Goal: Information Seeking & Learning: Find specific page/section

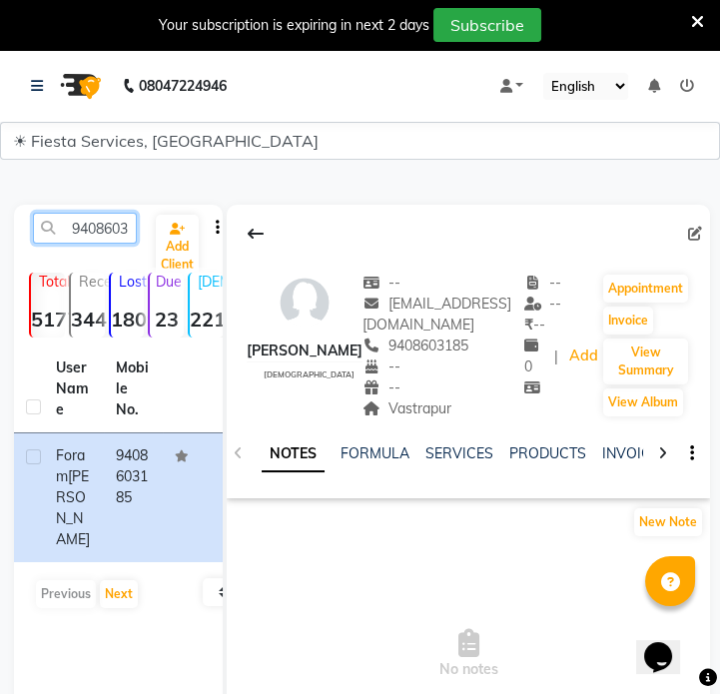
click at [118, 220] on input "9408603185" at bounding box center [85, 228] width 104 height 31
paste input "552372178"
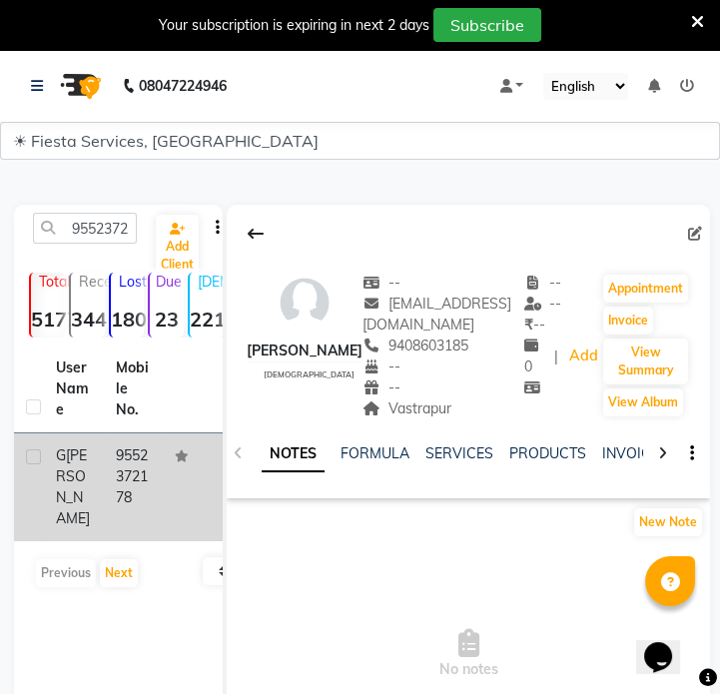
click at [93, 483] on td "G Khare" at bounding box center [74, 487] width 60 height 108
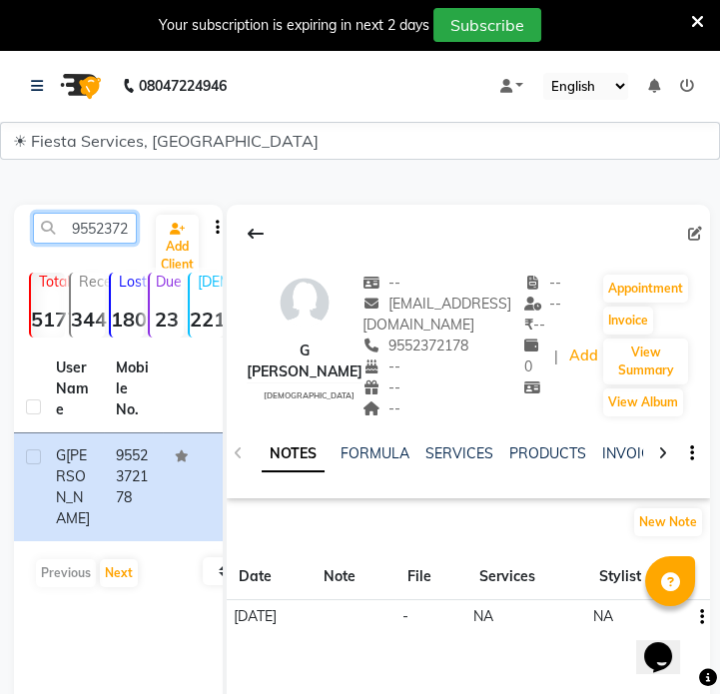
click at [67, 226] on input "9552372178" at bounding box center [85, 228] width 104 height 31
paste input "8261881367"
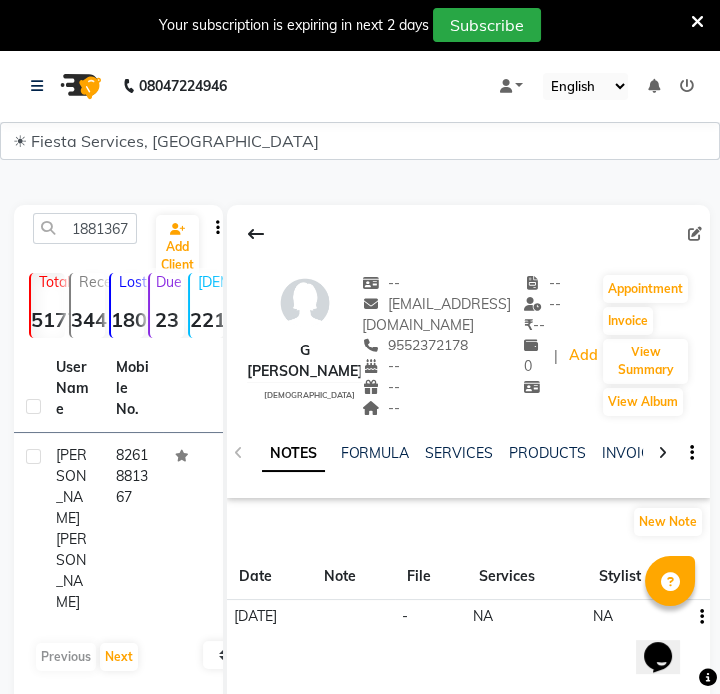
click at [115, 483] on td "8261881367" at bounding box center [134, 529] width 60 height 192
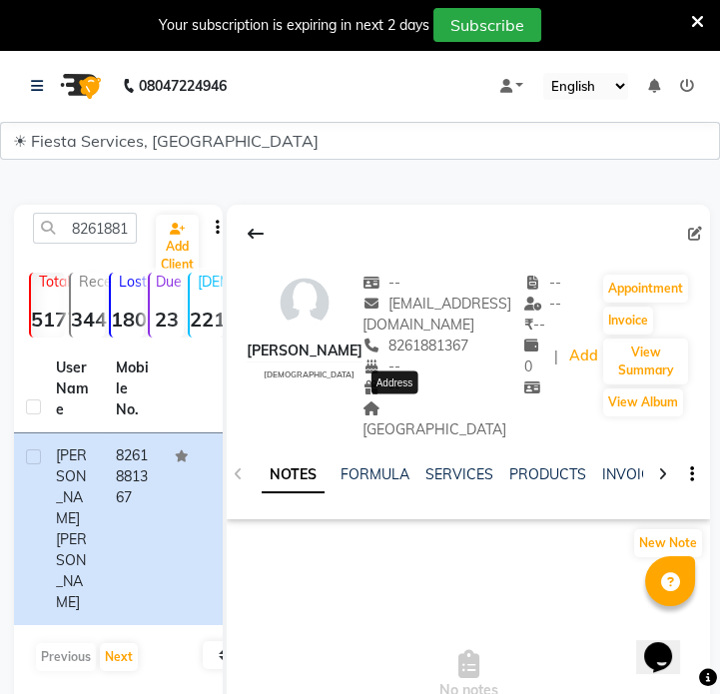
click at [419, 405] on span "Narendra nagar" at bounding box center [434, 418] width 144 height 39
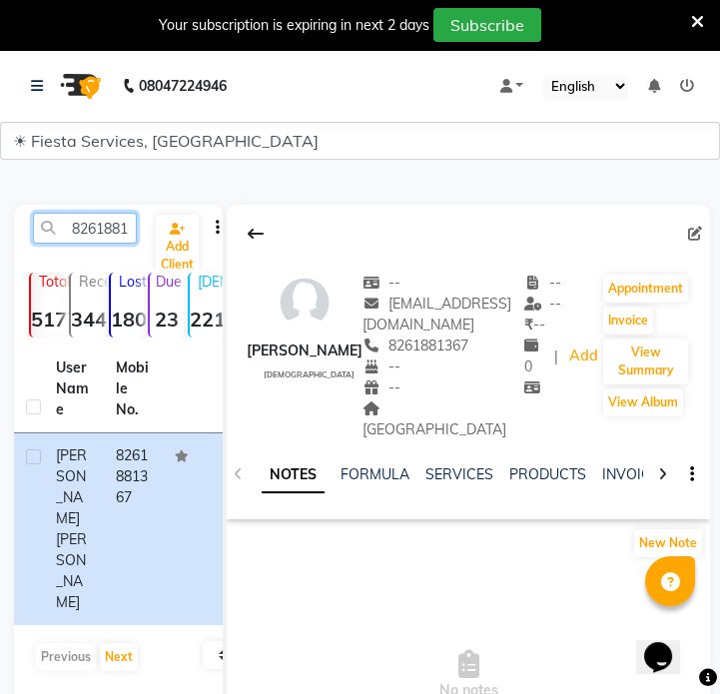
click at [119, 220] on input "8261881367" at bounding box center [85, 228] width 104 height 31
paste input "9408139289"
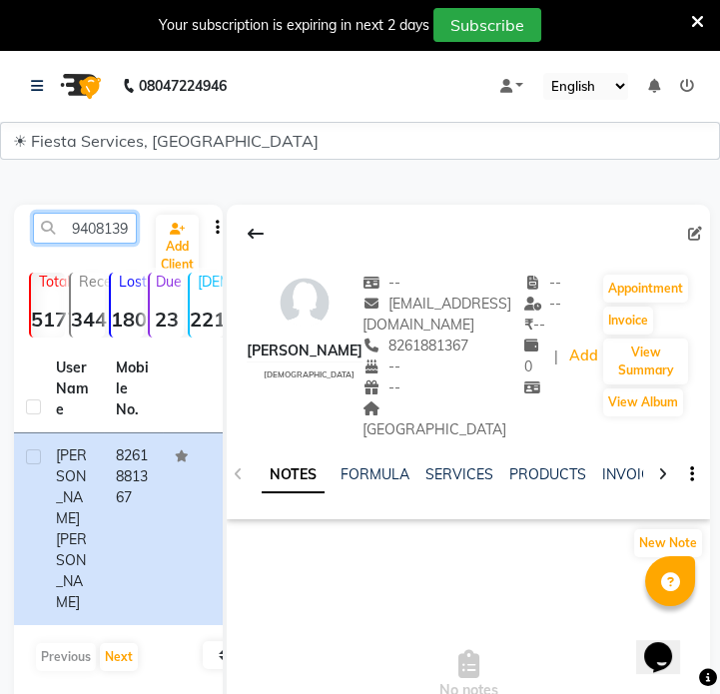
scroll to position [0, 27]
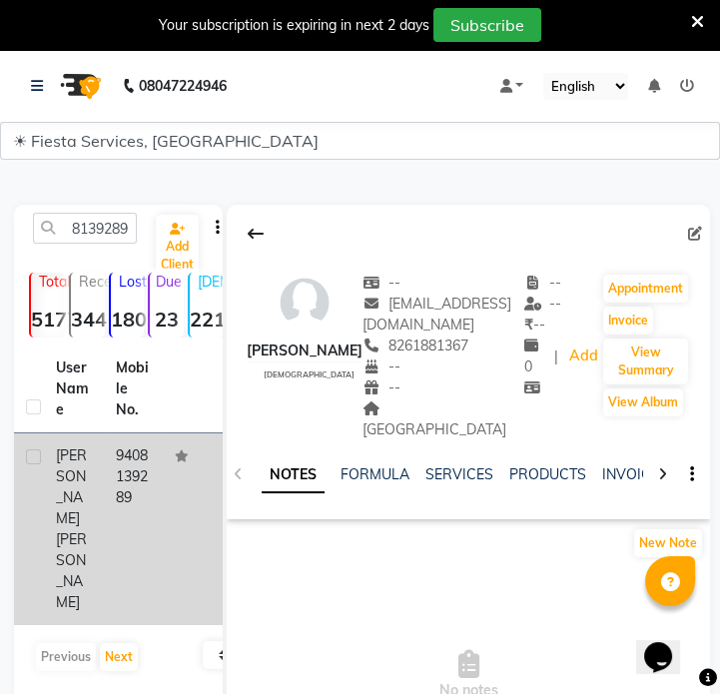
click at [107, 514] on td "9408139289" at bounding box center [134, 529] width 60 height 192
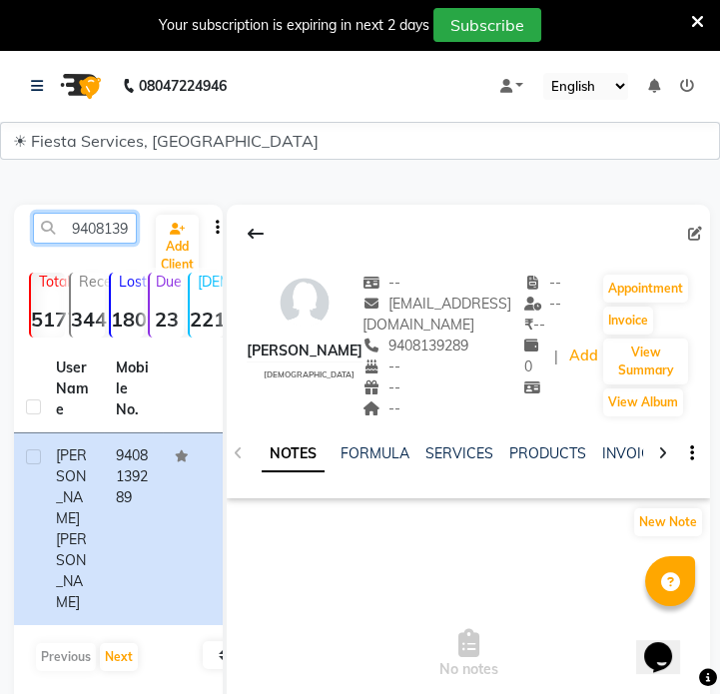
click at [125, 239] on input "9408139289" at bounding box center [85, 228] width 104 height 31
paste input "7249330904"
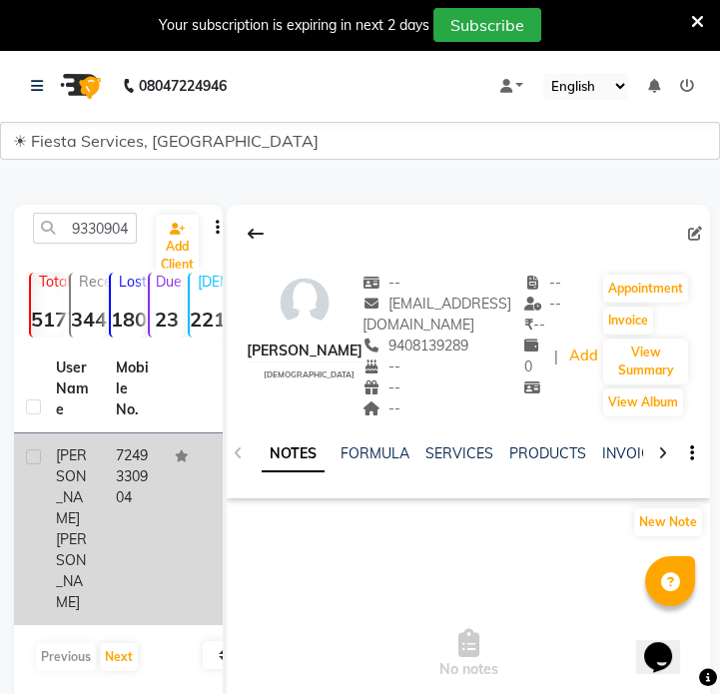
click at [139, 477] on td "7249330904" at bounding box center [134, 529] width 60 height 192
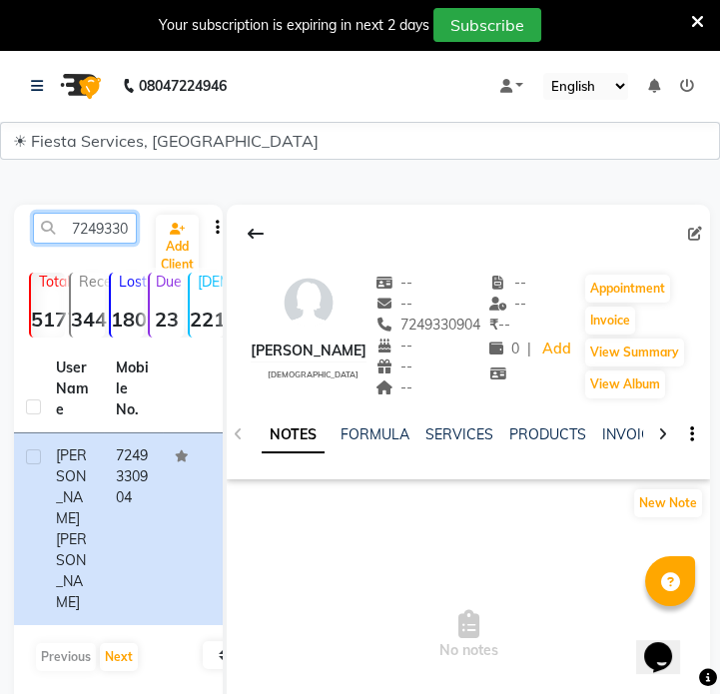
click at [105, 228] on input "7249330904" at bounding box center [85, 228] width 104 height 31
click at [105, 227] on input "7249330904" at bounding box center [85, 228] width 104 height 31
paste input "9823226885"
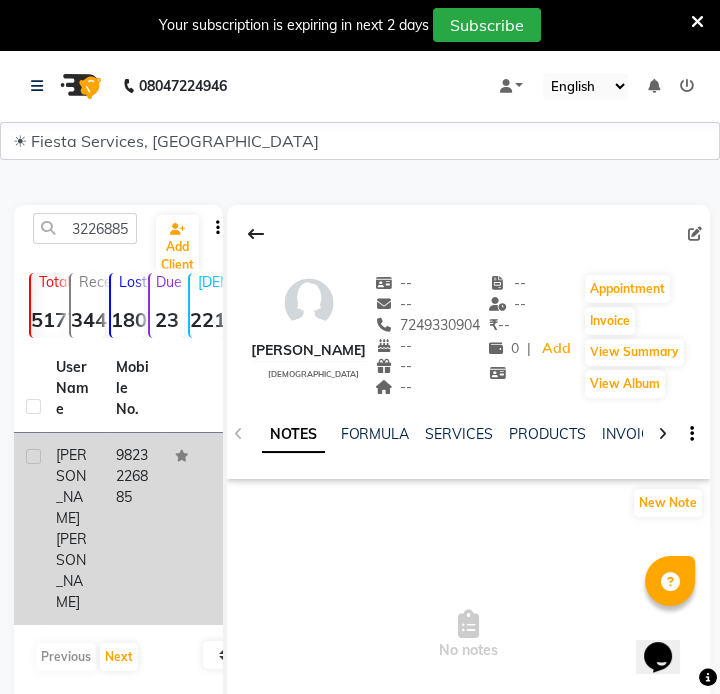
click at [148, 498] on td "9823226885" at bounding box center [134, 529] width 60 height 192
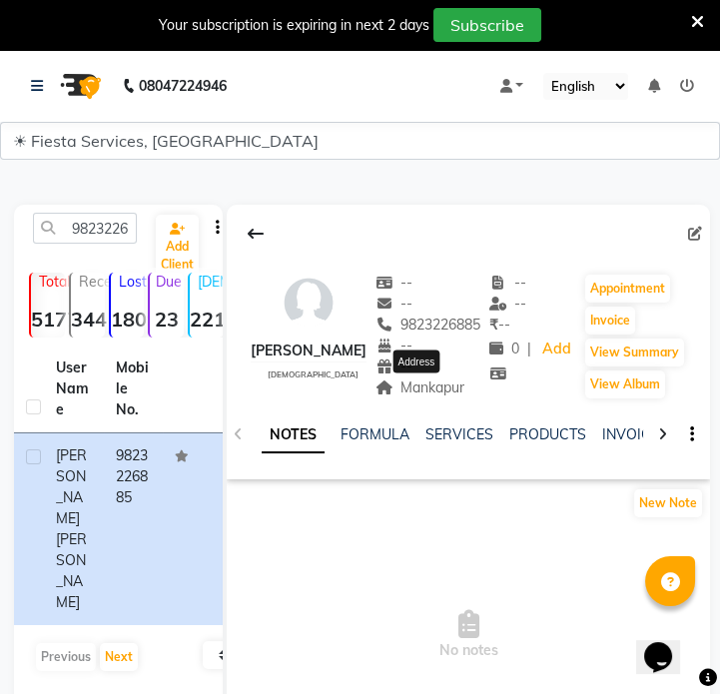
click at [436, 389] on span "Mankapur" at bounding box center [420, 387] width 90 height 18
copy span "Mankapur"
click at [128, 225] on input "9823226885" at bounding box center [85, 228] width 104 height 31
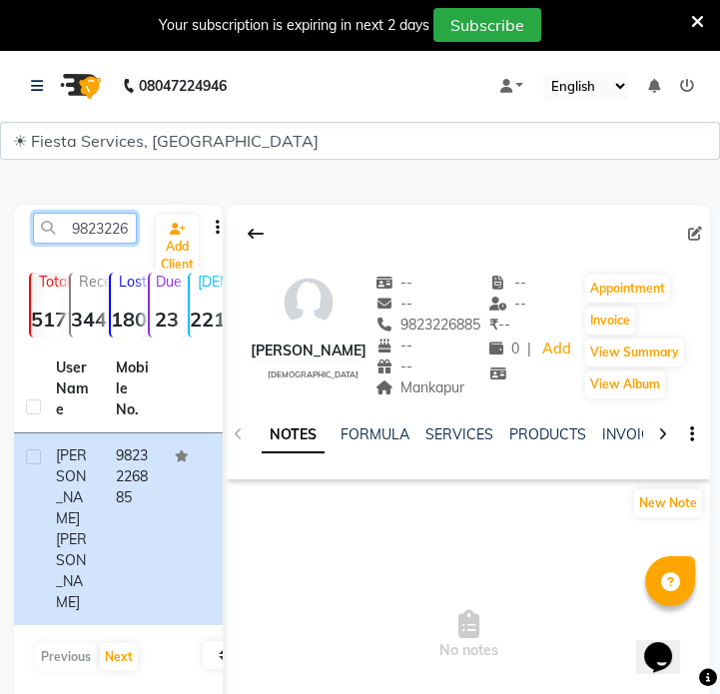
paste input "16077111"
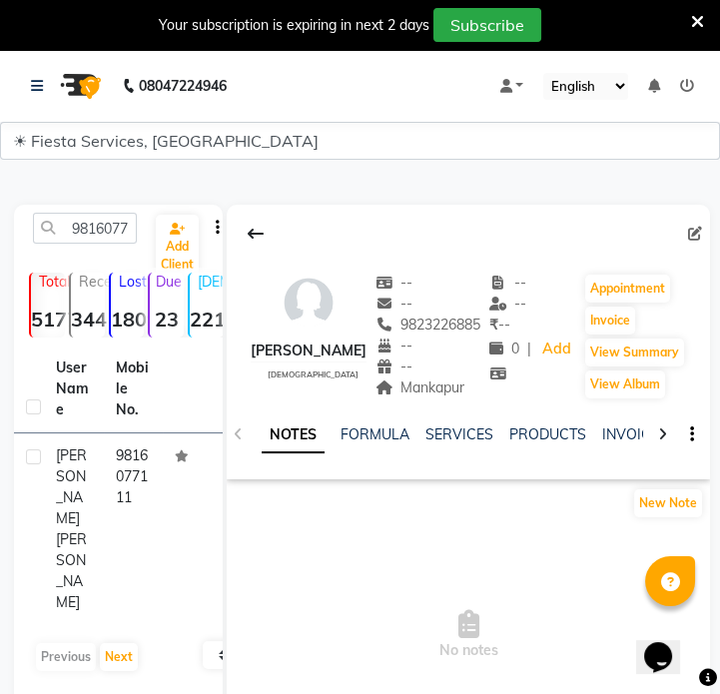
click at [136, 470] on td "9816077111" at bounding box center [134, 529] width 60 height 192
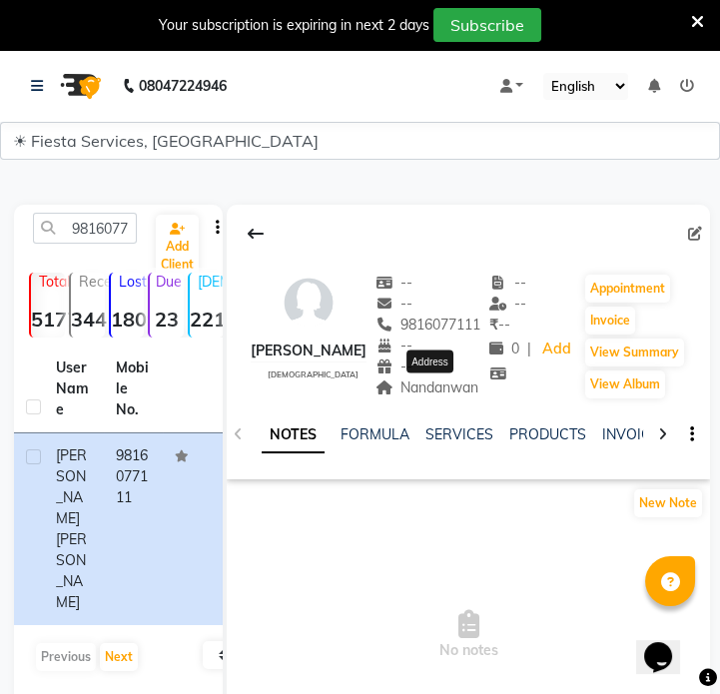
click at [449, 390] on span "Nandanwan" at bounding box center [427, 387] width 104 height 18
copy span "Nandanwan"
click at [92, 237] on input "9816077111" at bounding box center [85, 228] width 104 height 31
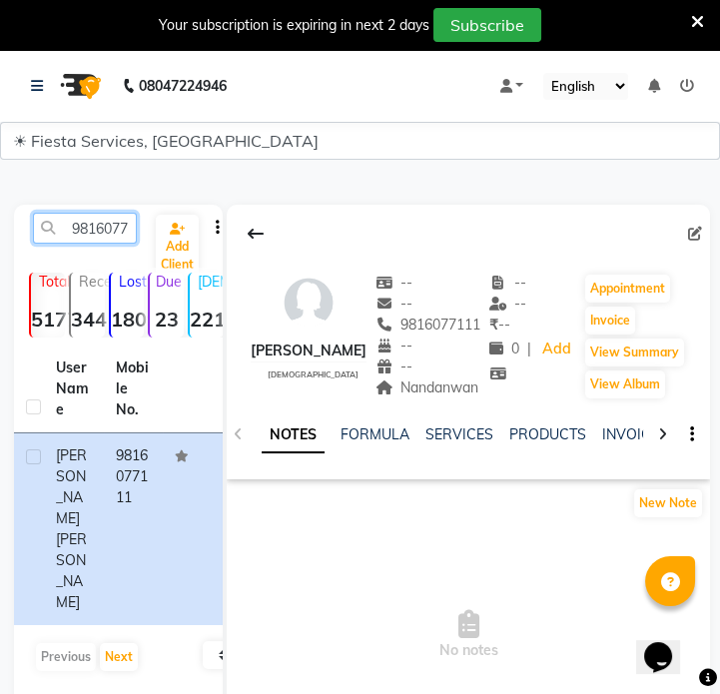
paste input "7000930070"
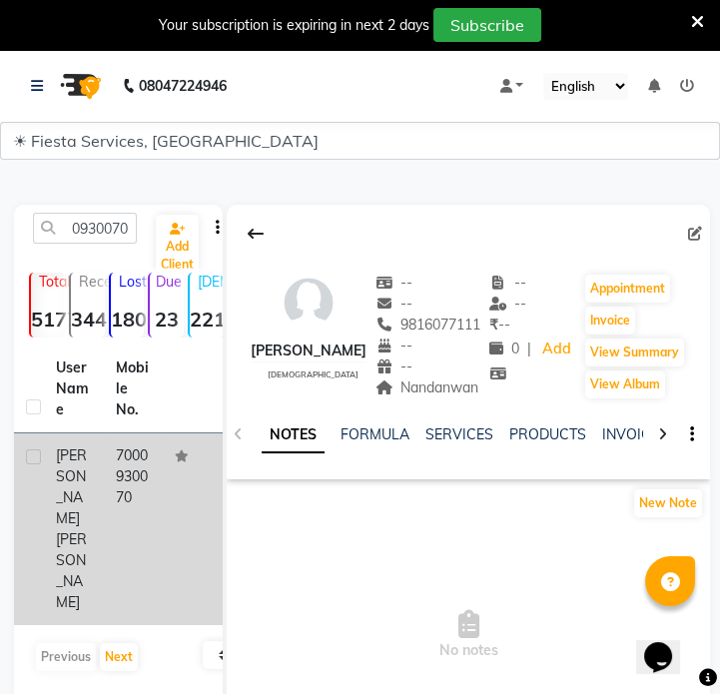
click at [163, 501] on td at bounding box center [193, 529] width 60 height 192
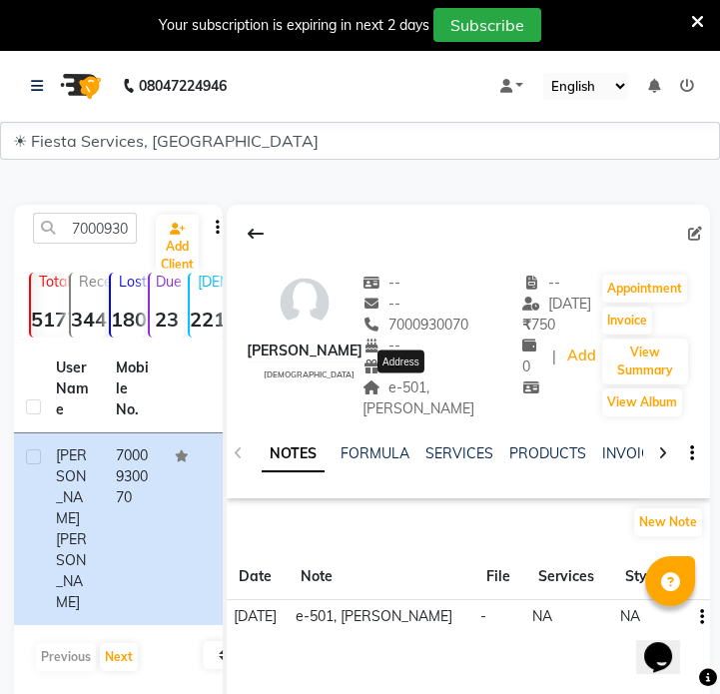
click at [394, 399] on div "e-501, godrej anandam Address" at bounding box center [442, 398] width 160 height 42
click at [394, 399] on div "e-501, godrej anandam" at bounding box center [442, 398] width 160 height 42
copy span "e-501, godrej anandam"
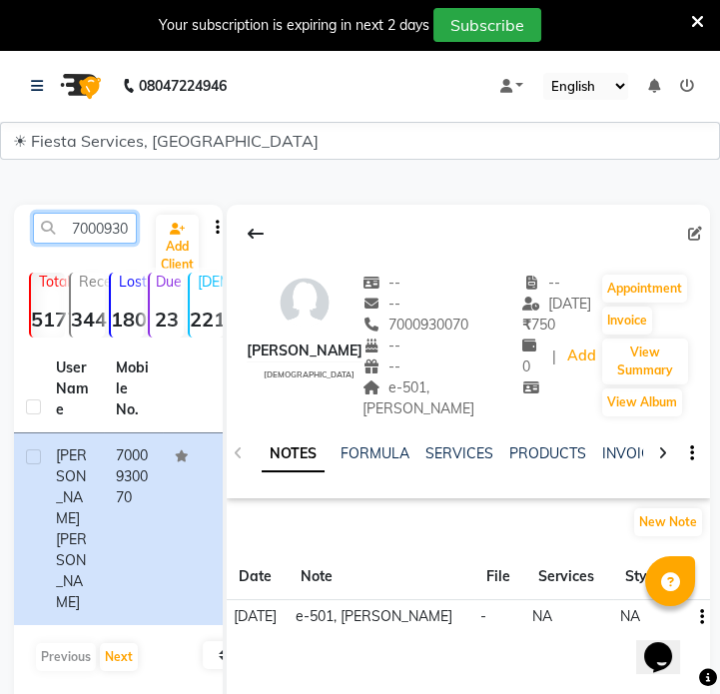
click at [117, 223] on input "7000930070" at bounding box center [85, 228] width 104 height 31
click at [116, 223] on input "7000930070" at bounding box center [85, 228] width 104 height 31
paste input "757053134"
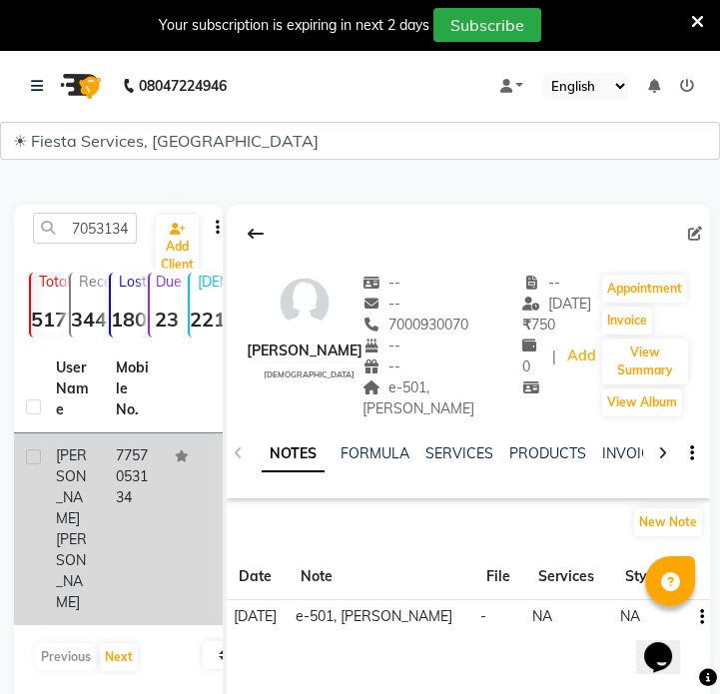
click at [124, 478] on td "7757053134" at bounding box center [134, 529] width 60 height 192
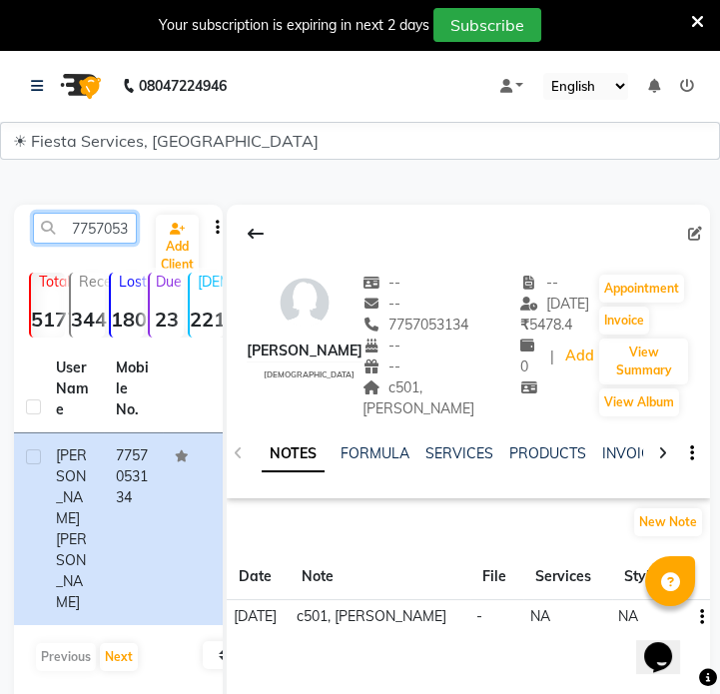
click at [101, 224] on input "7757053134" at bounding box center [85, 228] width 104 height 31
paste input "9764160333"
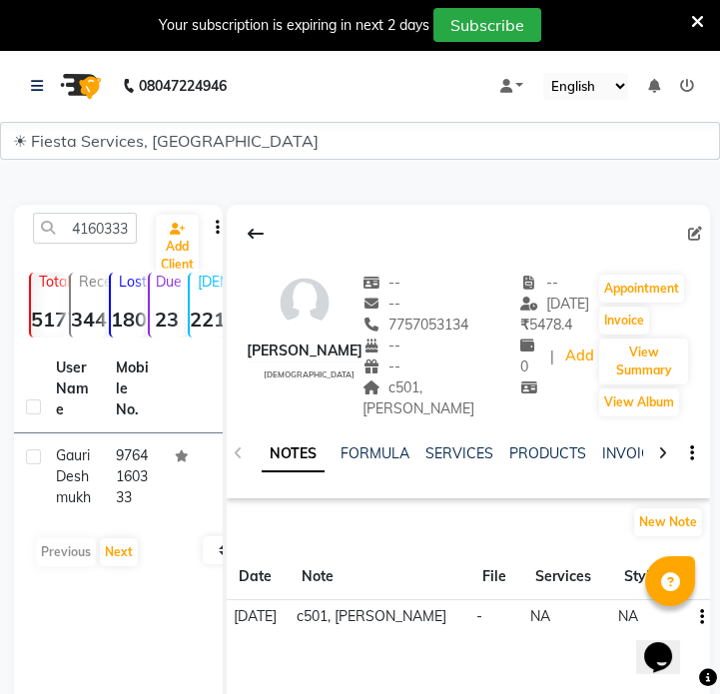
click at [158, 484] on td "9764160333" at bounding box center [134, 476] width 60 height 87
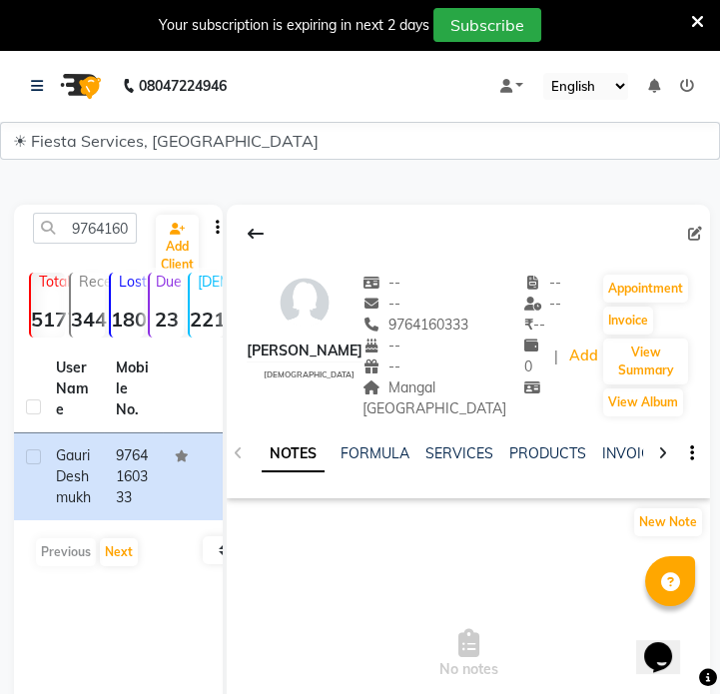
click at [409, 390] on span "Mangal murti square" at bounding box center [434, 397] width 144 height 39
copy span "Mangal murti square"
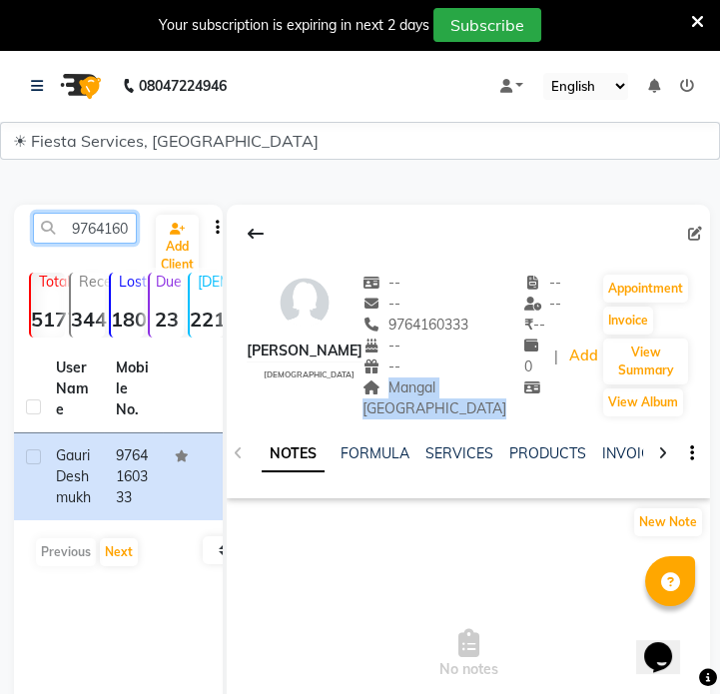
click at [121, 228] on input "9764160333" at bounding box center [85, 228] width 104 height 31
click at [121, 227] on input "9764160333" at bounding box center [85, 228] width 104 height 31
paste input "26394951"
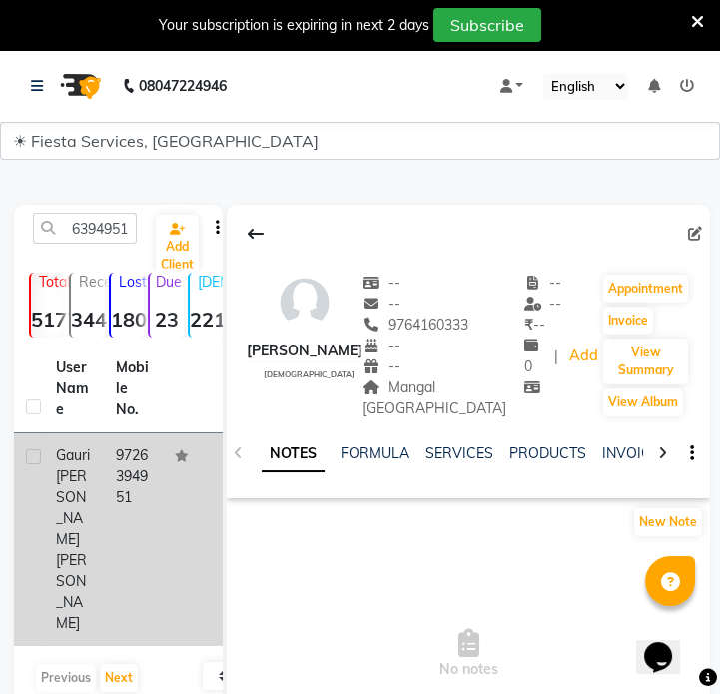
click at [111, 505] on td "9726394951" at bounding box center [134, 539] width 60 height 213
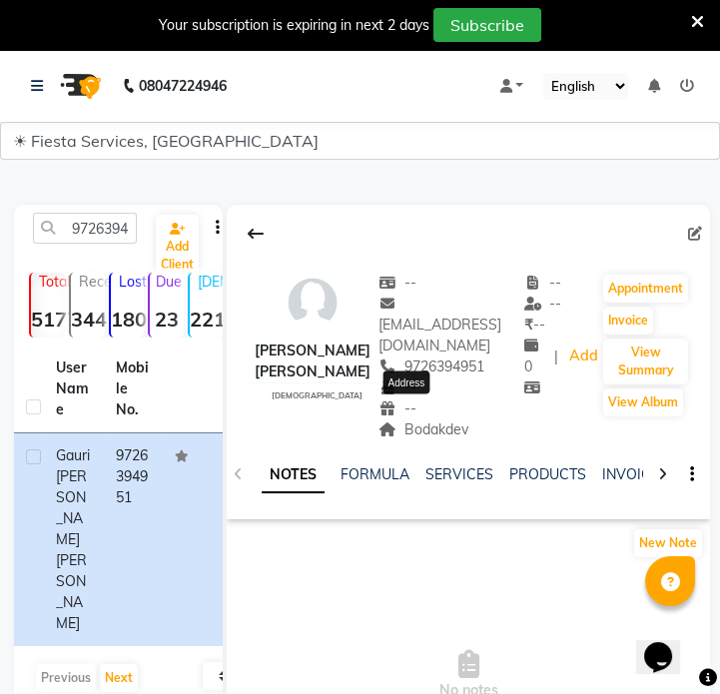
click at [407, 420] on span "Bodakdev" at bounding box center [423, 429] width 90 height 18
copy div "Bodakdev Address"
click at [70, 226] on input "9726394951" at bounding box center [85, 228] width 104 height 31
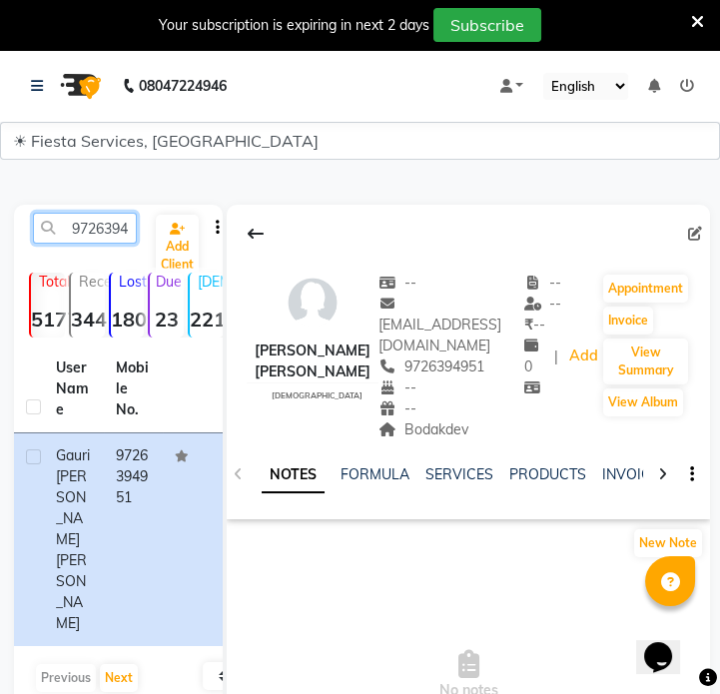
click at [70, 226] on input "9726394951" at bounding box center [85, 228] width 104 height 31
paste input "665591909"
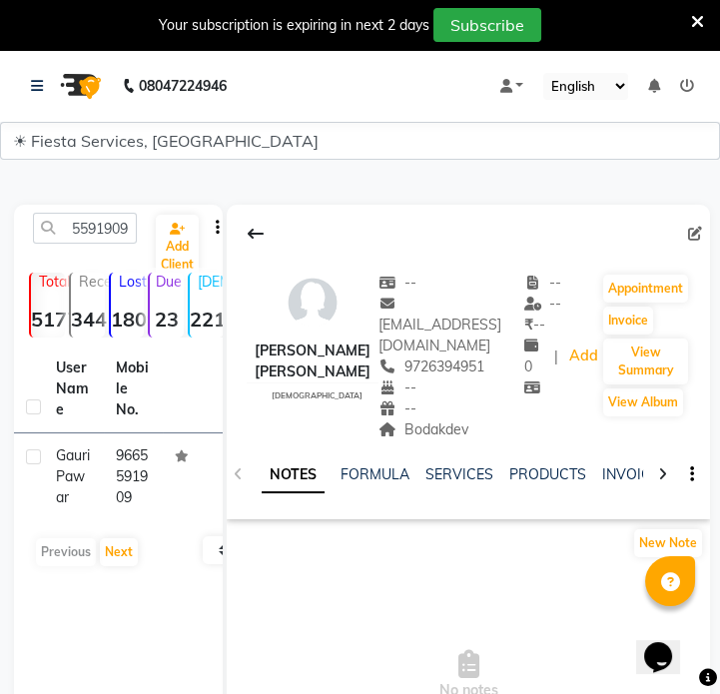
click at [102, 522] on div "User Name Mobile No. Gauri Pawar 9665591909 Previous Next 10 50 100" at bounding box center [118, 460] width 209 height 231
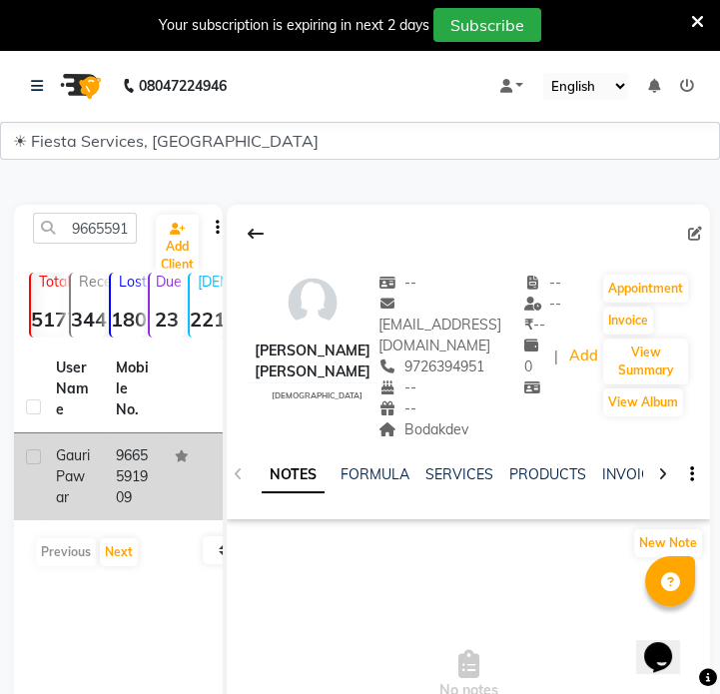
click at [118, 479] on td "9665591909" at bounding box center [134, 476] width 60 height 87
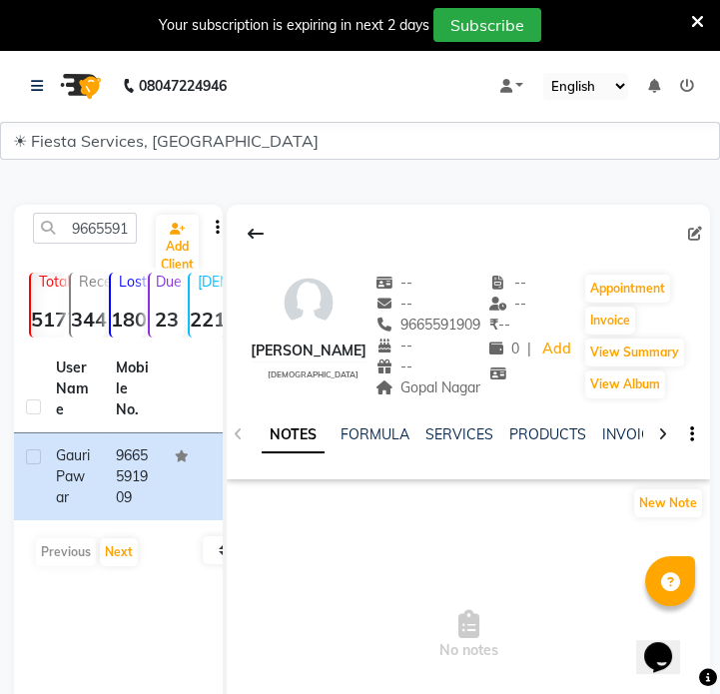
click at [439, 400] on div "NOTES FORMULA SERVICES PRODUCTS INVOICES APPOINTMENTS MEMBERSHIP PACKAGES VOUCH…" at bounding box center [468, 434] width 483 height 69
click at [433, 391] on span "Gopal Nagar" at bounding box center [428, 387] width 106 height 18
click at [433, 389] on span "Gopal Nagar" at bounding box center [428, 387] width 106 height 18
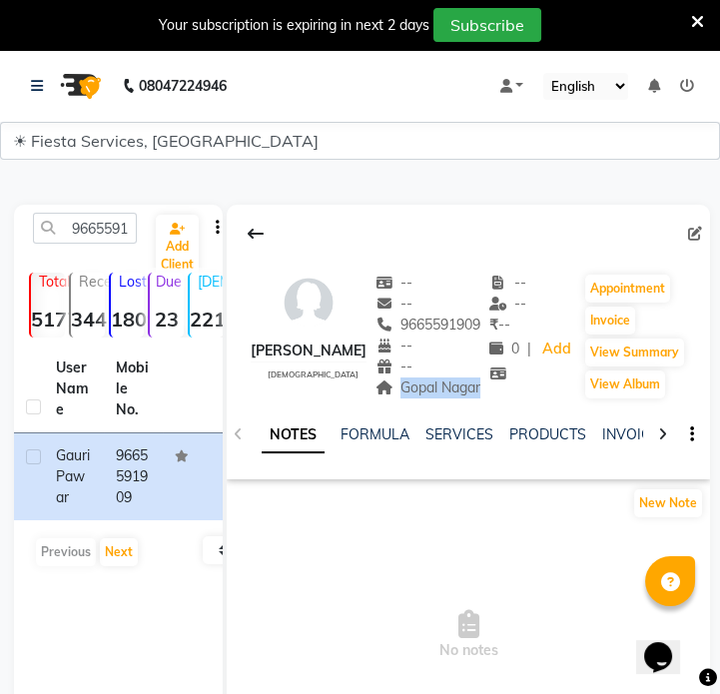
copy span "Gopal Nagar"
click at [94, 229] on input "9665591909" at bounding box center [85, 228] width 104 height 31
paste input "8208122138"
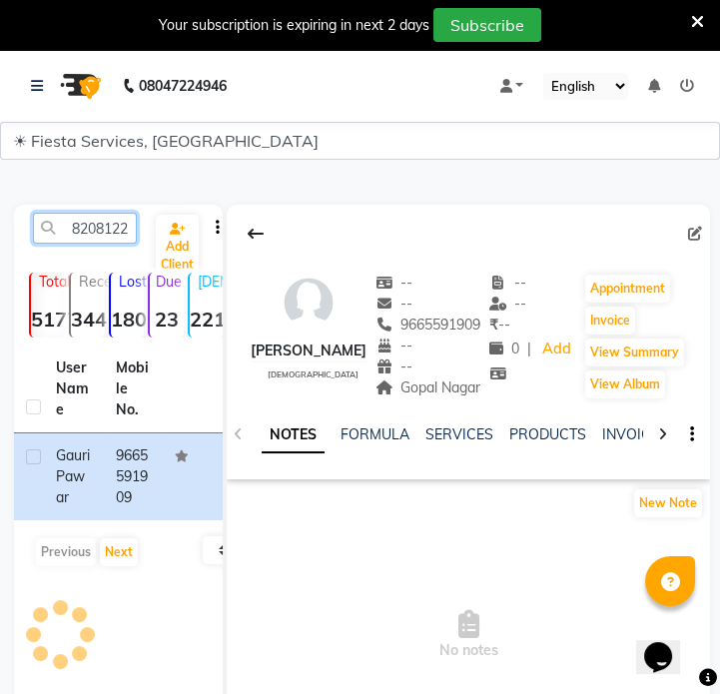
scroll to position [0, 27]
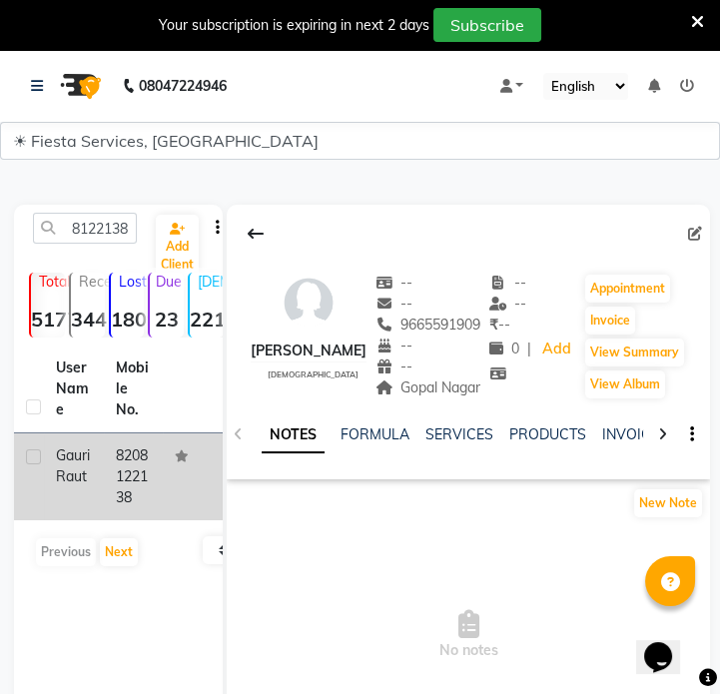
click at [153, 481] on td "8208122138" at bounding box center [134, 476] width 60 height 87
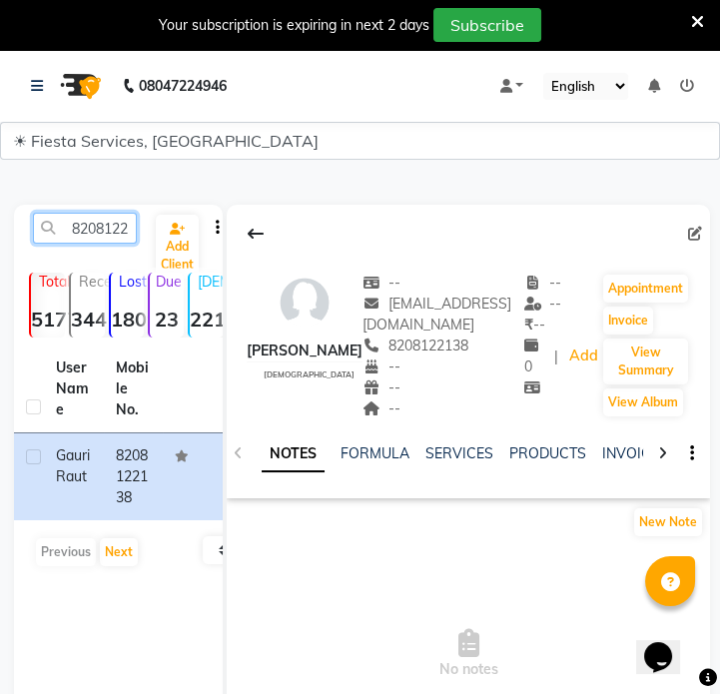
click at [84, 226] on input "8208122138" at bounding box center [85, 228] width 104 height 31
paste input "9146647119"
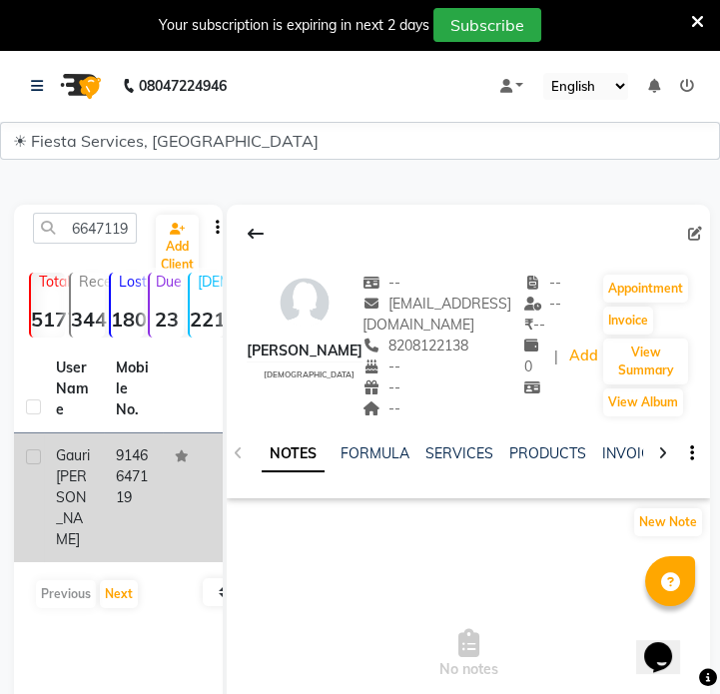
click at [135, 461] on td "9146647119" at bounding box center [134, 497] width 60 height 129
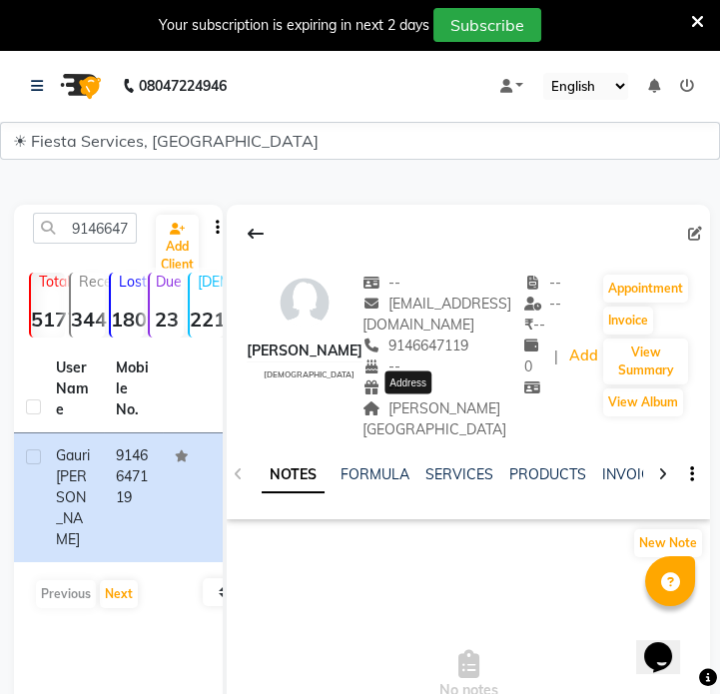
click at [411, 412] on span "Wardhman nagar" at bounding box center [434, 418] width 144 height 39
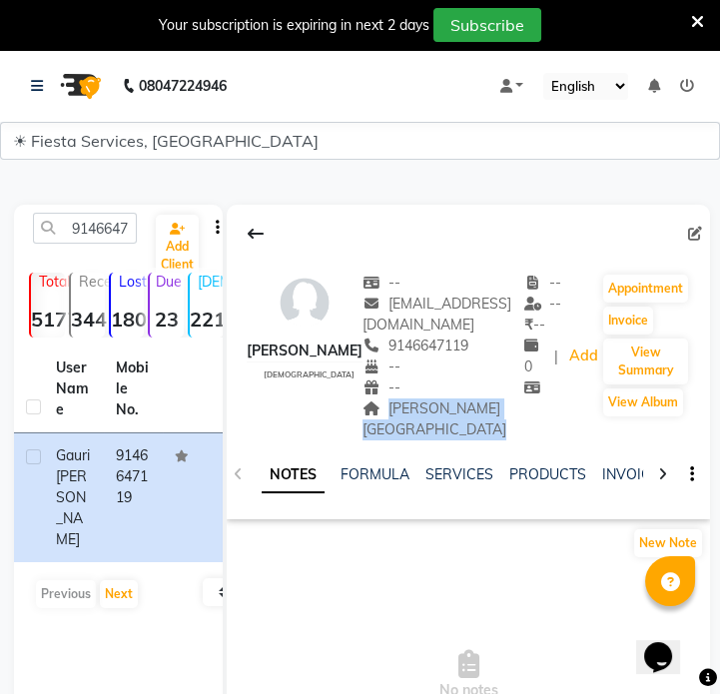
click at [411, 412] on span "Wardhman nagar" at bounding box center [434, 418] width 144 height 39
copy span "Wardhman nagar"
click at [66, 229] on input "9146647119" at bounding box center [85, 228] width 104 height 31
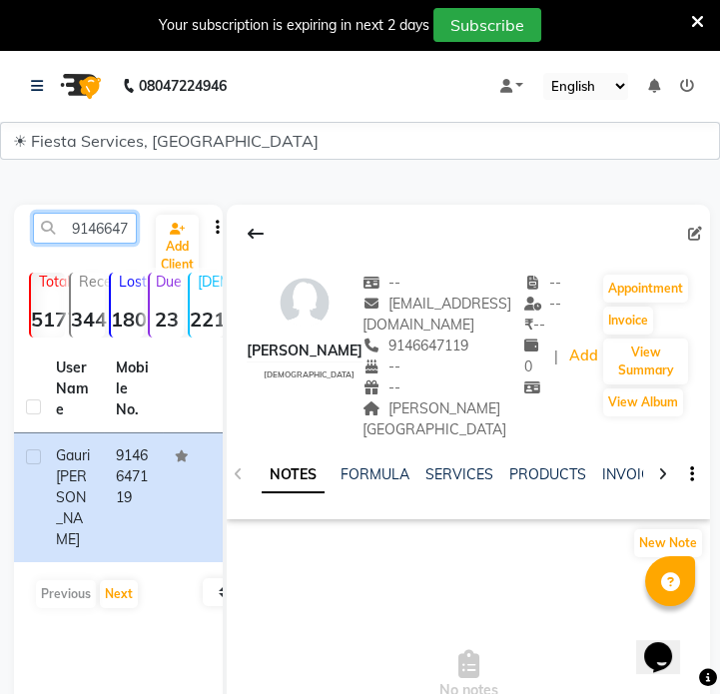
click at [66, 229] on input "9146647119" at bounding box center [85, 228] width 104 height 31
paste input "8830926585"
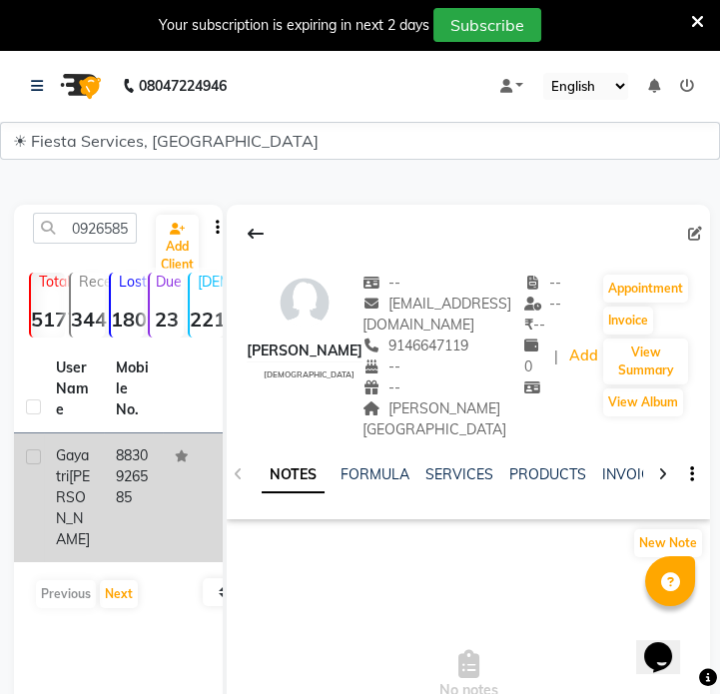
click at [111, 477] on td "8830926585" at bounding box center [134, 497] width 60 height 129
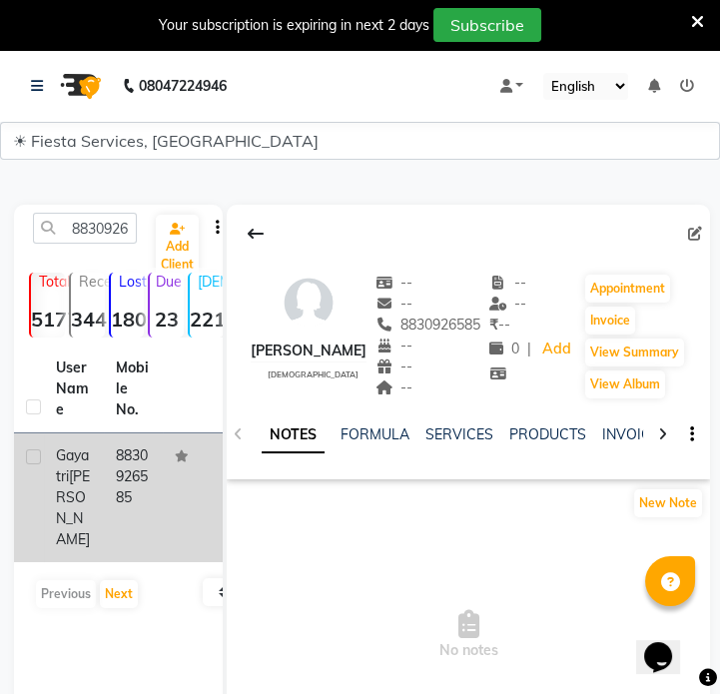
click at [157, 488] on td "8830926585" at bounding box center [134, 497] width 60 height 129
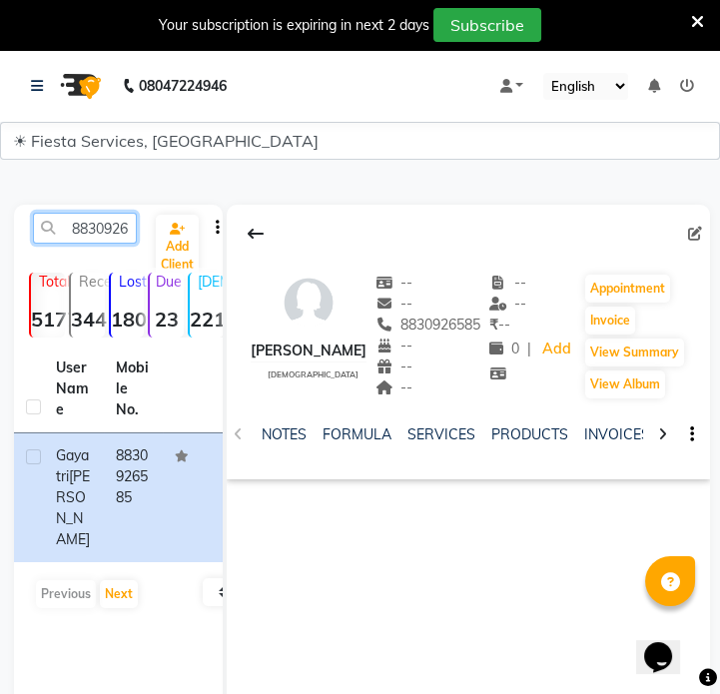
click at [130, 227] on input "8830926585" at bounding box center [85, 228] width 104 height 31
paste input "9561596812"
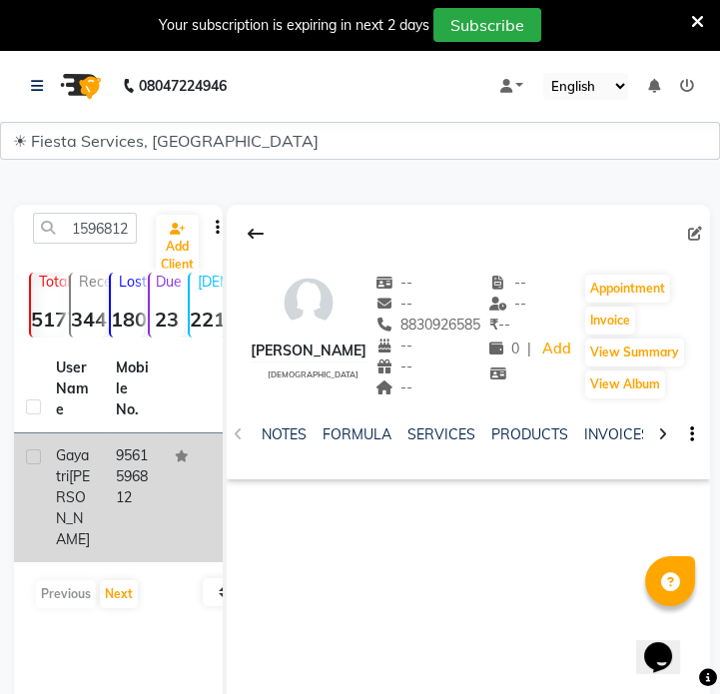
click at [141, 459] on td "9561596812" at bounding box center [134, 497] width 60 height 129
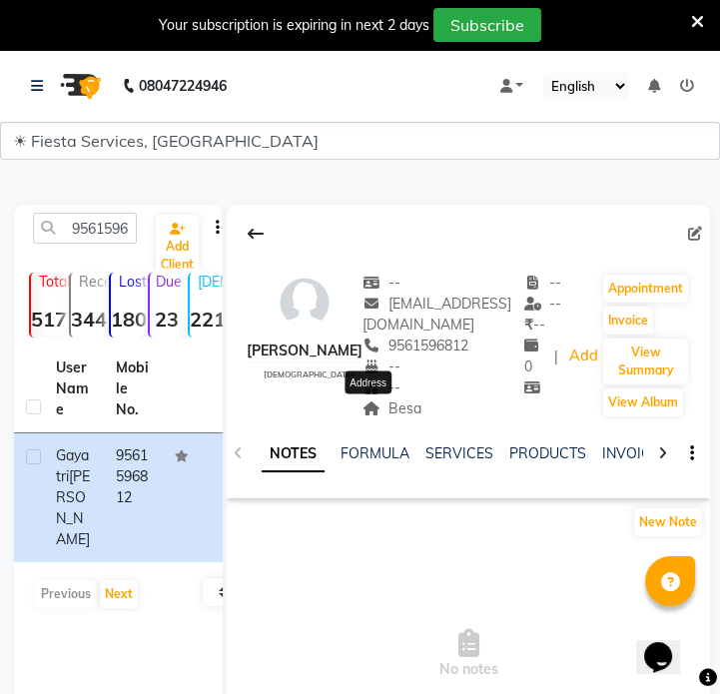
click at [387, 406] on span "Besa" at bounding box center [391, 408] width 59 height 18
copy span "Besa"
click at [112, 229] on input "9561596812" at bounding box center [85, 228] width 104 height 31
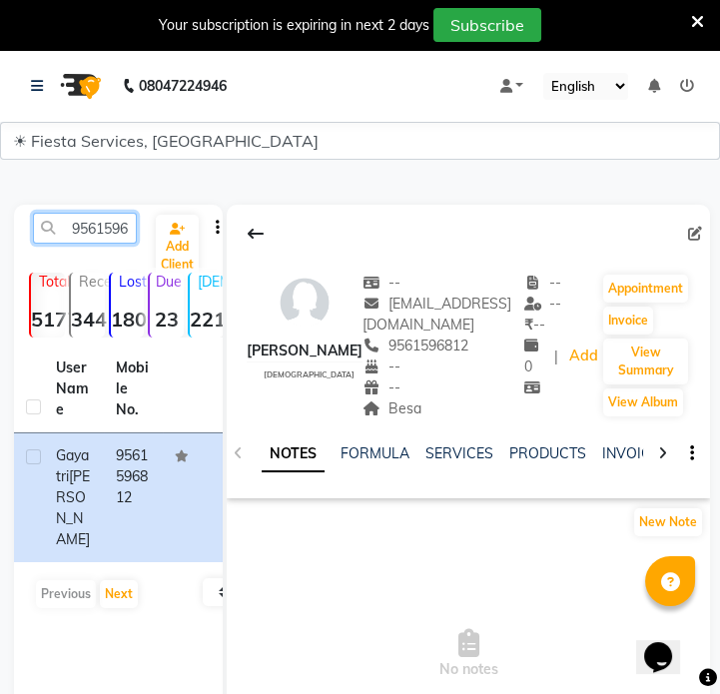
paste input "7758888053"
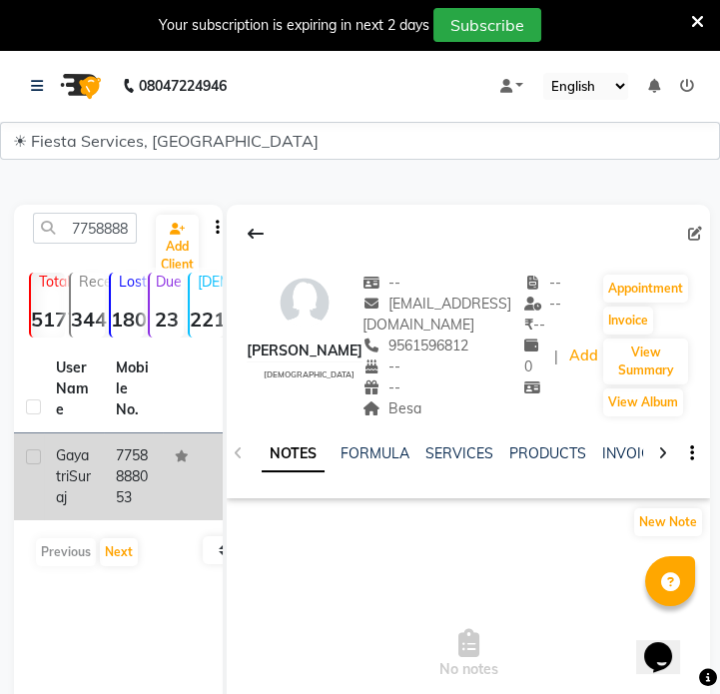
click at [141, 472] on td "7758888053" at bounding box center [134, 476] width 60 height 87
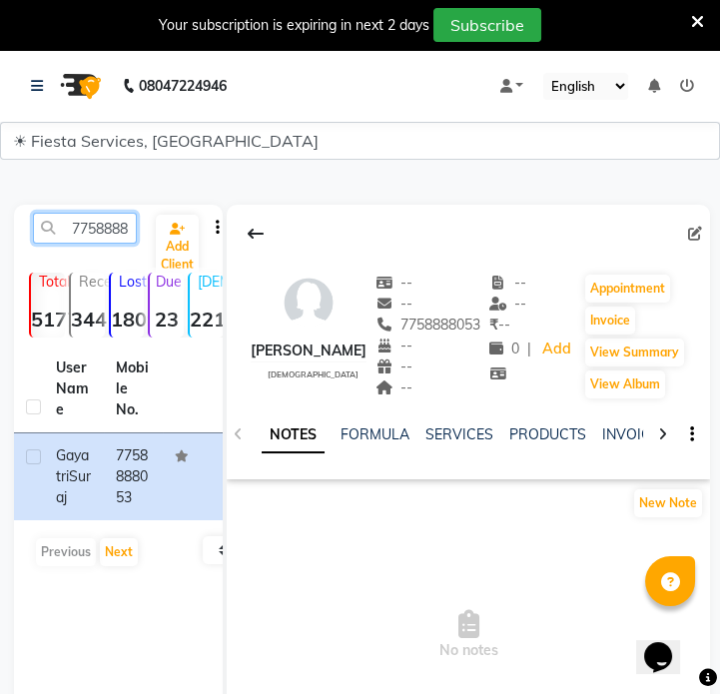
click at [79, 237] on input "7758888053" at bounding box center [85, 228] width 104 height 31
paste input "9168714231"
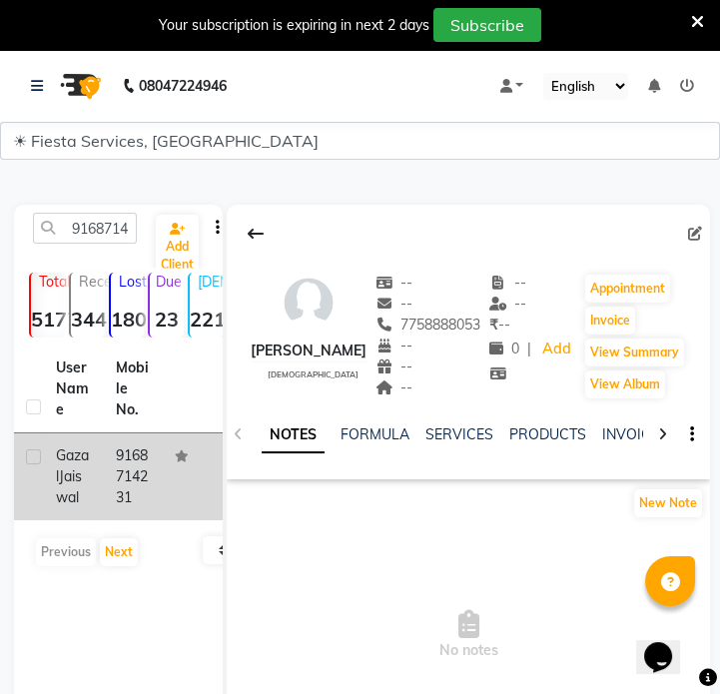
click at [175, 519] on td at bounding box center [193, 476] width 60 height 87
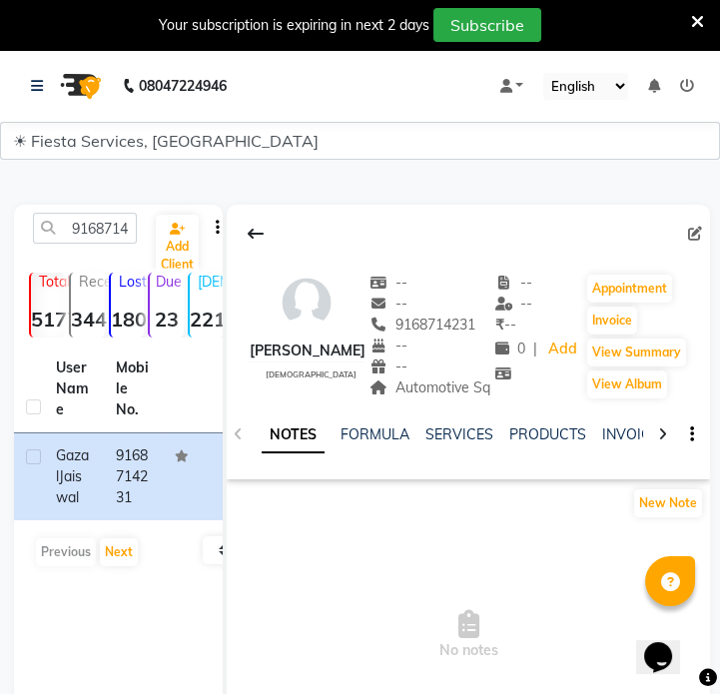
click at [450, 375] on div "--" at bounding box center [429, 366] width 121 height 21
click at [449, 385] on span "Automotive Sq" at bounding box center [429, 387] width 121 height 18
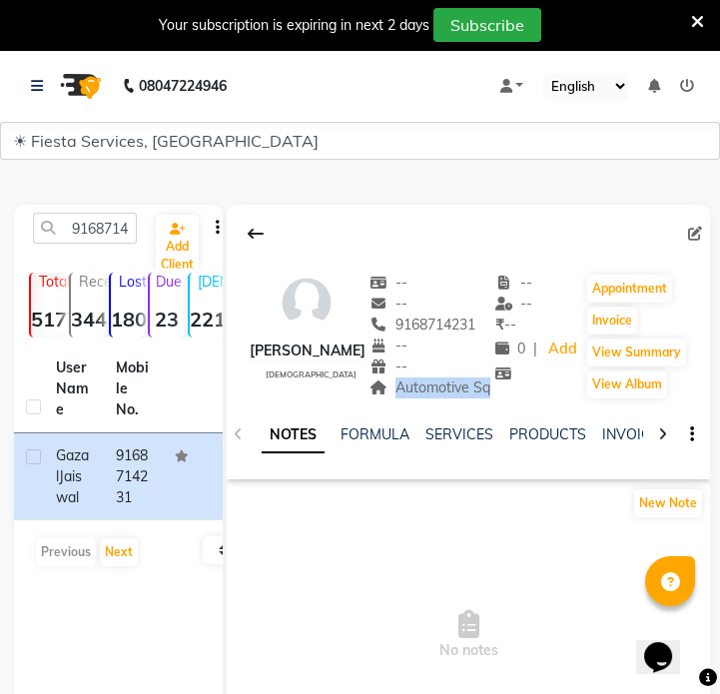
copy span "Automotive Sq"
click at [121, 236] on input "9168714231" at bounding box center [85, 228] width 104 height 31
paste input "662327112"
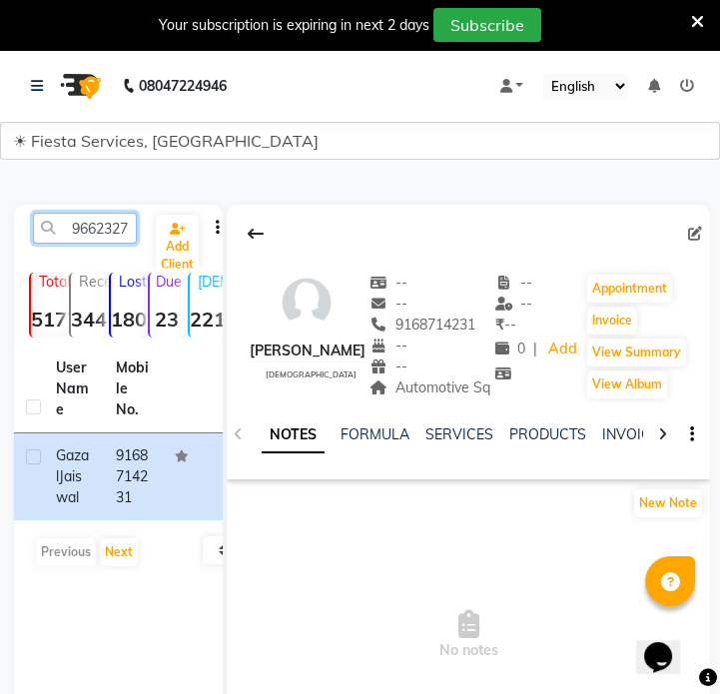
scroll to position [0, 27]
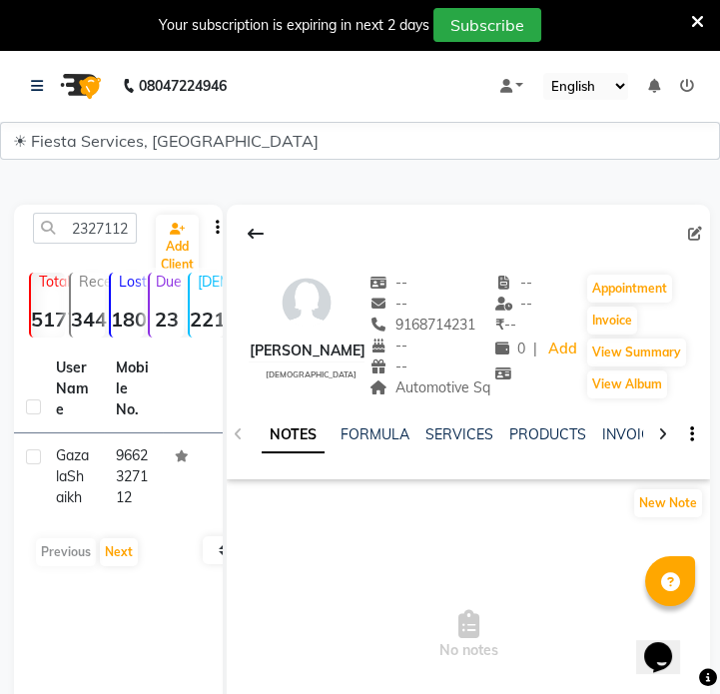
click at [148, 501] on td "9662327112" at bounding box center [134, 476] width 60 height 87
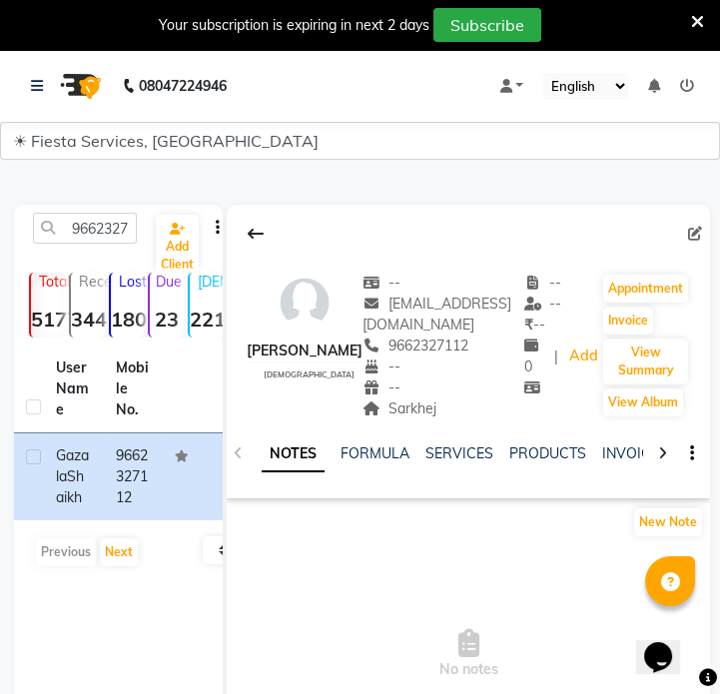
click at [386, 420] on div "NOTES FORMULA SERVICES PRODUCTS INVOICES APPOINTMENTS MEMBERSHIP PACKAGES VOUCH…" at bounding box center [468, 453] width 483 height 69
click at [386, 414] on span "Sarkhej" at bounding box center [399, 408] width 74 height 18
copy span "Sarkhej"
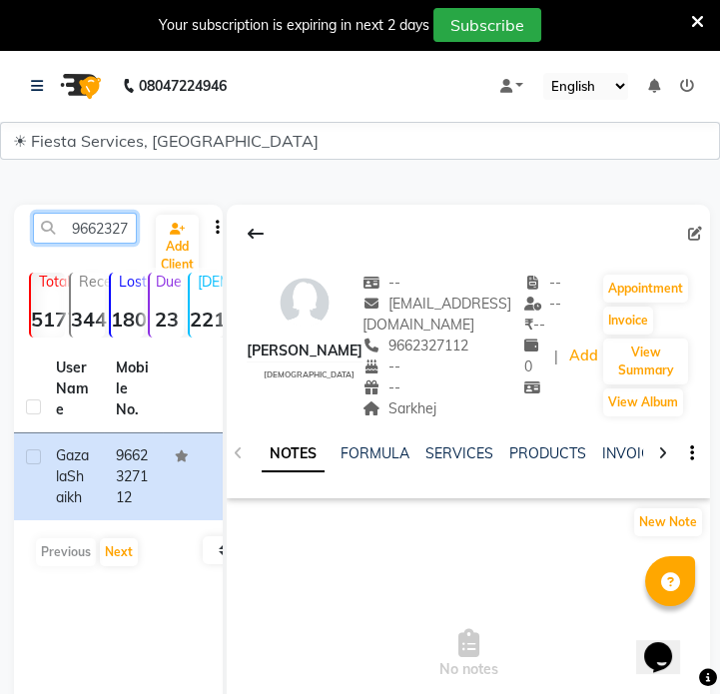
click at [119, 229] on input "9662327112" at bounding box center [85, 228] width 104 height 31
paste input "7567256991"
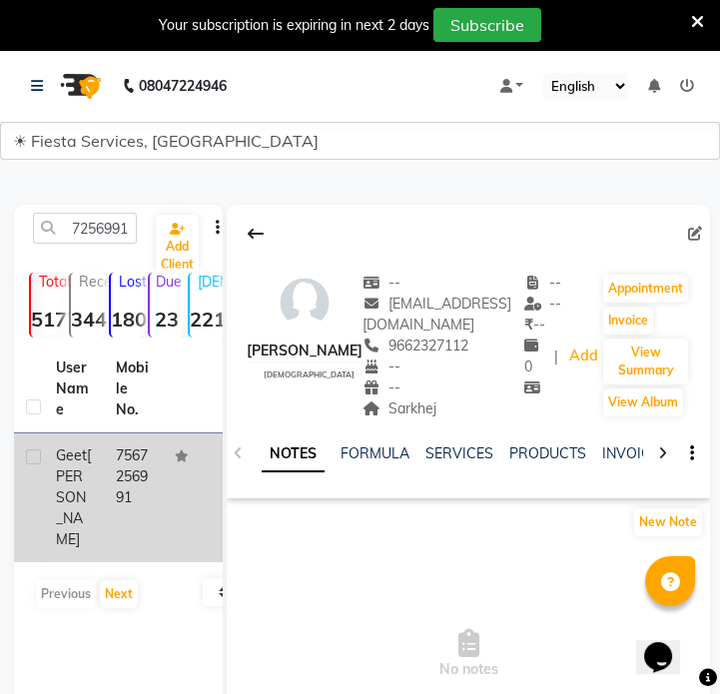
click at [192, 487] on td at bounding box center [193, 497] width 60 height 129
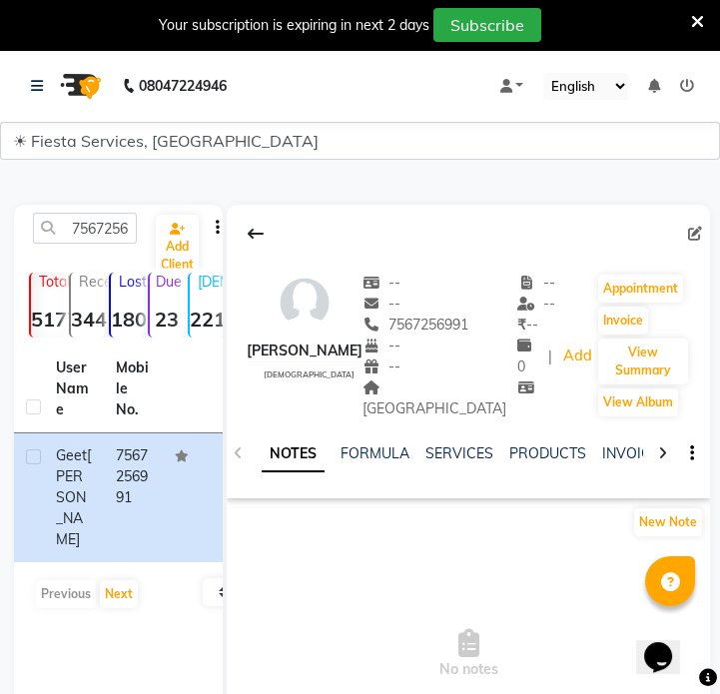
click at [428, 419] on div "NOTES FORMULA SERVICES PRODUCTS INVOICES APPOINTMENTS MEMBERSHIP PACKAGES VOUCH…" at bounding box center [468, 453] width 483 height 69
click at [442, 381] on span "[GEOGRAPHIC_DATA]" at bounding box center [434, 397] width 144 height 39
click at [118, 229] on input "7567256991" at bounding box center [85, 228] width 104 height 31
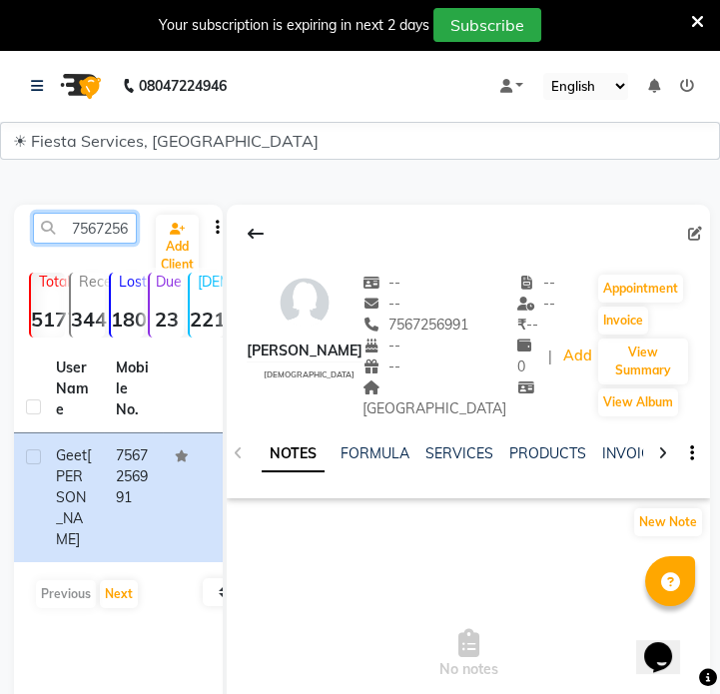
paste input "9429129603"
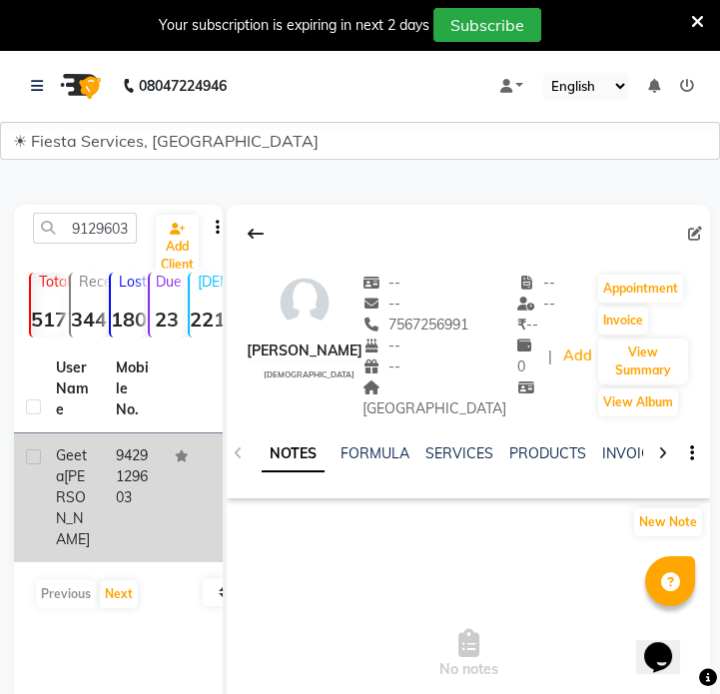
click at [119, 459] on td "9429129603" at bounding box center [134, 497] width 60 height 129
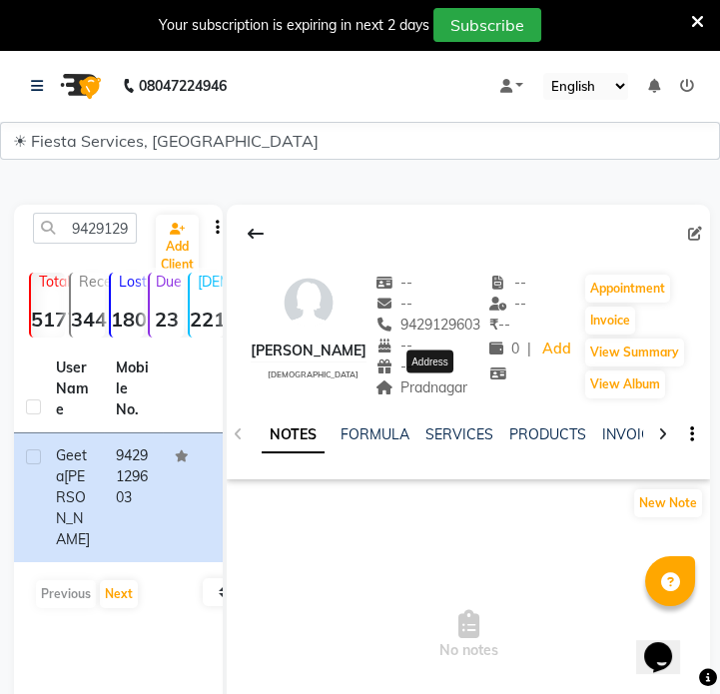
click at [462, 382] on span "Pradnagar" at bounding box center [421, 387] width 93 height 18
click at [80, 234] on input "9429129603" at bounding box center [85, 228] width 104 height 31
paste input "8421274530"
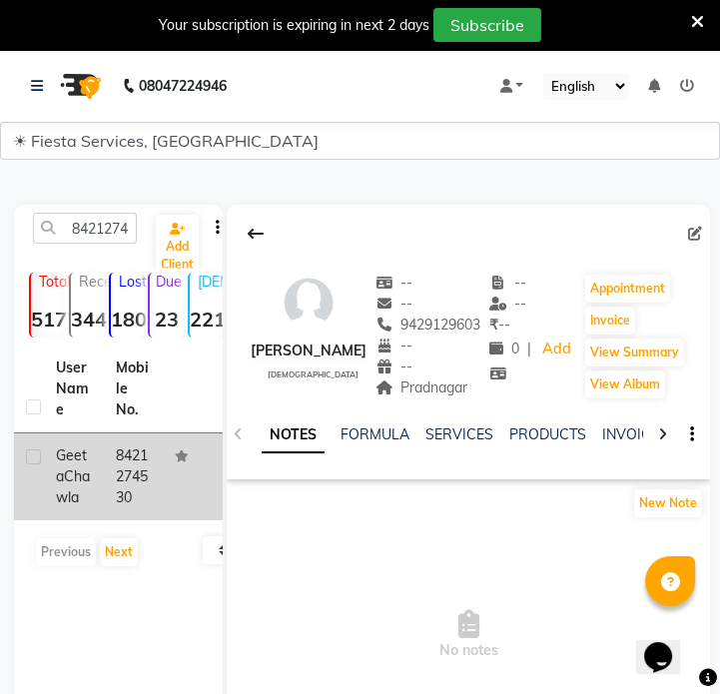
click at [123, 514] on td "8421274530" at bounding box center [134, 476] width 60 height 87
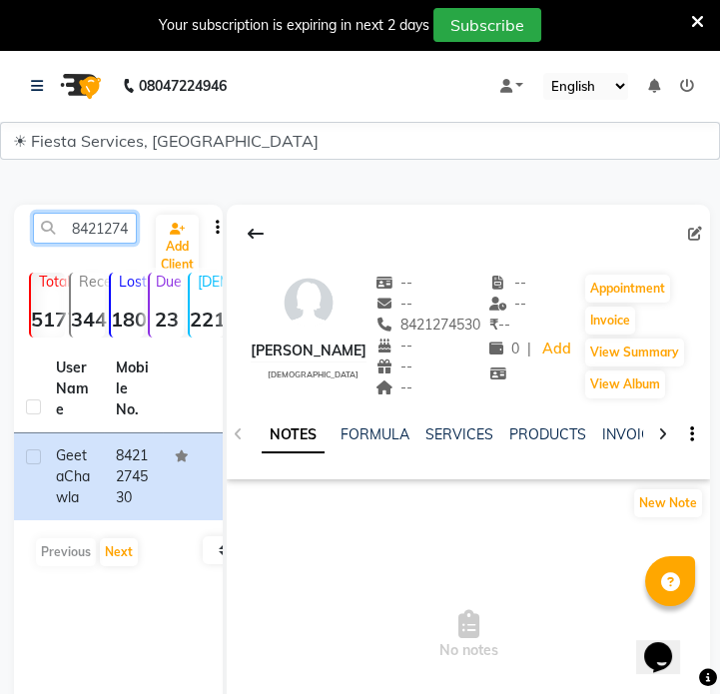
click at [110, 224] on input "8421274530" at bounding box center [85, 228] width 104 height 31
paste input "9974577278"
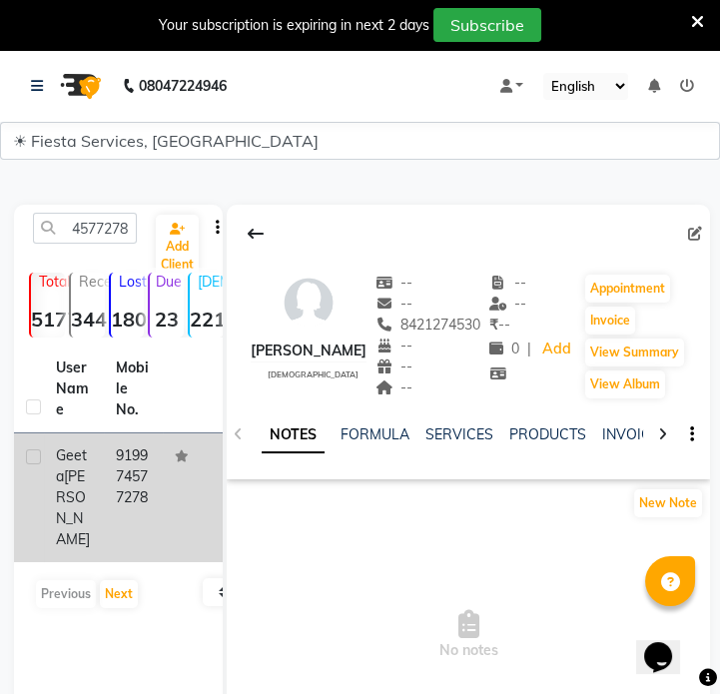
click at [128, 510] on td "919974577278" at bounding box center [134, 497] width 60 height 129
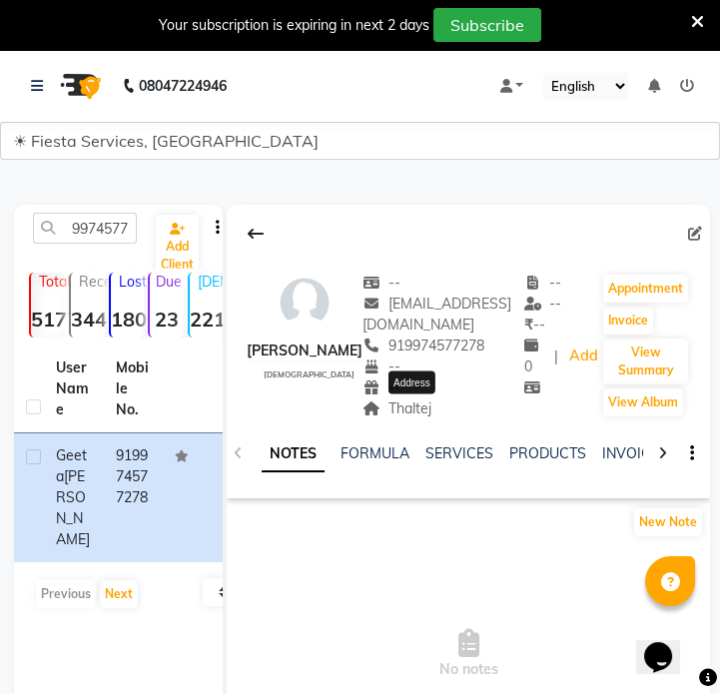
click at [424, 405] on span "Thaltej" at bounding box center [396, 408] width 69 height 18
drag, startPoint x: 87, startPoint y: 206, endPoint x: 92, endPoint y: 219, distance: 13.9
click at [89, 207] on div "9974577278 Add Client Total 5177 Recent 344 Lost 1809 Due 23 Male 221 Female 48…" at bounding box center [118, 504] width 209 height 599
click at [93, 226] on input "9974577278" at bounding box center [85, 228] width 104 height 31
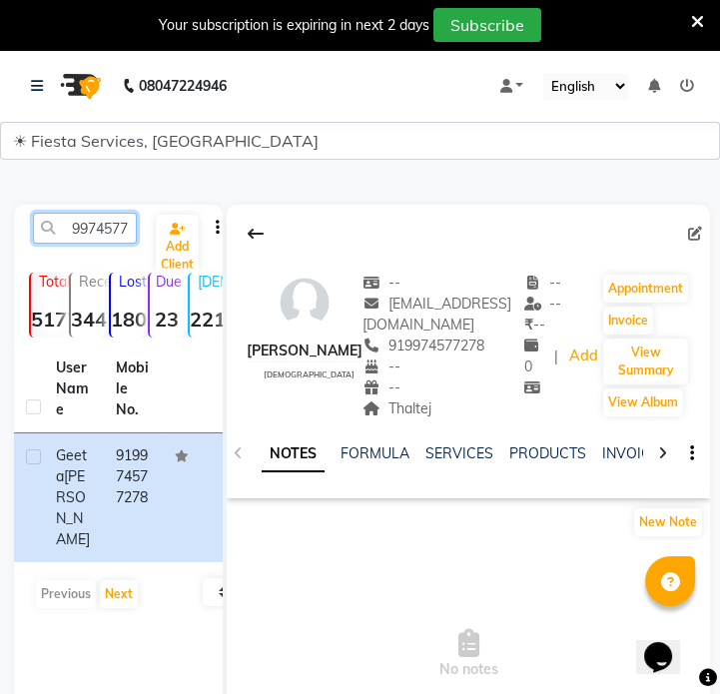
click at [93, 226] on input "9974577278" at bounding box center [85, 228] width 104 height 31
paste input "8530400205"
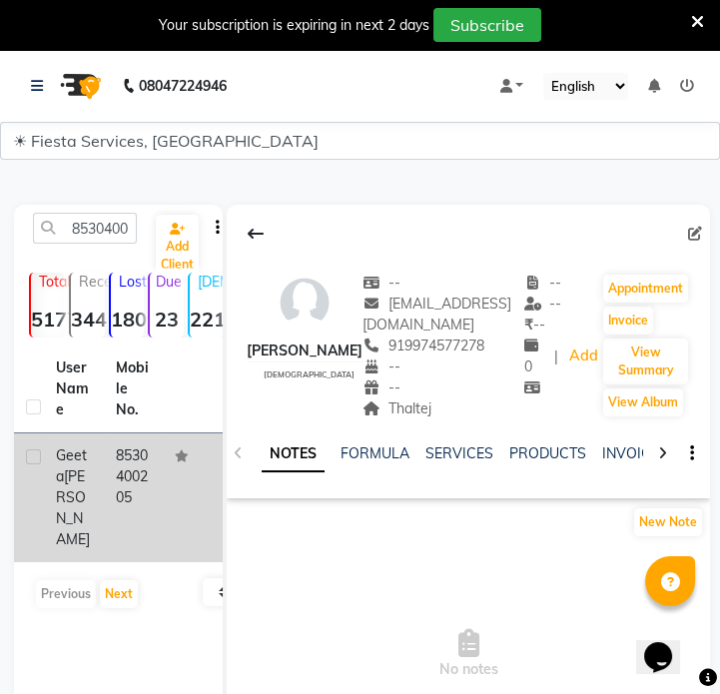
click at [119, 506] on td "8530400205" at bounding box center [134, 497] width 60 height 129
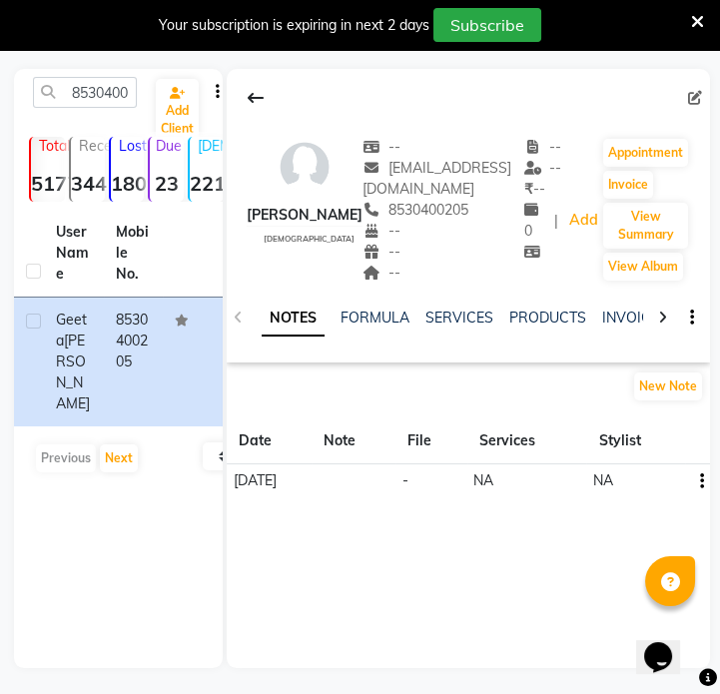
scroll to position [139, 0]
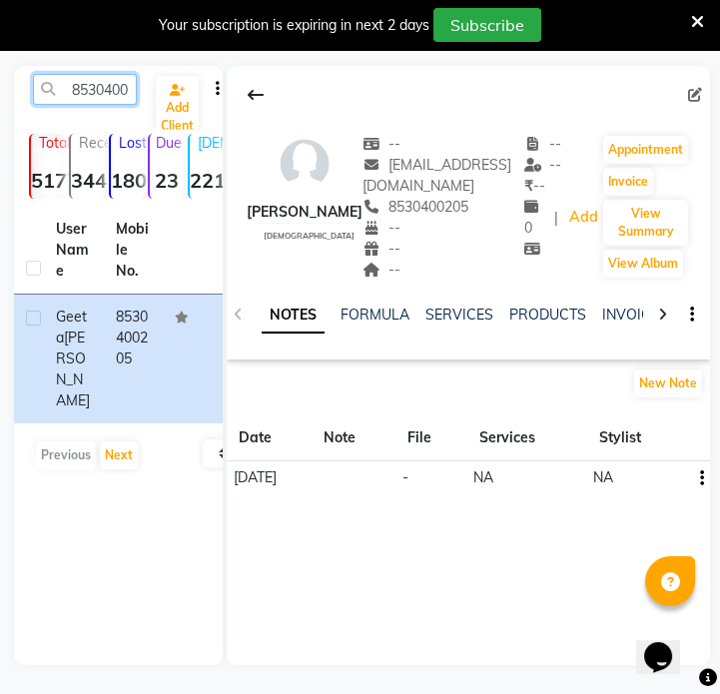
click at [123, 79] on input "8530400205" at bounding box center [85, 89] width 104 height 31
paste input "9822566242"
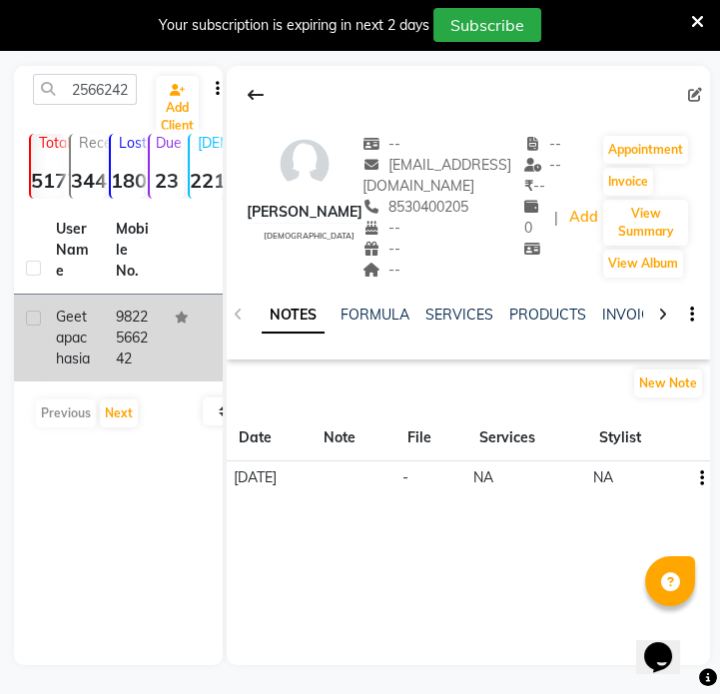
click at [121, 381] on td "9822566242" at bounding box center [134, 337] width 60 height 87
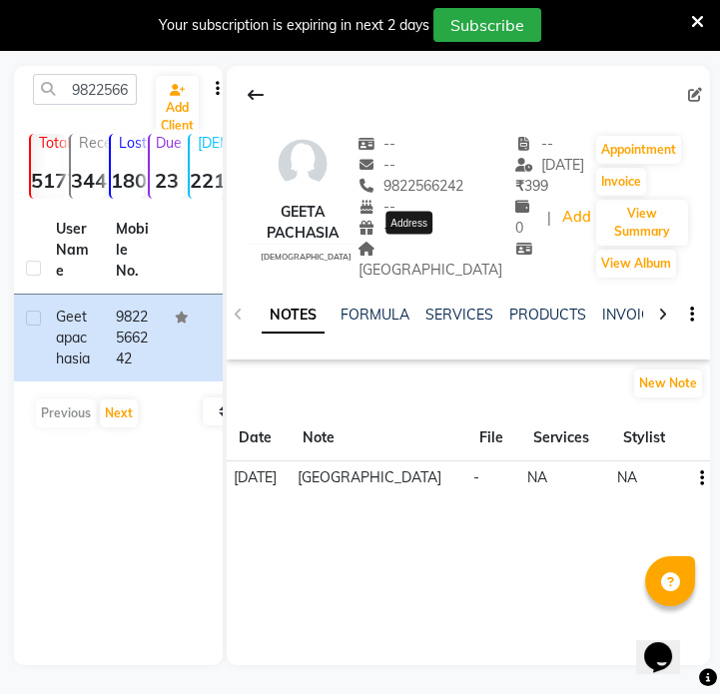
click at [419, 250] on span "[GEOGRAPHIC_DATA]" at bounding box center [430, 259] width 144 height 39
click at [103, 100] on input "9822566242" at bounding box center [85, 89] width 104 height 31
paste input "924100296"
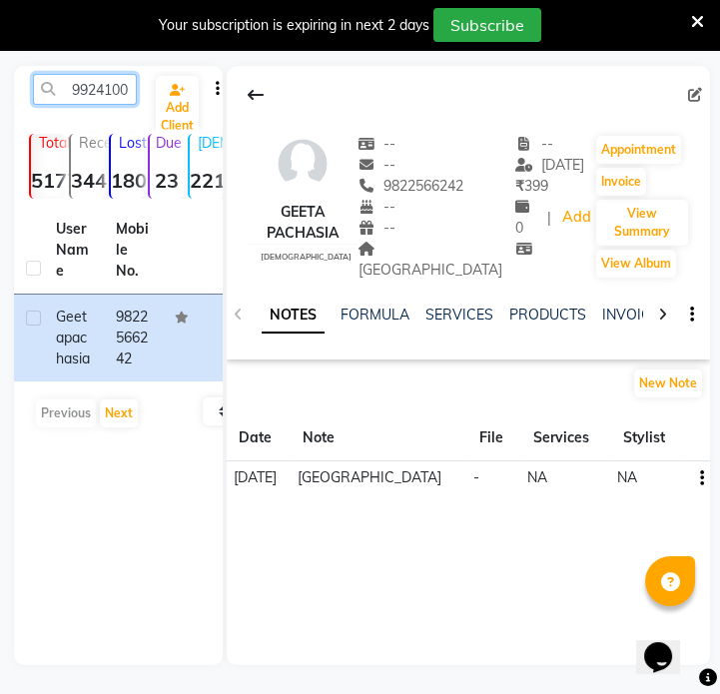
scroll to position [0, 27]
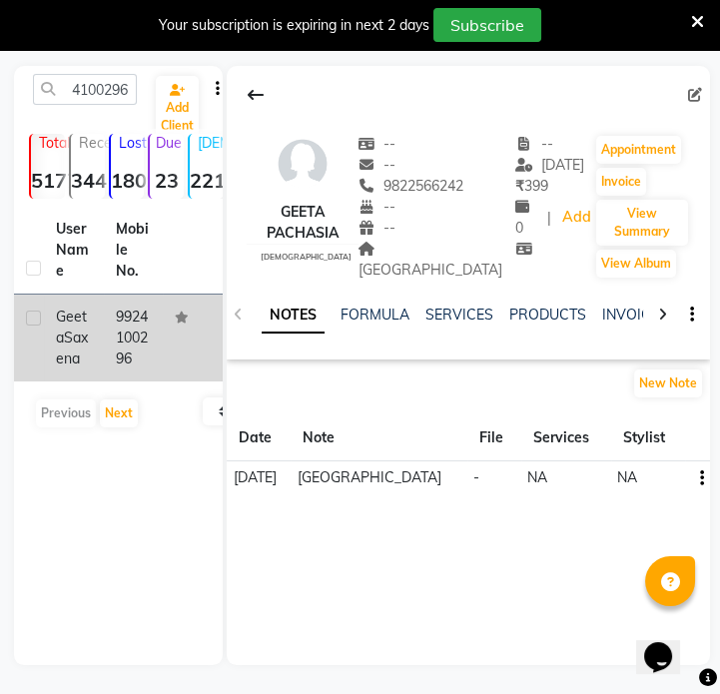
click at [142, 353] on td "9924100296" at bounding box center [134, 337] width 60 height 87
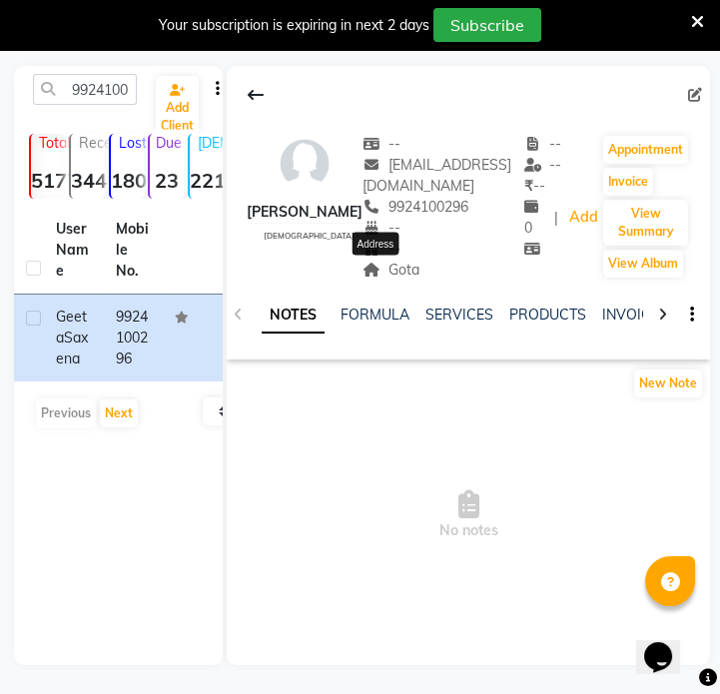
click at [375, 268] on span "Gota" at bounding box center [390, 269] width 57 height 18
click at [115, 97] on input "9924100296" at bounding box center [85, 89] width 104 height 31
paste input "7622998347"
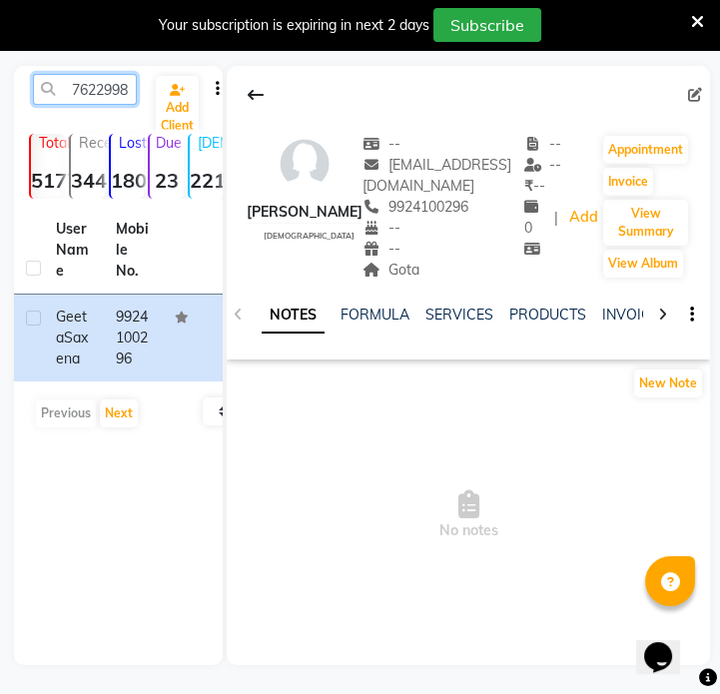
scroll to position [0, 27]
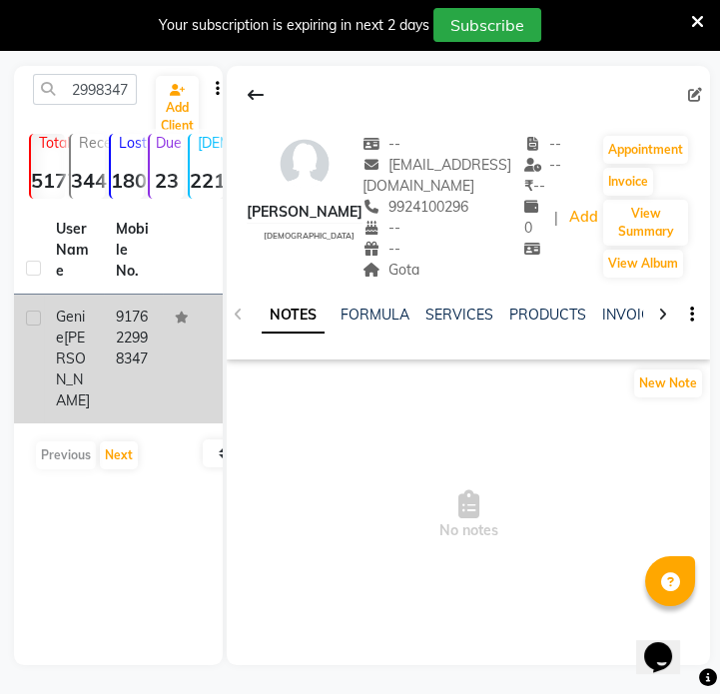
click at [125, 307] on td "917622998347" at bounding box center [134, 358] width 60 height 129
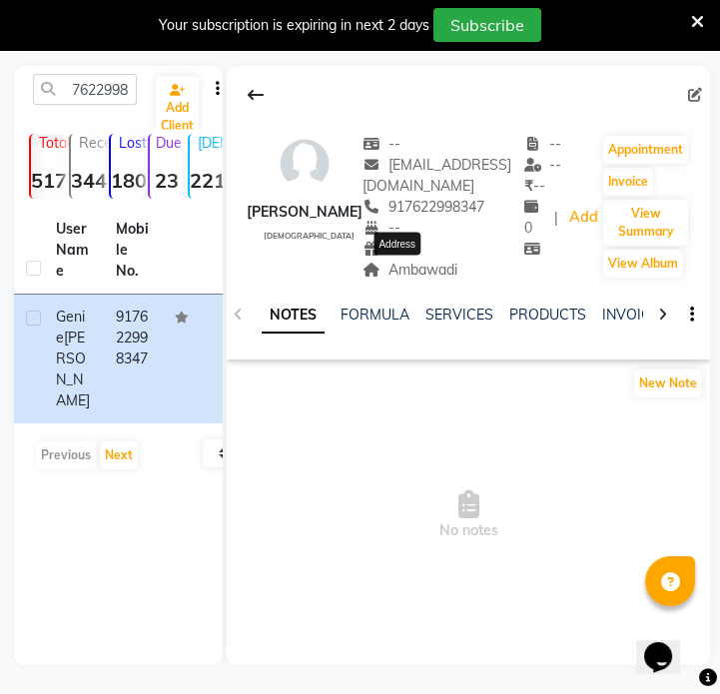
click at [409, 265] on span "Ambawadi" at bounding box center [409, 269] width 95 height 18
click at [101, 77] on input "7622998347" at bounding box center [85, 89] width 104 height 31
paste input "9373256889"
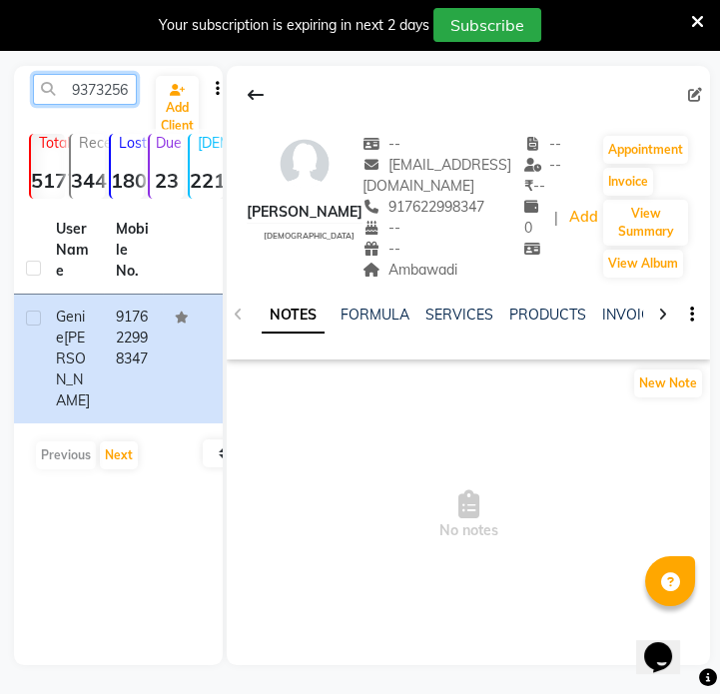
scroll to position [0, 27]
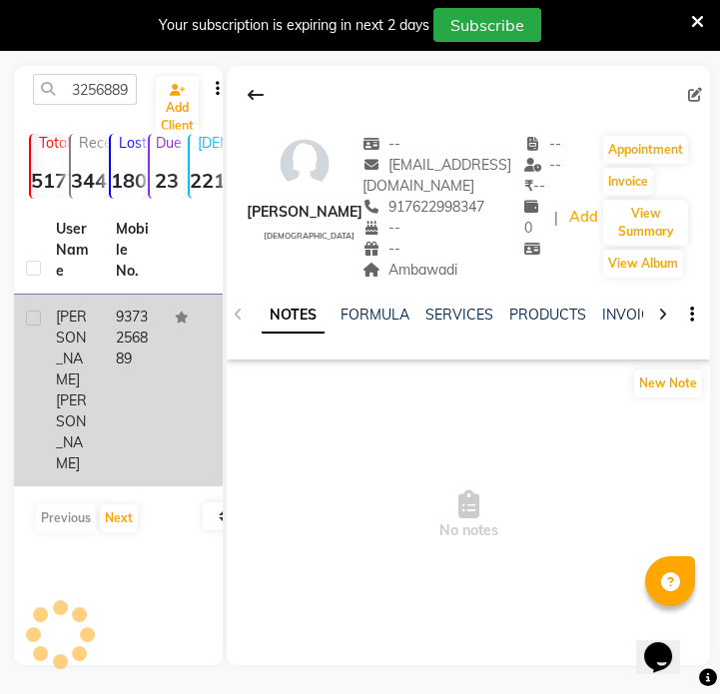
click at [145, 372] on td "9373256889" at bounding box center [134, 390] width 60 height 192
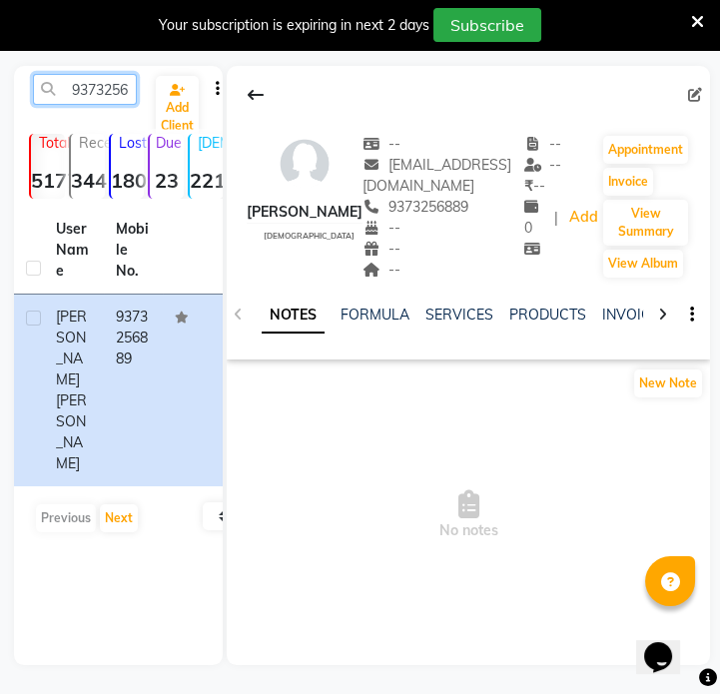
click at [114, 82] on input "9373256889" at bounding box center [85, 89] width 104 height 31
paste input "6352781385"
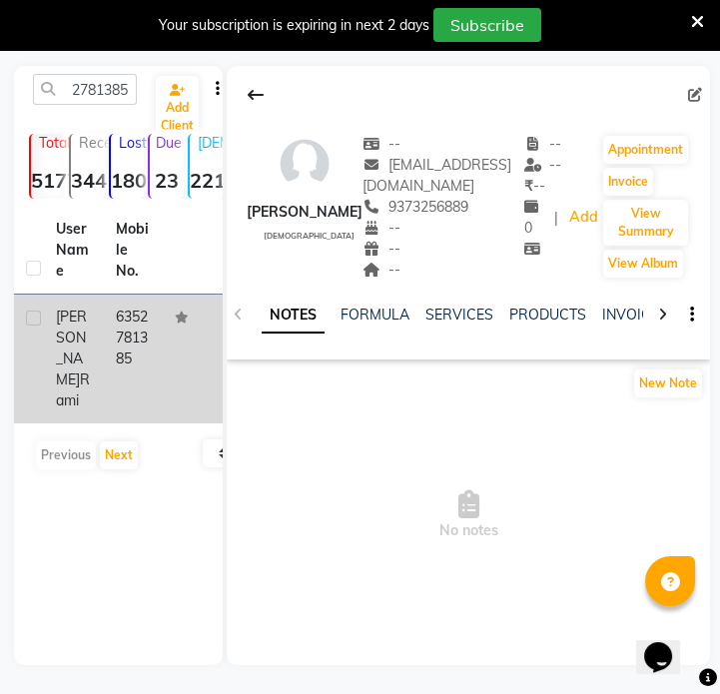
click at [124, 352] on td "6352781385" at bounding box center [134, 358] width 60 height 129
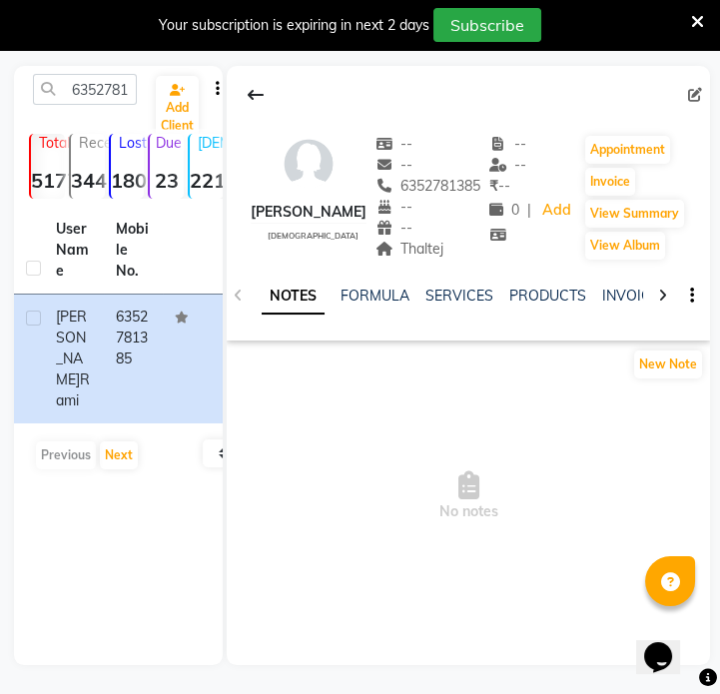
click at [409, 259] on div "-- -- 6352781385 -- -- Thaltej" at bounding box center [428, 198] width 106 height 128
click at [81, 84] on input "6352781385" at bounding box center [85, 89] width 104 height 31
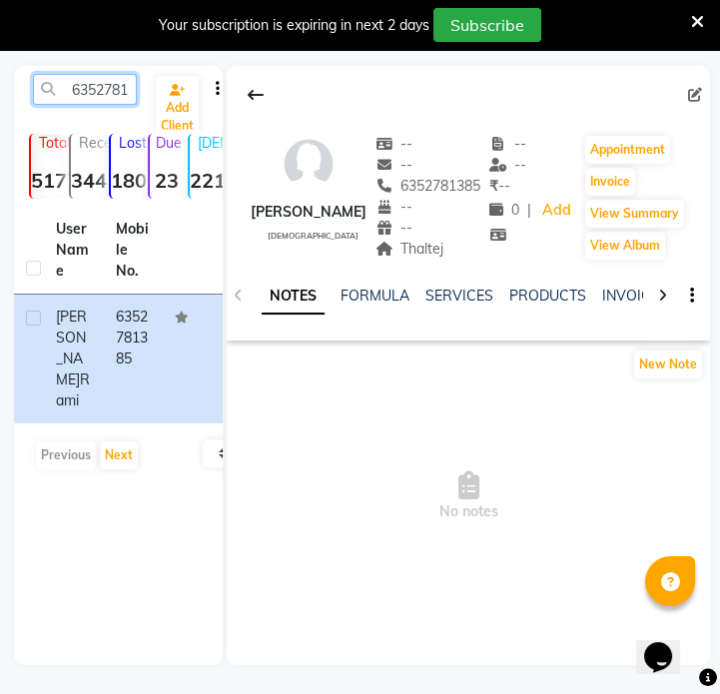
paste input "942340849"
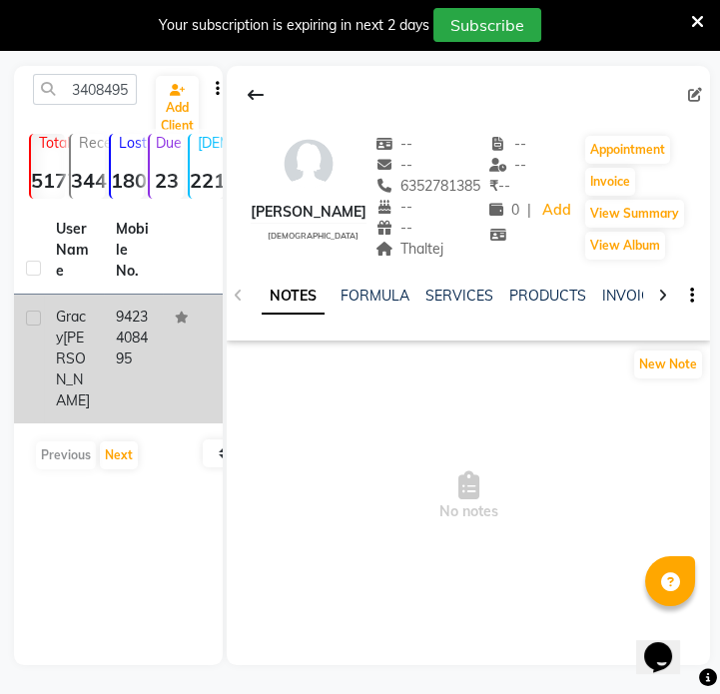
click at [139, 342] on td "9423408495" at bounding box center [134, 358] width 60 height 129
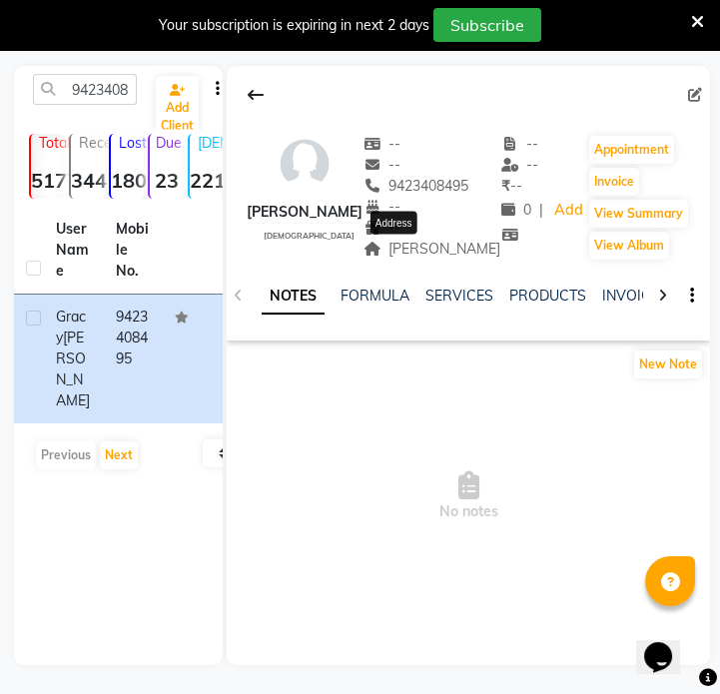
click at [419, 247] on span "Pardi" at bounding box center [432, 249] width 138 height 18
click at [100, 85] on input "9423408495" at bounding box center [85, 89] width 104 height 31
paste input "8530093094"
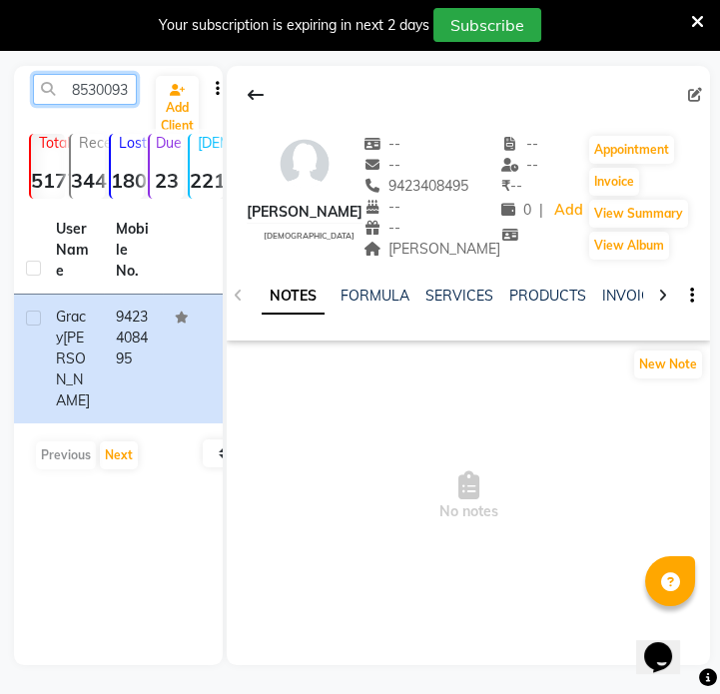
scroll to position [0, 27]
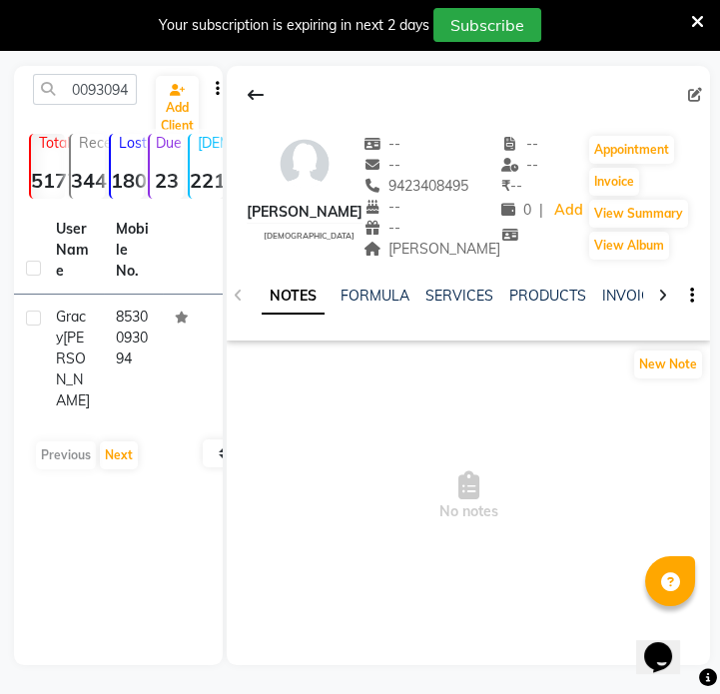
click at [127, 331] on td "8530093094" at bounding box center [134, 358] width 60 height 129
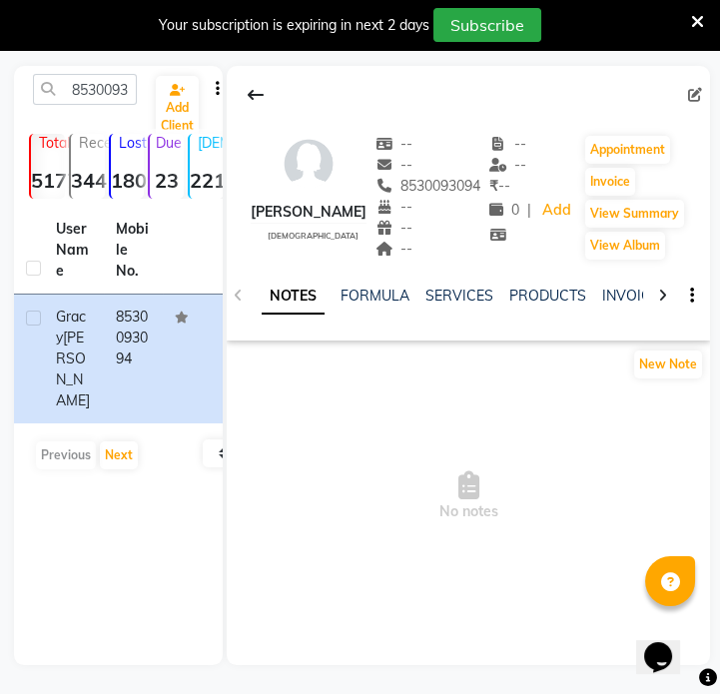
click at [124, 107] on div "8530093094 Add Client" at bounding box center [118, 97] width 201 height 47
click at [121, 98] on input "8530093094" at bounding box center [85, 89] width 104 height 31
paste input "200329673"
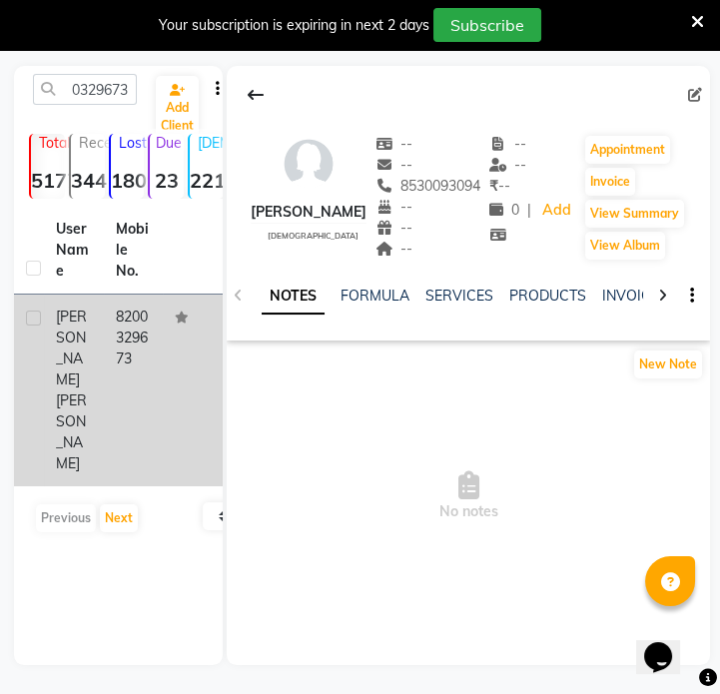
click at [100, 379] on td "Grishma Faldu" at bounding box center [74, 390] width 60 height 192
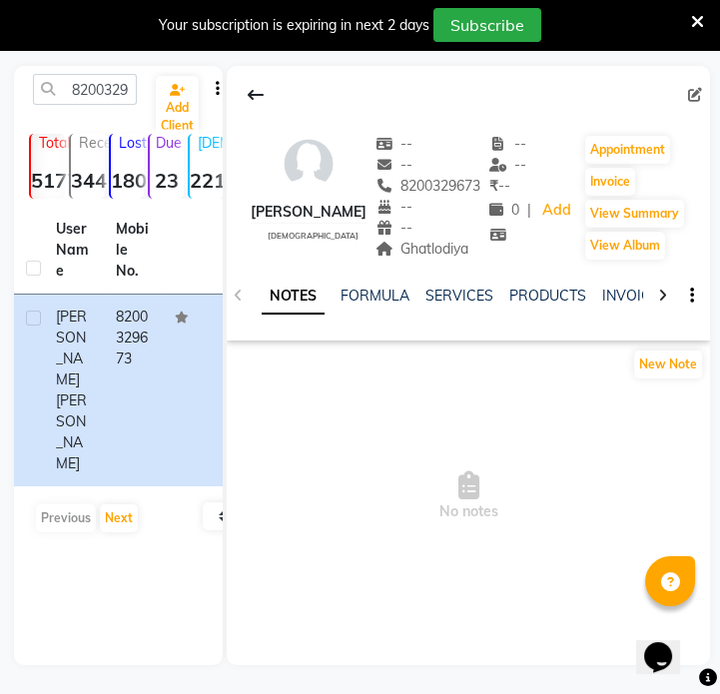
click at [436, 249] on span "Ghatlodiya" at bounding box center [422, 249] width 94 height 18
click at [114, 84] on input "8200329673" at bounding box center [85, 89] width 104 height 31
paste input "9638462775"
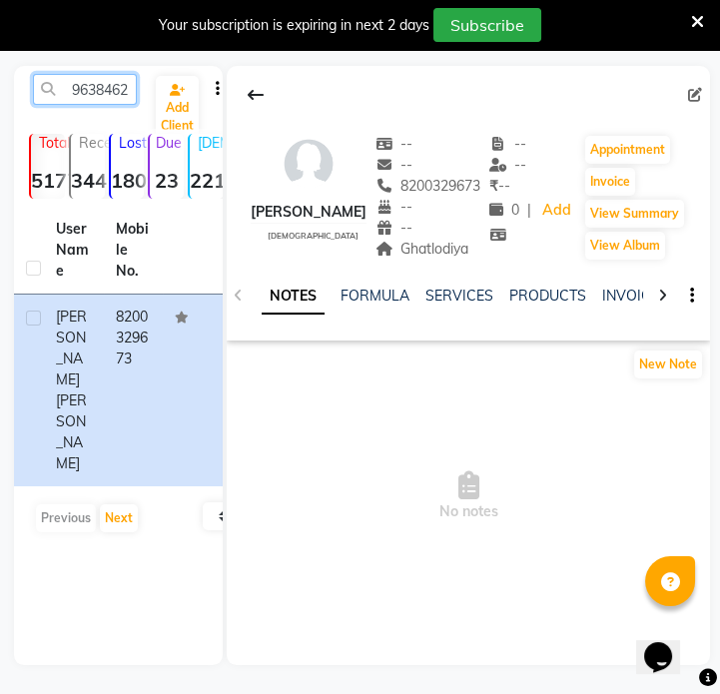
scroll to position [0, 27]
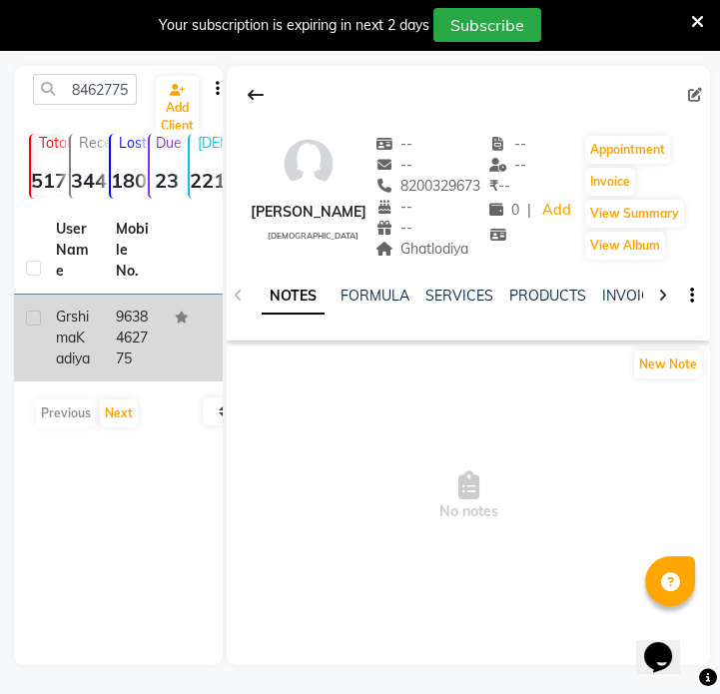
click at [150, 375] on td "9638462775" at bounding box center [134, 337] width 60 height 87
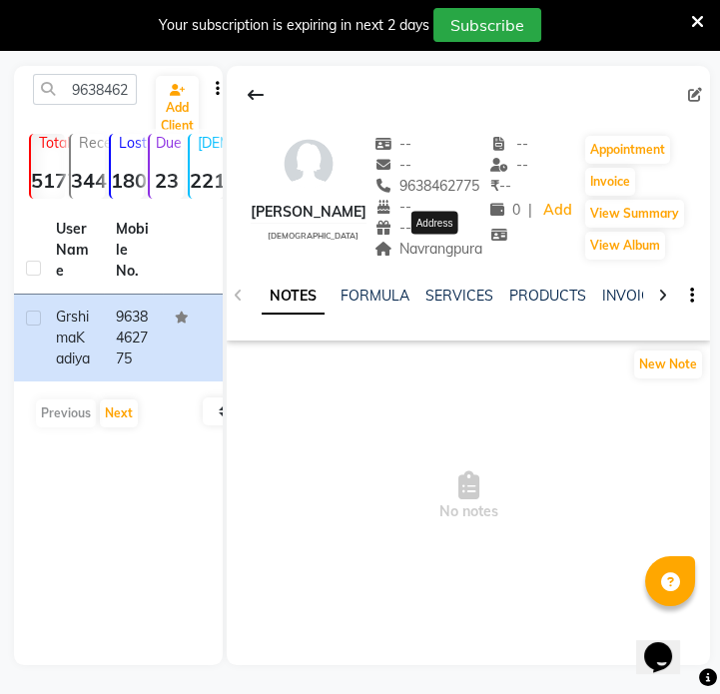
click at [427, 242] on span "Navrangpura" at bounding box center [428, 249] width 109 height 18
click at [428, 245] on span "Navrangpura" at bounding box center [428, 249] width 109 height 18
click at [108, 93] on input "9638462775" at bounding box center [85, 89] width 104 height 31
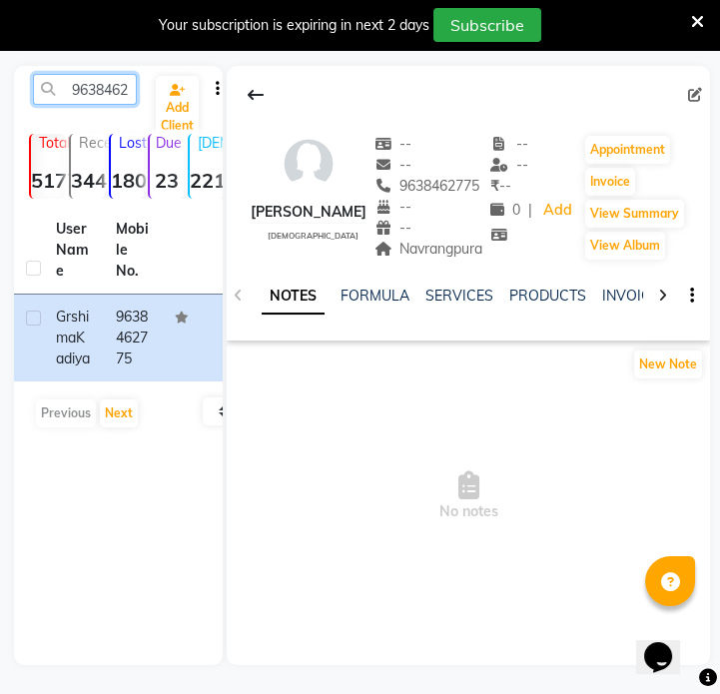
paste input "7874253183"
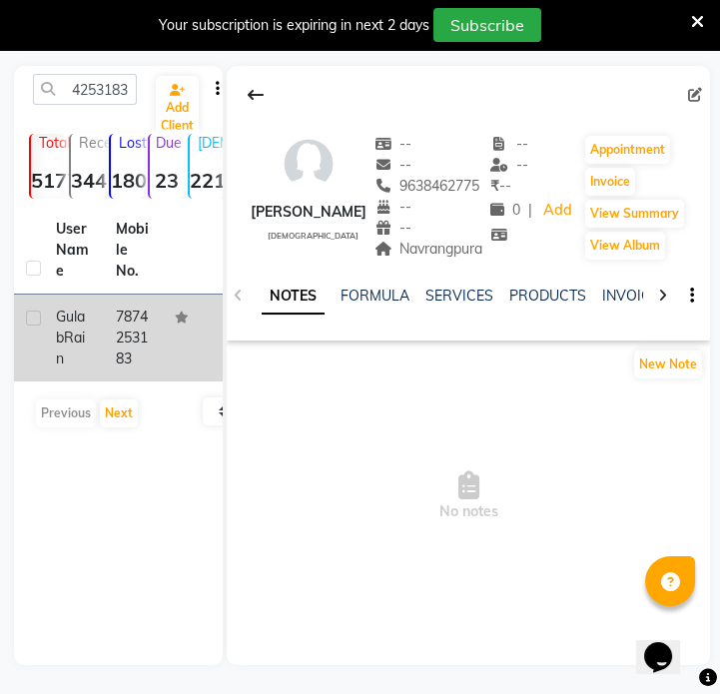
click at [184, 372] on td at bounding box center [193, 337] width 60 height 87
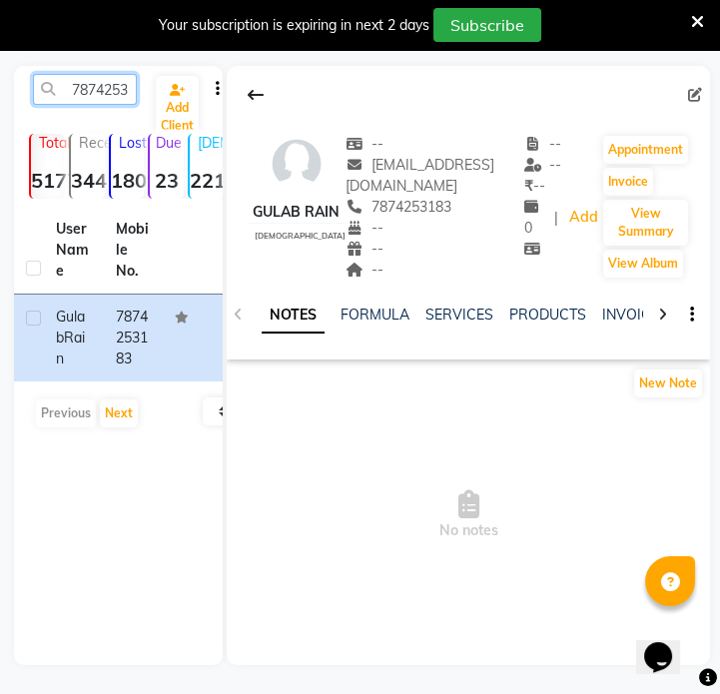
click at [93, 93] on input "7874253183" at bounding box center [85, 89] width 104 height 31
paste input "9712242561"
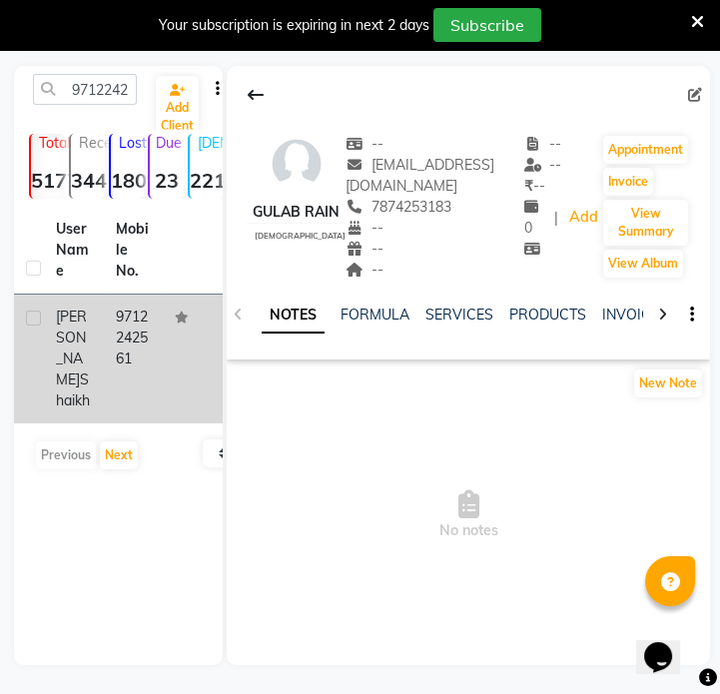
click at [120, 318] on td "9712242561" at bounding box center [134, 358] width 60 height 129
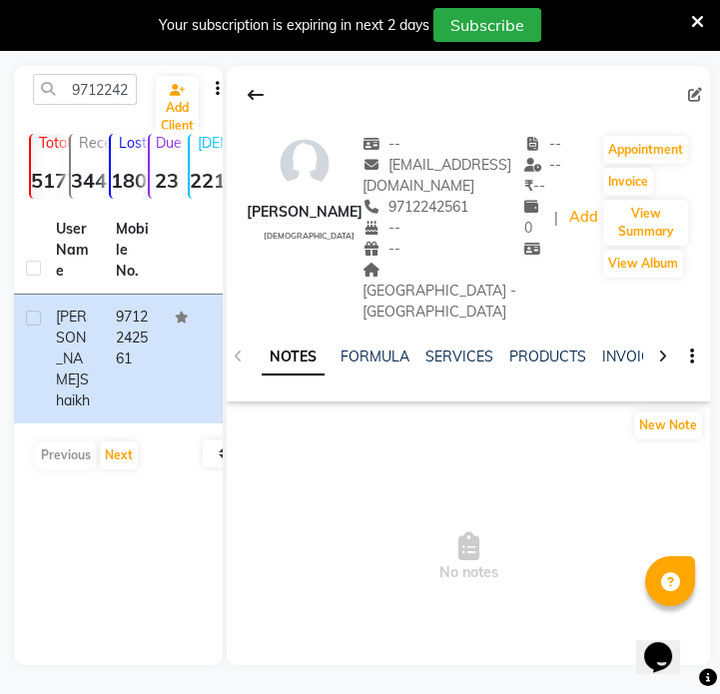
click at [402, 278] on div "Shahpur -Ahmedabad" at bounding box center [443, 290] width 162 height 63
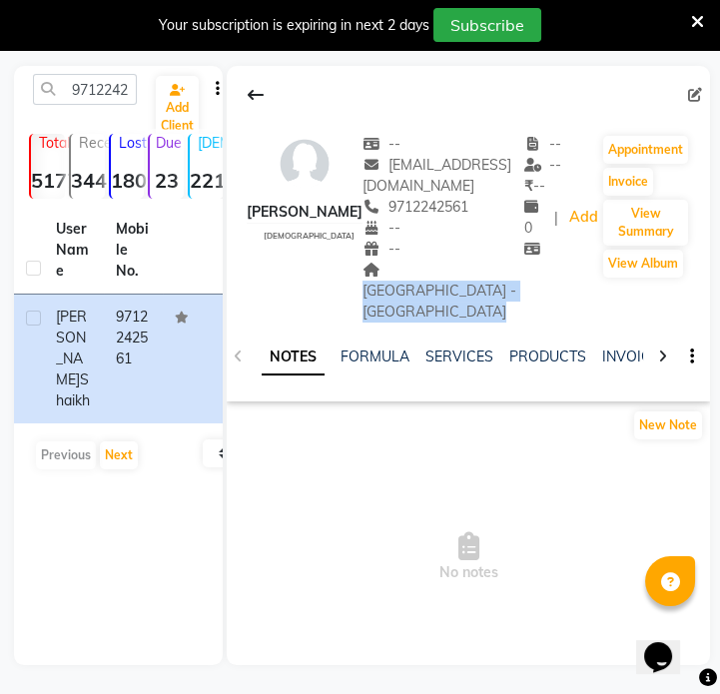
click at [402, 278] on div "Shahpur -Ahmedabad" at bounding box center [443, 290] width 162 height 63
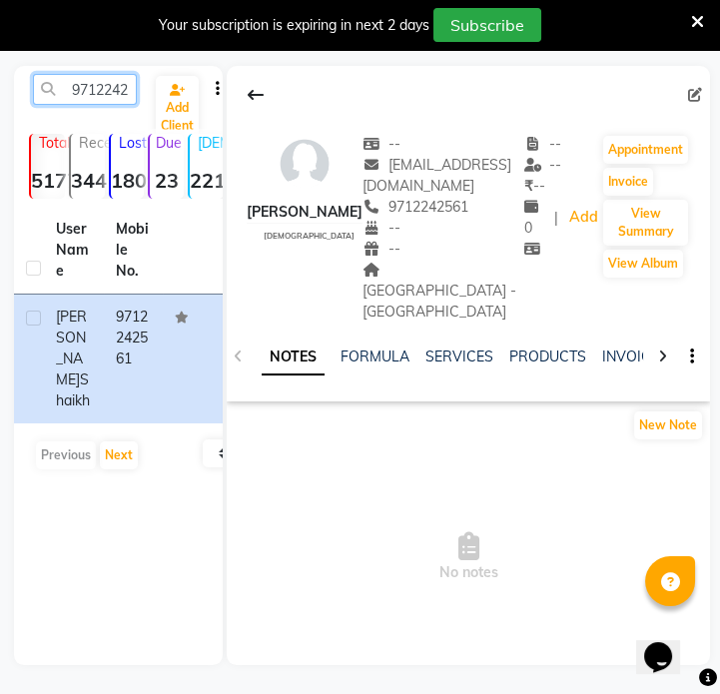
click at [107, 96] on input "9712242561" at bounding box center [85, 89] width 104 height 31
paste input "7028711614"
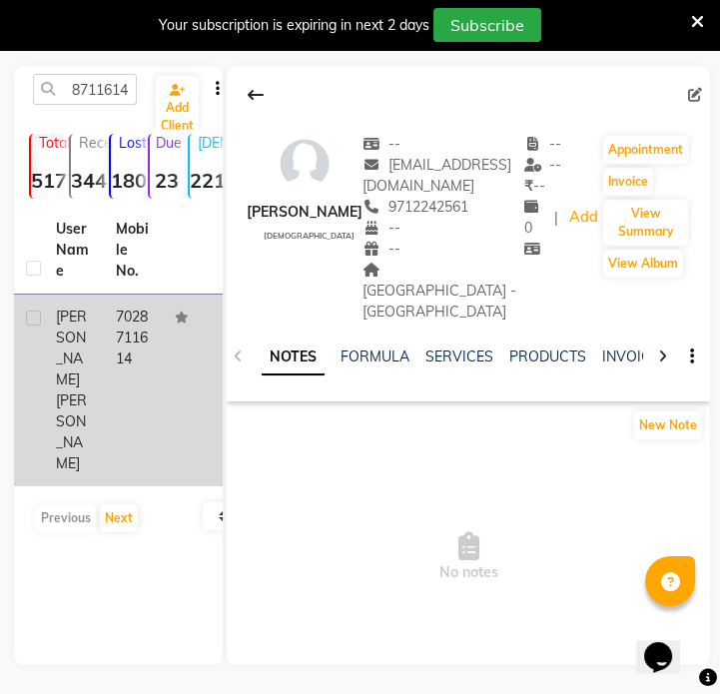
click at [150, 324] on td "7028711614" at bounding box center [134, 390] width 60 height 192
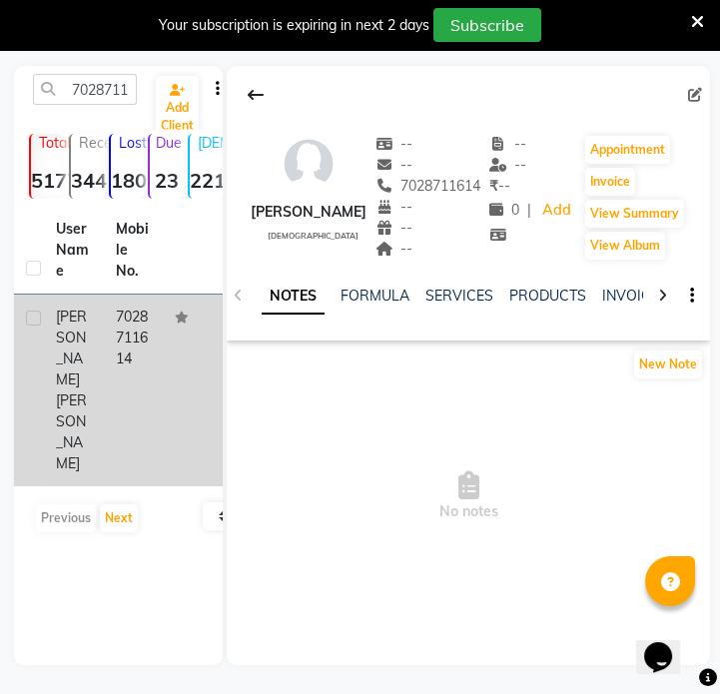
click at [22, 365] on td at bounding box center [29, 390] width 30 height 192
click at [121, 315] on td "7028711614" at bounding box center [134, 390] width 60 height 192
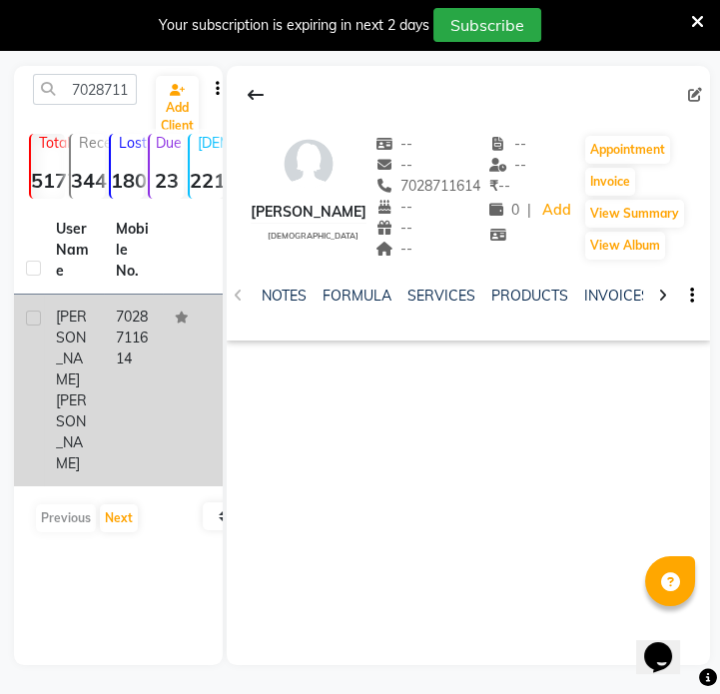
click at [121, 315] on td "7028711614" at bounding box center [134, 390] width 60 height 192
click at [79, 391] on span "[PERSON_NAME]" at bounding box center [71, 431] width 31 height 81
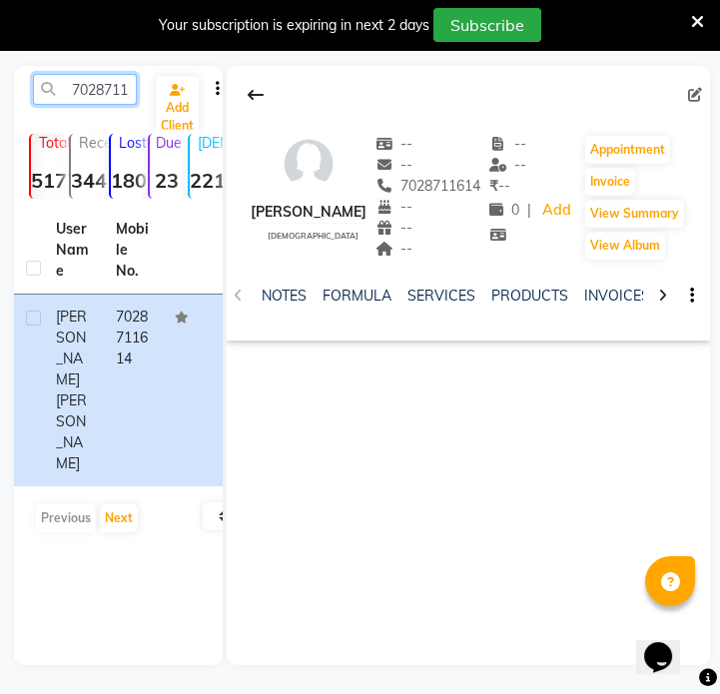
click at [71, 93] on input "7028711614" at bounding box center [85, 89] width 104 height 31
paste input "9924849996"
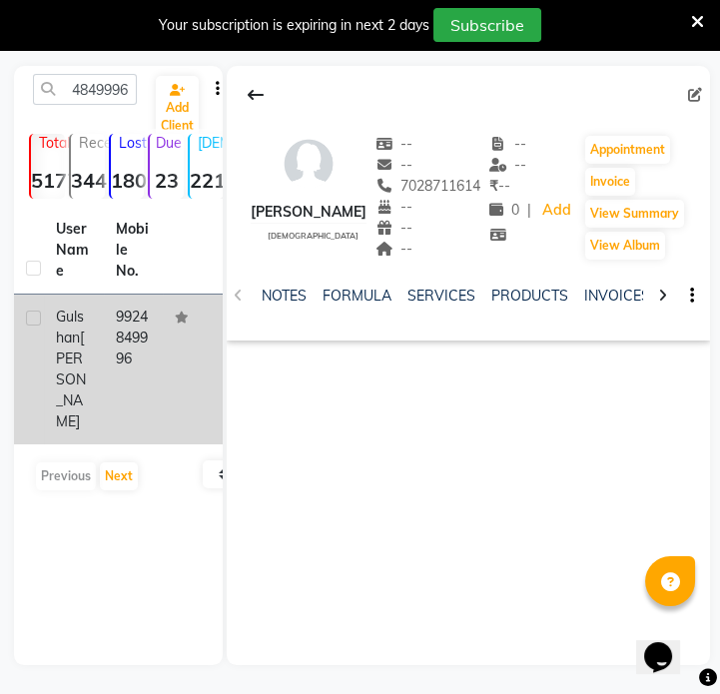
click at [139, 359] on td "9924849996" at bounding box center [134, 369] width 60 height 150
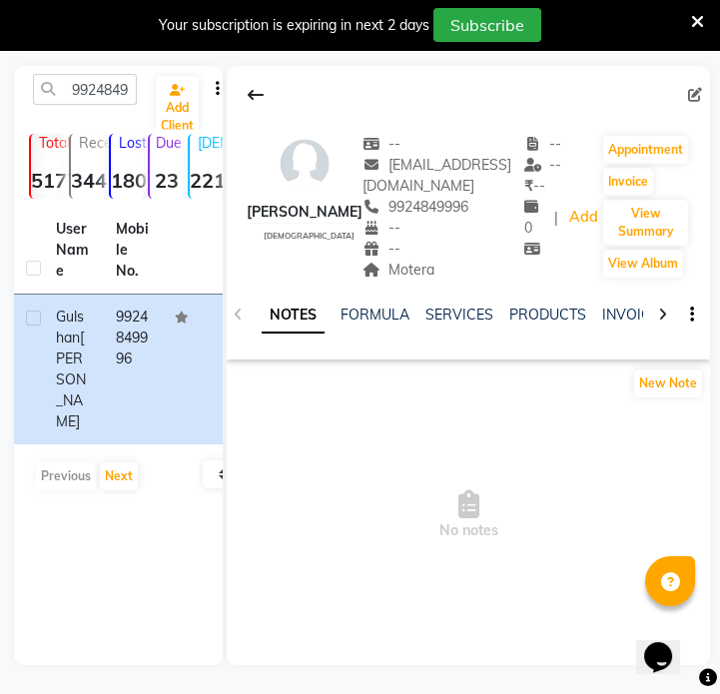
click at [414, 257] on div "--" at bounding box center [443, 249] width 162 height 21
click at [409, 273] on span "Motera" at bounding box center [398, 269] width 72 height 18
click at [90, 85] on input "9924849996" at bounding box center [85, 89] width 104 height 31
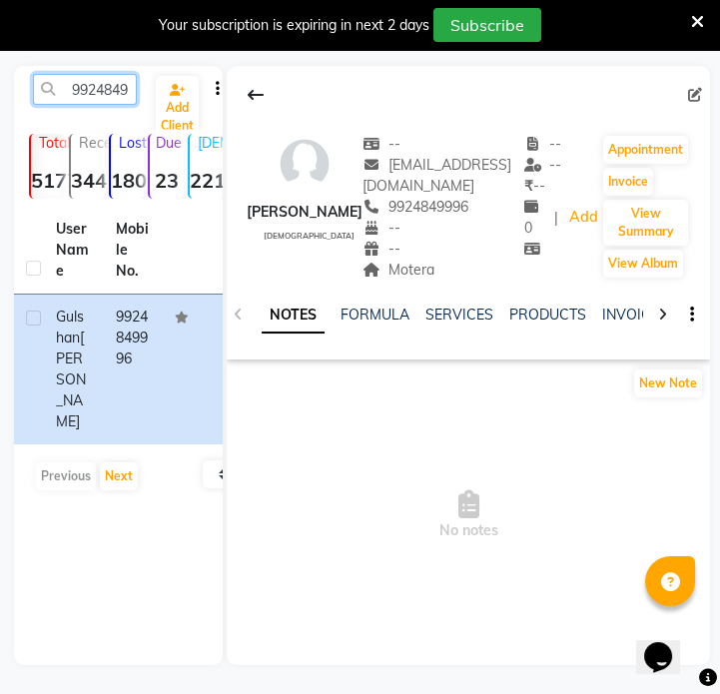
click at [90, 85] on input "9924849996" at bounding box center [85, 89] width 104 height 31
paste input "82340465"
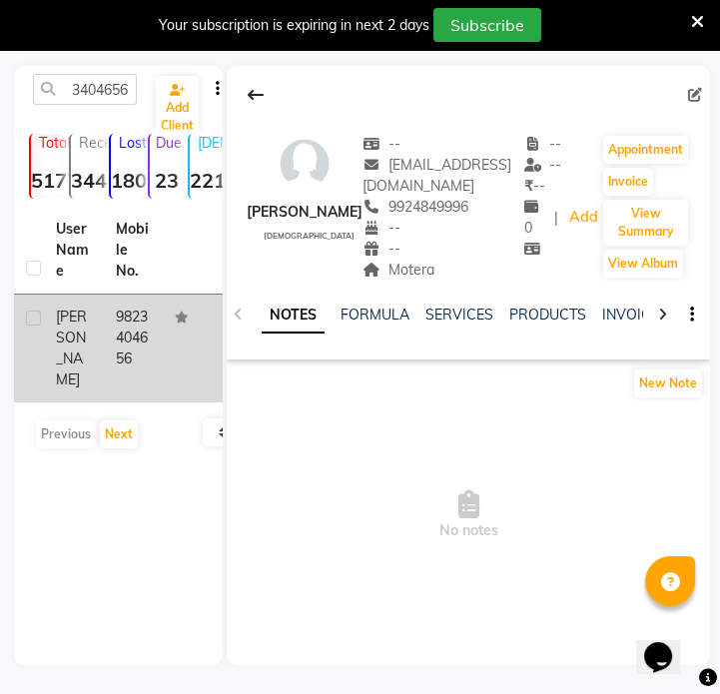
click at [94, 338] on td "Gunjan" at bounding box center [74, 348] width 60 height 108
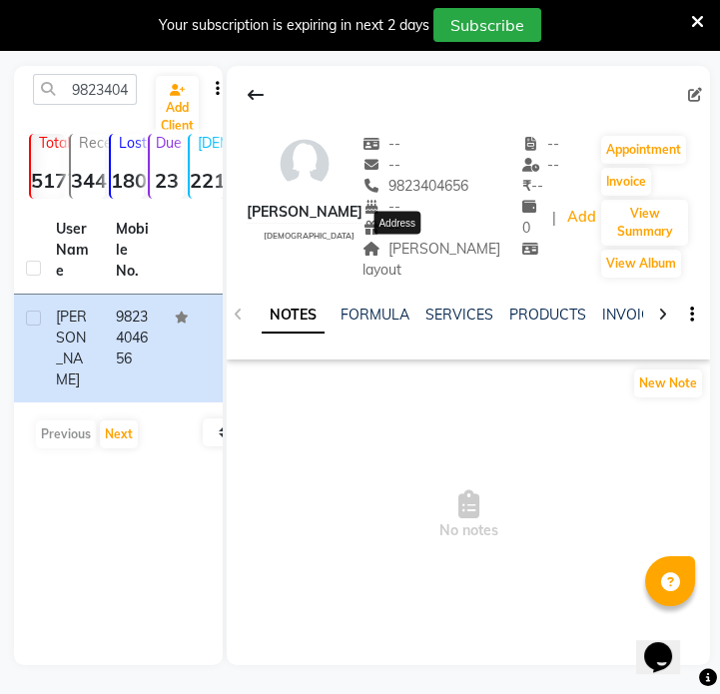
click at [422, 251] on span "Pannase layout" at bounding box center [431, 259] width 138 height 39
click at [67, 95] on input "9823404656" at bounding box center [85, 89] width 104 height 31
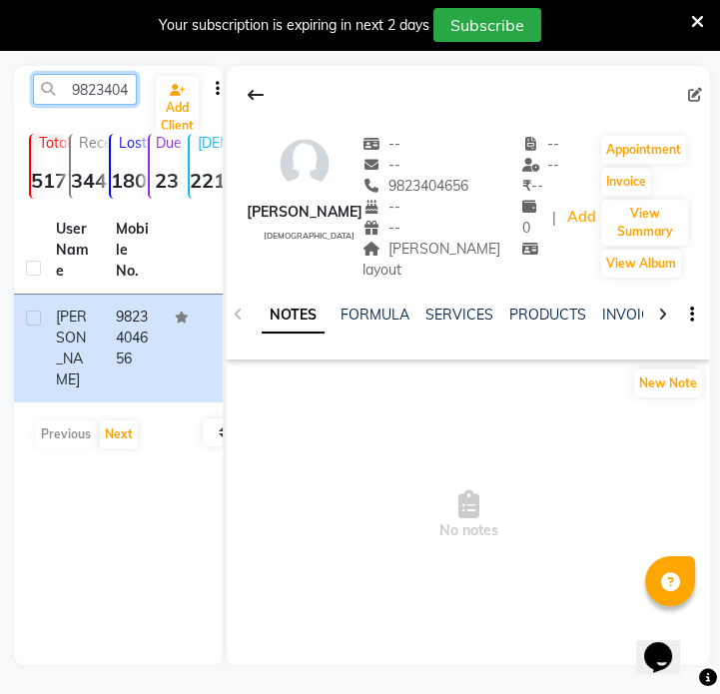
paste input "637762412"
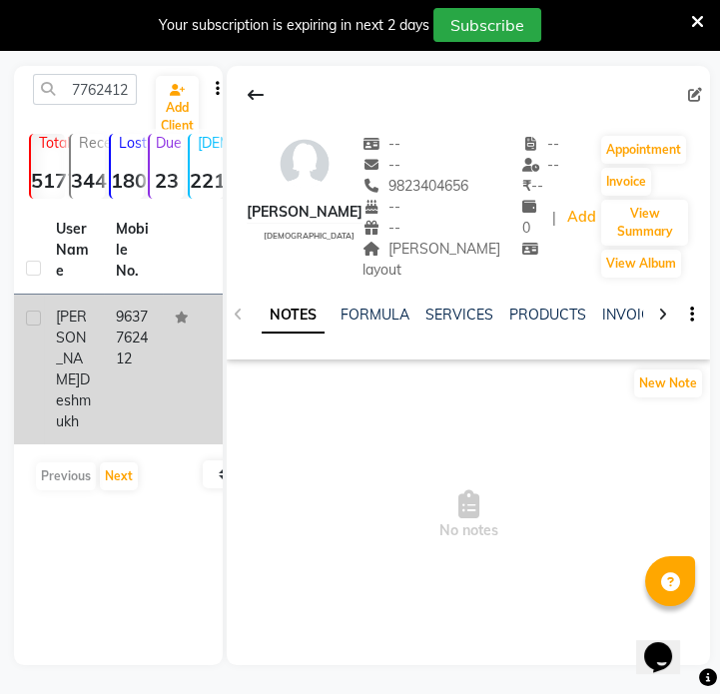
click at [114, 358] on td "9637762412" at bounding box center [134, 369] width 60 height 150
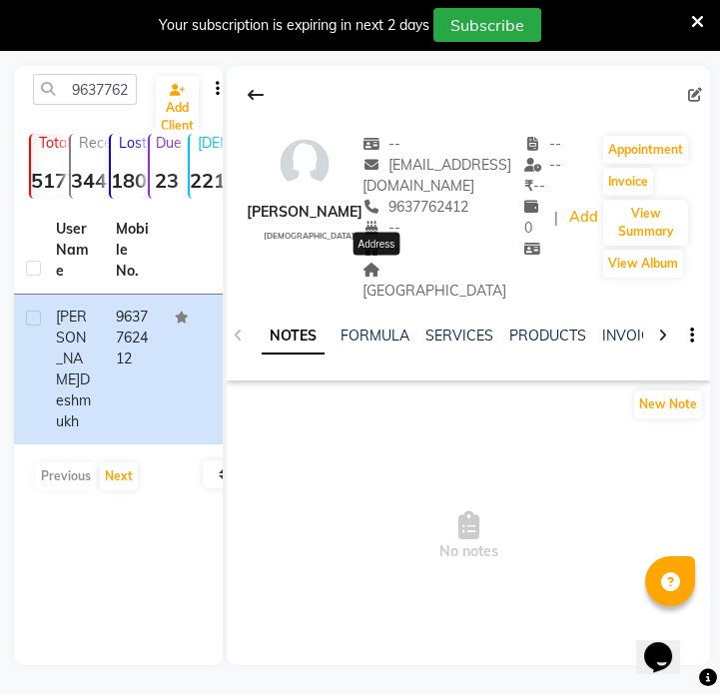
click at [370, 270] on span "Katol road" at bounding box center [434, 279] width 144 height 39
click at [391, 277] on span "Katol road" at bounding box center [434, 279] width 144 height 39
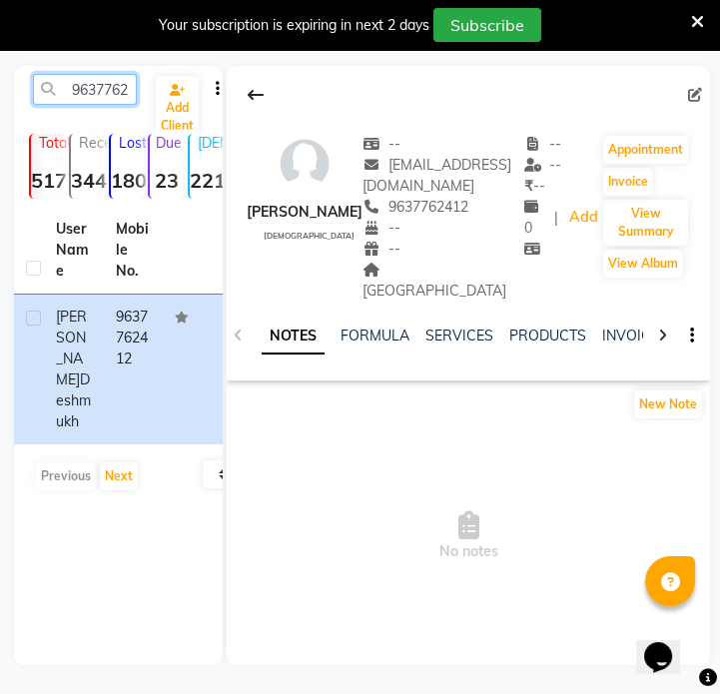
click at [116, 99] on input "9637762412" at bounding box center [85, 89] width 104 height 31
paste input "425646666"
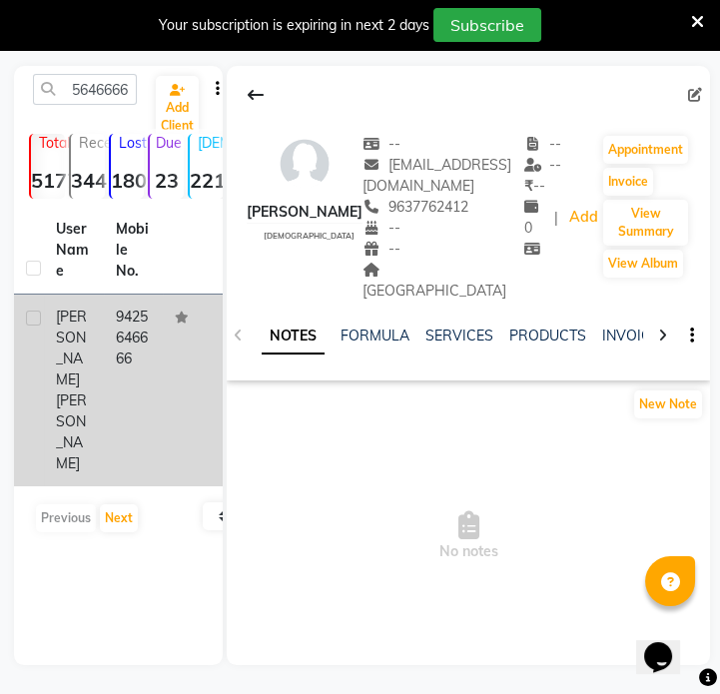
click at [128, 330] on td "9425646666" at bounding box center [134, 390] width 60 height 192
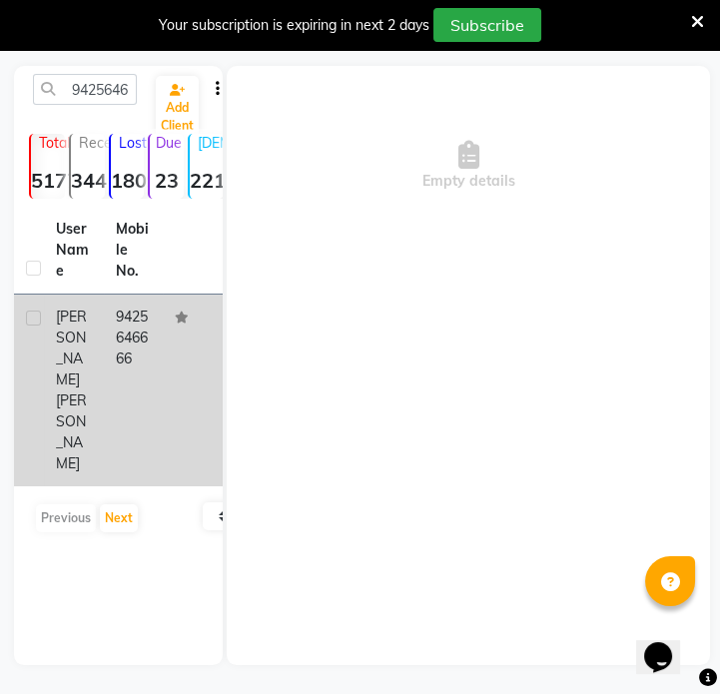
click at [128, 330] on td "9425646666" at bounding box center [134, 390] width 60 height 192
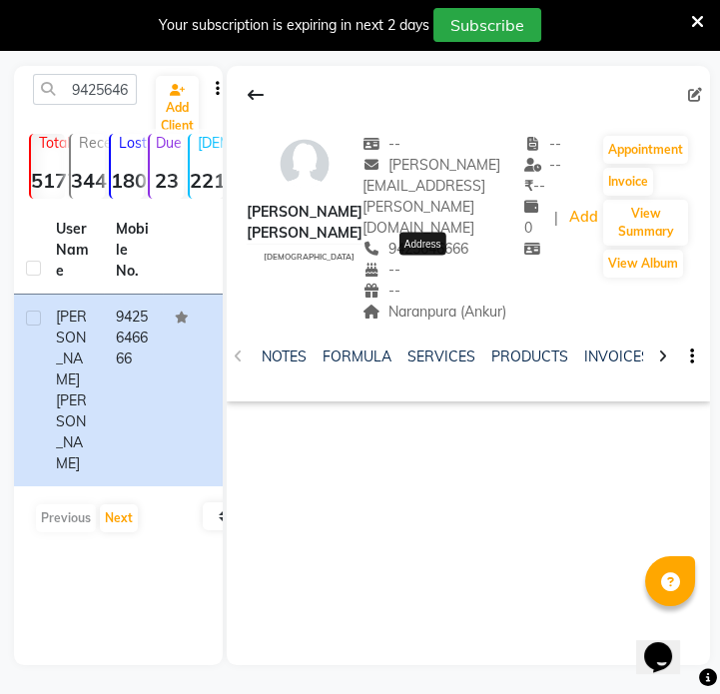
click at [417, 302] on span "Naranpura (Ankur)" at bounding box center [434, 311] width 144 height 18
click at [100, 96] on input "9425646666" at bounding box center [85, 89] width 104 height 31
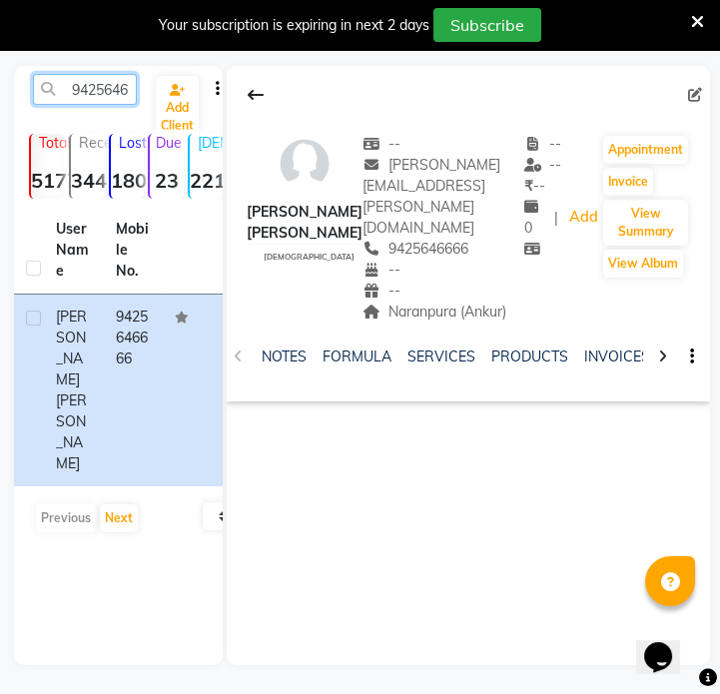
click at [100, 96] on input "9425646666" at bounding box center [85, 89] width 104 height 31
paste input "7028711614"
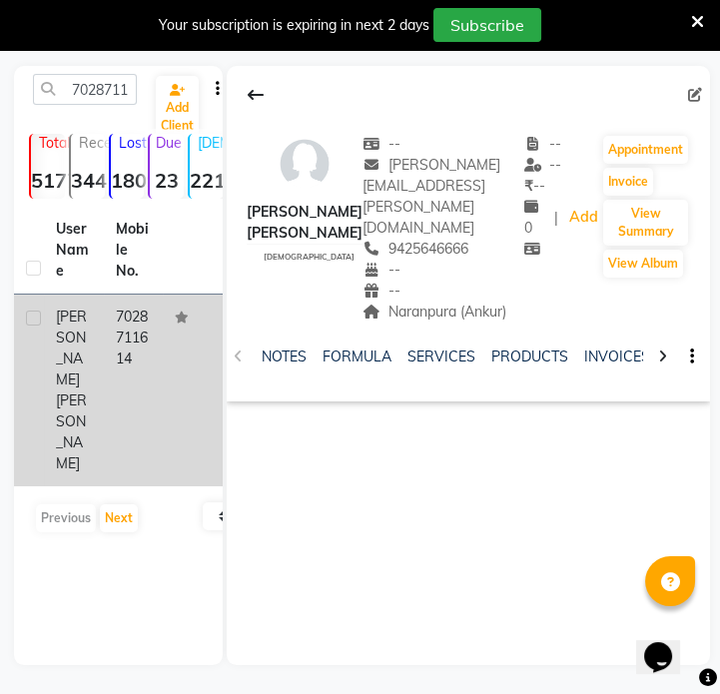
click at [130, 363] on td "7028711614" at bounding box center [134, 390] width 60 height 192
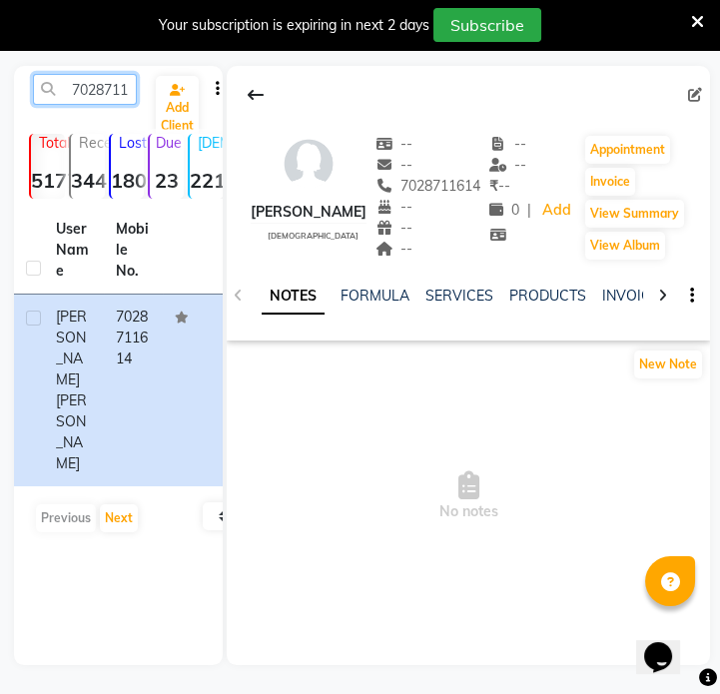
click at [93, 96] on input "7028711614" at bounding box center [85, 89] width 104 height 31
paste input "9425691419"
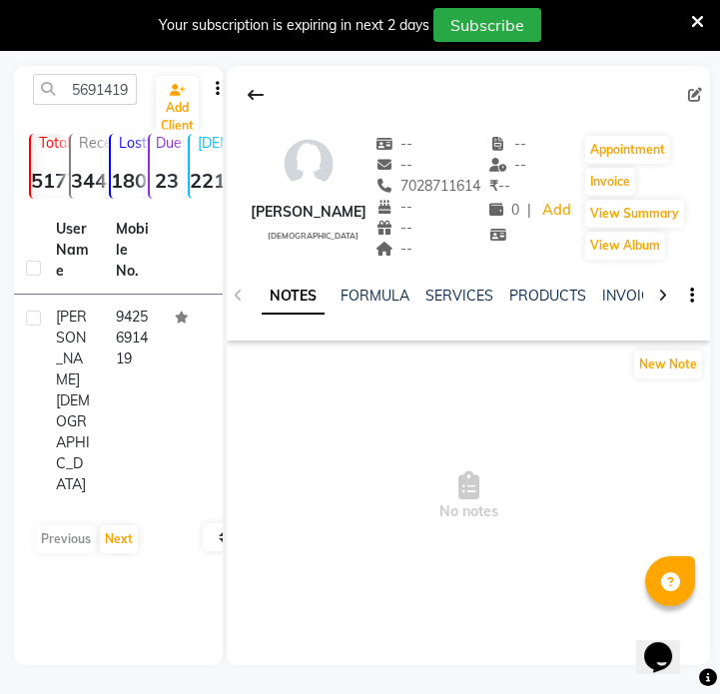
click at [137, 390] on td "9425691419" at bounding box center [134, 400] width 60 height 213
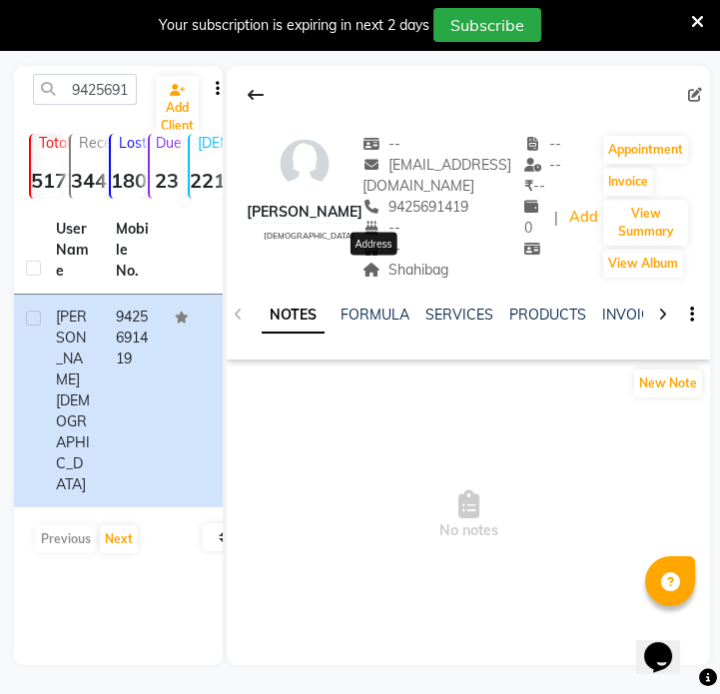
click at [412, 271] on span "Shahibag" at bounding box center [405, 269] width 86 height 18
click at [94, 89] on input "9425691419" at bounding box center [85, 89] width 104 height 31
paste input "87347977"
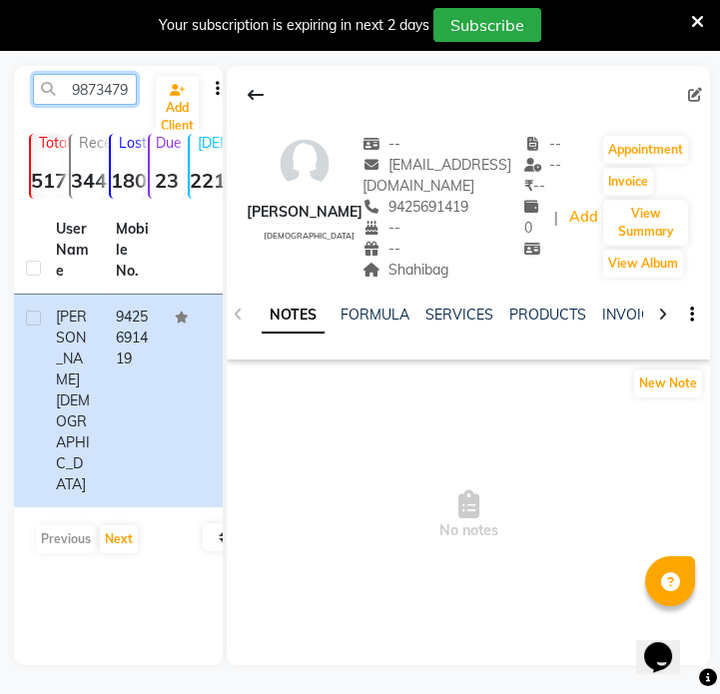
scroll to position [0, 27]
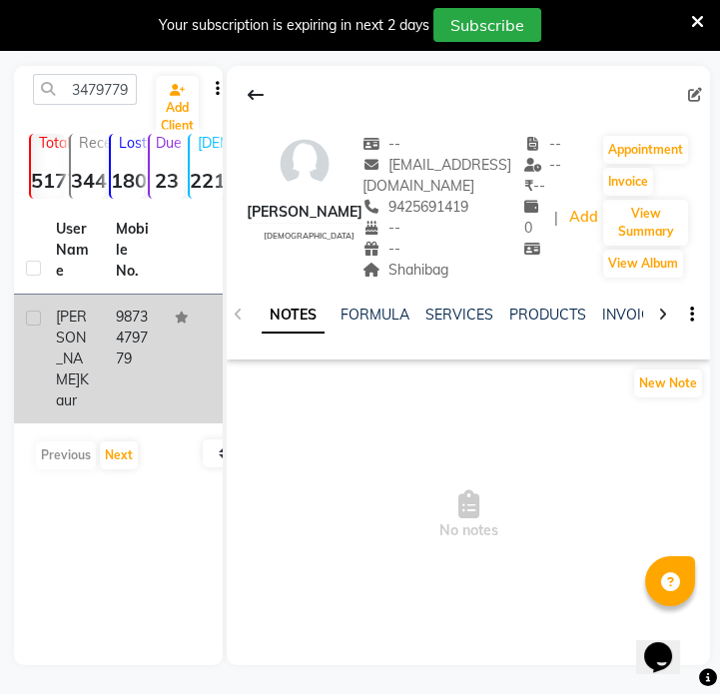
click at [142, 351] on td "9873479779" at bounding box center [134, 358] width 60 height 129
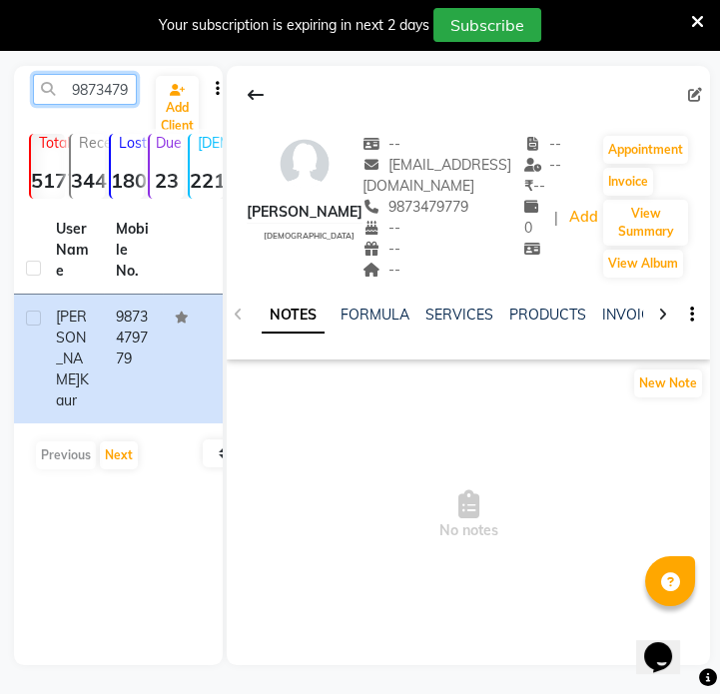
click at [113, 82] on input "9873479779" at bounding box center [85, 89] width 104 height 31
paste input "637308455"
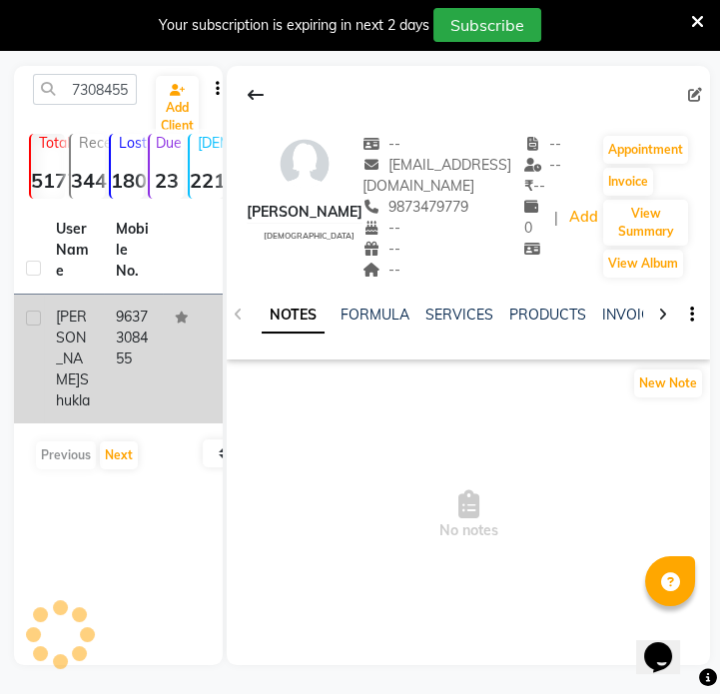
click at [121, 310] on td "9637308455" at bounding box center [134, 358] width 60 height 129
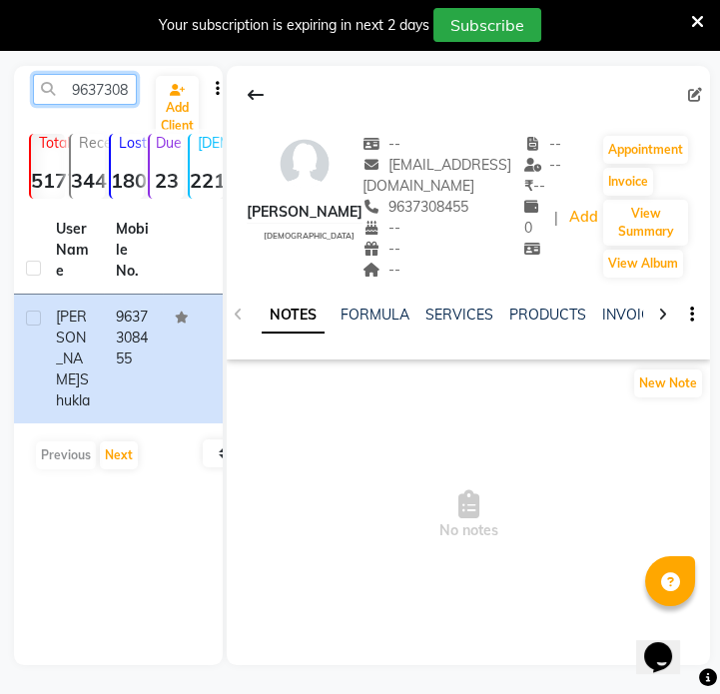
click at [70, 90] on input "9637308455" at bounding box center [85, 89] width 104 height 31
paste input "924973484"
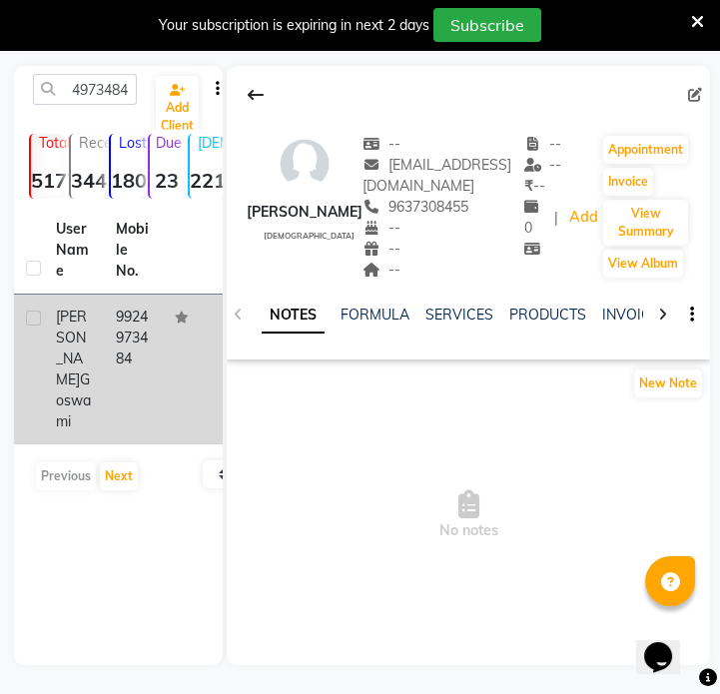
click at [130, 313] on td "9924973484" at bounding box center [134, 369] width 60 height 150
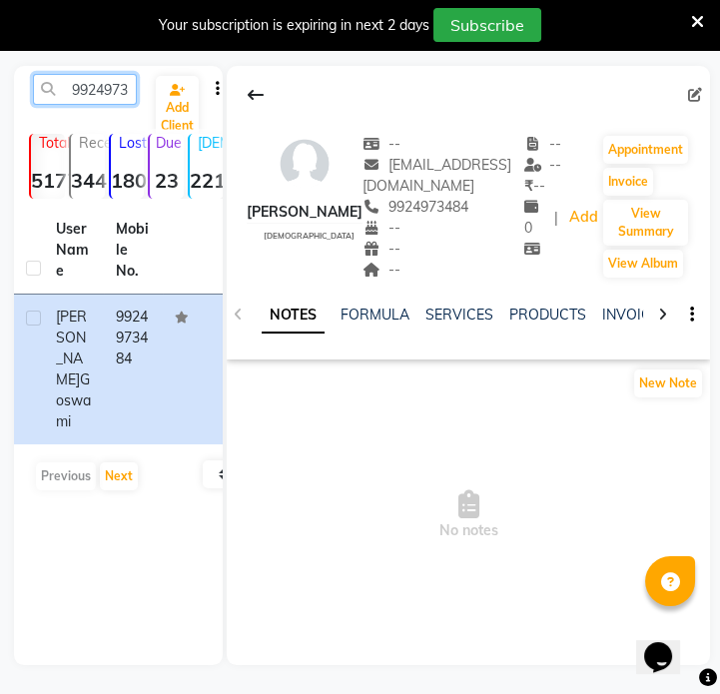
click at [96, 100] on input "9924973484" at bounding box center [85, 89] width 104 height 31
paste input "327709559"
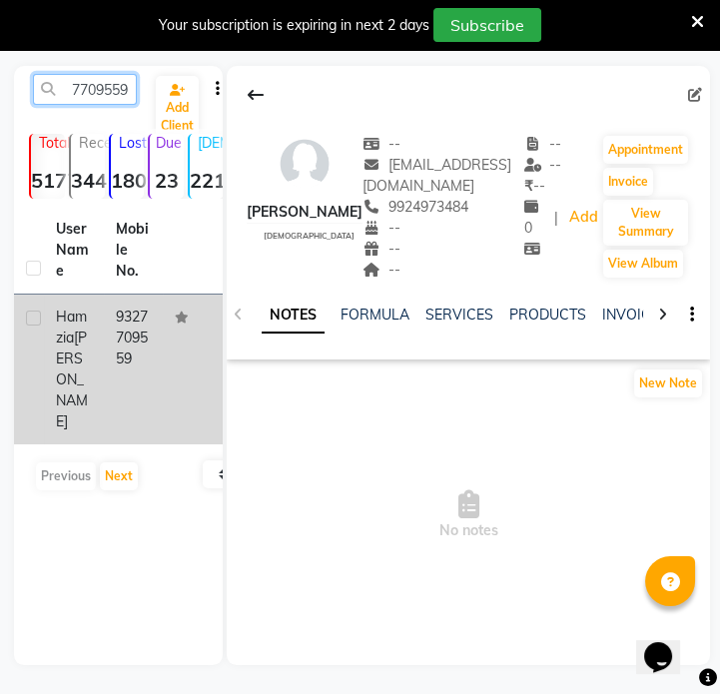
type input "9327709559"
click at [143, 348] on td "9327709559" at bounding box center [134, 369] width 60 height 150
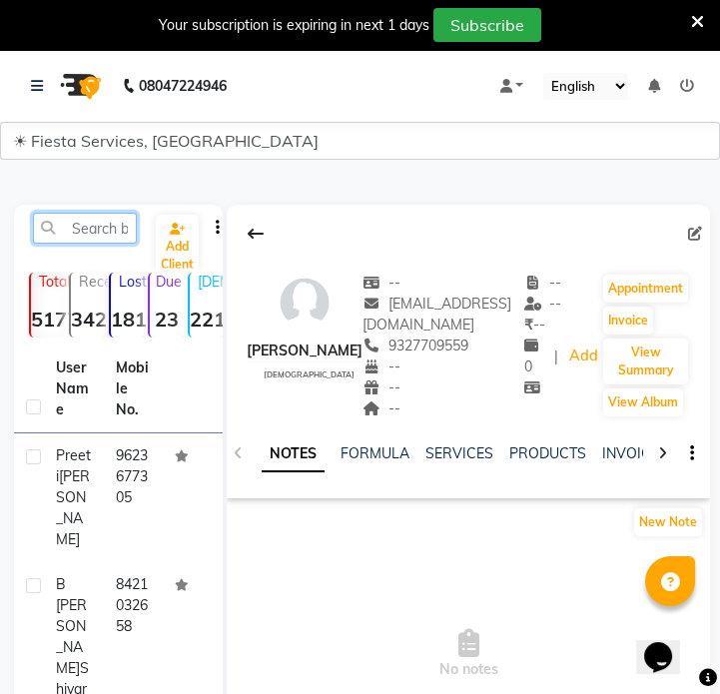
click at [111, 227] on input "text" at bounding box center [85, 228] width 104 height 31
paste input "8238466598"
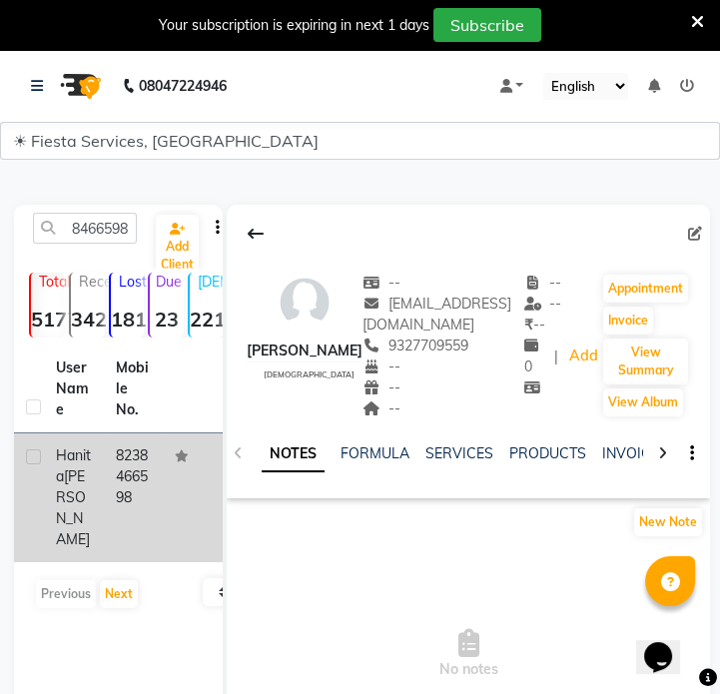
click at [97, 464] on td "[PERSON_NAME]" at bounding box center [74, 497] width 60 height 129
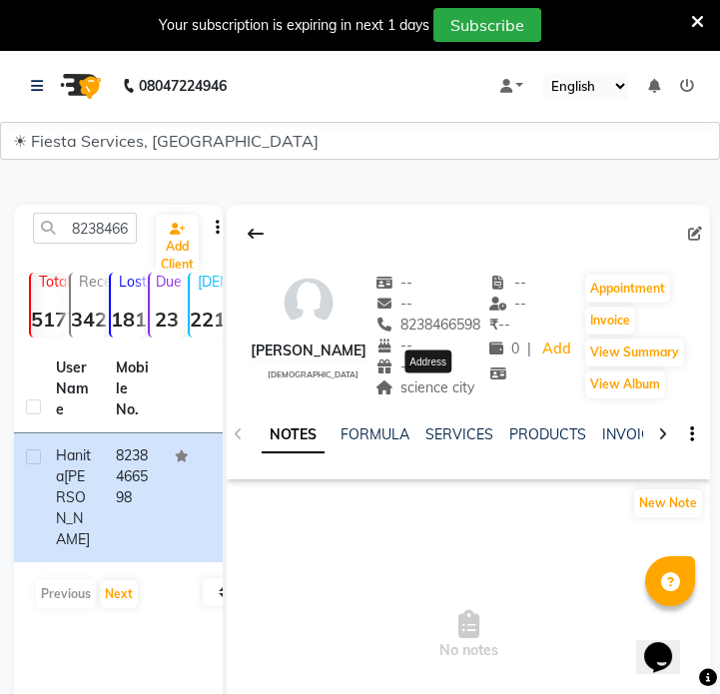
click at [448, 387] on span "science city" at bounding box center [425, 387] width 100 height 18
copy span "science city"
click at [103, 226] on input "8238466598" at bounding box center [85, 228] width 104 height 31
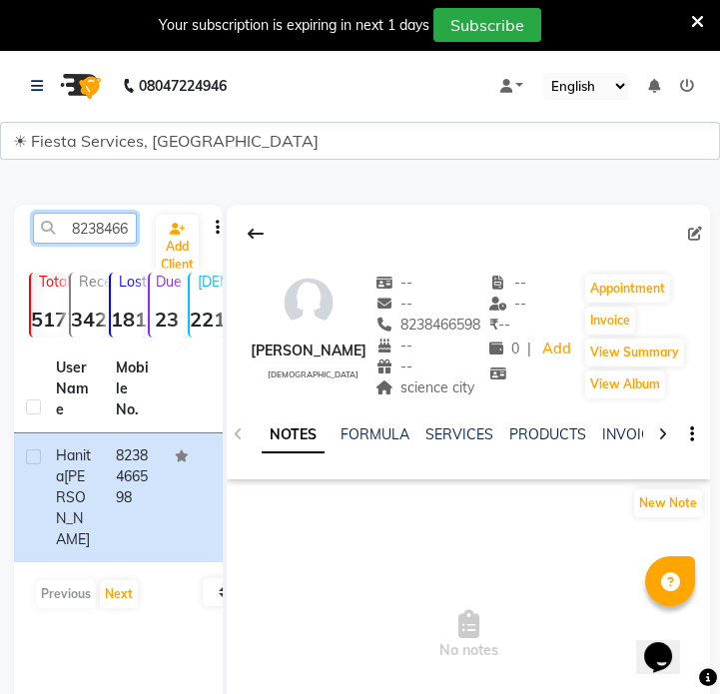
click at [103, 226] on input "8238466598" at bounding box center [85, 228] width 104 height 31
paste input "9924973484"
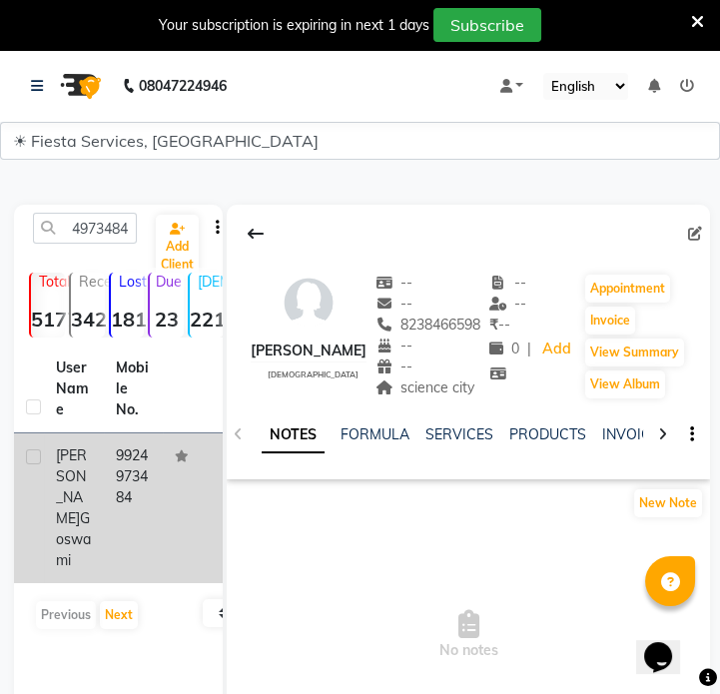
click at [150, 449] on td "9924973484" at bounding box center [134, 508] width 60 height 150
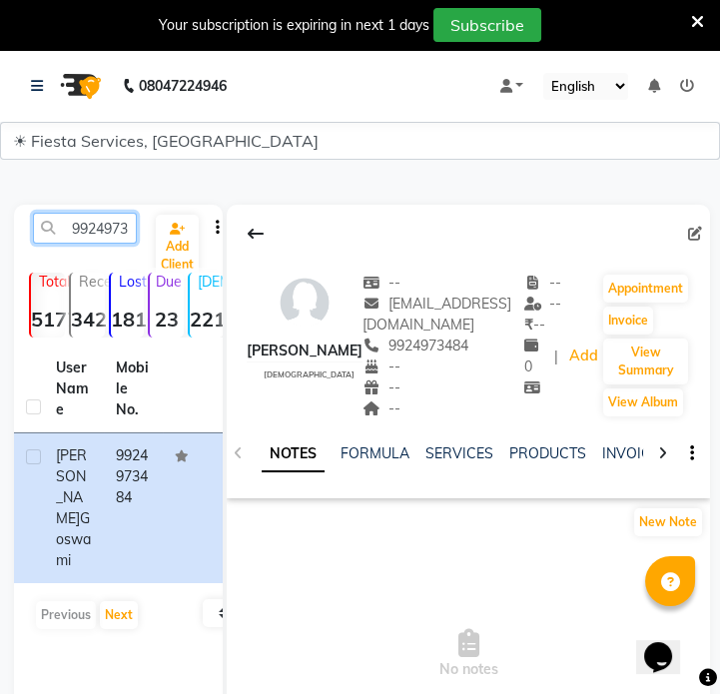
click at [112, 238] on input "9924973484" at bounding box center [85, 228] width 104 height 31
paste input "8320324832"
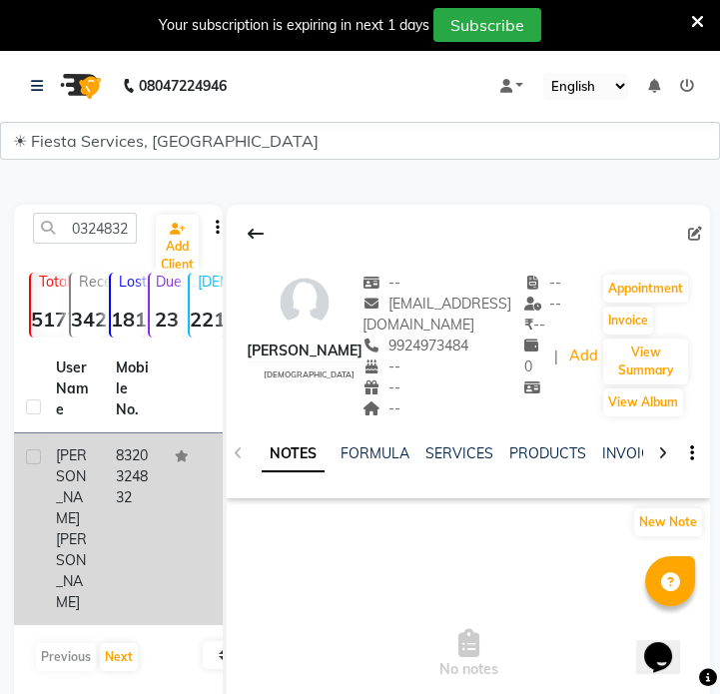
click at [144, 507] on td "8320324832" at bounding box center [134, 529] width 60 height 192
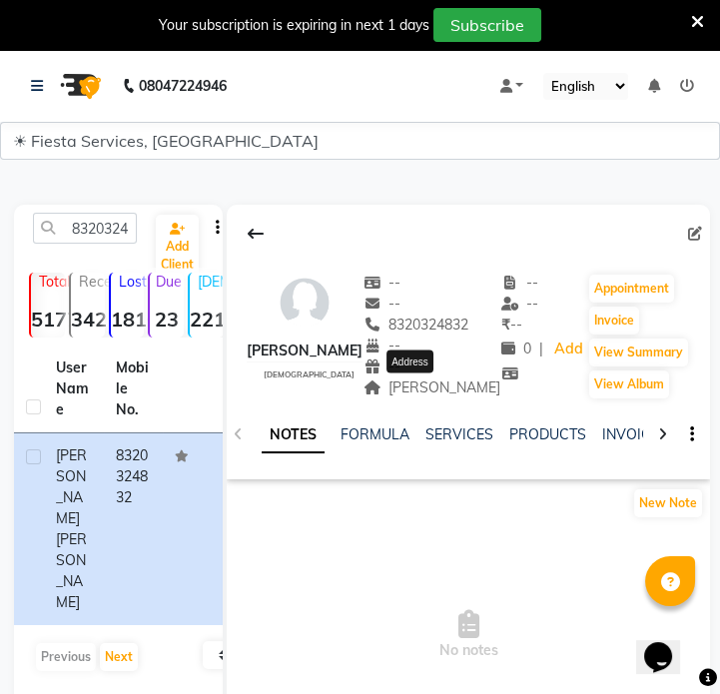
click at [417, 396] on span "[PERSON_NAME]" at bounding box center [432, 387] width 138 height 18
click at [93, 215] on input "8320324832" at bounding box center [85, 228] width 104 height 31
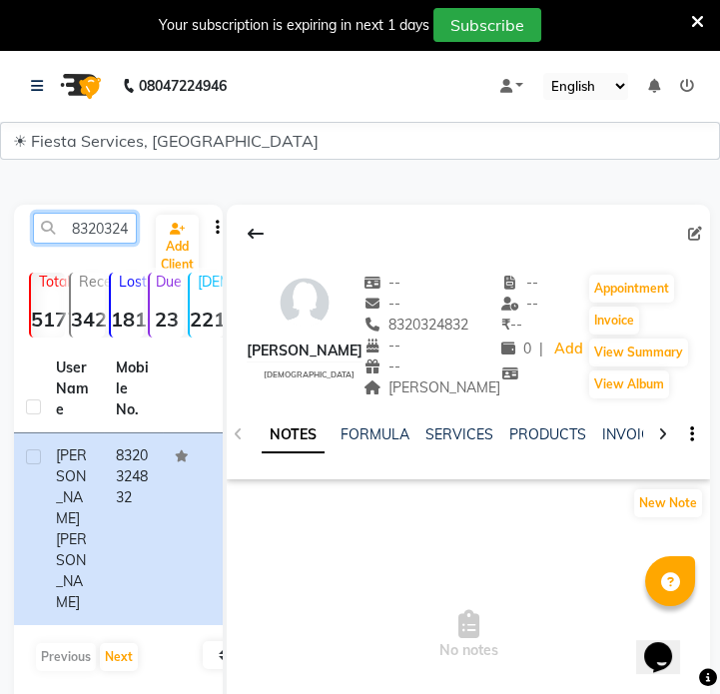
paste input "9601284240"
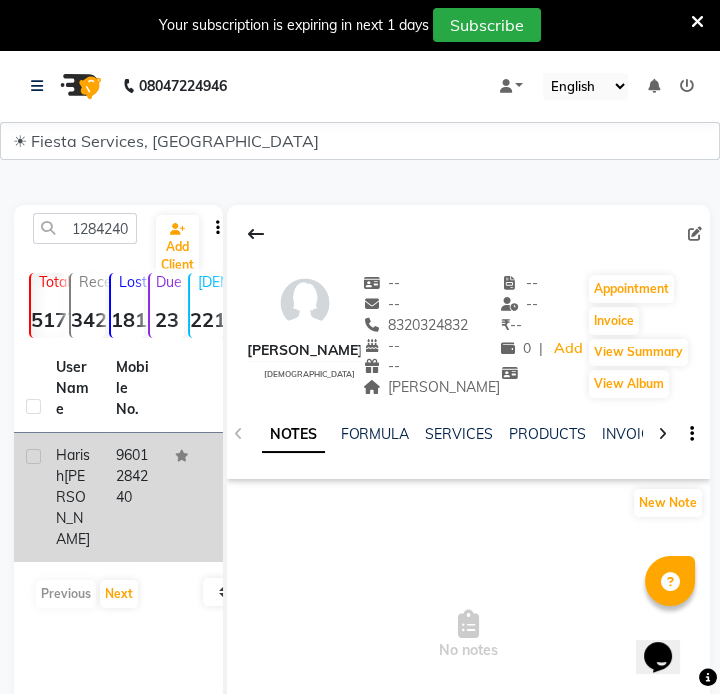
click at [180, 481] on td at bounding box center [193, 497] width 60 height 129
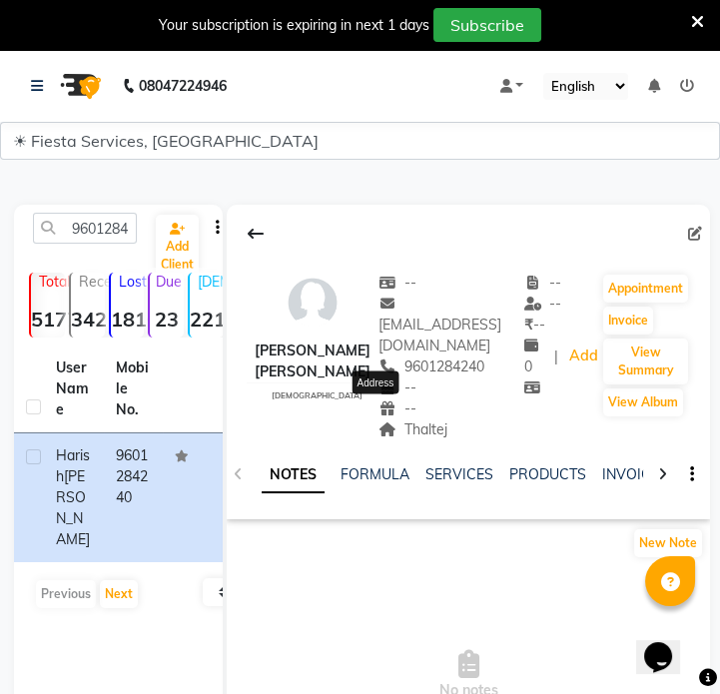
click at [379, 420] on span "Thaltej" at bounding box center [412, 429] width 69 height 18
copy span "Thaltej"
click at [104, 236] on input "9601284240" at bounding box center [85, 228] width 104 height 31
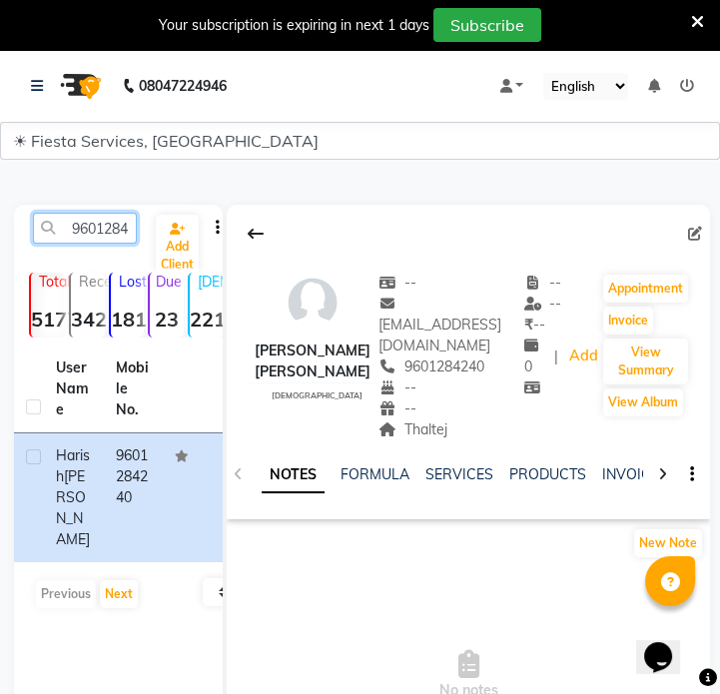
paste input "8866442444"
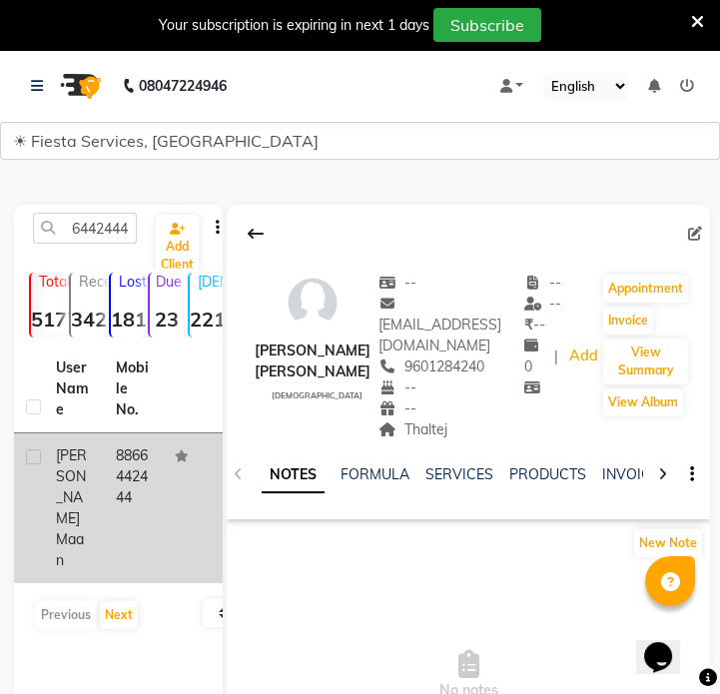
click at [149, 521] on td "8866442444" at bounding box center [134, 508] width 60 height 150
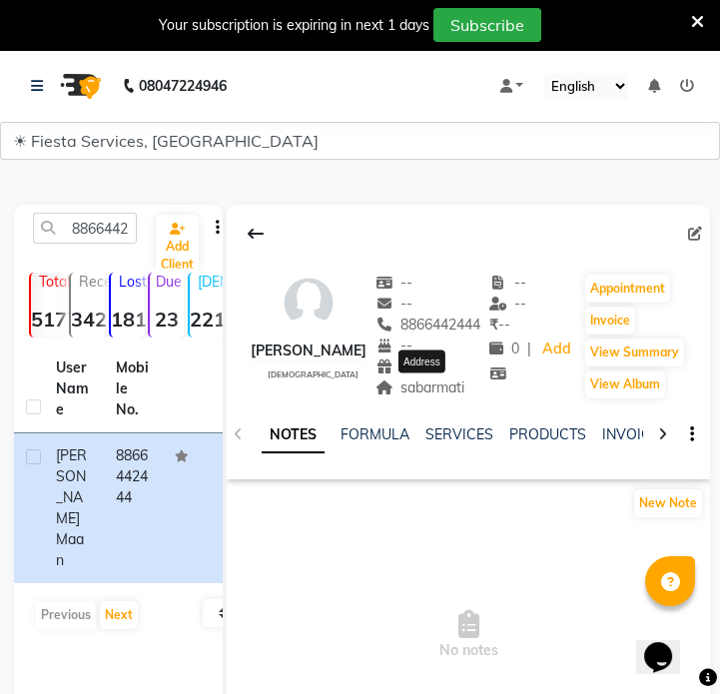
click at [446, 390] on span "sabarmati" at bounding box center [420, 387] width 90 height 18
copy span "sabarmati"
click at [90, 230] on input "8866442444" at bounding box center [85, 228] width 104 height 31
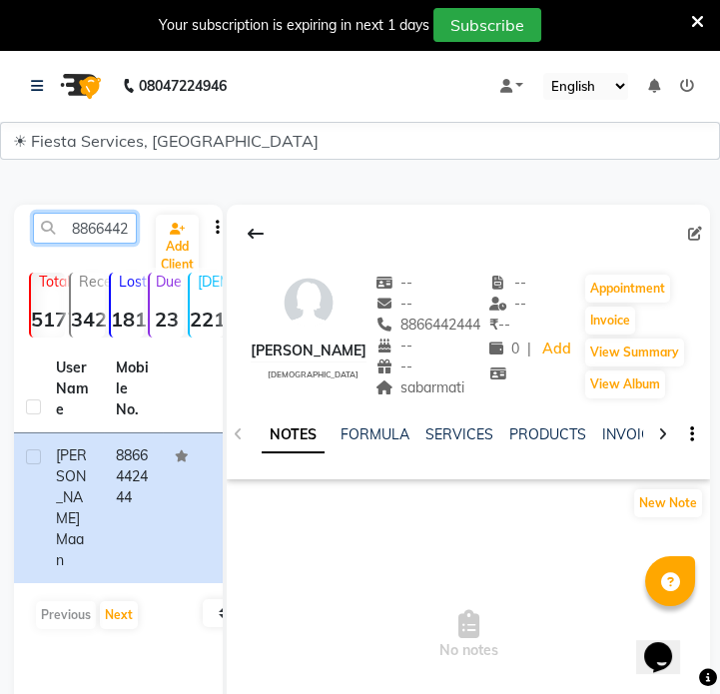
paste input "[DEMOGRAPHIC_DATA]"
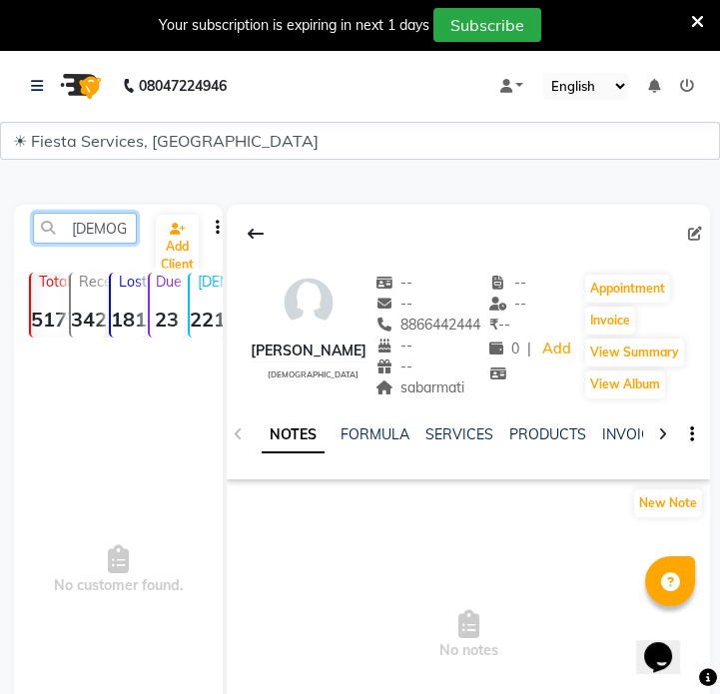
click at [96, 235] on input "[DEMOGRAPHIC_DATA]" at bounding box center [85, 228] width 104 height 31
paste input "8780233966"
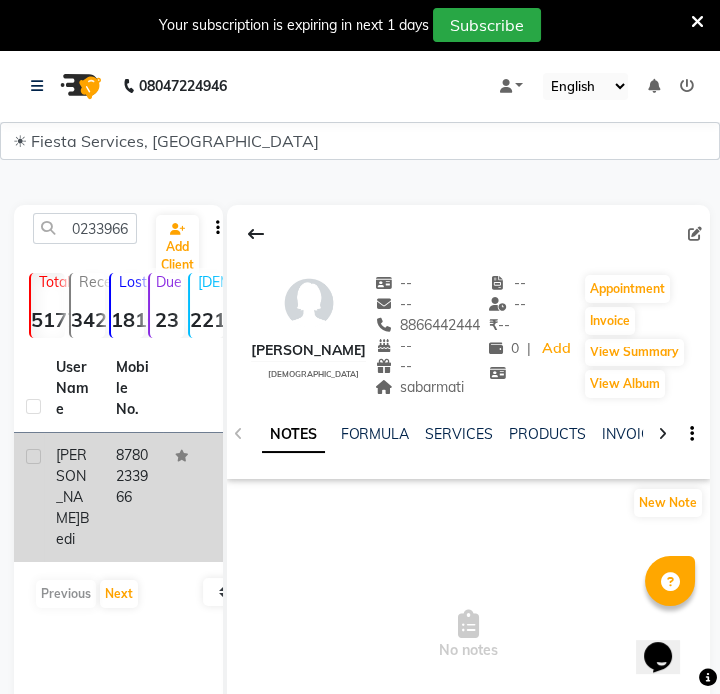
click at [130, 490] on td "8780233966" at bounding box center [134, 497] width 60 height 129
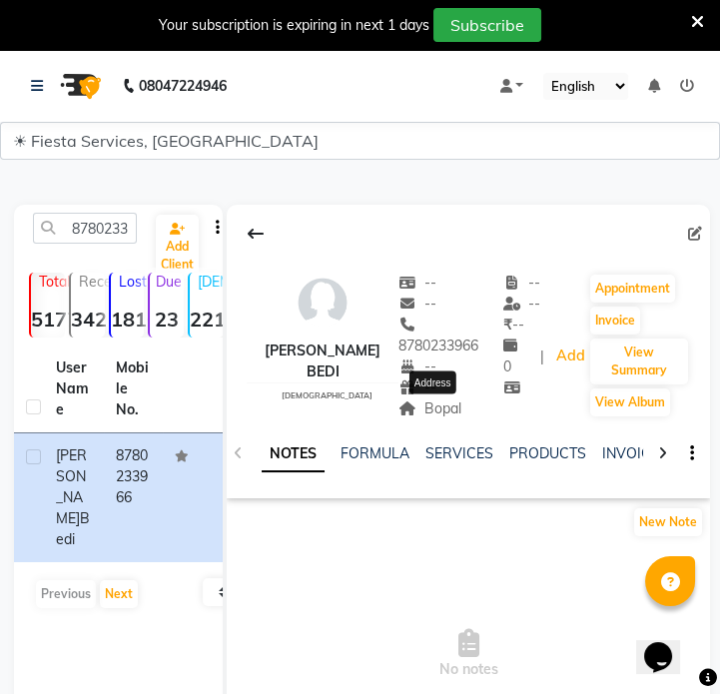
click at [437, 408] on span "Bopal" at bounding box center [429, 408] width 63 height 18
copy span "Bopal"
click at [80, 234] on input "8780233966" at bounding box center [85, 228] width 104 height 31
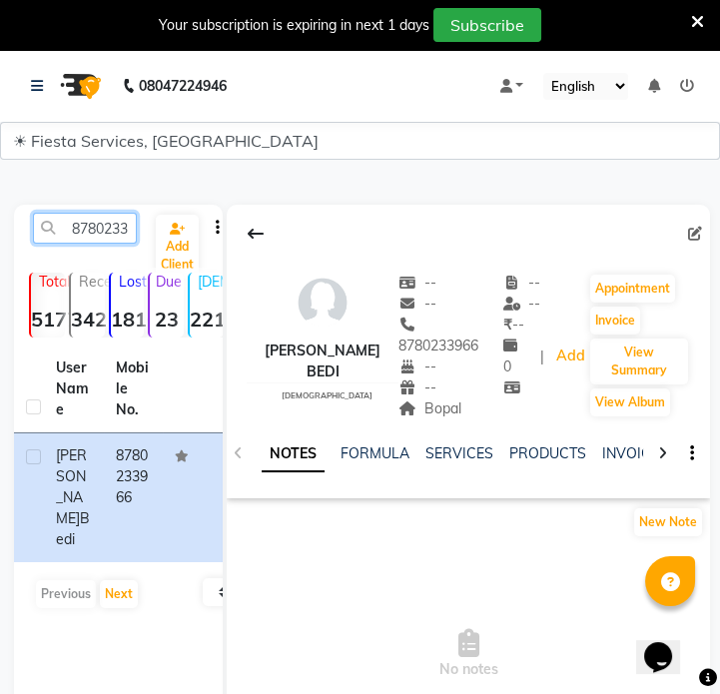
paste input "9327081729"
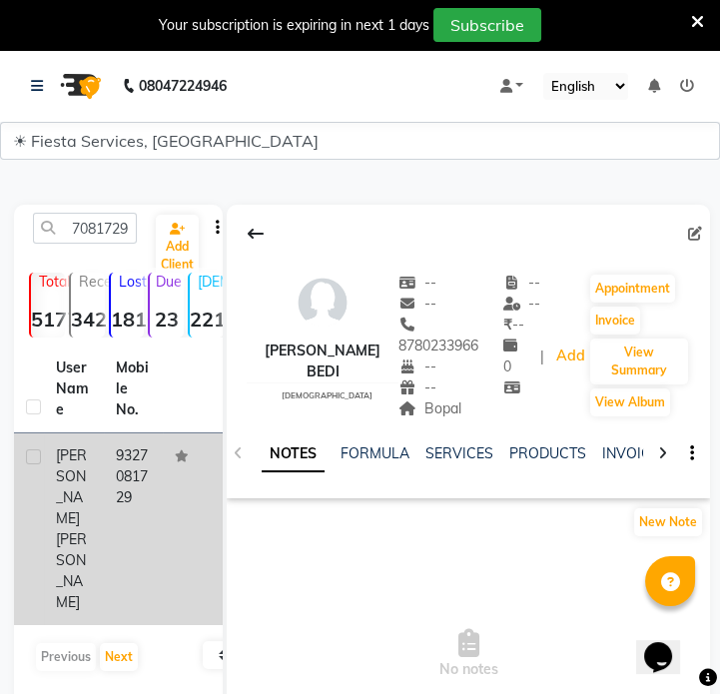
click at [130, 454] on td "9327081729" at bounding box center [134, 529] width 60 height 192
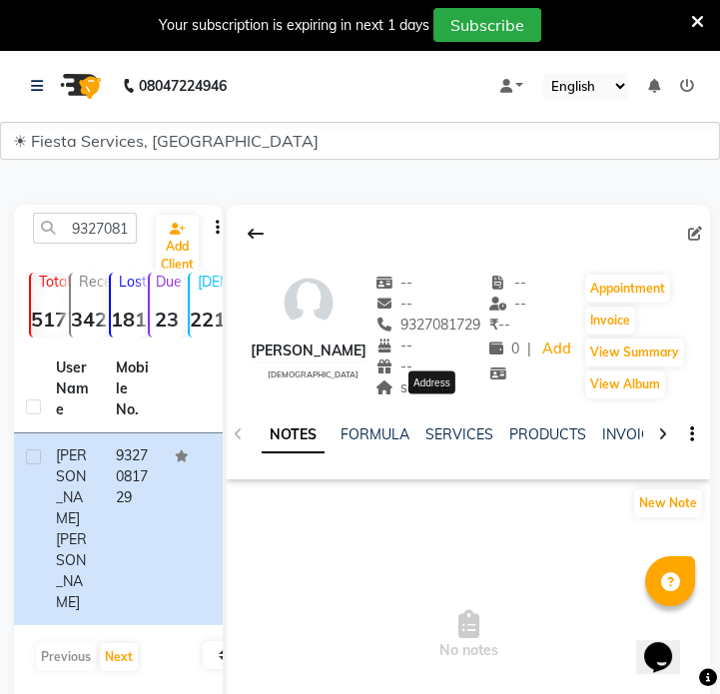
click at [451, 396] on span "satellite" at bounding box center [413, 387] width 76 height 18
copy span "satellite"
click at [100, 222] on input "9327081729" at bounding box center [85, 228] width 104 height 31
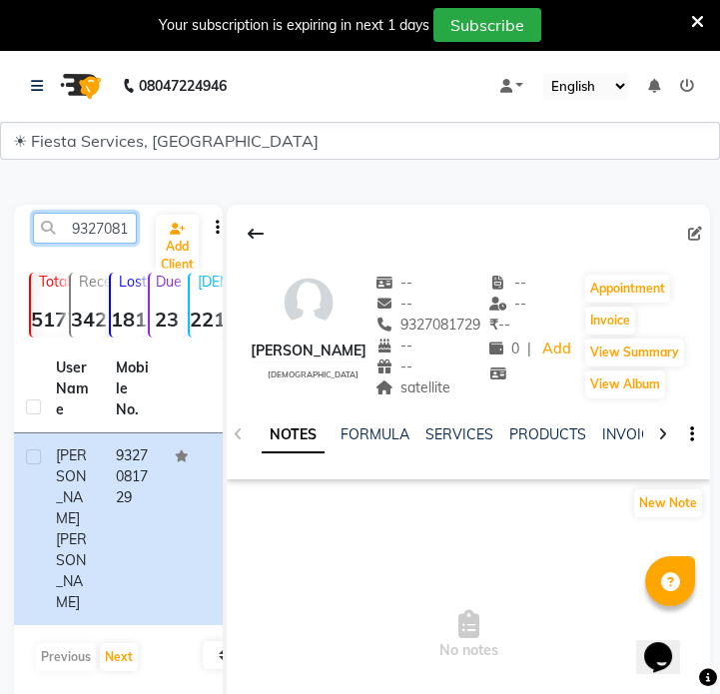
click at [100, 222] on input "9327081729" at bounding box center [85, 228] width 104 height 31
paste input "6262399958"
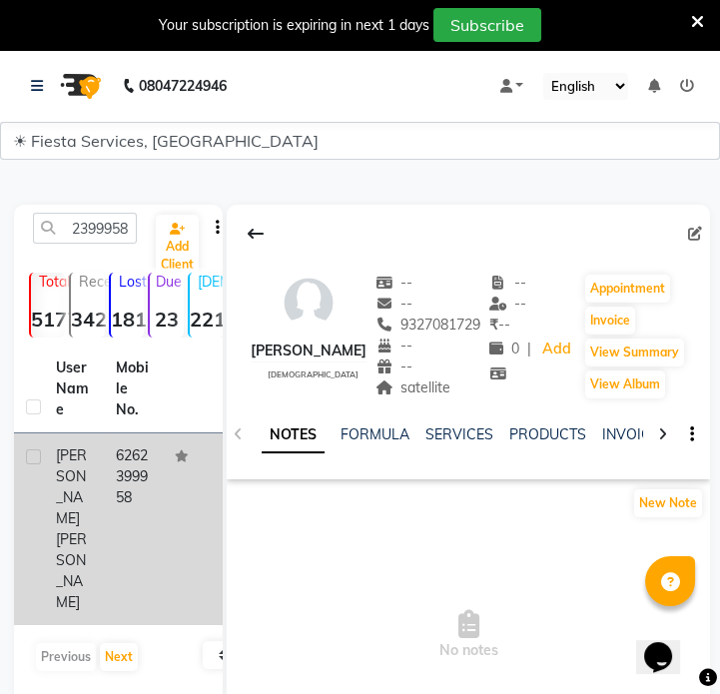
click at [149, 501] on td "6262399958" at bounding box center [134, 529] width 60 height 192
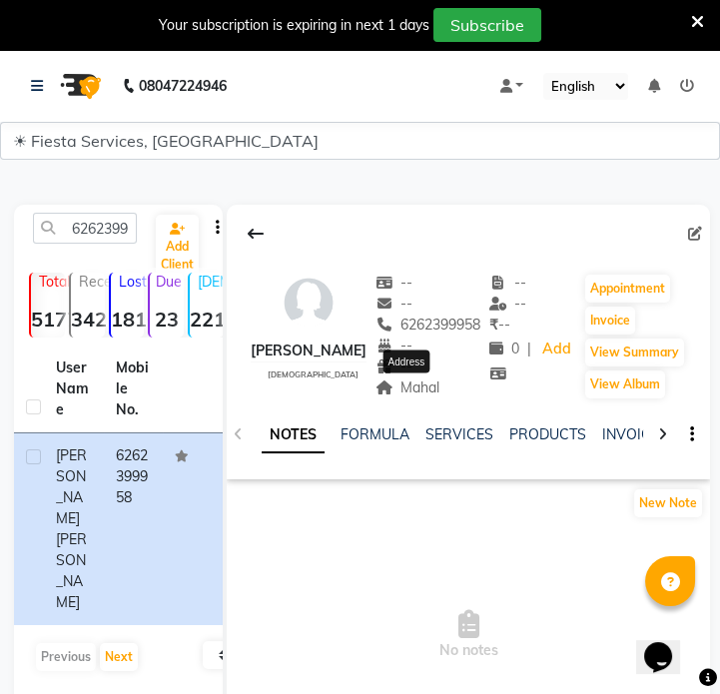
click at [415, 389] on span "Mahal" at bounding box center [407, 387] width 65 height 18
click at [100, 237] on input "6262399958" at bounding box center [85, 228] width 104 height 31
paste input "9766580746"
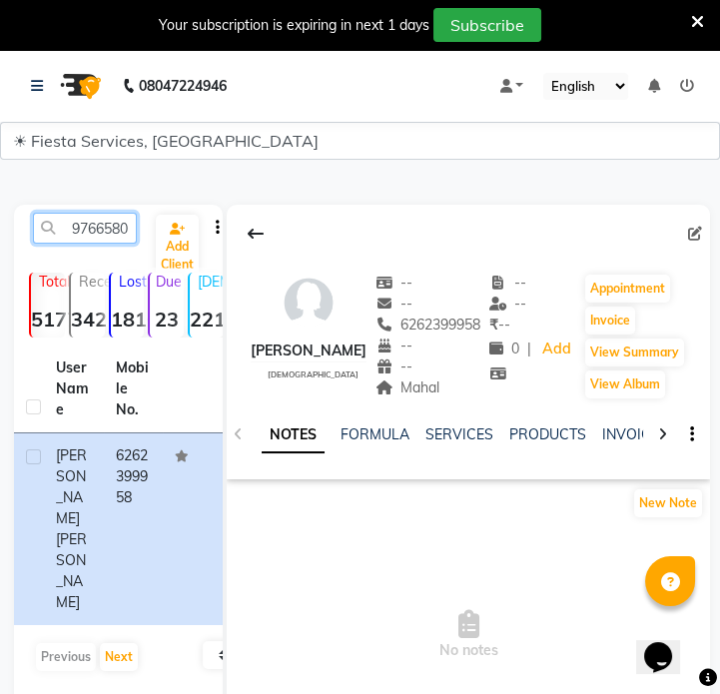
scroll to position [0, 27]
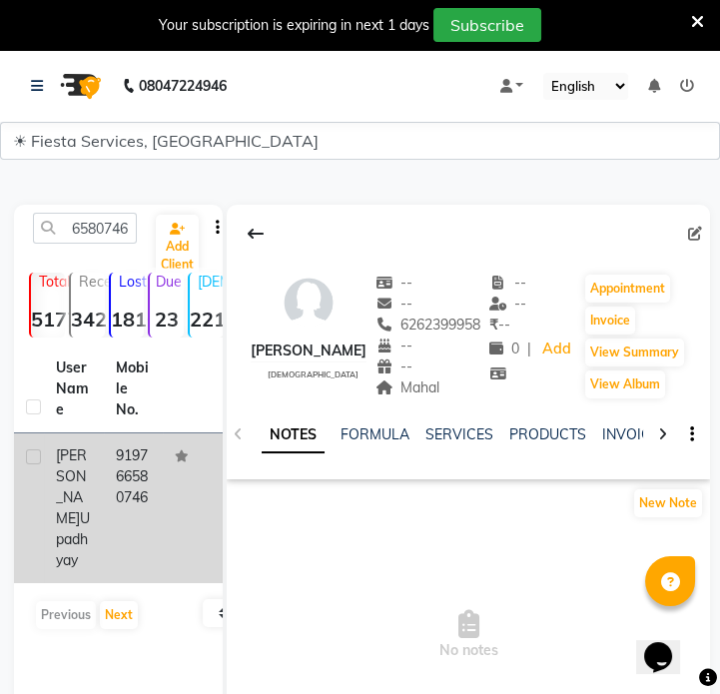
click at [87, 475] on div "[PERSON_NAME]" at bounding box center [74, 508] width 36 height 126
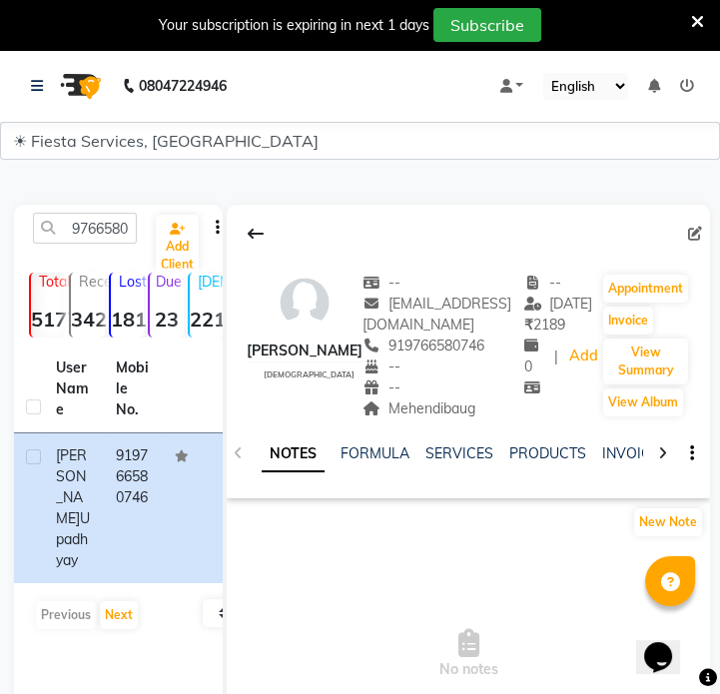
click at [421, 398] on div "Mehendibaug" at bounding box center [443, 408] width 162 height 21
click at [423, 405] on span "Mehendibaug" at bounding box center [418, 408] width 113 height 18
copy span "Mehendibaug"
click at [103, 217] on input "9766580746" at bounding box center [85, 228] width 104 height 31
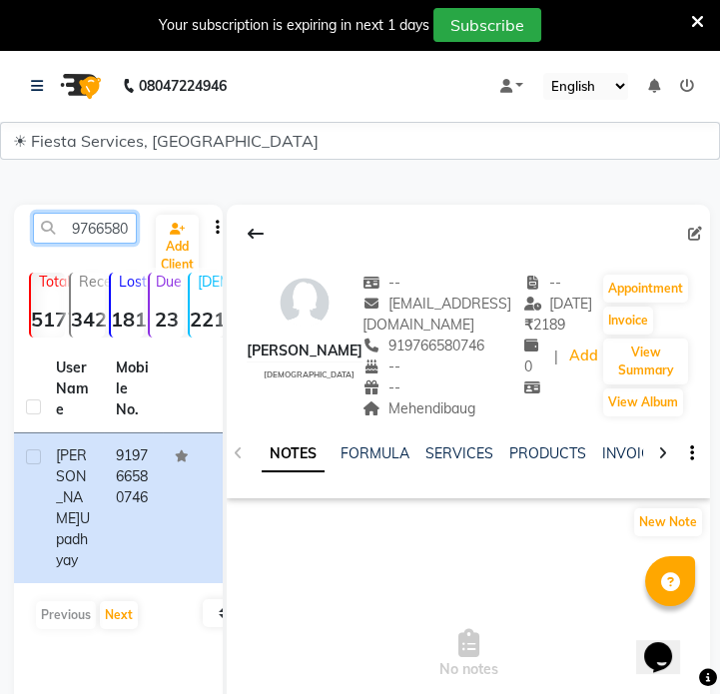
click at [103, 217] on input "9766580746" at bounding box center [85, 228] width 104 height 31
paste input "518338493"
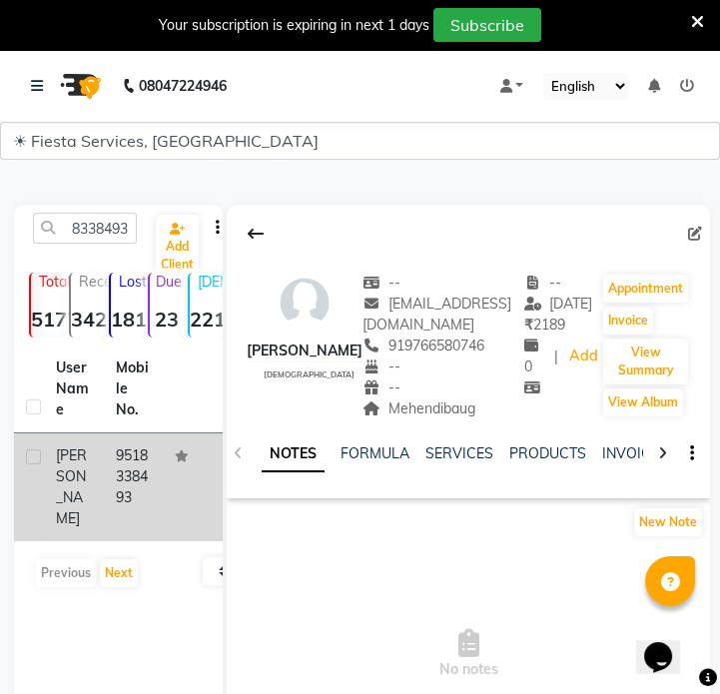
click at [133, 438] on td "9518338493" at bounding box center [134, 487] width 60 height 108
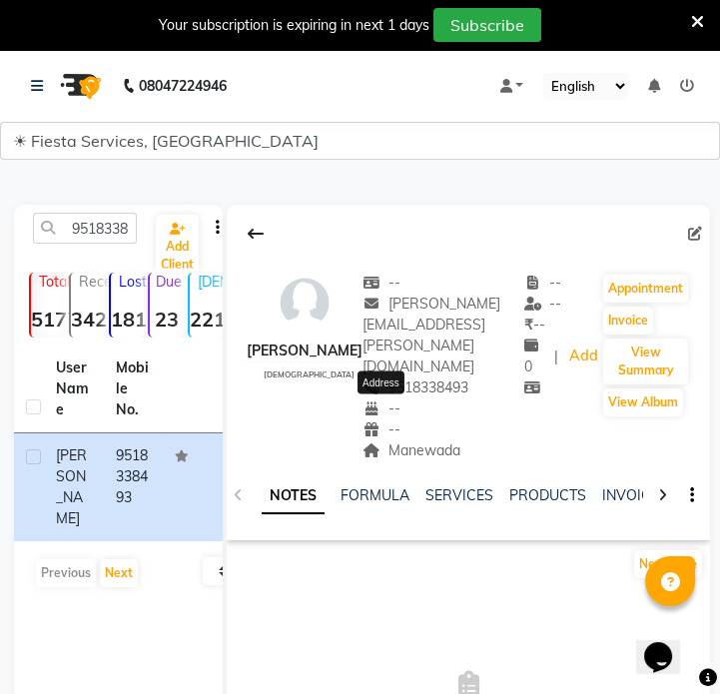
click at [411, 441] on span "Manewada" at bounding box center [411, 450] width 98 height 18
copy span "Manewada"
click at [104, 221] on input "9518338493" at bounding box center [85, 228] width 104 height 31
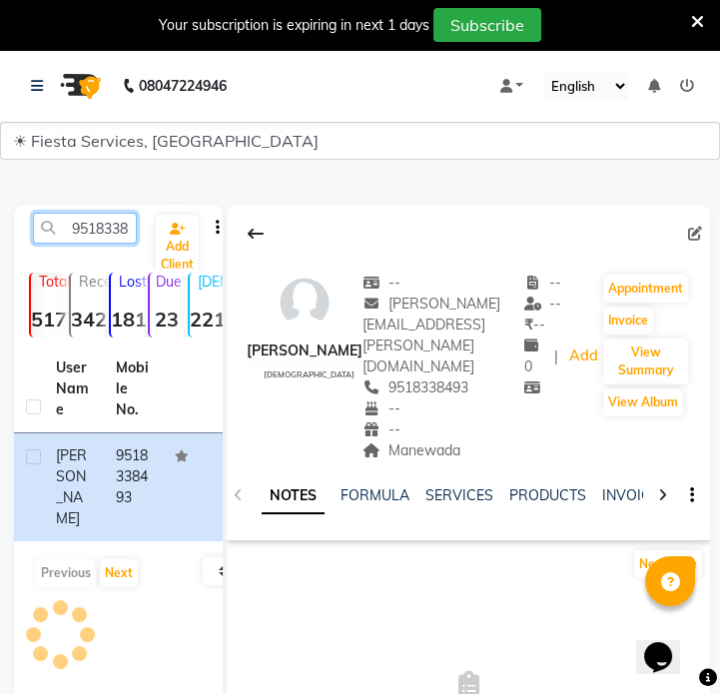
paste input "359313988"
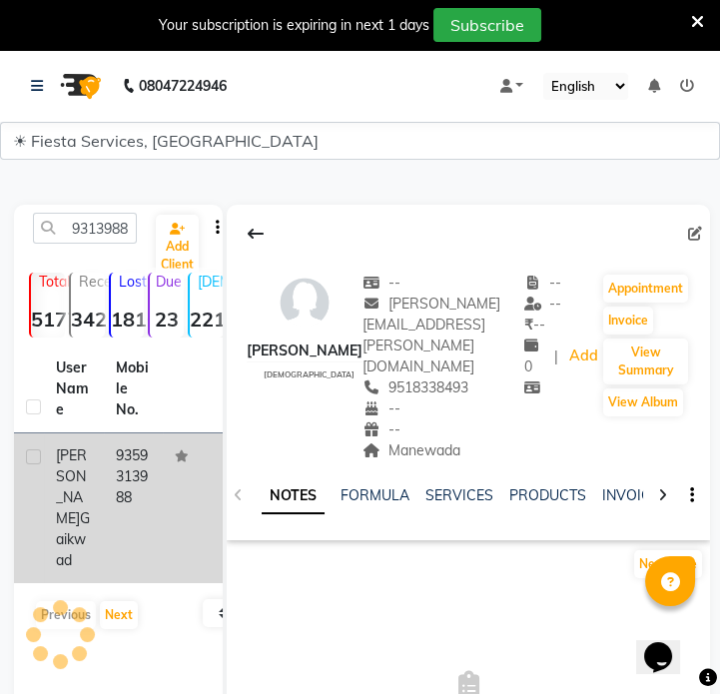
click at [132, 505] on td "9359313988" at bounding box center [134, 508] width 60 height 150
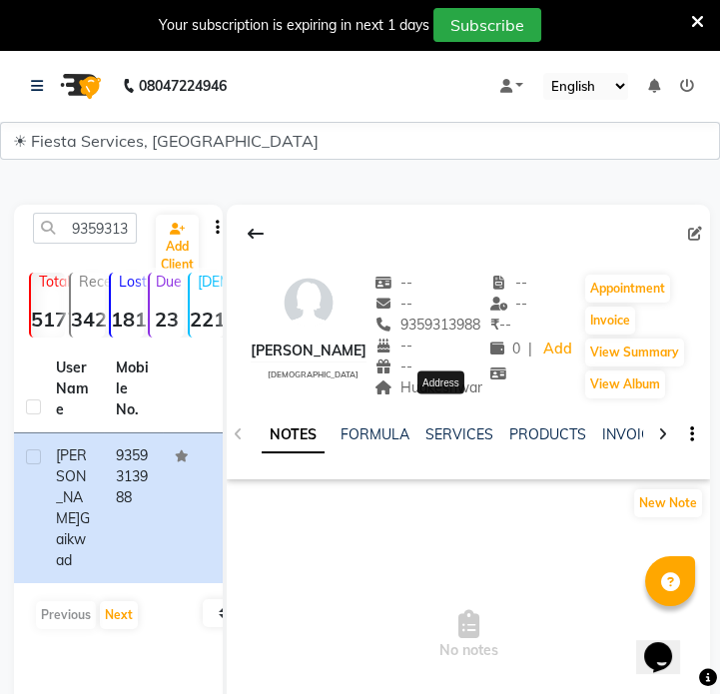
click at [443, 396] on span "Hudkeshwar" at bounding box center [428, 387] width 108 height 18
copy span "Hudkeshwar"
click at [93, 222] on input "9359313988" at bounding box center [85, 228] width 104 height 31
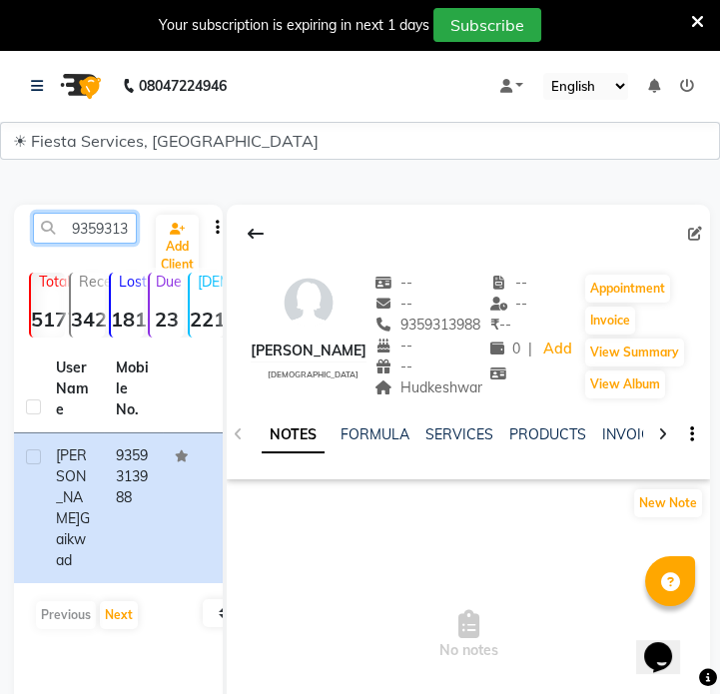
paste input "426722185"
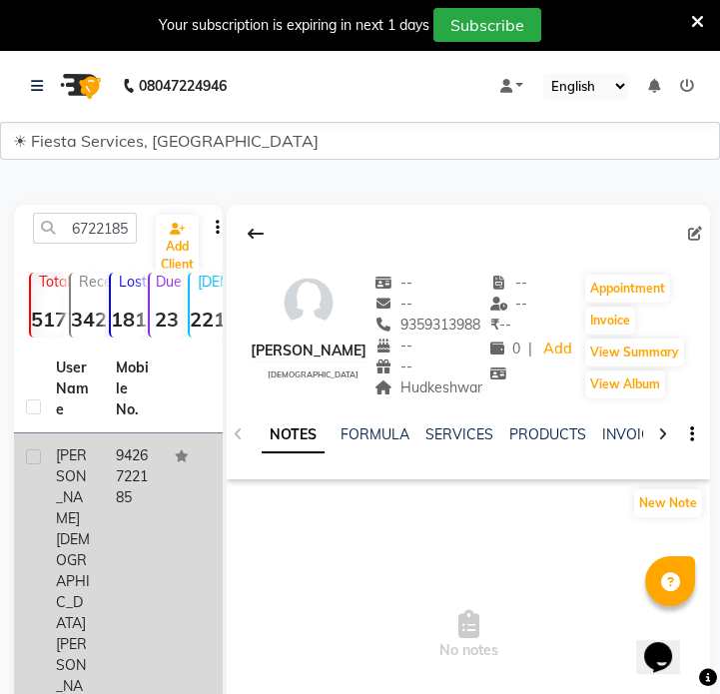
click at [110, 458] on td "9426722185" at bounding box center [134, 581] width 60 height 296
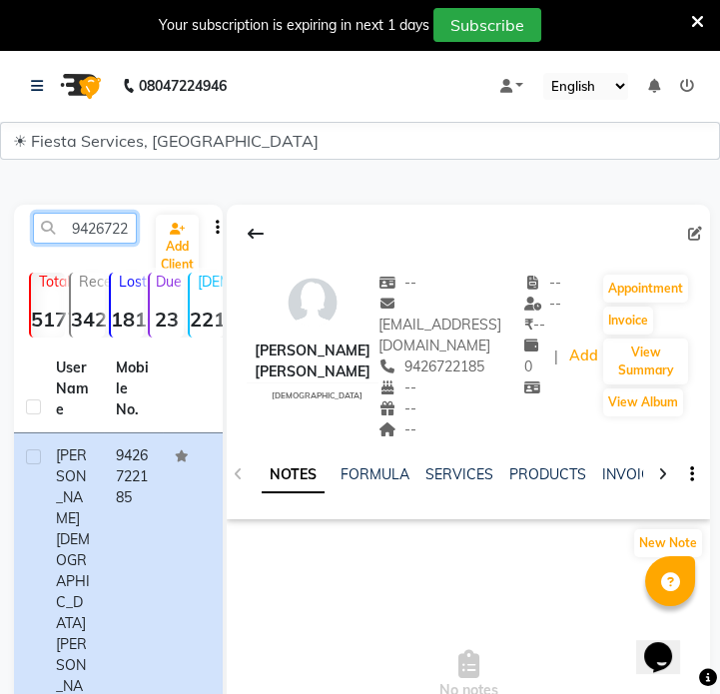
click at [121, 229] on input "9426722185" at bounding box center [85, 228] width 104 height 31
paste input "156684077"
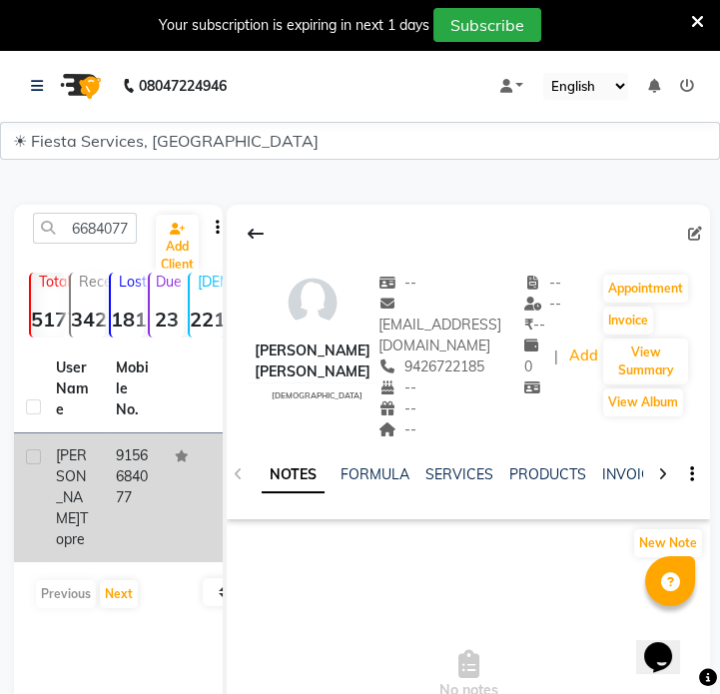
click at [140, 495] on td "9156684077" at bounding box center [134, 497] width 60 height 129
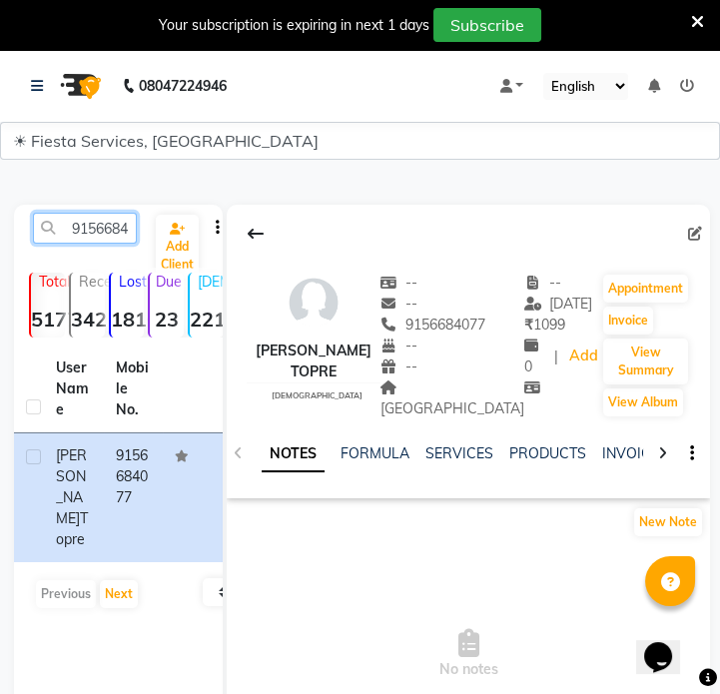
click at [101, 231] on input "9156684077" at bounding box center [85, 228] width 104 height 31
paste input "8208602435"
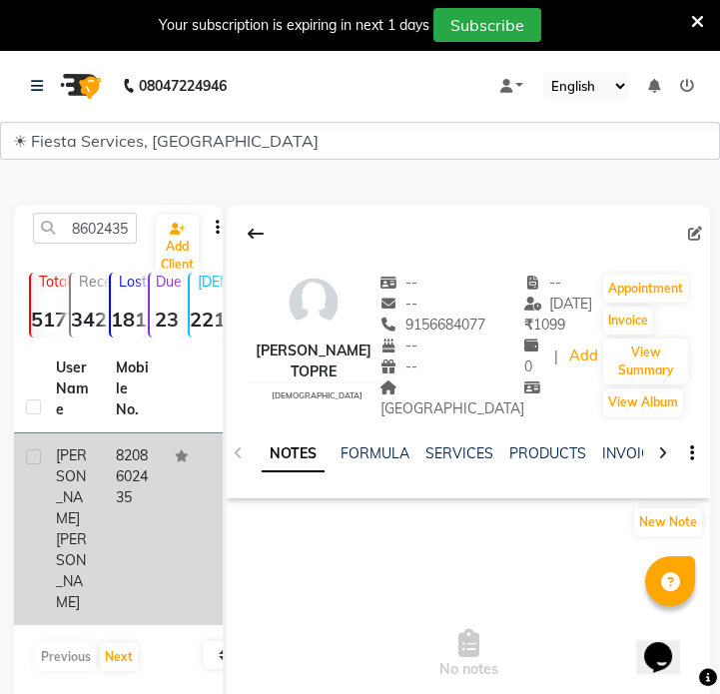
click at [116, 486] on td "8208602435" at bounding box center [134, 529] width 60 height 192
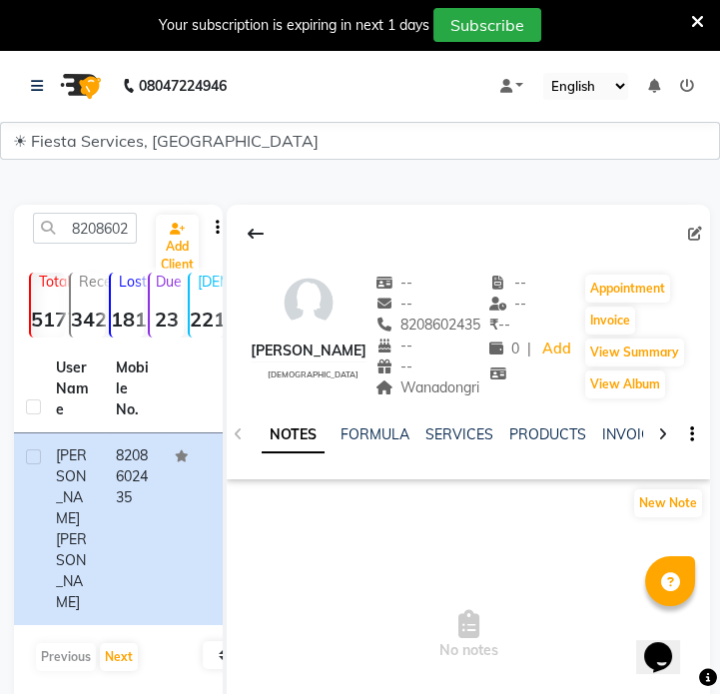
click at [430, 441] on div "NOTES FORMULA SERVICES PRODUCTS INVOICES APPOINTMENTS MEMBERSHIP PACKAGES VOUCH…" at bounding box center [468, 434] width 483 height 69
click at [432, 396] on span "Wanadongri" at bounding box center [427, 387] width 105 height 18
copy span "Wanadongri"
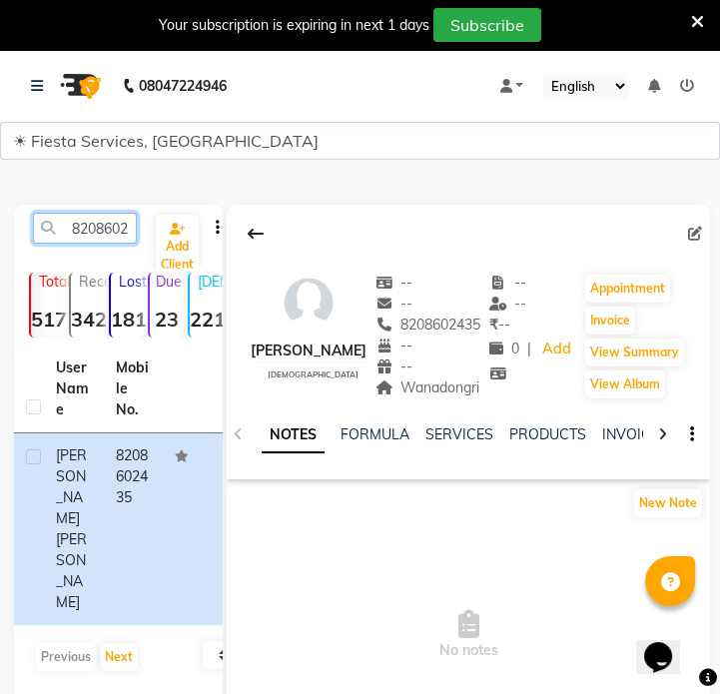
click at [103, 217] on input "8208602435" at bounding box center [85, 228] width 104 height 31
click at [103, 222] on input "8208602435" at bounding box center [85, 228] width 104 height 31
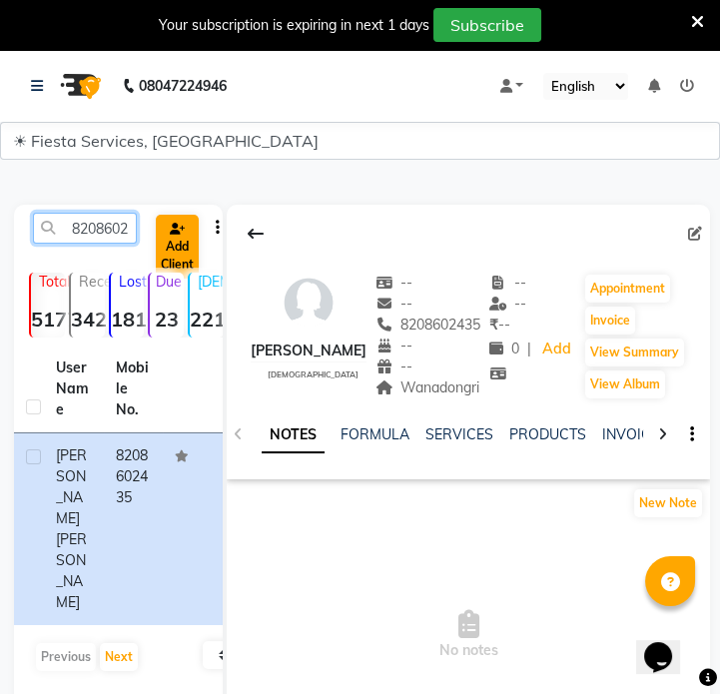
paste input "830965940"
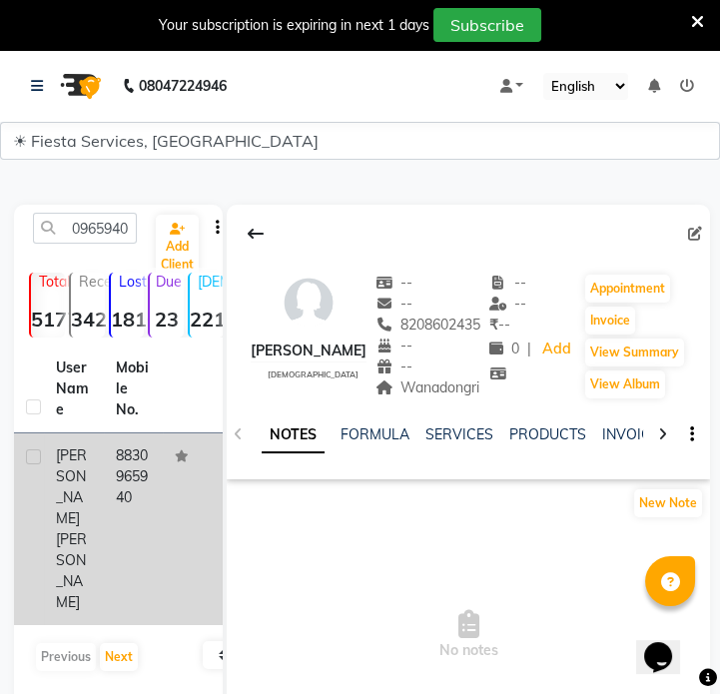
click at [132, 489] on td "8830965940" at bounding box center [134, 529] width 60 height 192
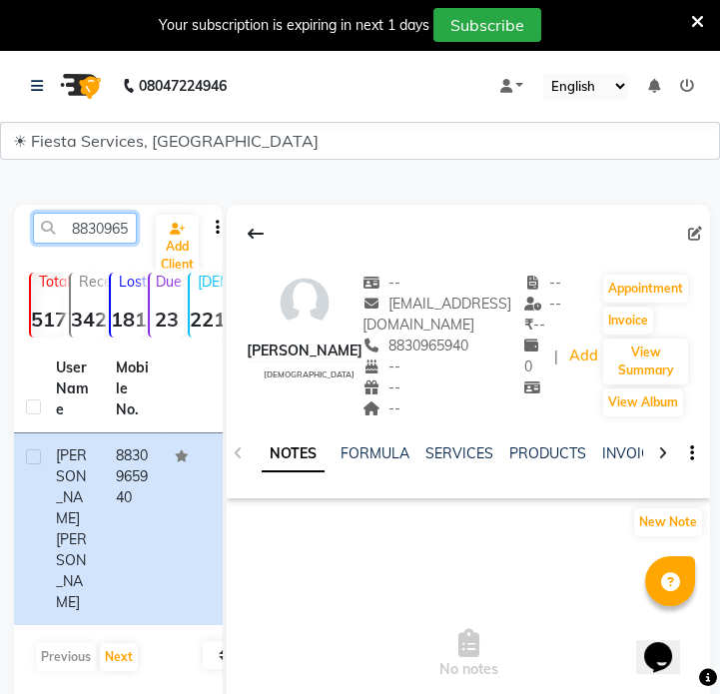
click at [98, 230] on input "8830965940" at bounding box center [85, 228] width 104 height 31
paste input "9924360167"
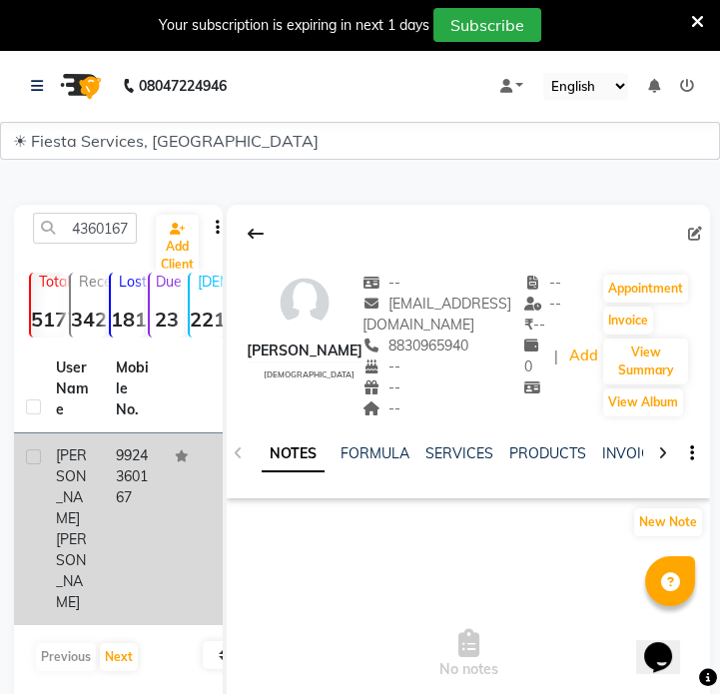
click at [104, 471] on td "9924360167" at bounding box center [134, 529] width 60 height 192
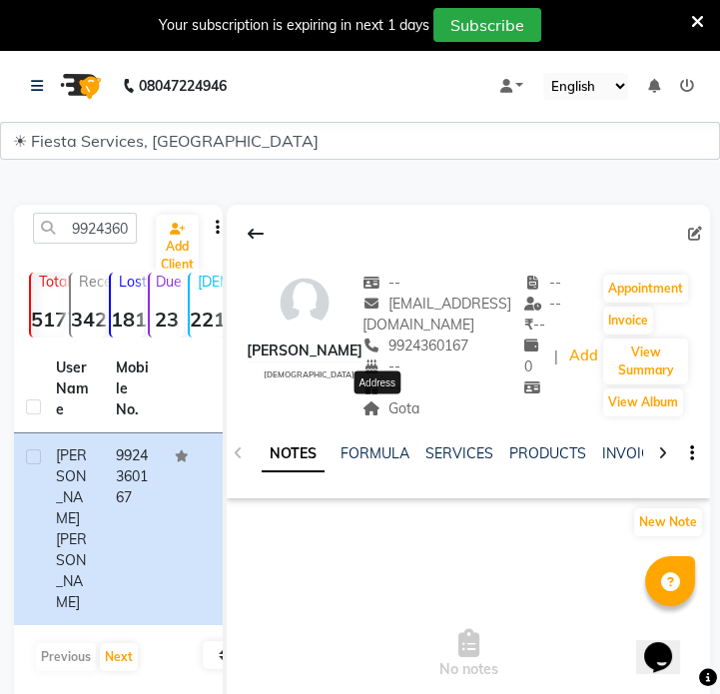
click at [393, 415] on span "Gota" at bounding box center [390, 408] width 57 height 18
copy span "Gota"
click at [122, 236] on input "9924360167" at bounding box center [85, 228] width 104 height 31
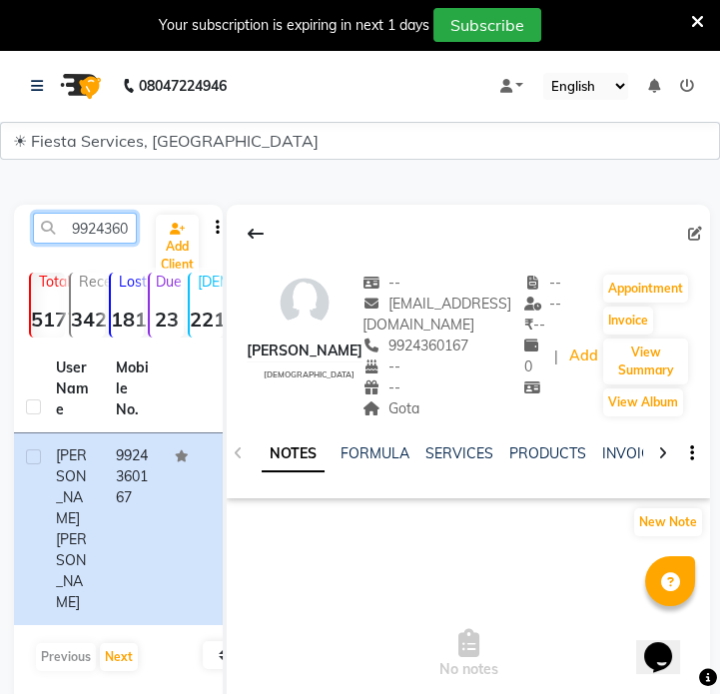
paste input "7878329299"
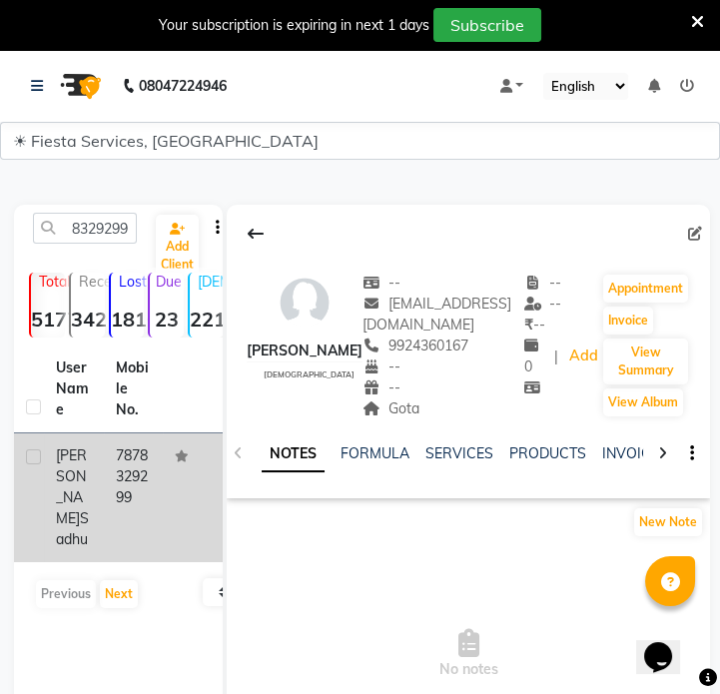
click at [122, 487] on td "7878329299" at bounding box center [134, 497] width 60 height 129
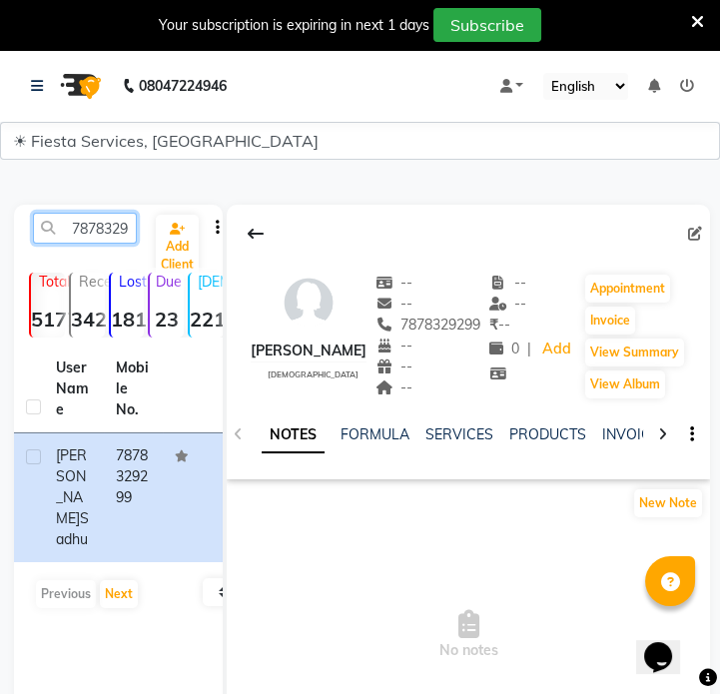
click at [117, 221] on input "7878329299" at bounding box center [85, 228] width 104 height 31
click at [90, 225] on input "7878329299" at bounding box center [85, 228] width 104 height 31
paste input "058544054"
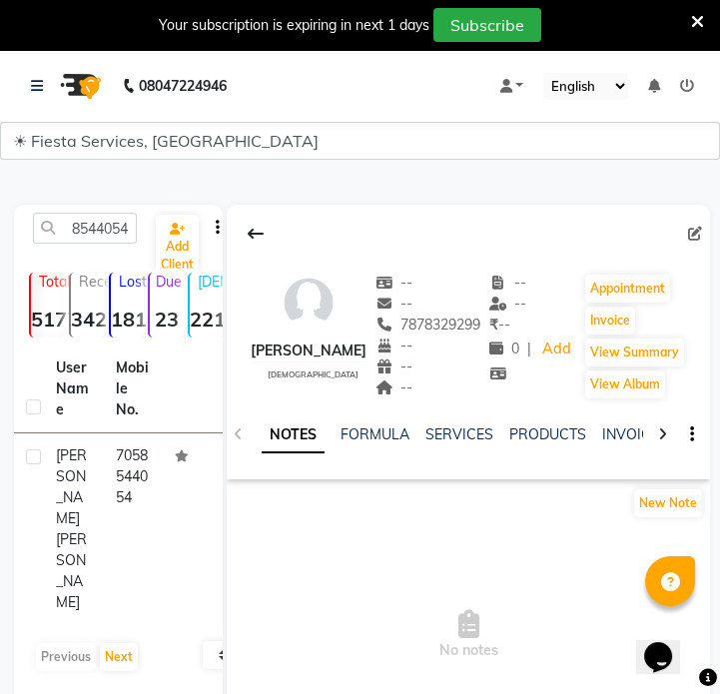
click at [153, 483] on td "7058544054" at bounding box center [134, 529] width 60 height 192
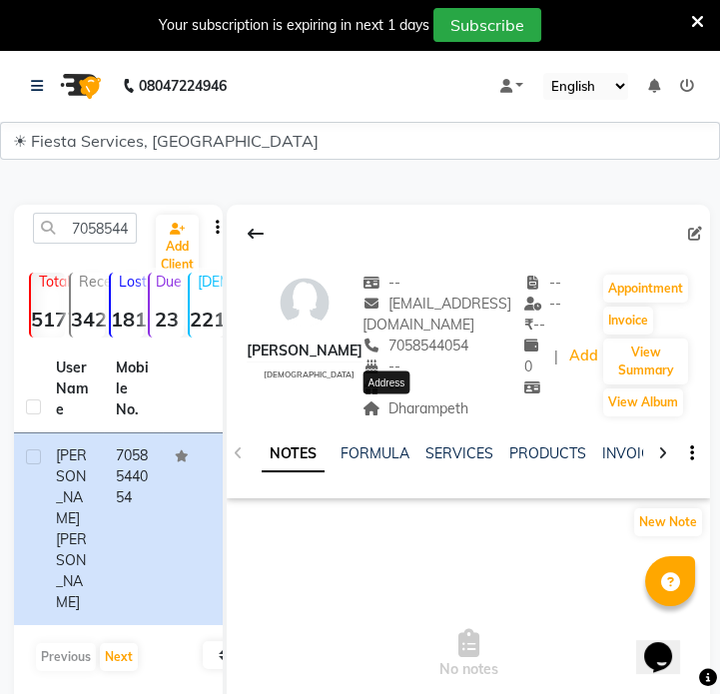
click at [410, 406] on span "Dharampeth" at bounding box center [415, 408] width 106 height 18
click at [111, 222] on input "7058544054" at bounding box center [85, 228] width 104 height 31
paste input "8690906813"
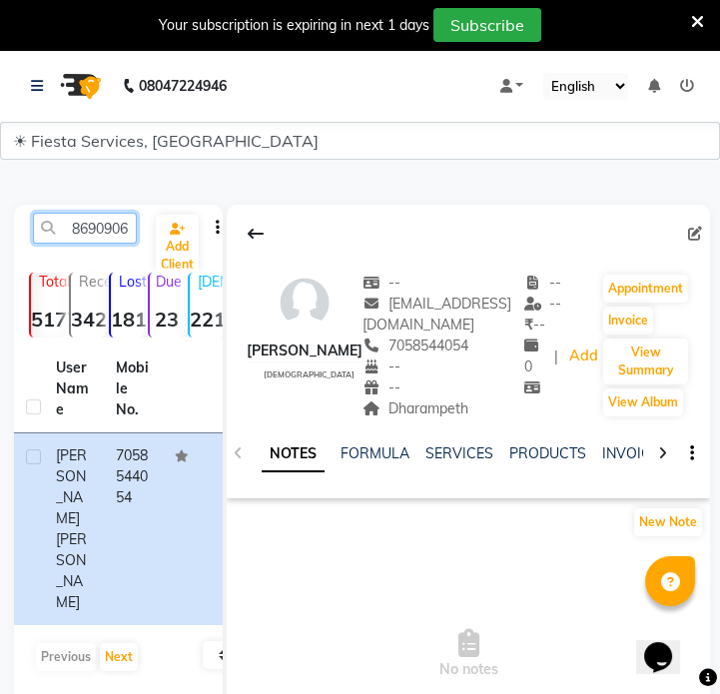
scroll to position [0, 27]
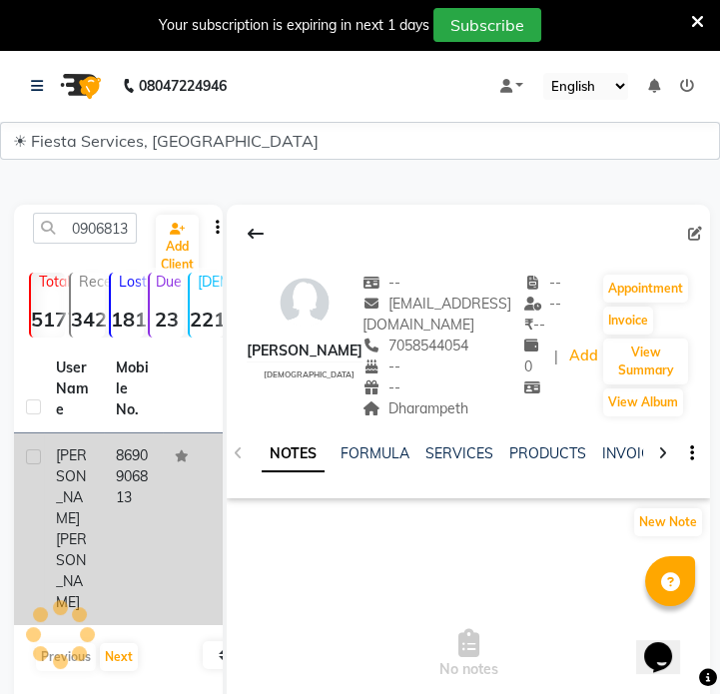
click at [168, 503] on td at bounding box center [193, 529] width 60 height 192
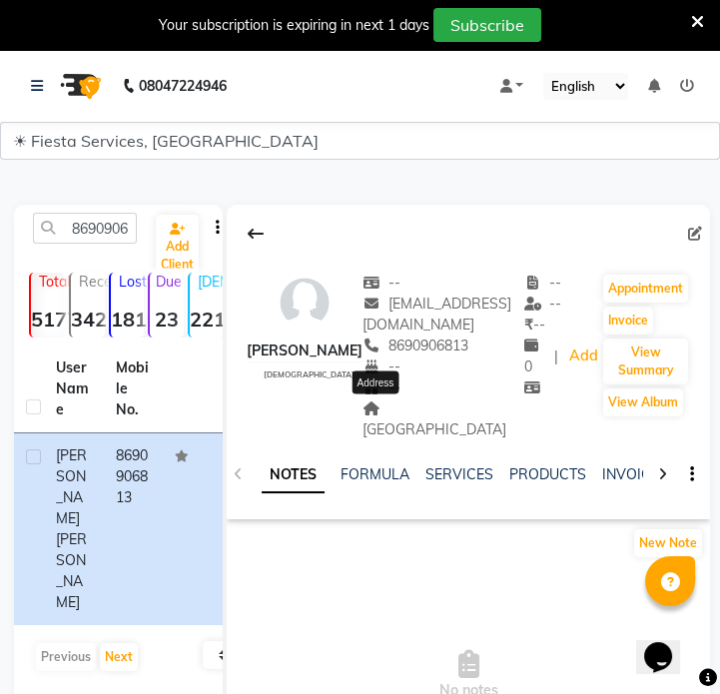
click at [390, 415] on span "[GEOGRAPHIC_DATA]" at bounding box center [434, 418] width 144 height 39
click at [98, 226] on input "8690906813" at bounding box center [85, 228] width 104 height 31
paste input "9913129077"
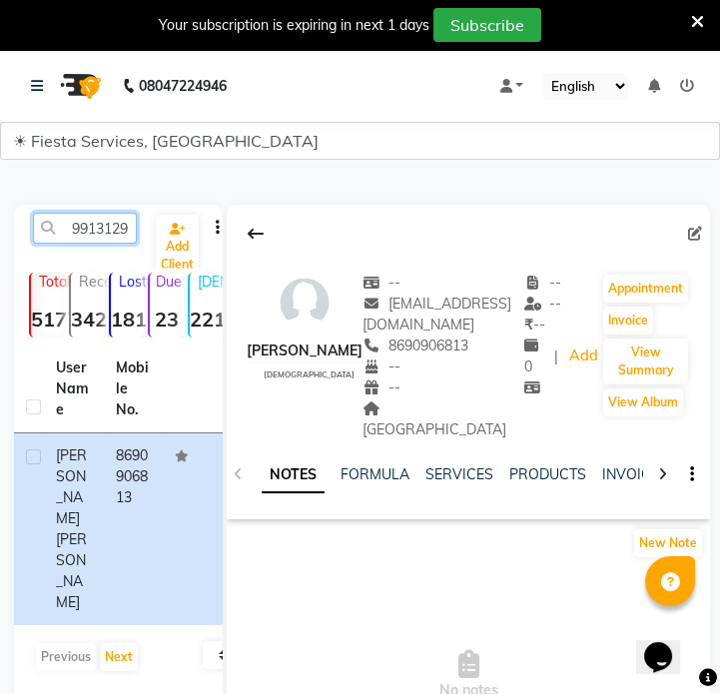
scroll to position [0, 27]
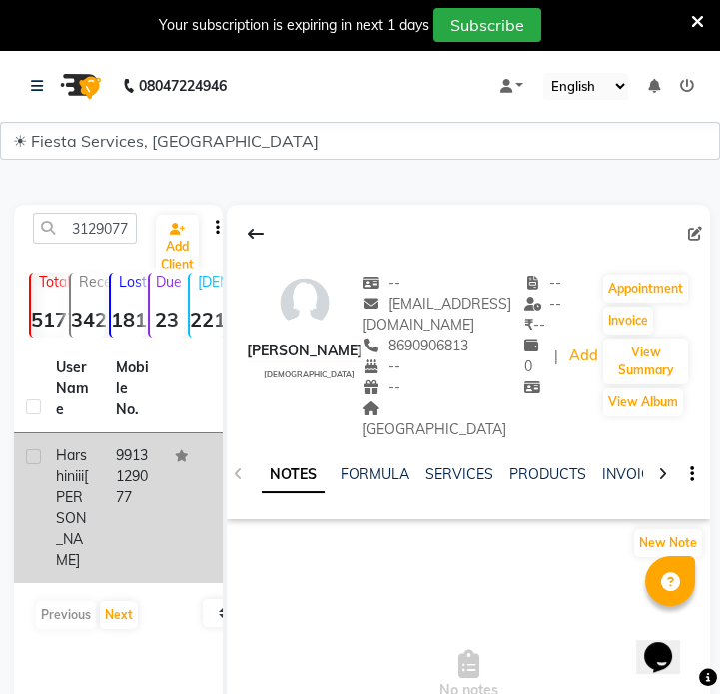
click at [123, 517] on td "9913129077" at bounding box center [134, 508] width 60 height 150
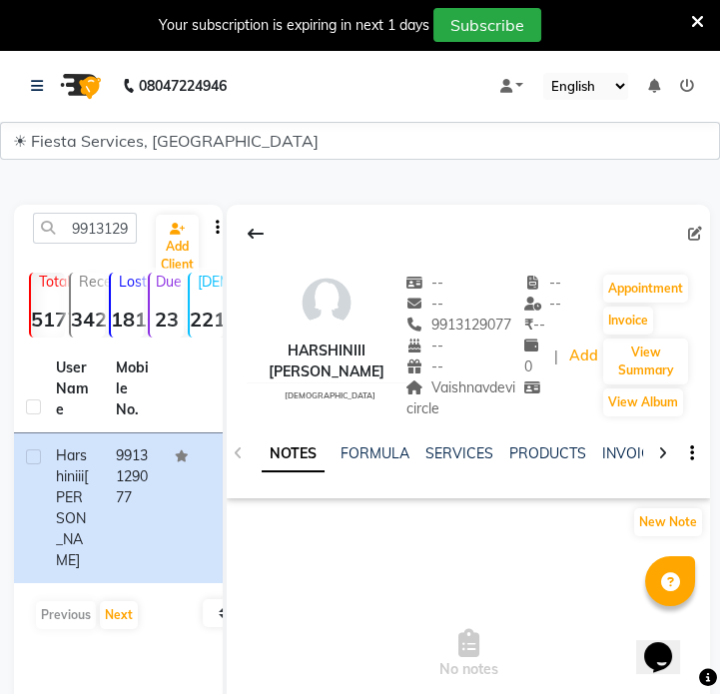
click at [441, 397] on div "Vaishnavdevi circle" at bounding box center [465, 398] width 118 height 42
click at [73, 233] on input "9913129077" at bounding box center [85, 228] width 104 height 31
paste input "294017"
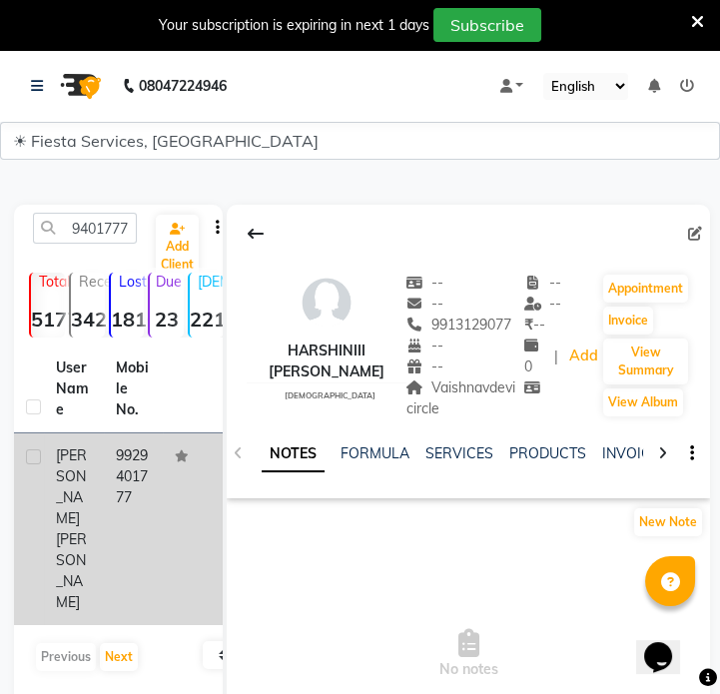
click at [128, 489] on td "9929401777" at bounding box center [134, 529] width 60 height 192
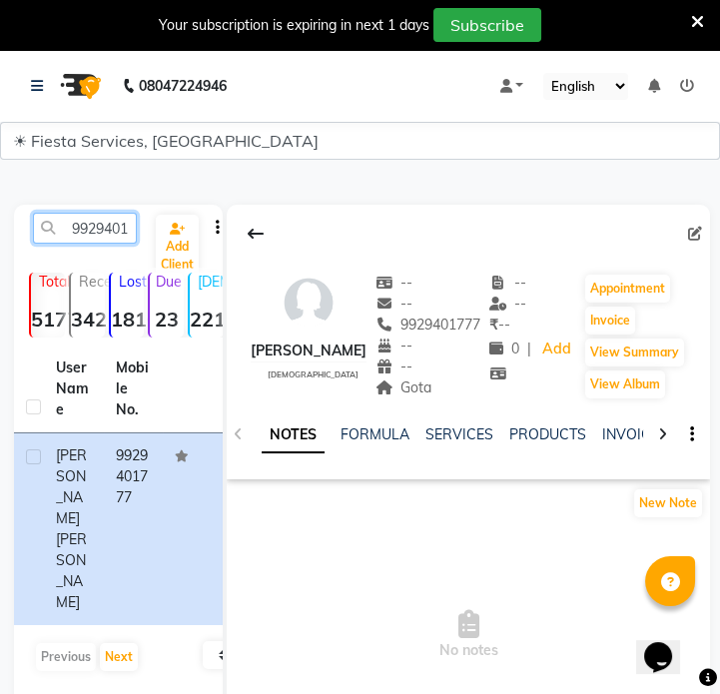
click at [75, 219] on input "9929401777" at bounding box center [85, 228] width 104 height 31
paste input "461965789"
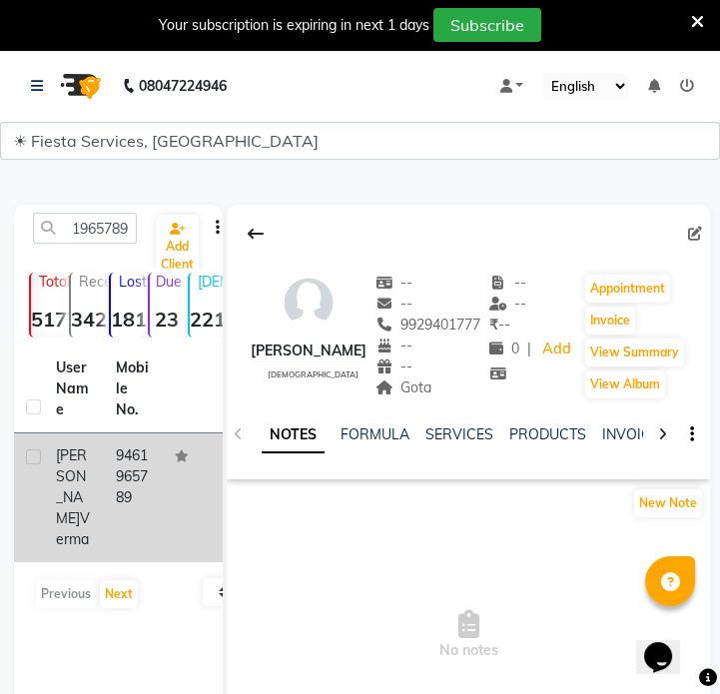
click at [114, 483] on td "9461965789" at bounding box center [134, 497] width 60 height 129
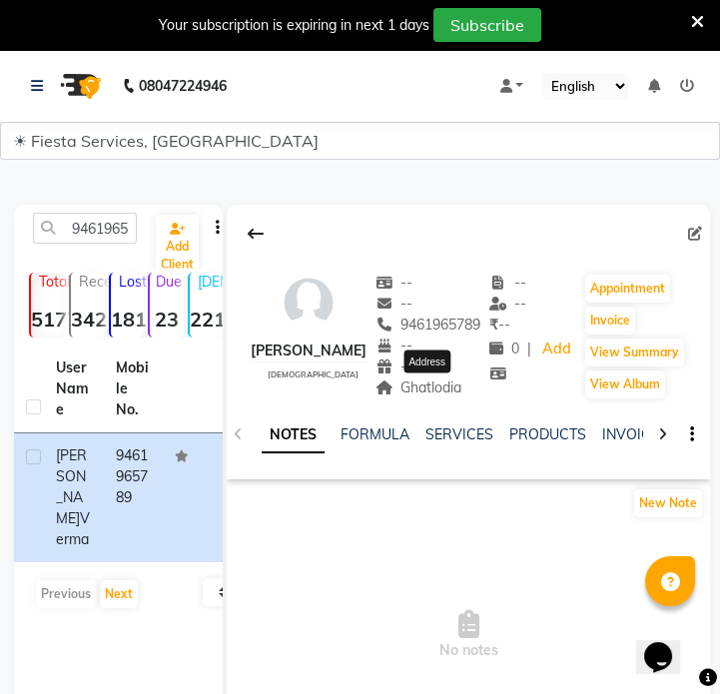
click at [462, 385] on span "Ghatlodia" at bounding box center [418, 387] width 87 height 18
click at [87, 214] on input "9461965789" at bounding box center [85, 228] width 104 height 31
paste input "579139485"
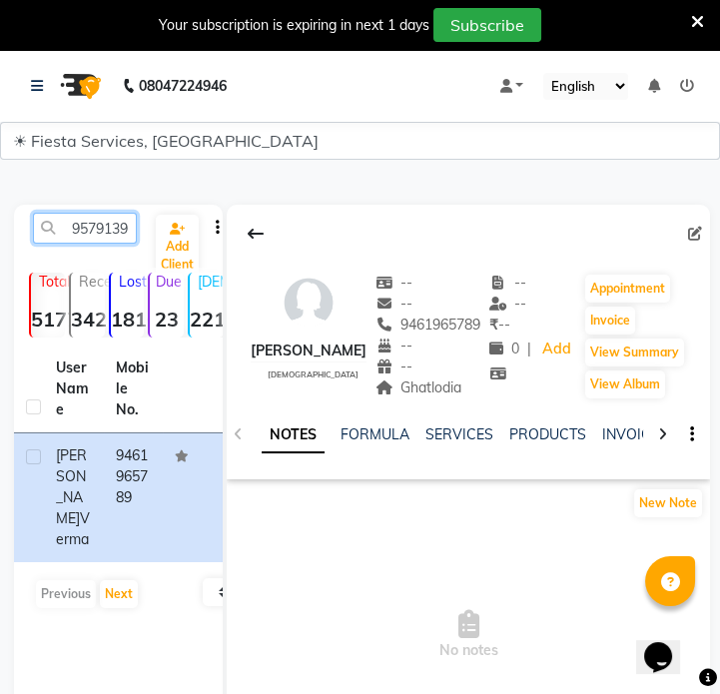
scroll to position [0, 27]
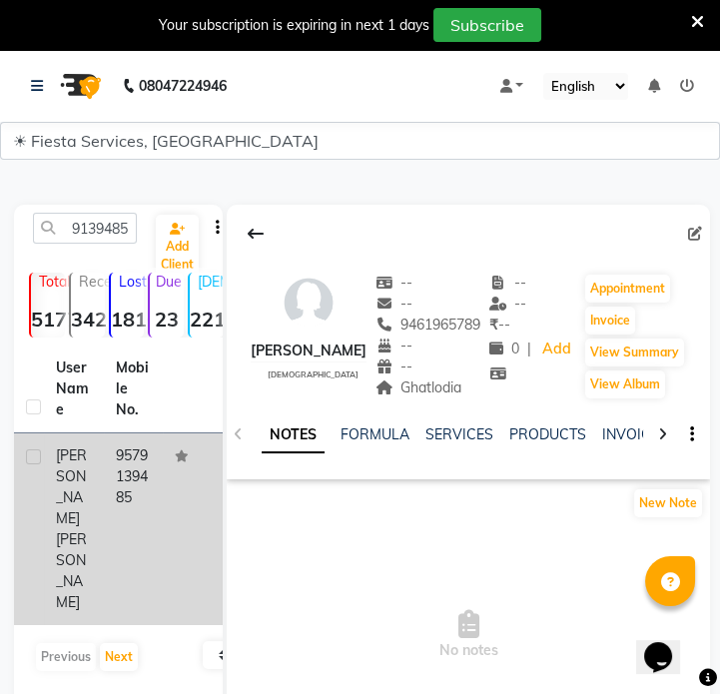
click at [135, 529] on td "9579139485" at bounding box center [134, 529] width 60 height 192
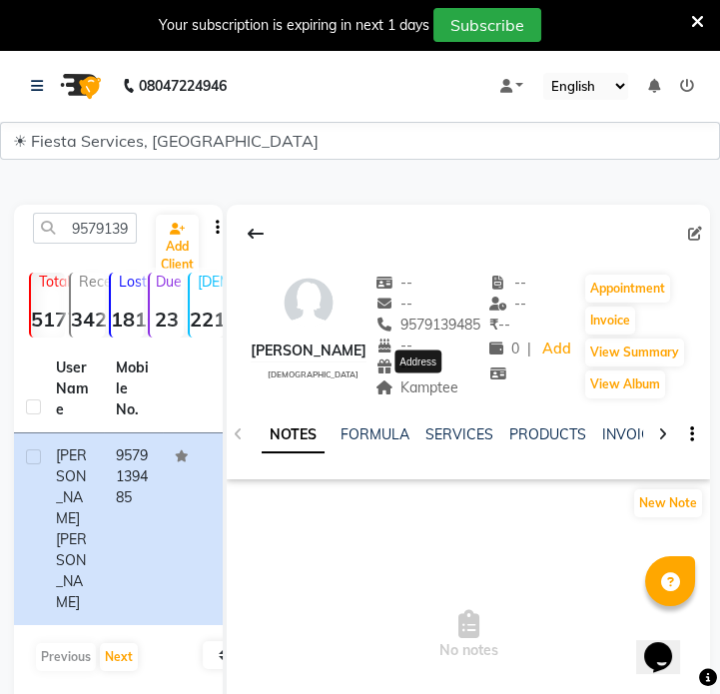
click at [432, 389] on span "Kamptee" at bounding box center [417, 387] width 84 height 18
click at [126, 231] on input "9579139485" at bounding box center [85, 228] width 104 height 31
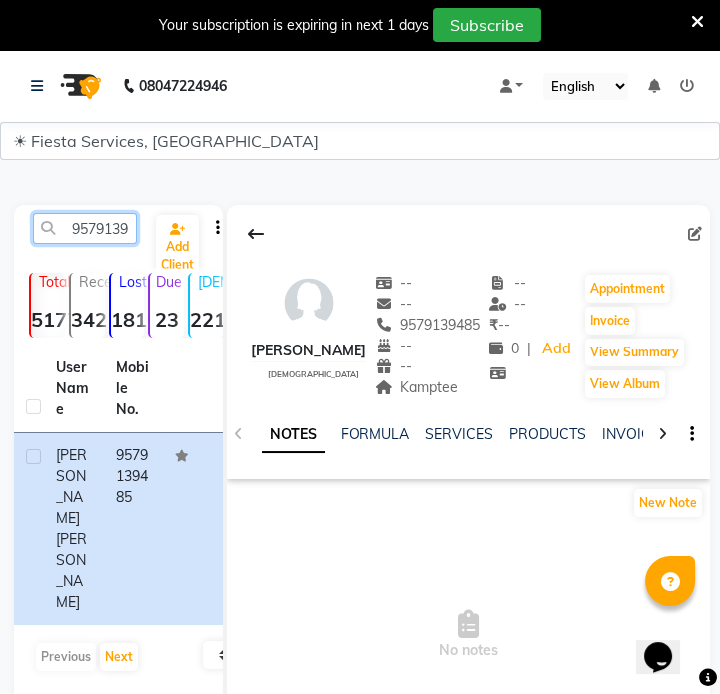
paste input "789501971"
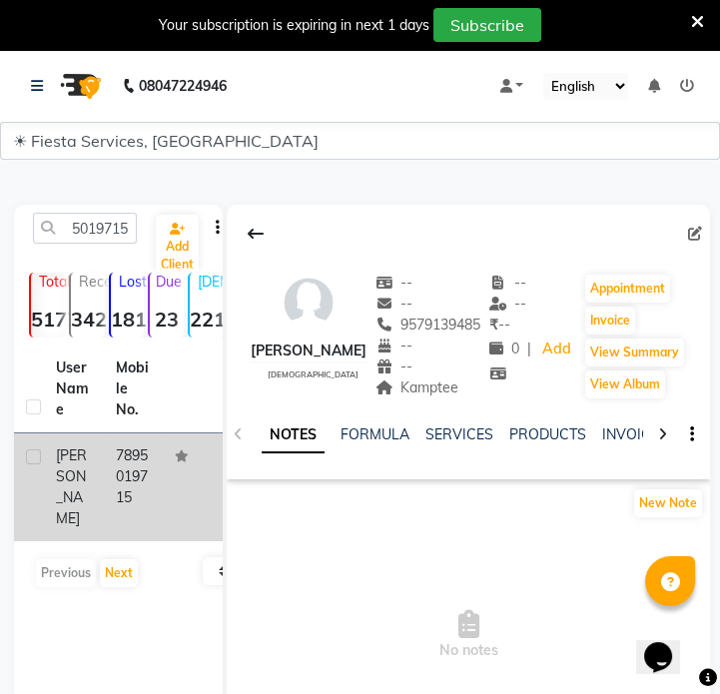
click at [138, 467] on td "7895019715" at bounding box center [134, 487] width 60 height 108
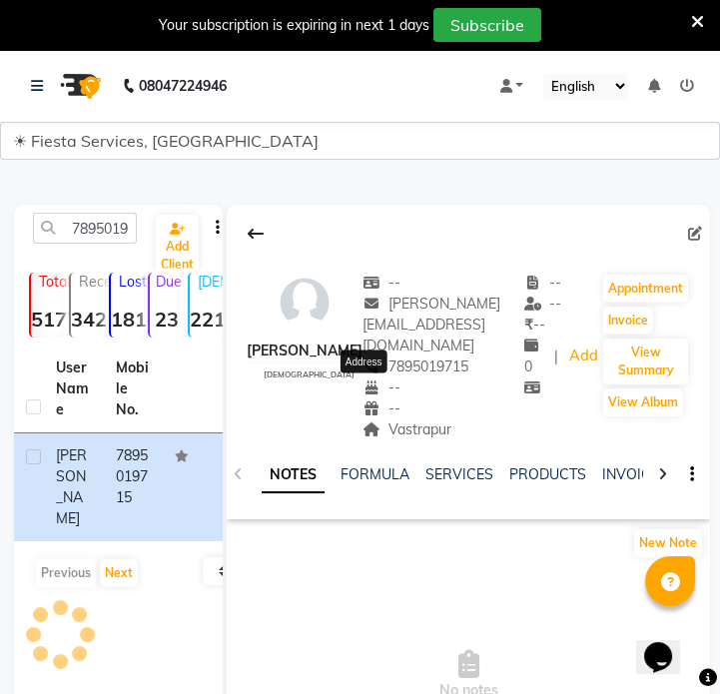
click at [401, 420] on span "Vastrapur" at bounding box center [406, 429] width 89 height 18
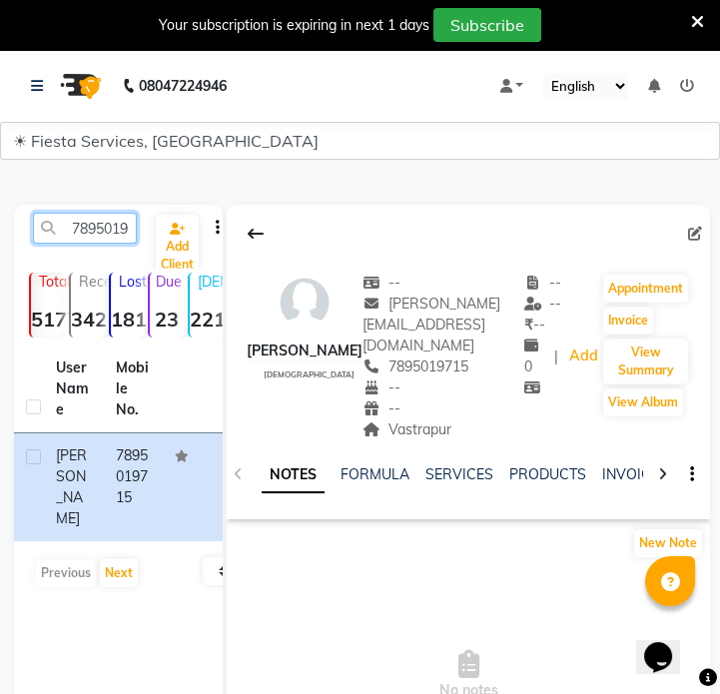
click at [120, 240] on input "7895019715" at bounding box center [85, 228] width 104 height 31
paste input "048774549"
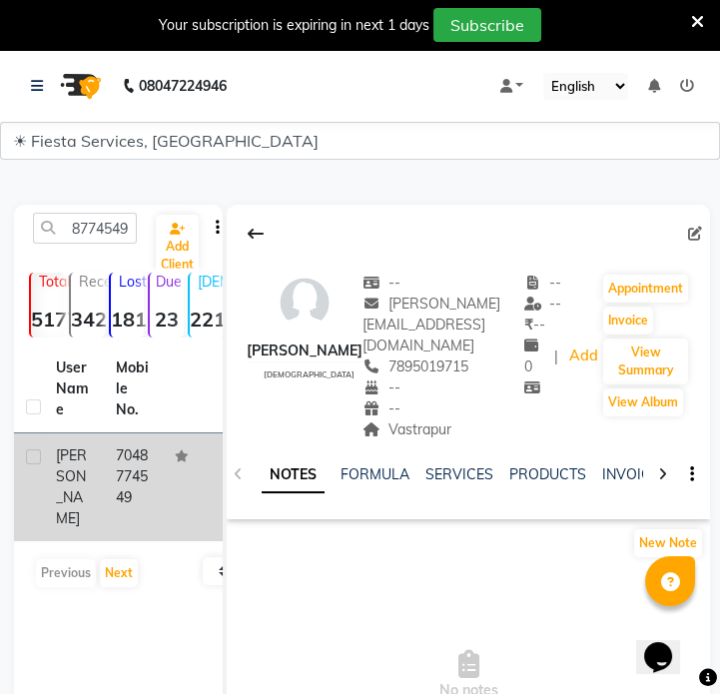
click at [129, 447] on td "7048774549" at bounding box center [134, 487] width 60 height 108
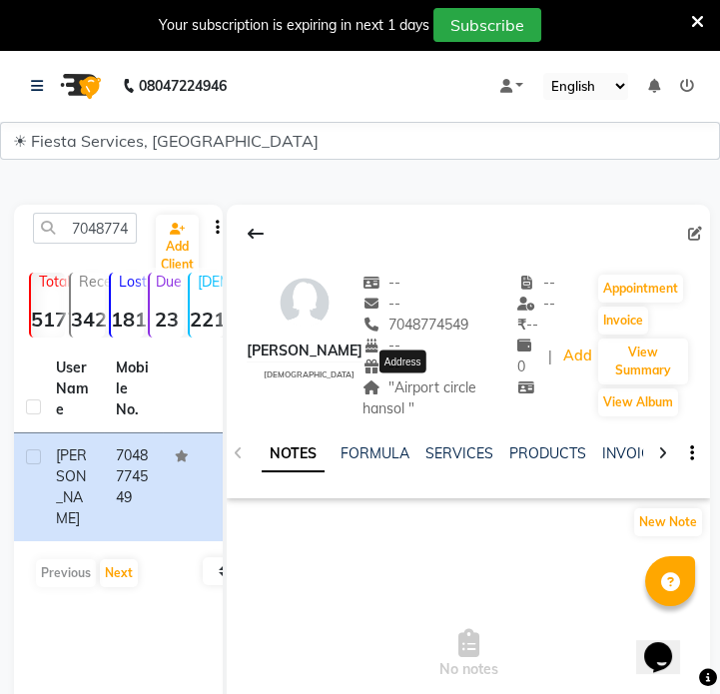
click at [448, 389] on span ""Airport circle hansol "" at bounding box center [419, 397] width 114 height 39
drag, startPoint x: 352, startPoint y: 387, endPoint x: 478, endPoint y: 397, distance: 126.1
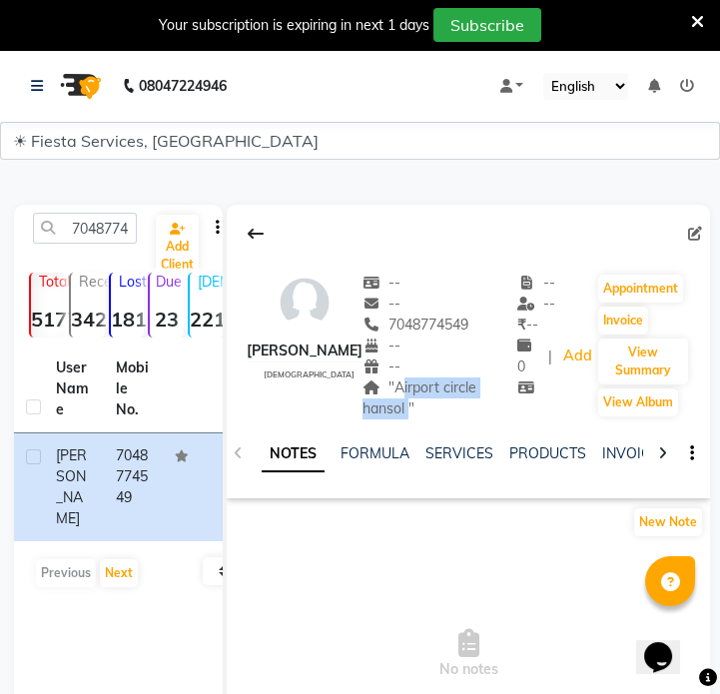
click at [478, 397] on div ""Airport circle hansol "" at bounding box center [439, 398] width 155 height 42
click at [108, 244] on div "7048774549 Add Client" at bounding box center [118, 236] width 201 height 47
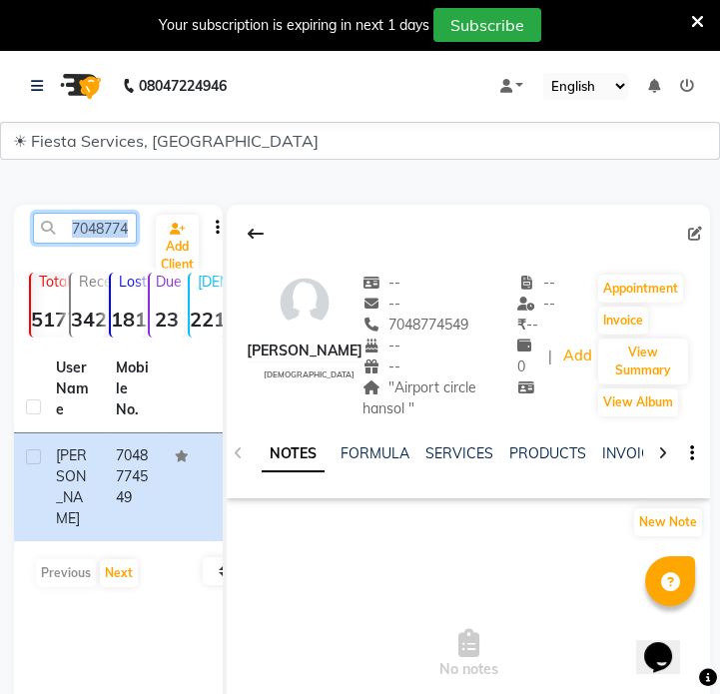
click at [91, 222] on input "7048774549" at bounding box center [85, 228] width 104 height 31
paste input "8141170072"
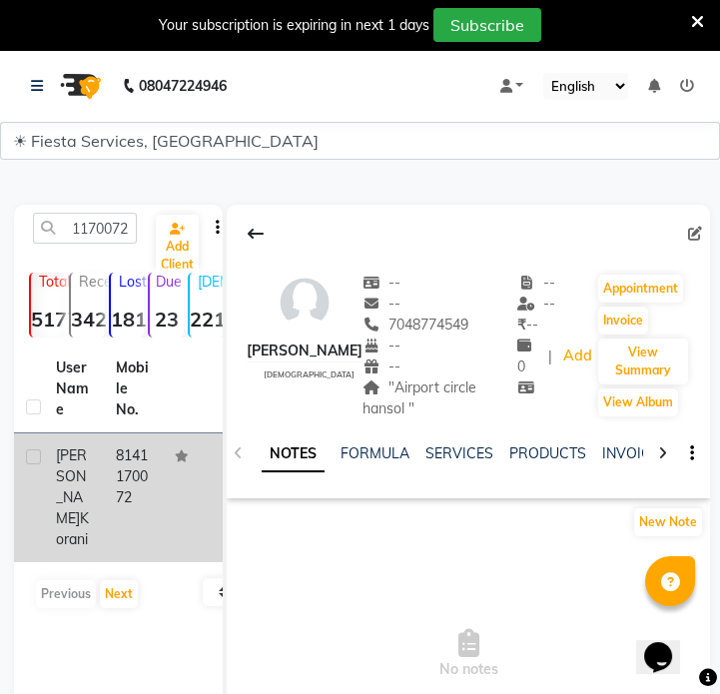
drag, startPoint x: 132, startPoint y: 481, endPoint x: 141, endPoint y: 470, distance: 14.2
click at [132, 480] on td "8141170072" at bounding box center [134, 497] width 60 height 129
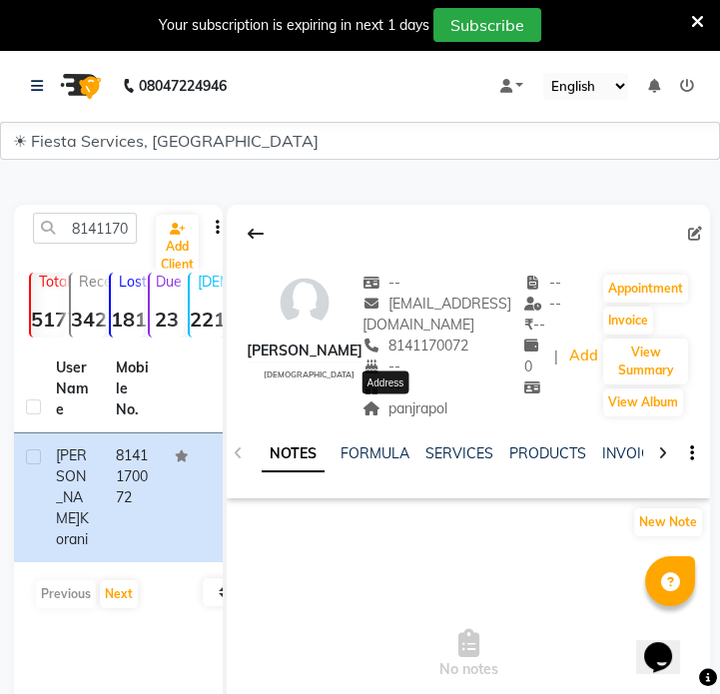
click at [408, 408] on span "panjrapol" at bounding box center [404, 408] width 85 height 18
click at [69, 234] on input "8141170072" at bounding box center [85, 228] width 104 height 31
paste input "7574020355"
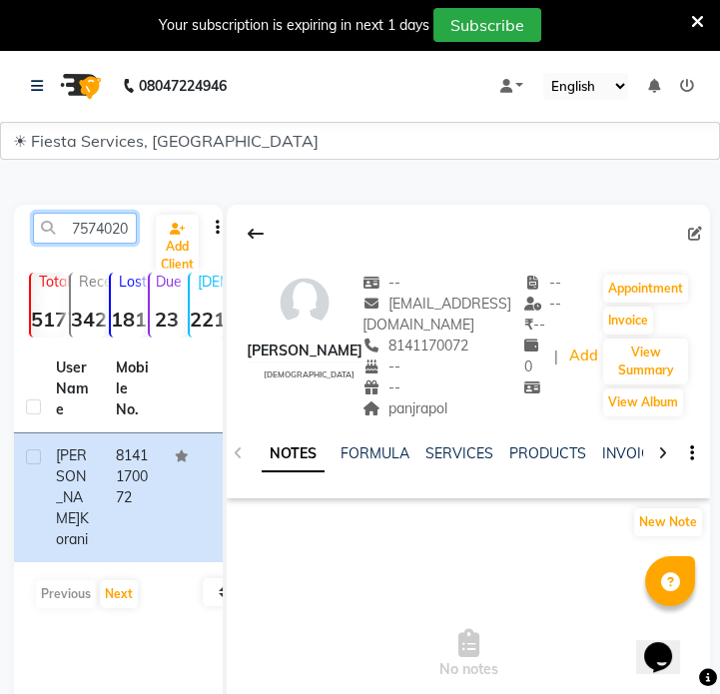
scroll to position [0, 27]
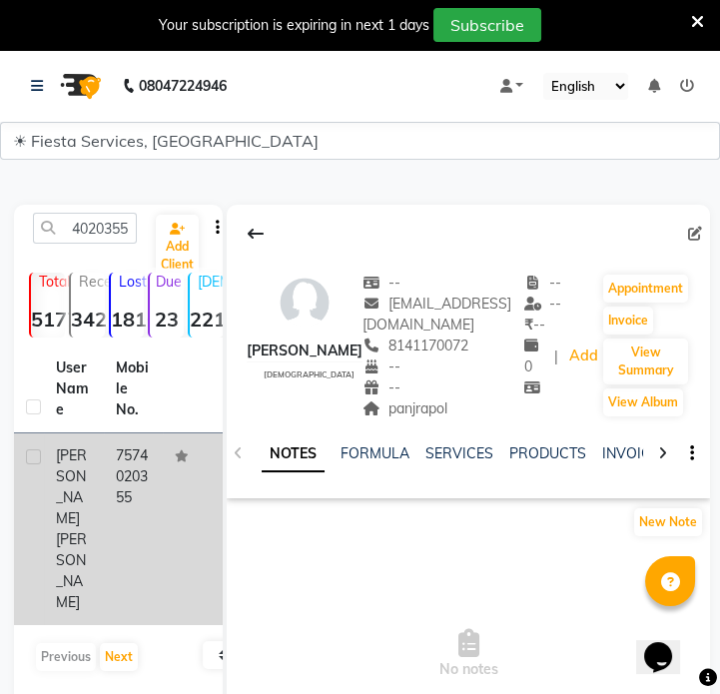
click at [117, 438] on td "7574020355" at bounding box center [134, 529] width 60 height 192
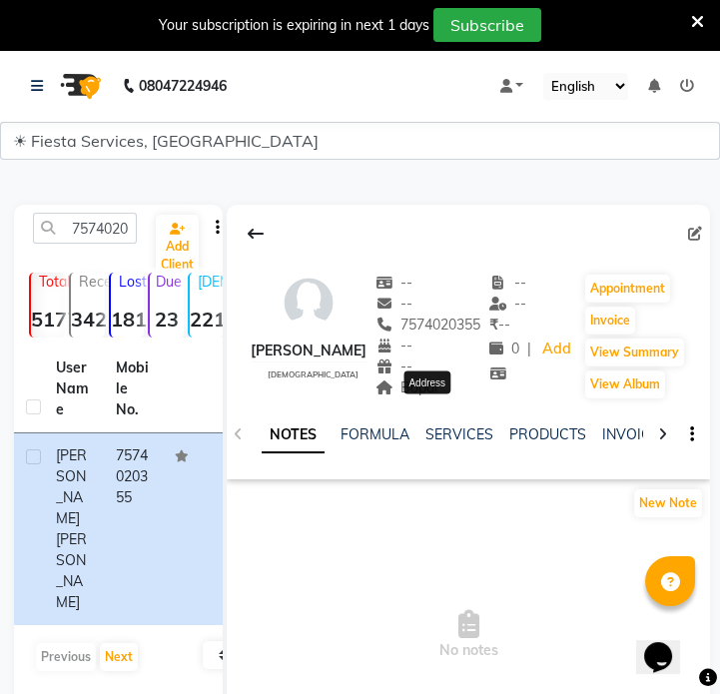
click at [438, 396] on span "Bopal" at bounding box center [406, 387] width 63 height 18
click at [103, 224] on input "7574020355" at bounding box center [85, 228] width 104 height 31
click at [102, 224] on input "7574020355" at bounding box center [85, 228] width 104 height 31
paste input "9023190991"
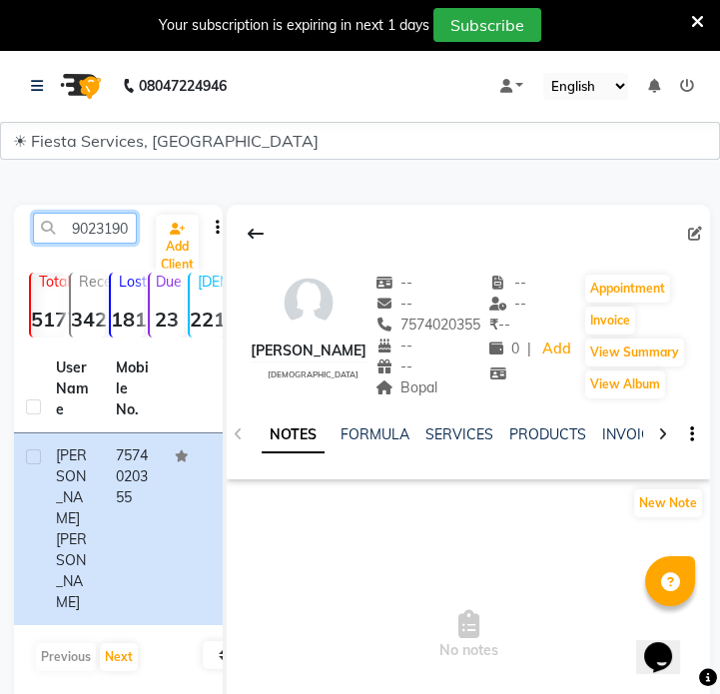
scroll to position [0, 27]
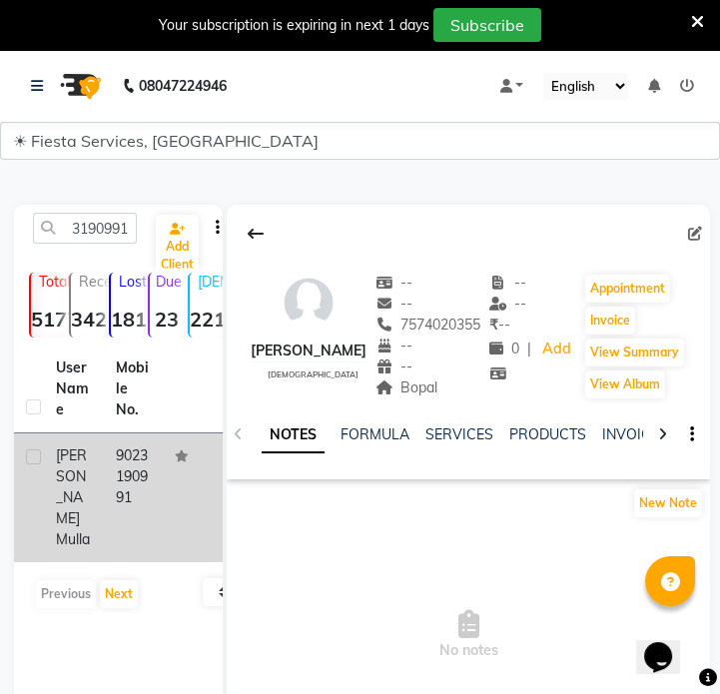
click at [140, 465] on td "9023190991" at bounding box center [134, 497] width 60 height 129
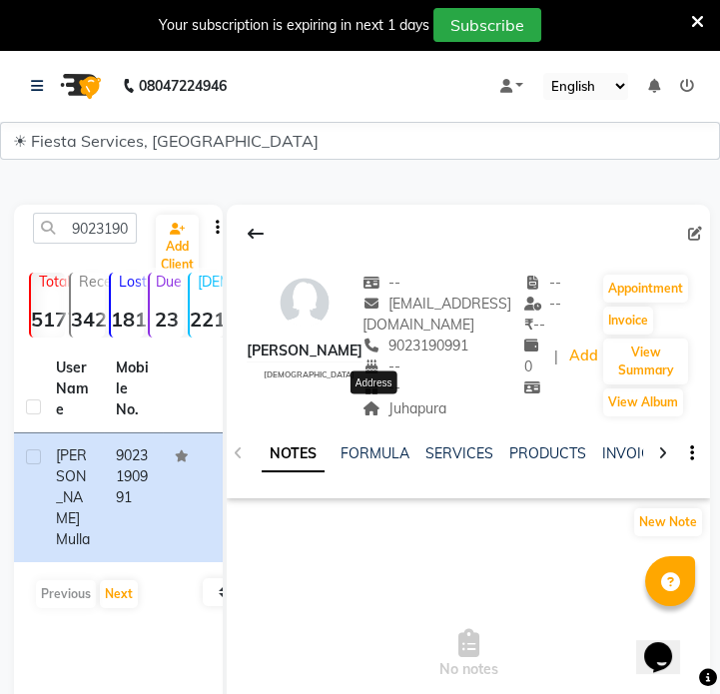
click at [392, 409] on span "Juhapura" at bounding box center [404, 408] width 84 height 18
drag, startPoint x: 100, startPoint y: 211, endPoint x: 108, endPoint y: 221, distance: 12.8
click at [101, 212] on div "9023190991 Add Client Total 5177 Recent 342 Lost 1810 Due 23 [DEMOGRAPHIC_DATA]…" at bounding box center [118, 504] width 209 height 599
click at [108, 221] on input "9023190991" at bounding box center [85, 228] width 104 height 31
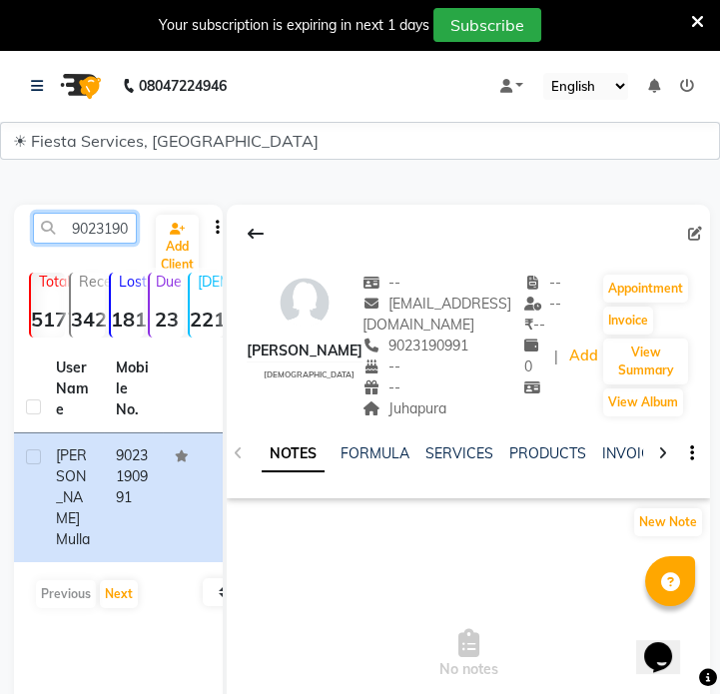
click at [108, 221] on input "9023190991" at bounding box center [85, 228] width 104 height 31
paste input "974005098"
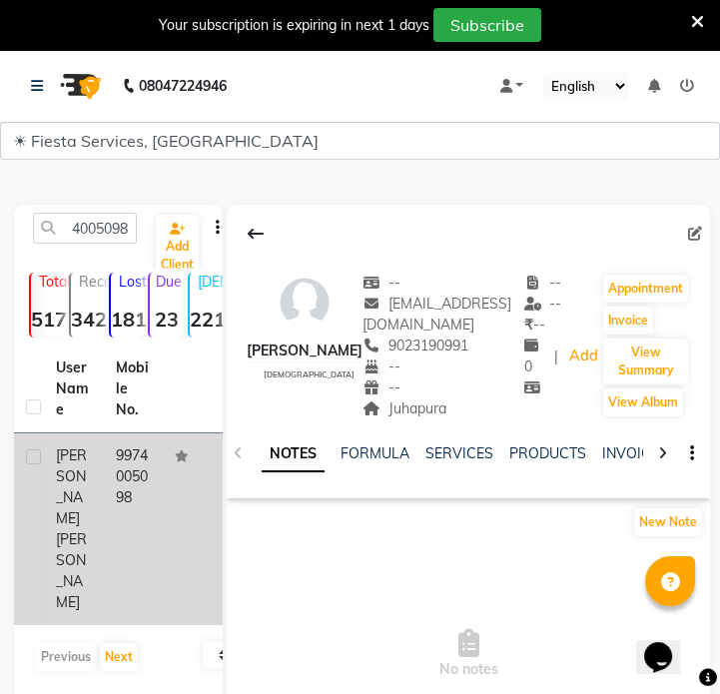
click at [122, 481] on td "9974005098" at bounding box center [134, 529] width 60 height 192
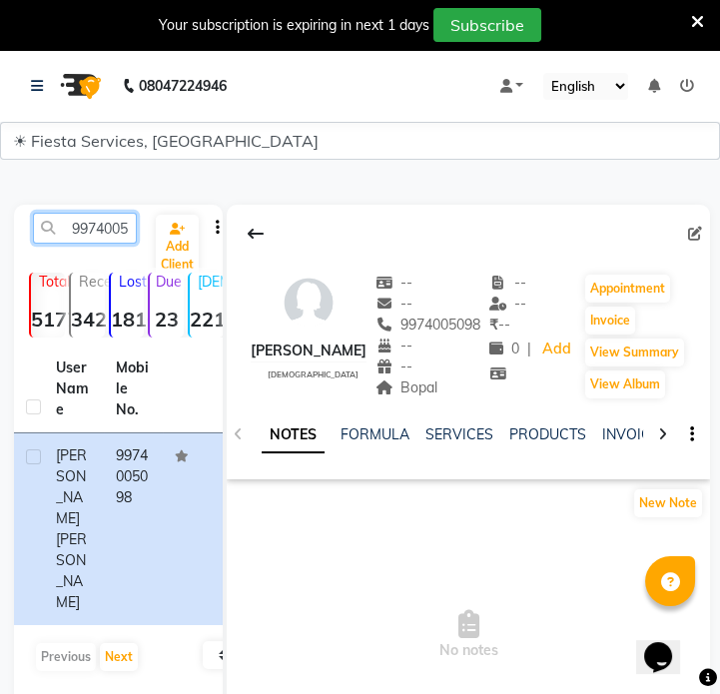
click at [68, 239] on input "9974005098" at bounding box center [85, 228] width 104 height 31
click at [71, 239] on input "9974005098" at bounding box center [85, 228] width 104 height 31
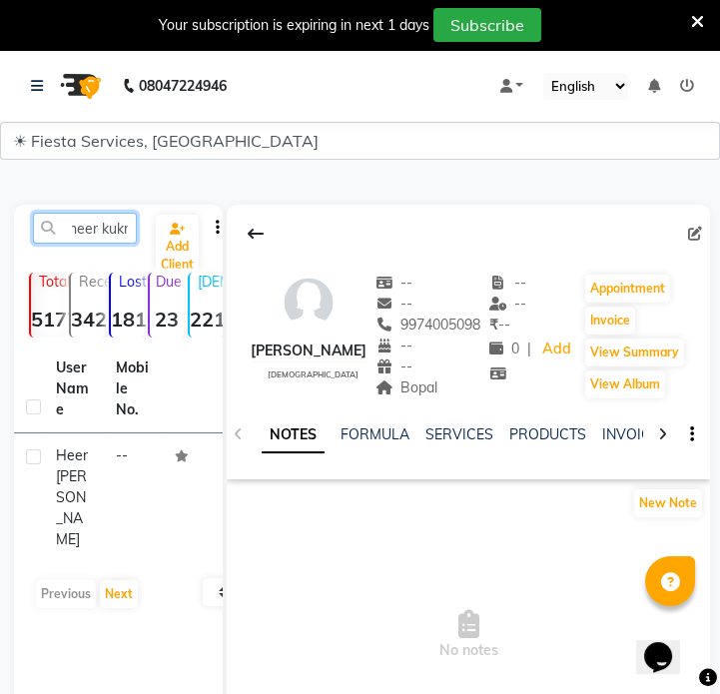
scroll to position [0, 10]
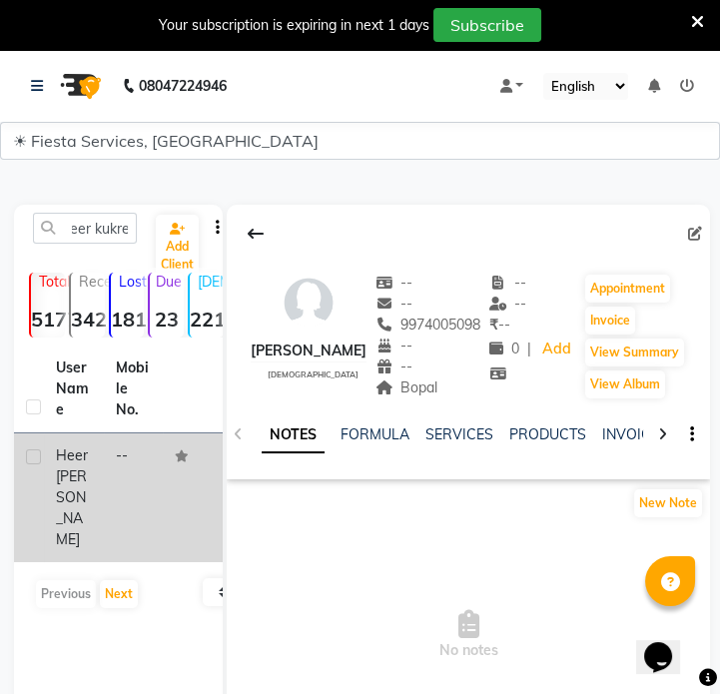
click at [68, 501] on span "[PERSON_NAME]" at bounding box center [71, 507] width 31 height 81
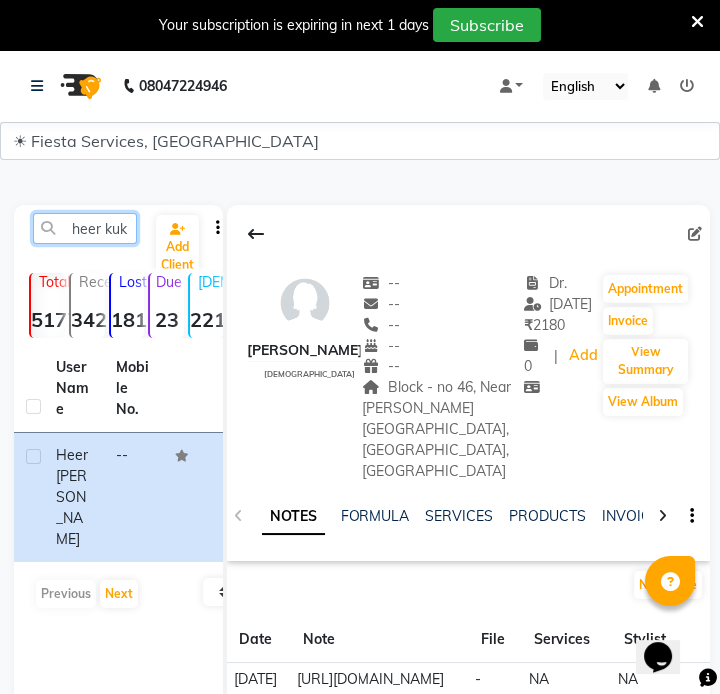
click at [100, 216] on input "heer kukre" at bounding box center [85, 228] width 104 height 31
paste input "7874260263"
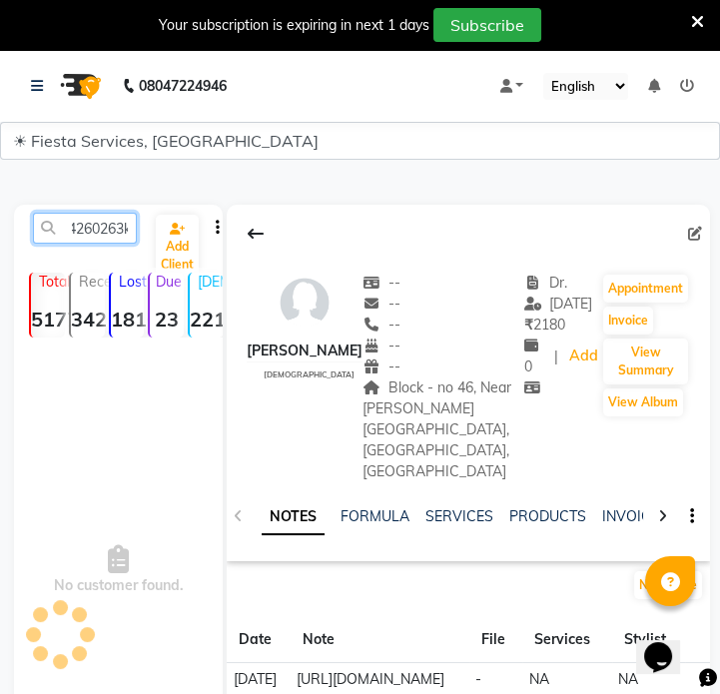
click at [101, 232] on input "heer7874260263kukre" at bounding box center [85, 228] width 104 height 31
paste input "7874260263"
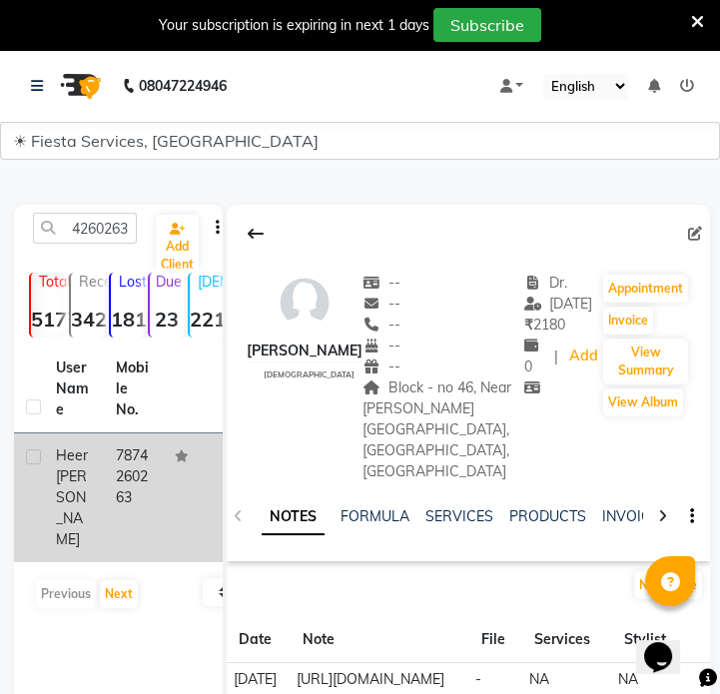
click at [86, 506] on div "[PERSON_NAME]" at bounding box center [74, 497] width 36 height 105
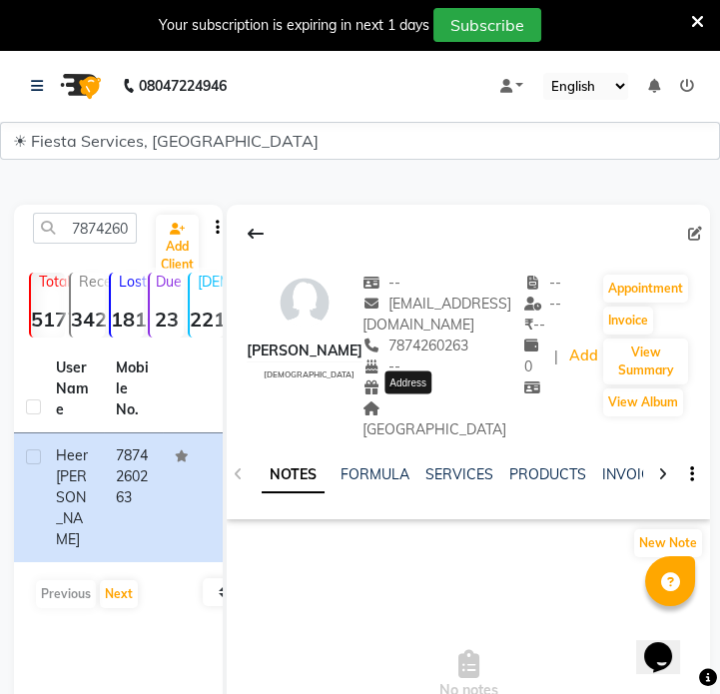
click at [389, 412] on span "[GEOGRAPHIC_DATA]" at bounding box center [434, 418] width 144 height 39
click at [111, 229] on input "7874260263" at bounding box center [85, 228] width 104 height 31
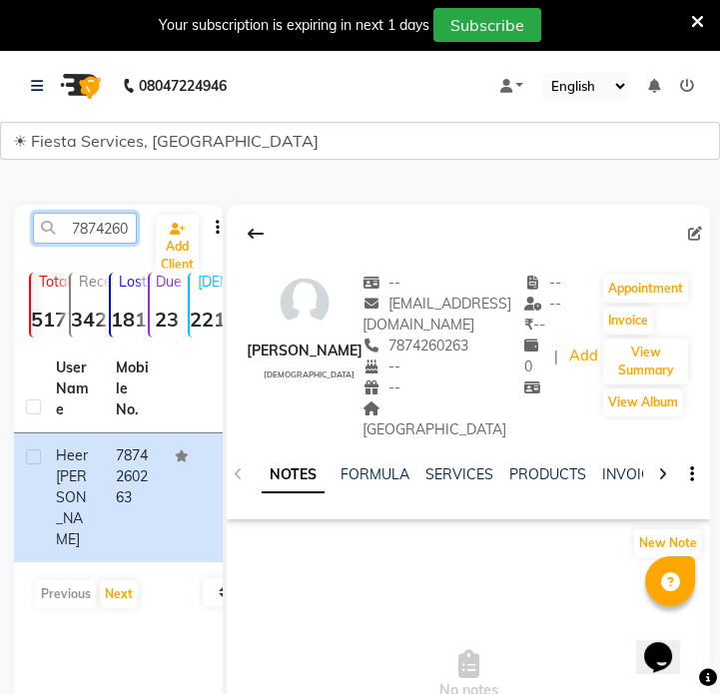
paste input "9601272459"
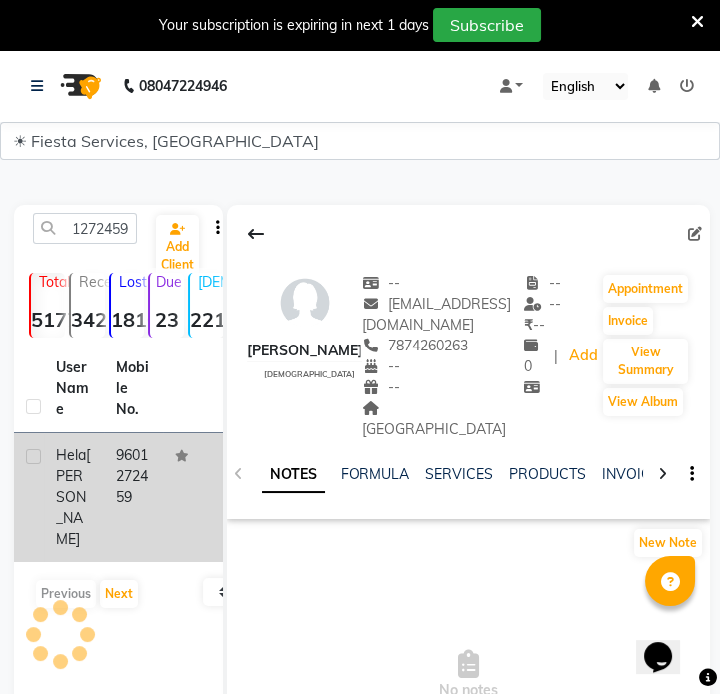
click at [131, 513] on td "9601272459" at bounding box center [134, 497] width 60 height 129
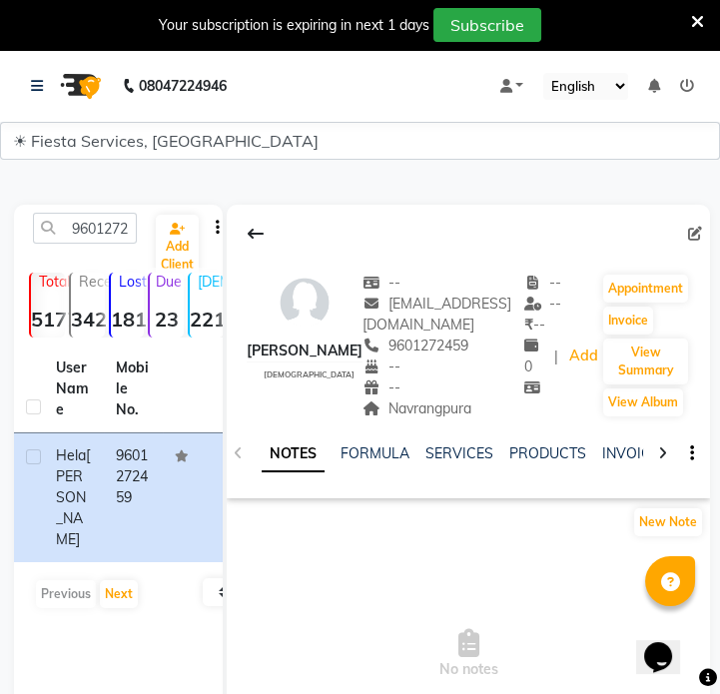
click at [428, 421] on div "NOTES FORMULA SERVICES PRODUCTS INVOICES APPOINTMENTS MEMBERSHIP PACKAGES VOUCH…" at bounding box center [468, 453] width 483 height 69
click at [431, 415] on span "Navrangpura" at bounding box center [416, 408] width 109 height 18
click at [64, 247] on div "9601272459 Add Client" at bounding box center [118, 236] width 201 height 47
click at [77, 232] on input "9601272459" at bounding box center [85, 228] width 104 height 31
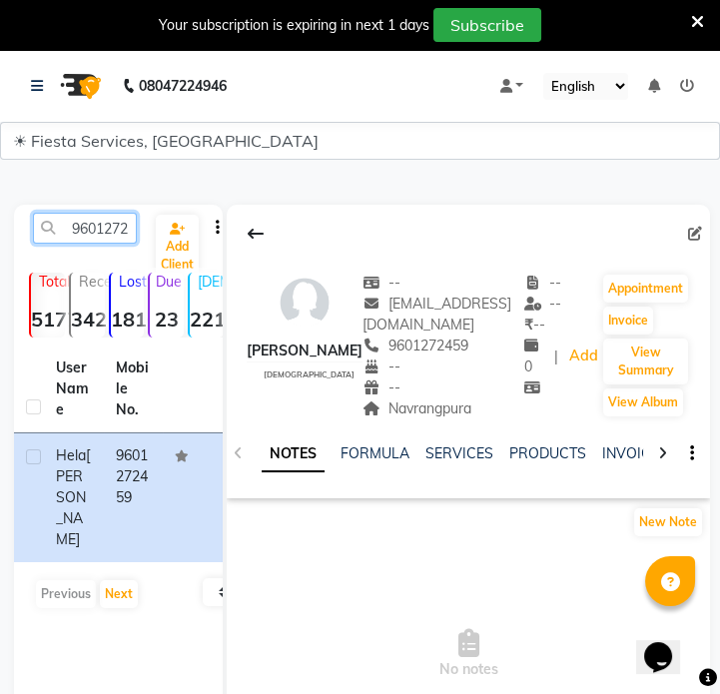
click at [77, 232] on input "9601272459" at bounding box center [85, 228] width 104 height 31
paste input "7874448724"
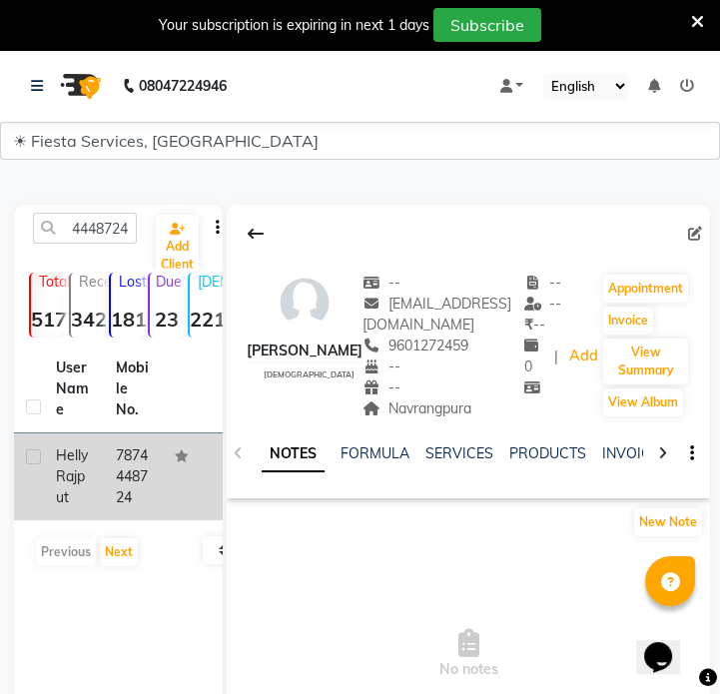
click at [121, 463] on td "7874448724" at bounding box center [134, 476] width 60 height 87
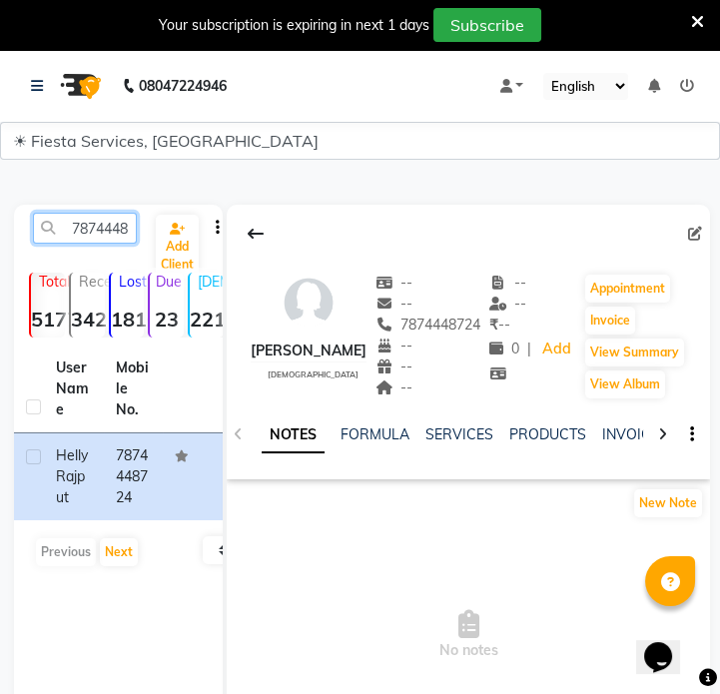
click at [125, 234] on input "7874448724" at bounding box center [85, 228] width 104 height 31
paste input "9881121070"
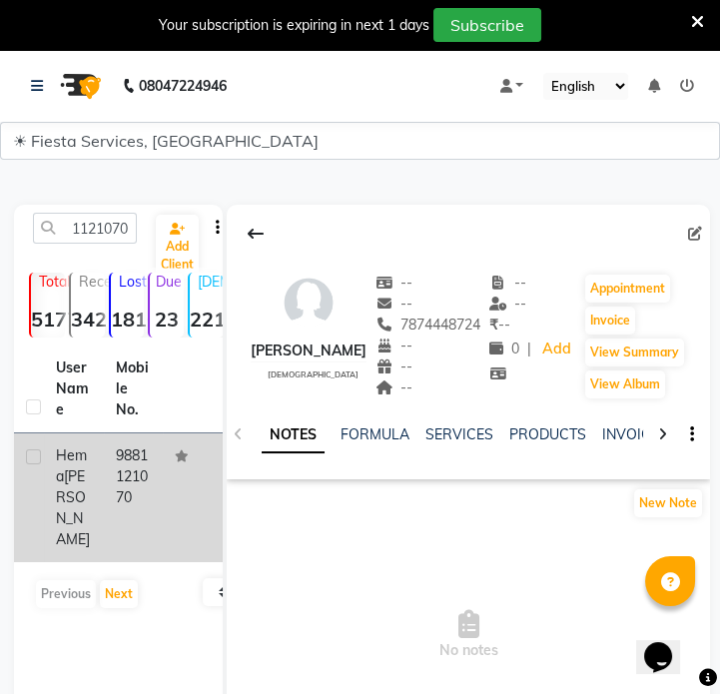
click at [106, 478] on td "9881121070" at bounding box center [134, 497] width 60 height 129
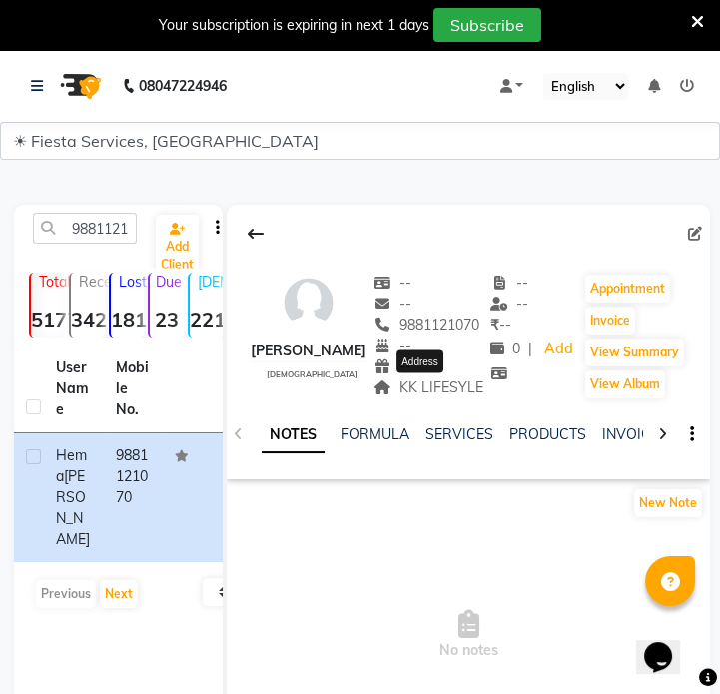
click at [430, 383] on span "KK LIFESYLE" at bounding box center [428, 387] width 110 height 18
click at [433, 396] on div "KK LIFESYLE" at bounding box center [428, 387] width 110 height 21
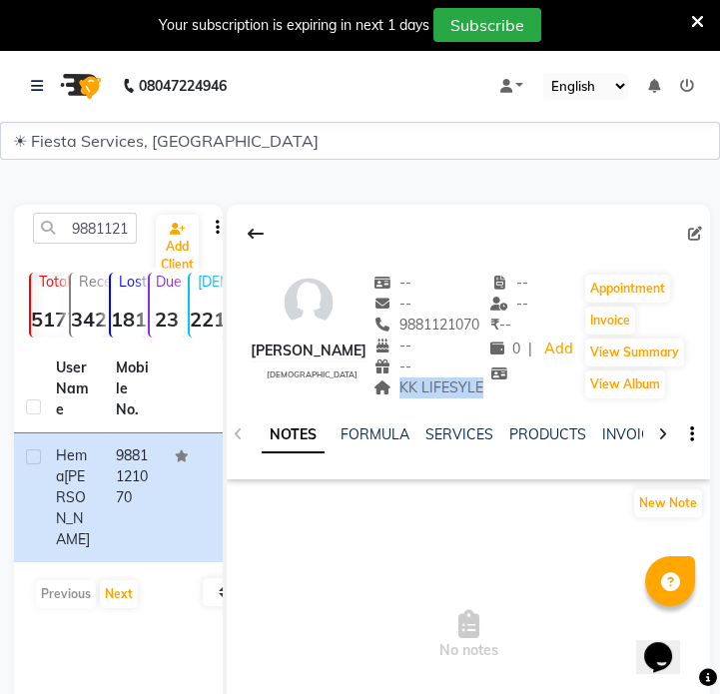
click at [433, 396] on div "KK LIFESYLE" at bounding box center [428, 387] width 110 height 21
click at [96, 234] on input "9881121070" at bounding box center [85, 228] width 104 height 31
paste input "987585844"
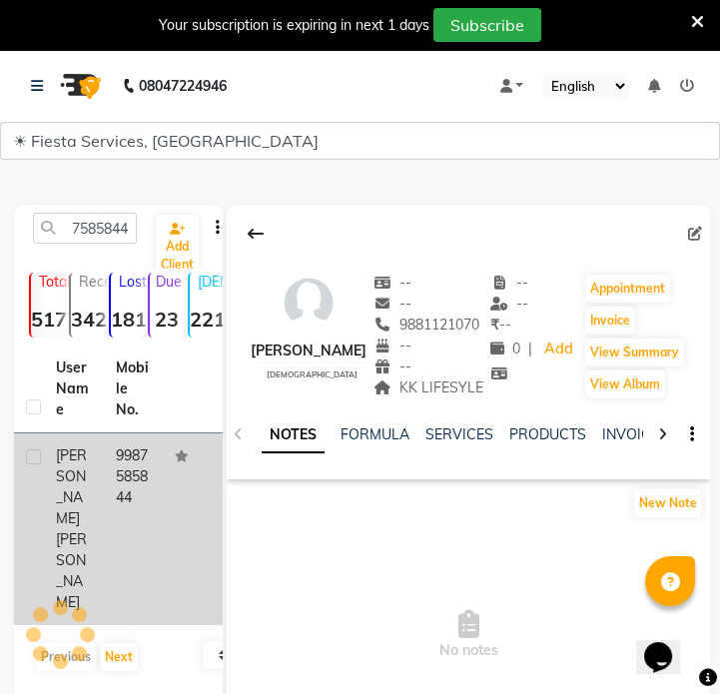
click at [140, 478] on td "9987585844" at bounding box center [134, 529] width 60 height 192
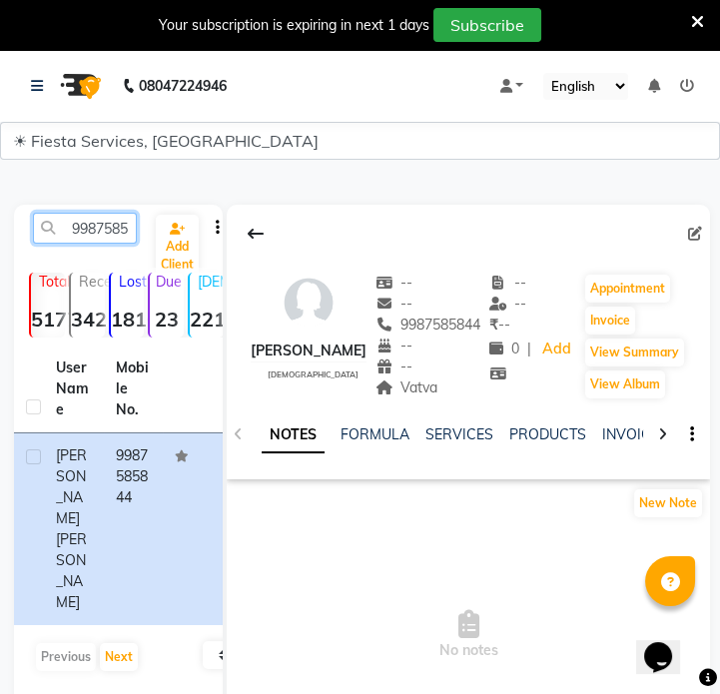
click at [103, 233] on input "9987585844" at bounding box center [85, 228] width 104 height 31
paste input "687696958"
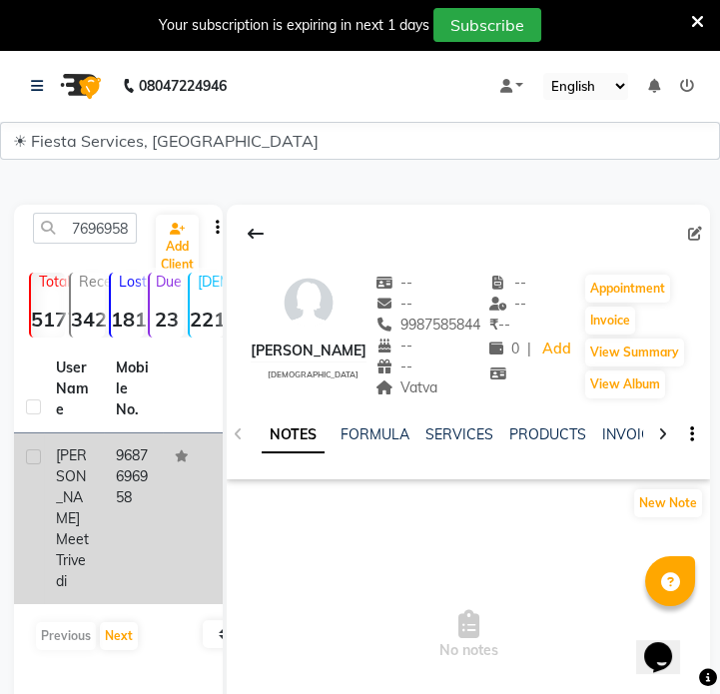
click at [158, 476] on td "9687696958" at bounding box center [134, 518] width 60 height 171
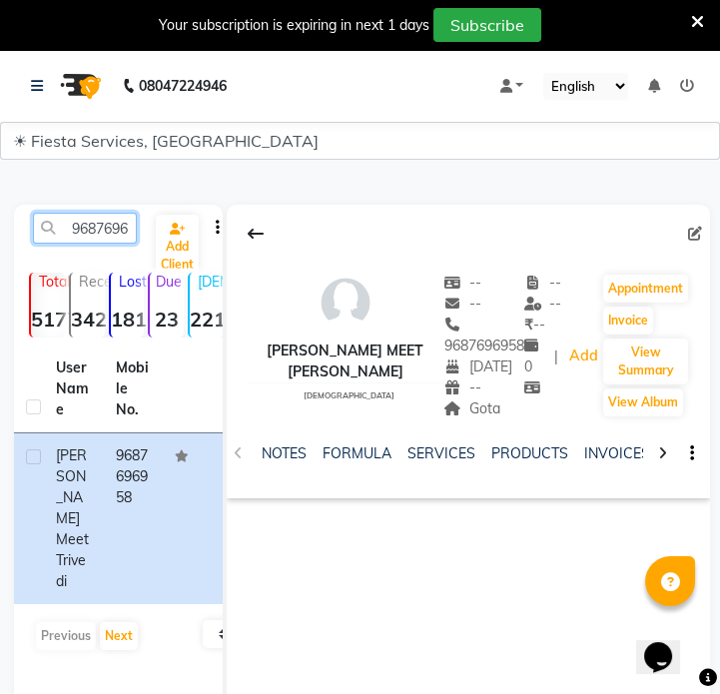
click at [109, 231] on input "9687696958" at bounding box center [85, 228] width 104 height 31
paste input "37799008"
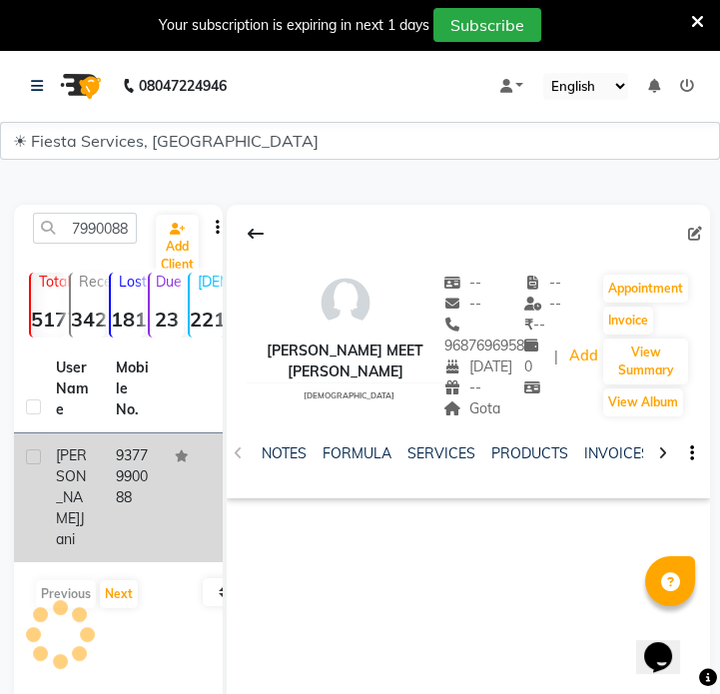
click at [170, 511] on td at bounding box center [193, 497] width 60 height 129
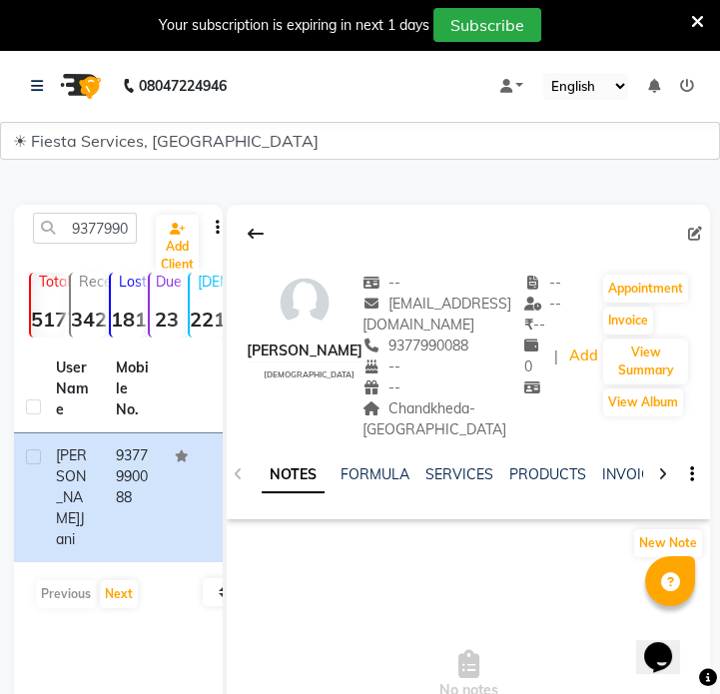
click at [450, 417] on div "Chandkheda- new CG road Address" at bounding box center [443, 419] width 162 height 42
click at [449, 412] on span "Chandkheda- [GEOGRAPHIC_DATA]" at bounding box center [434, 418] width 144 height 39
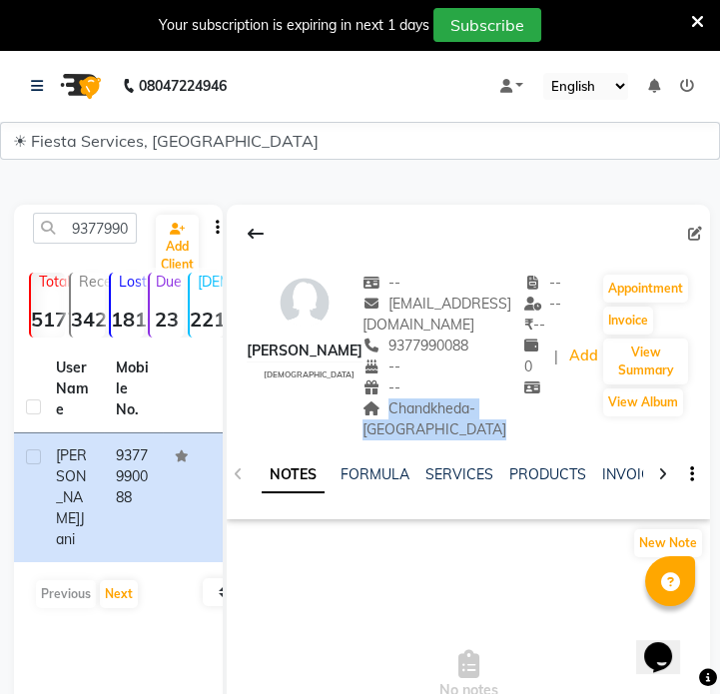
click at [449, 412] on span "Chandkheda- [GEOGRAPHIC_DATA]" at bounding box center [434, 418] width 144 height 39
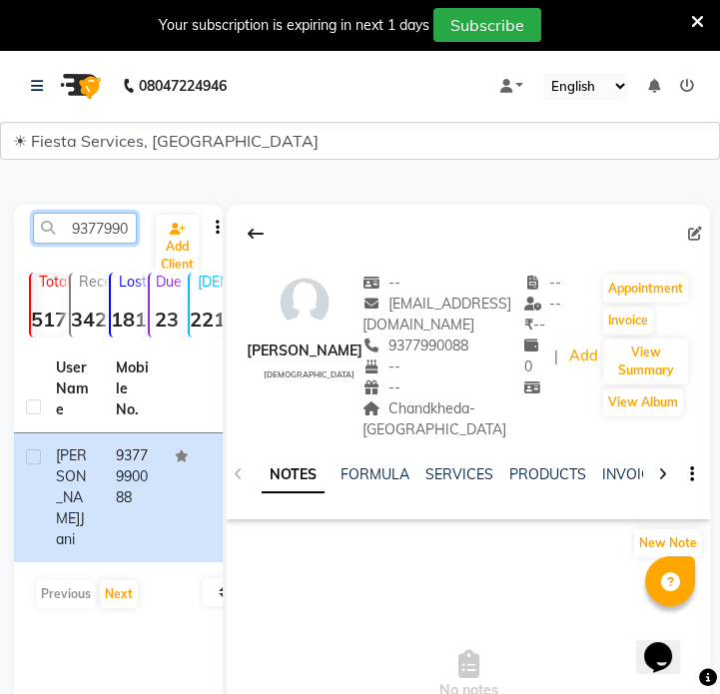
click at [112, 239] on input "9377990088" at bounding box center [85, 228] width 104 height 31
paste input "8401805376"
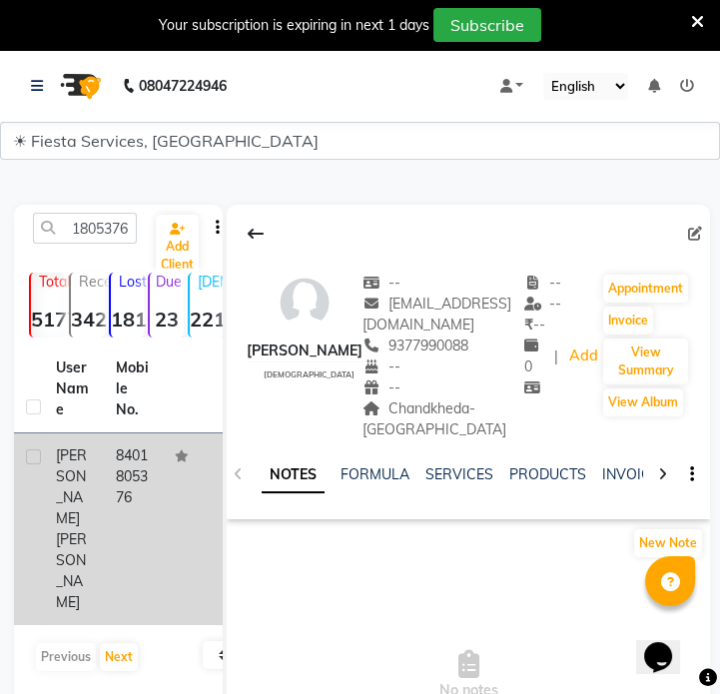
click at [70, 530] on span "[PERSON_NAME]" at bounding box center [71, 570] width 31 height 81
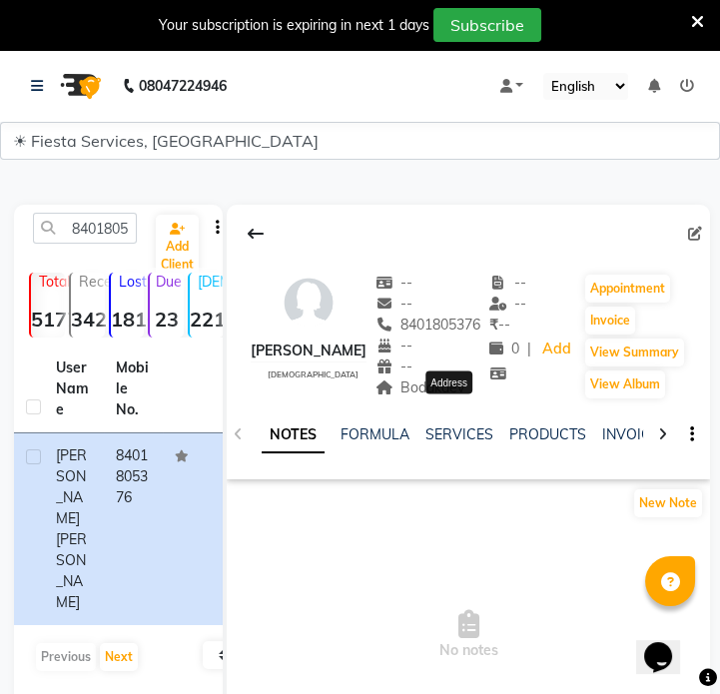
click at [450, 396] on span "Bodakdev" at bounding box center [420, 387] width 90 height 18
click at [111, 234] on input "8401805376" at bounding box center [85, 228] width 104 height 31
paste input "9537444000"
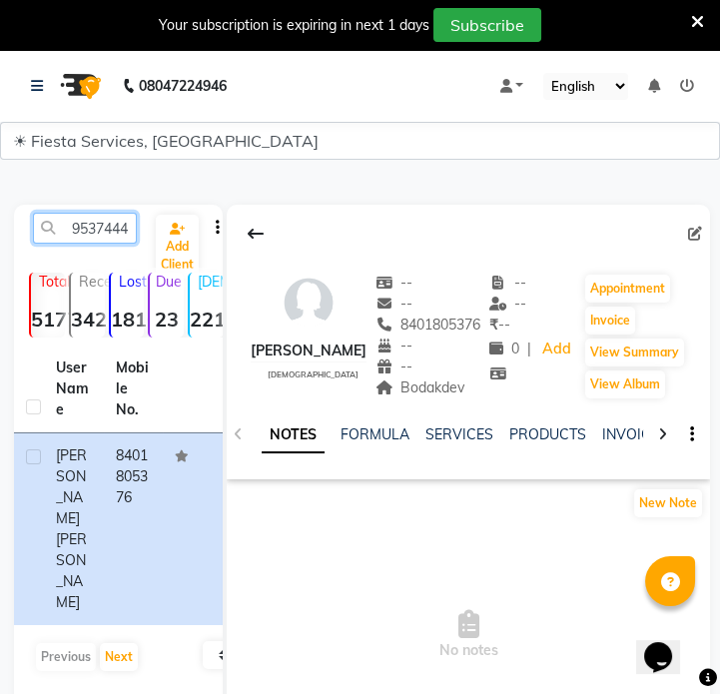
scroll to position [0, 27]
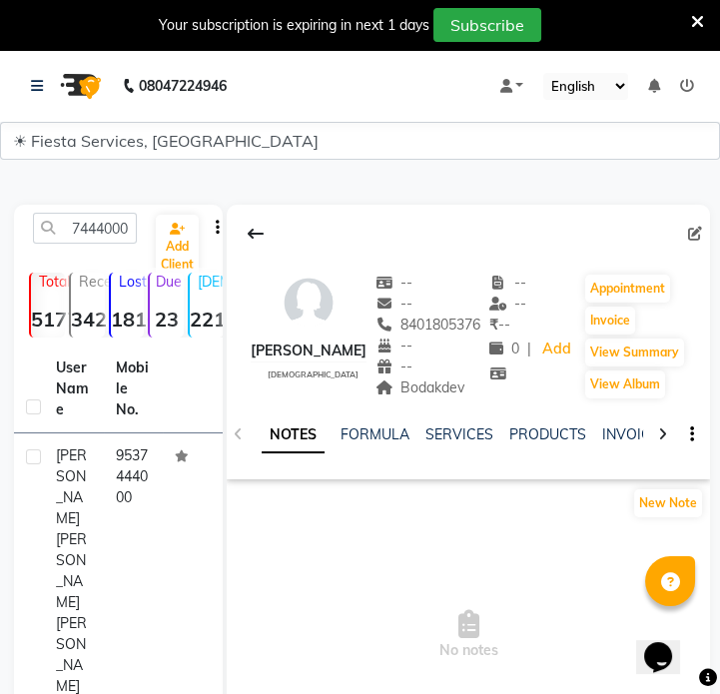
click at [128, 479] on td "9537444000" at bounding box center [134, 570] width 60 height 275
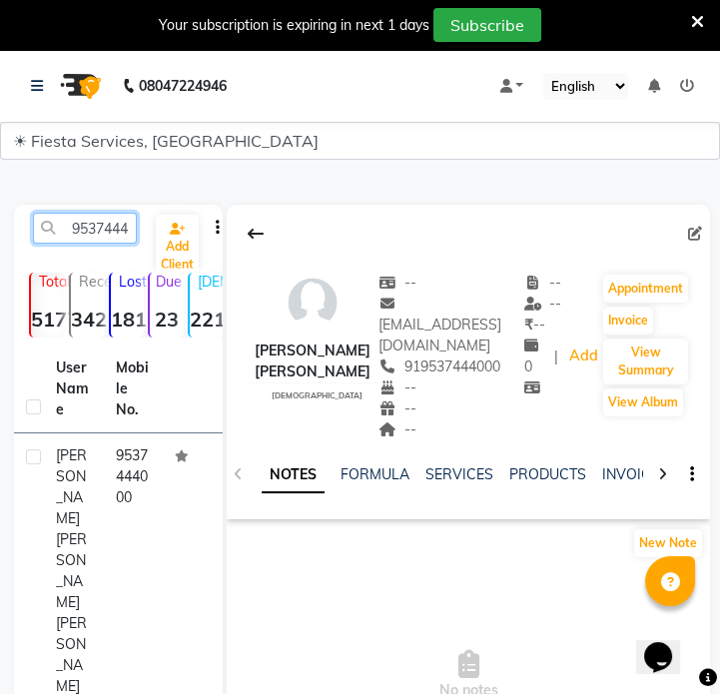
click at [101, 213] on input "9537444000" at bounding box center [85, 228] width 104 height 31
paste input "8530509071"
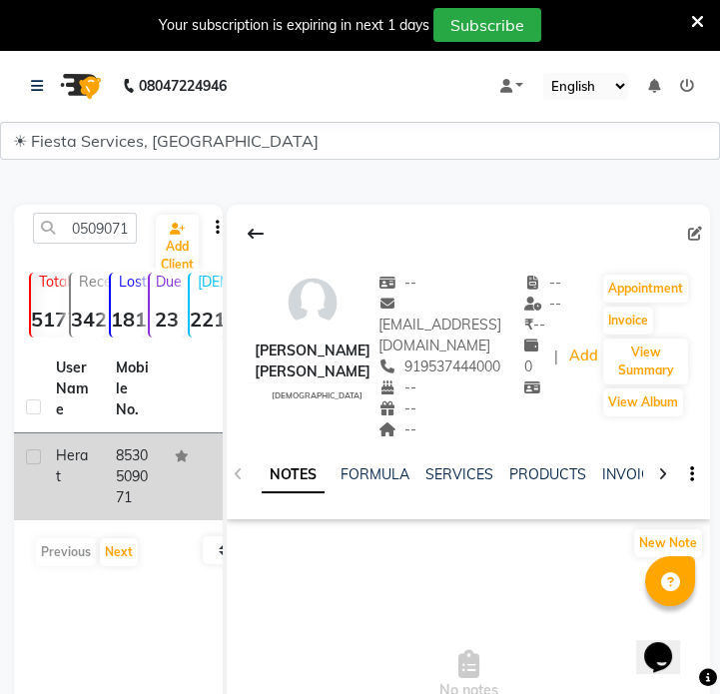
click at [94, 508] on td "Herat" at bounding box center [74, 476] width 60 height 87
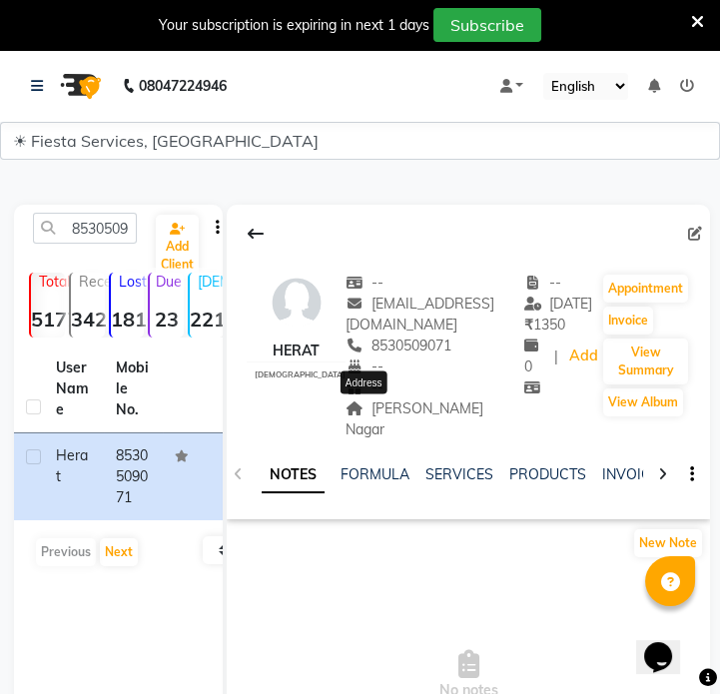
click at [350, 412] on span "[PERSON_NAME] Nagar" at bounding box center [414, 418] width 138 height 39
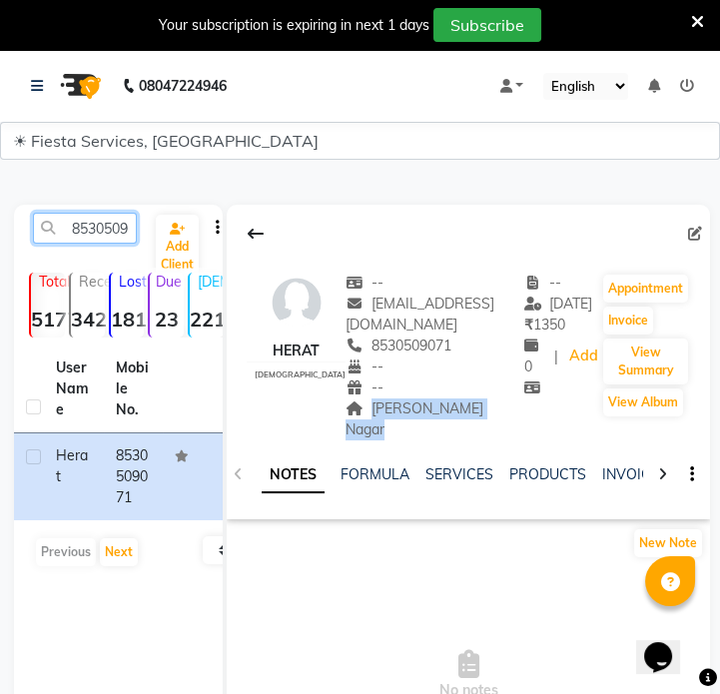
click at [90, 230] on input "8530509071" at bounding box center [85, 228] width 104 height 31
paste input "9317411785"
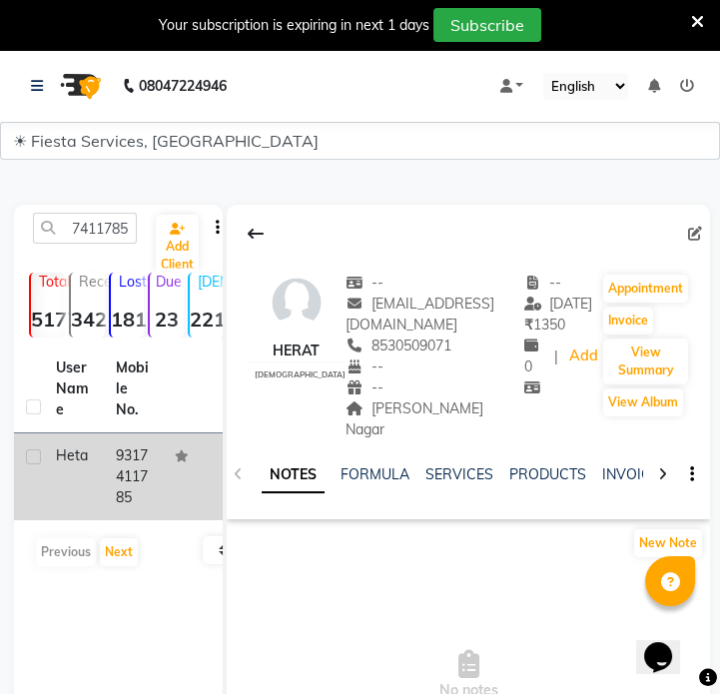
click at [140, 509] on td "9317411785" at bounding box center [134, 476] width 60 height 87
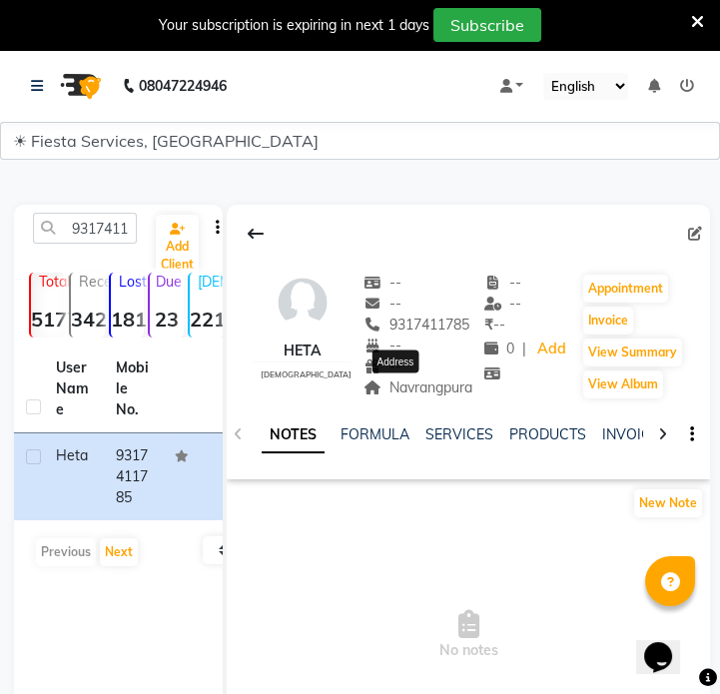
click at [403, 390] on span "Navrangpura" at bounding box center [417, 387] width 109 height 18
click at [133, 229] on input "9317411785" at bounding box center [85, 228] width 104 height 31
paste input "023217593"
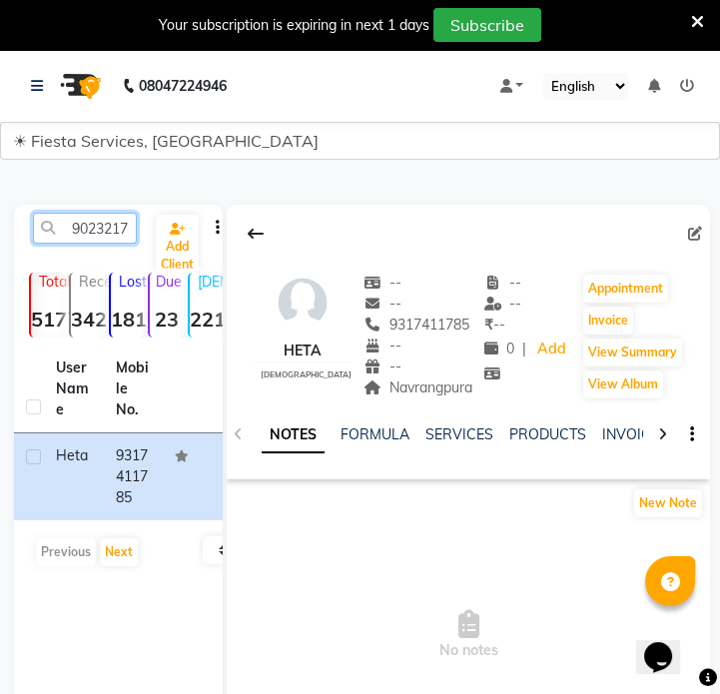
scroll to position [0, 27]
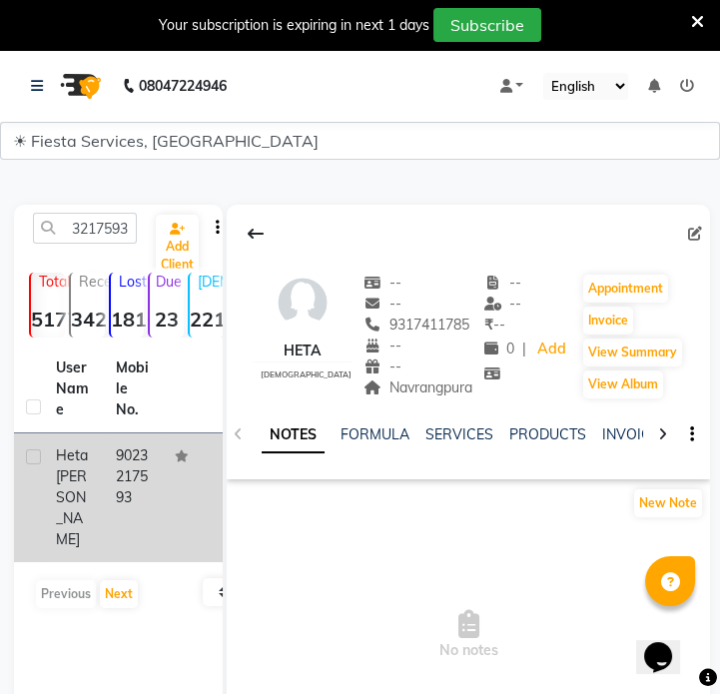
click at [160, 475] on td "9023217593" at bounding box center [134, 497] width 60 height 129
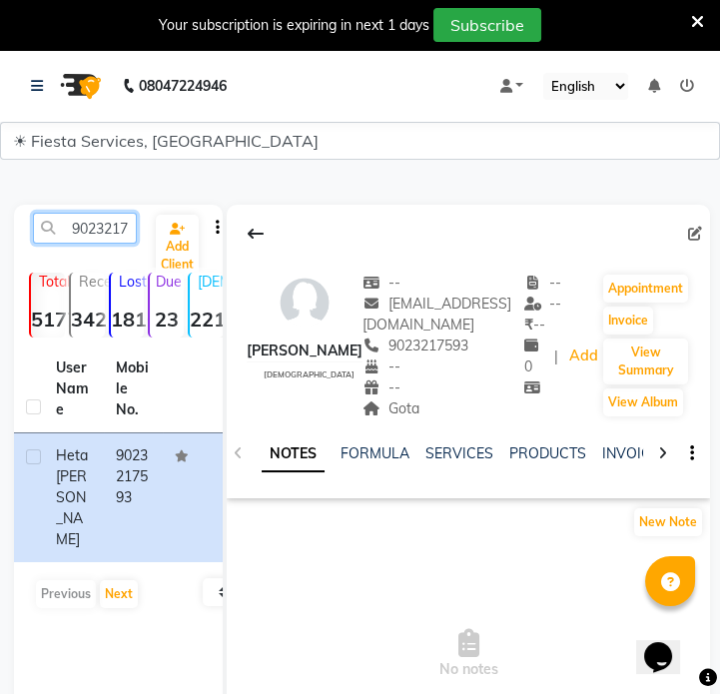
click at [73, 230] on input "9023217593" at bounding box center [85, 228] width 104 height 31
paste input "687596935"
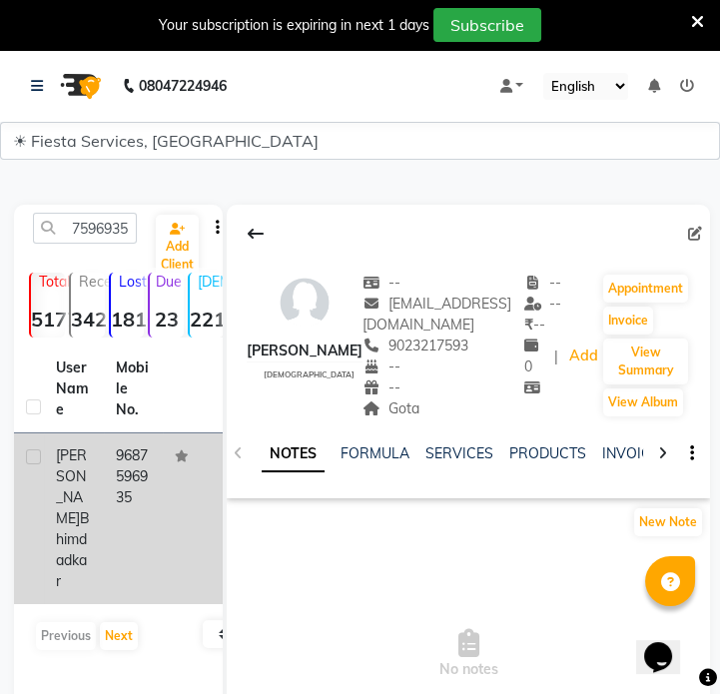
click at [124, 481] on td "9687596935" at bounding box center [134, 518] width 60 height 171
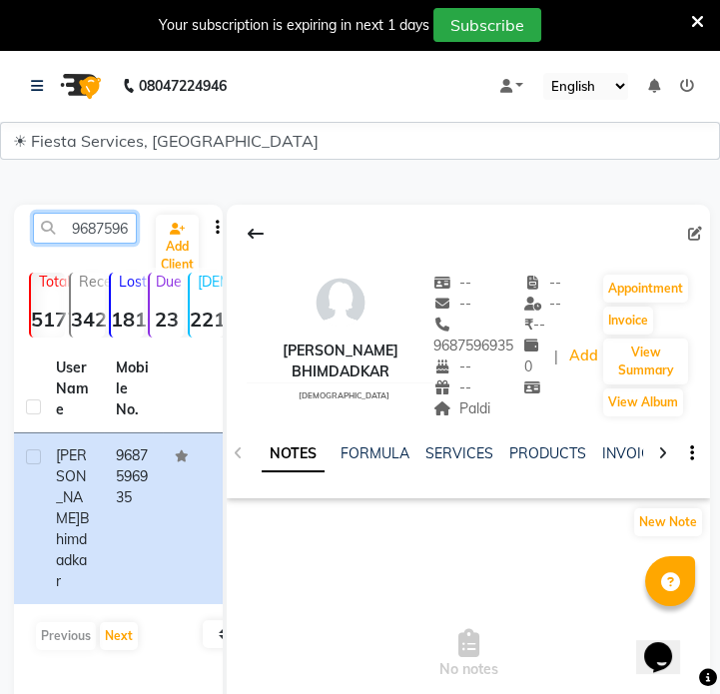
click at [110, 220] on input "9687596935" at bounding box center [85, 228] width 104 height 31
paste input "876275136"
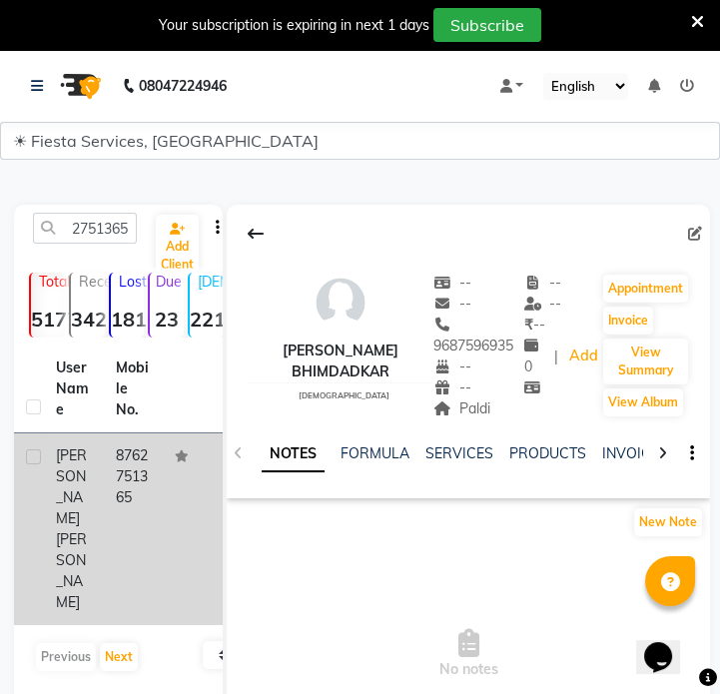
click at [100, 510] on td "[PERSON_NAME]" at bounding box center [74, 529] width 60 height 192
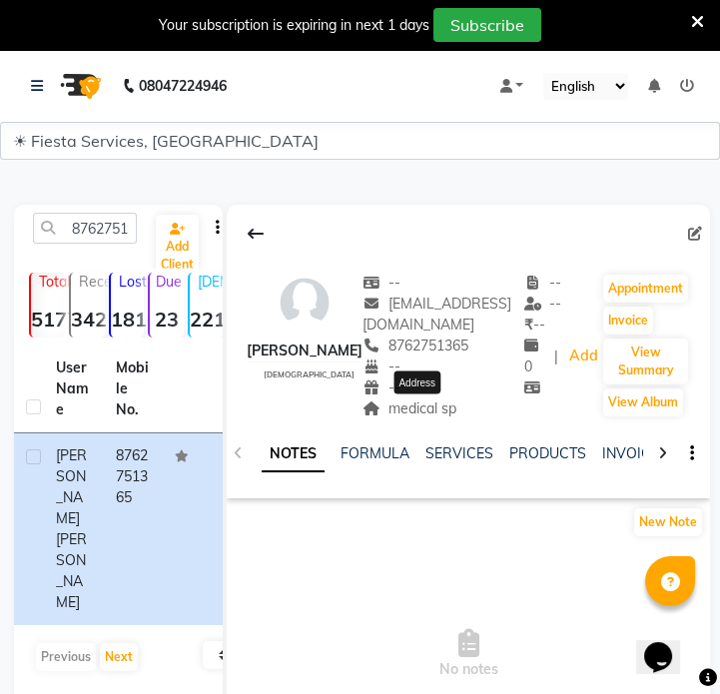
click at [429, 411] on span "medical sp" at bounding box center [409, 408] width 94 height 18
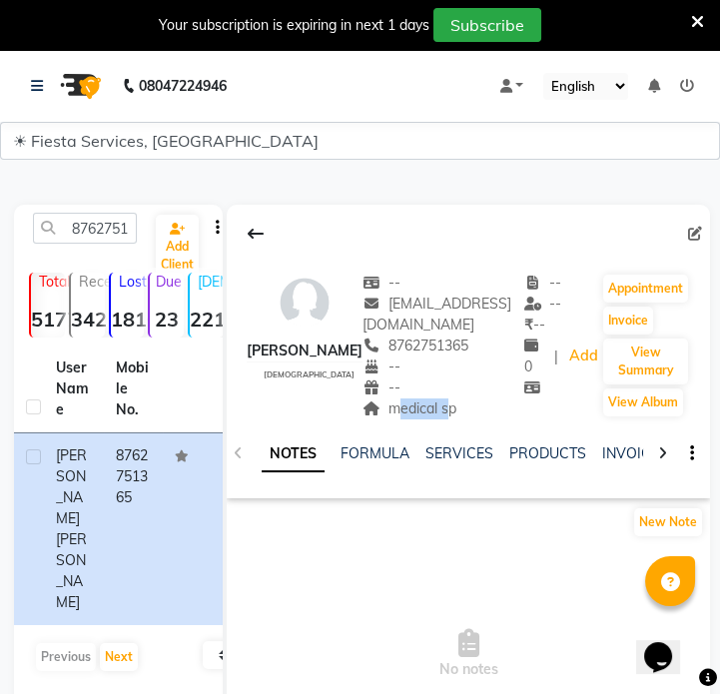
click at [429, 411] on span "medical sp" at bounding box center [409, 408] width 94 height 18
click at [94, 210] on div "8762751365 Add Client Total 5177 Recent 342 Lost 1810 Due 23 [DEMOGRAPHIC_DATA]…" at bounding box center [118, 504] width 209 height 599
click at [96, 215] on input "8762751365" at bounding box center [85, 228] width 104 height 31
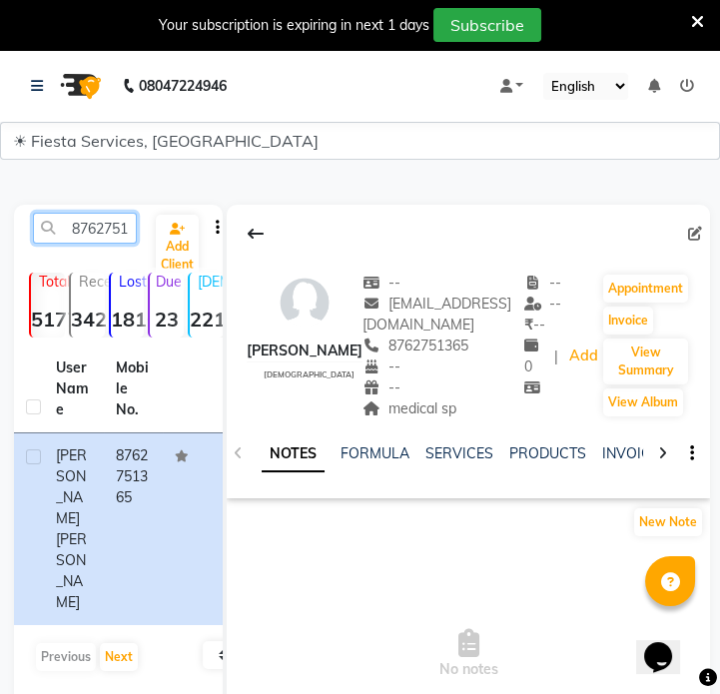
paste input "987920544"
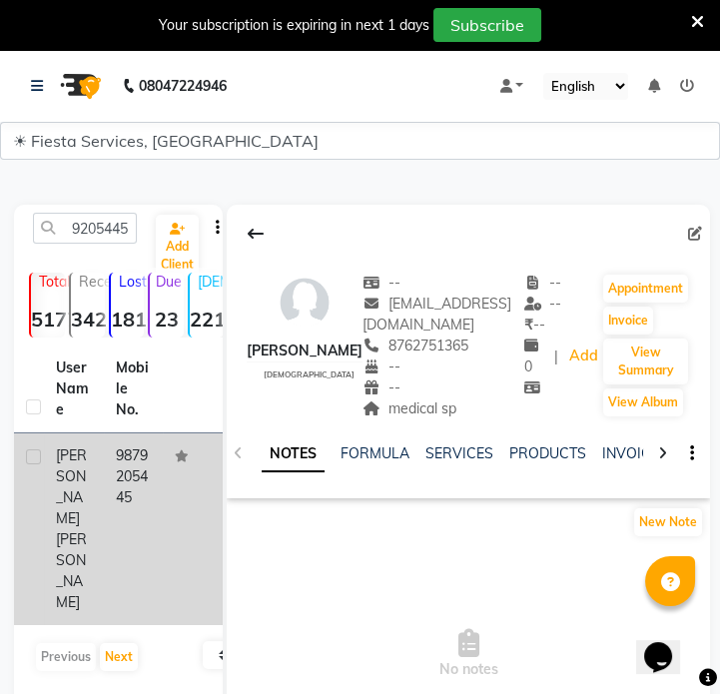
click at [139, 471] on td "9879205445" at bounding box center [134, 529] width 60 height 192
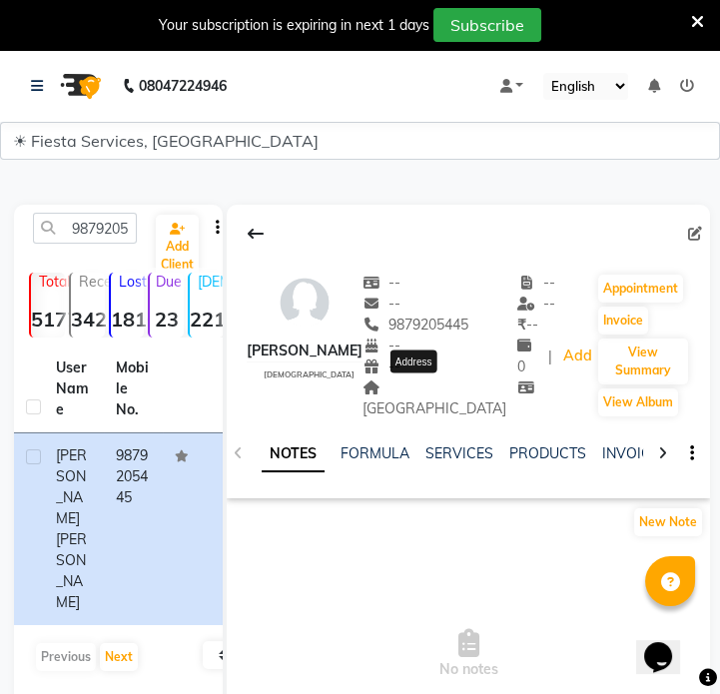
click at [435, 385] on span "[GEOGRAPHIC_DATA]" at bounding box center [434, 397] width 144 height 39
click at [68, 232] on input "9879205445" at bounding box center [85, 228] width 104 height 31
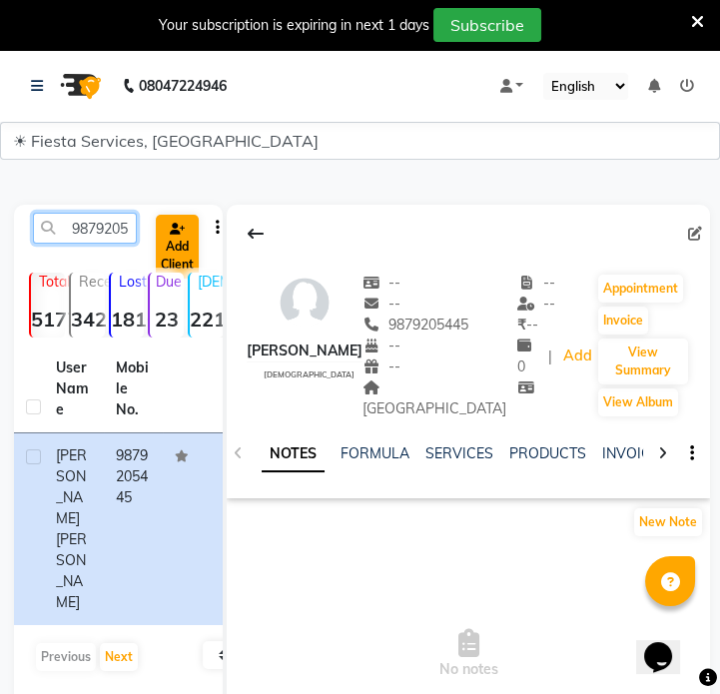
paste input "7600704772"
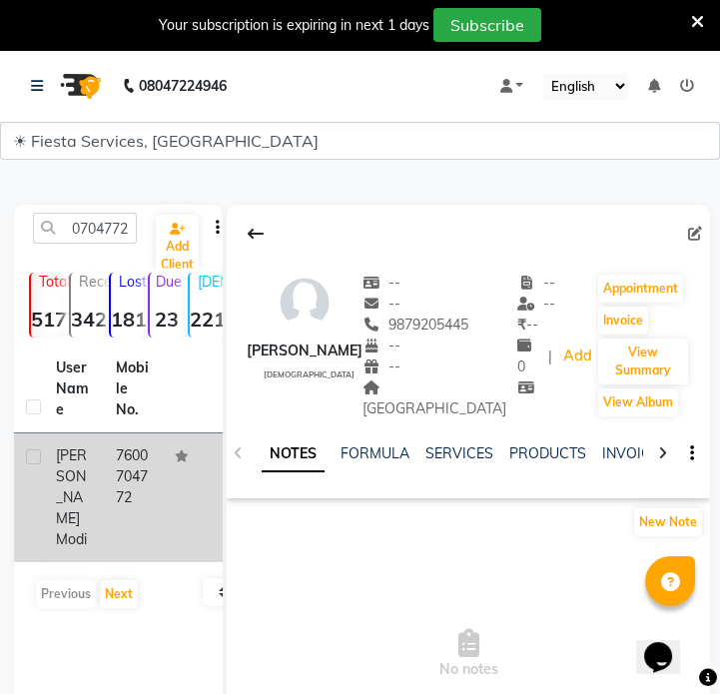
click at [120, 502] on td "7600704772" at bounding box center [134, 497] width 60 height 129
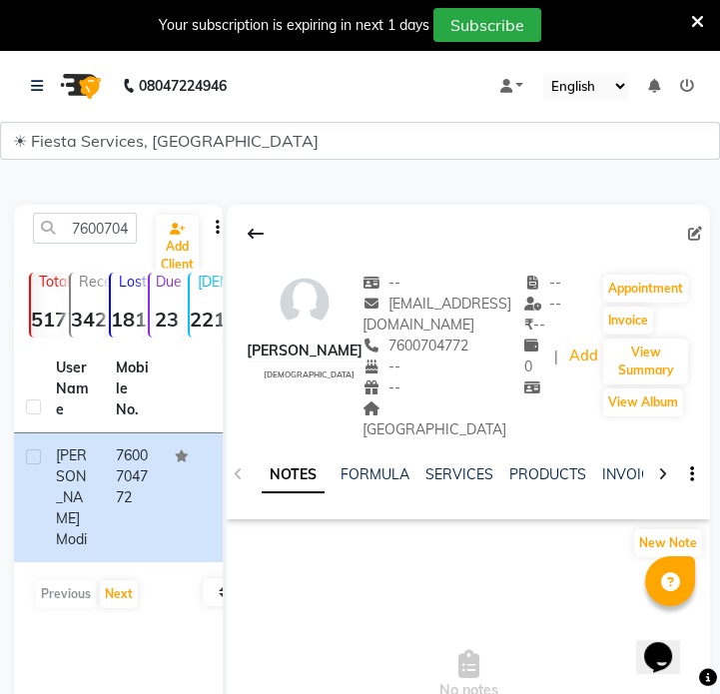
click at [116, 245] on div "7600704772 Add Client" at bounding box center [118, 236] width 201 height 47
click at [116, 239] on input "7600704772" at bounding box center [85, 228] width 104 height 31
paste input "9173590645"
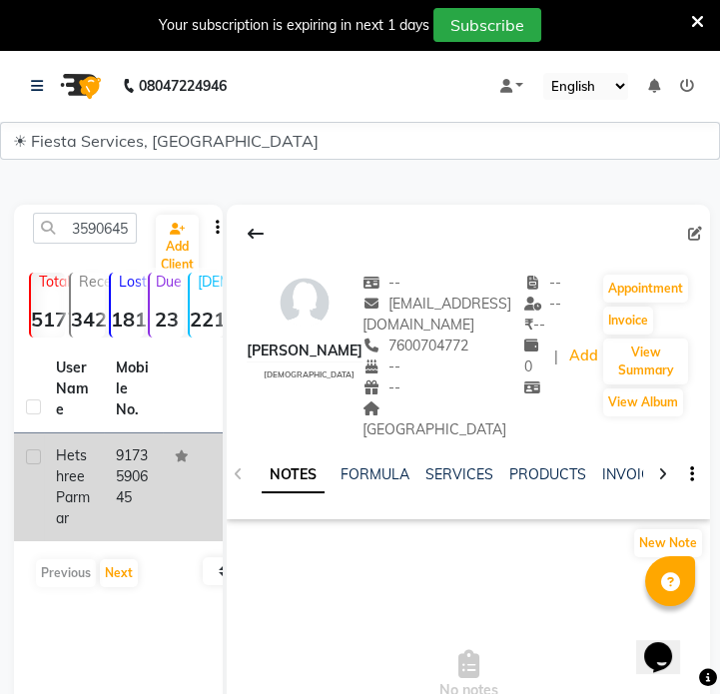
click at [109, 470] on td "9173590645" at bounding box center [134, 487] width 60 height 108
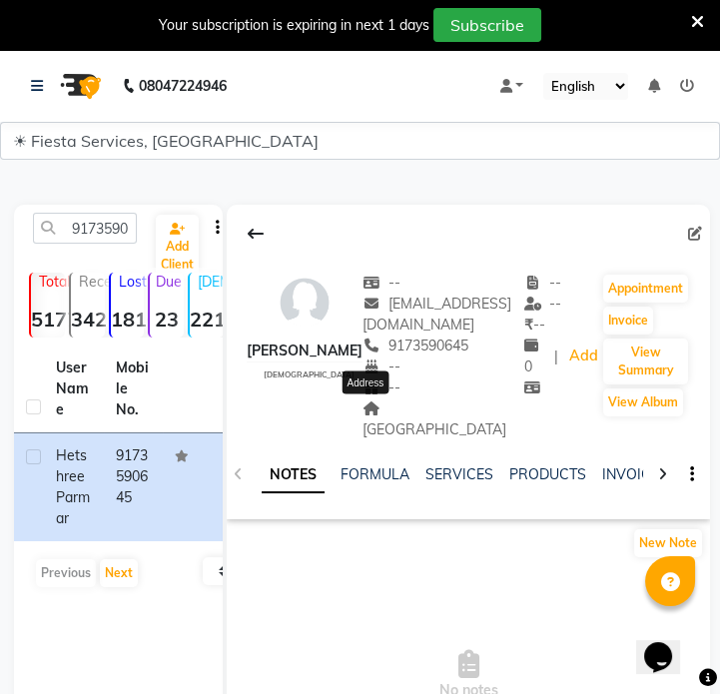
click at [389, 415] on span "[GEOGRAPHIC_DATA]" at bounding box center [434, 418] width 144 height 39
click at [124, 232] on input "9173590645" at bounding box center [85, 228] width 104 height 31
paste input "773213508"
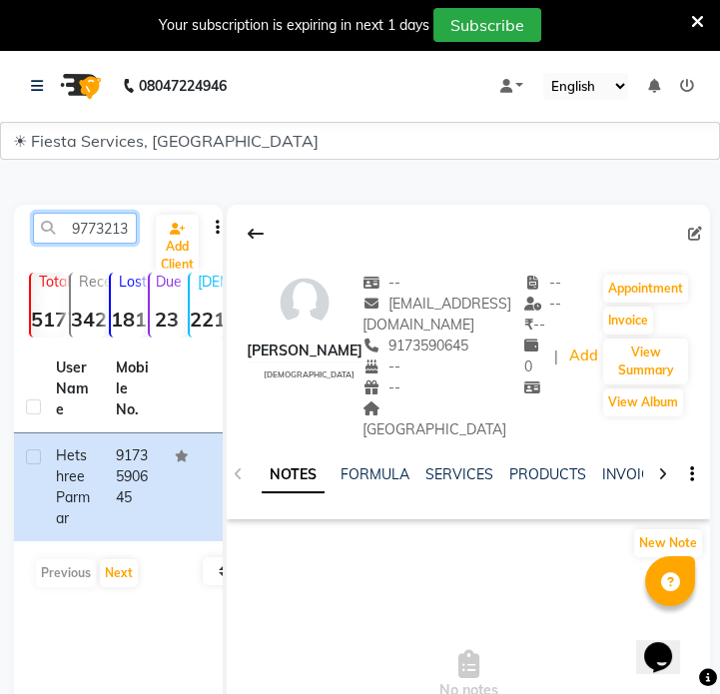
scroll to position [0, 27]
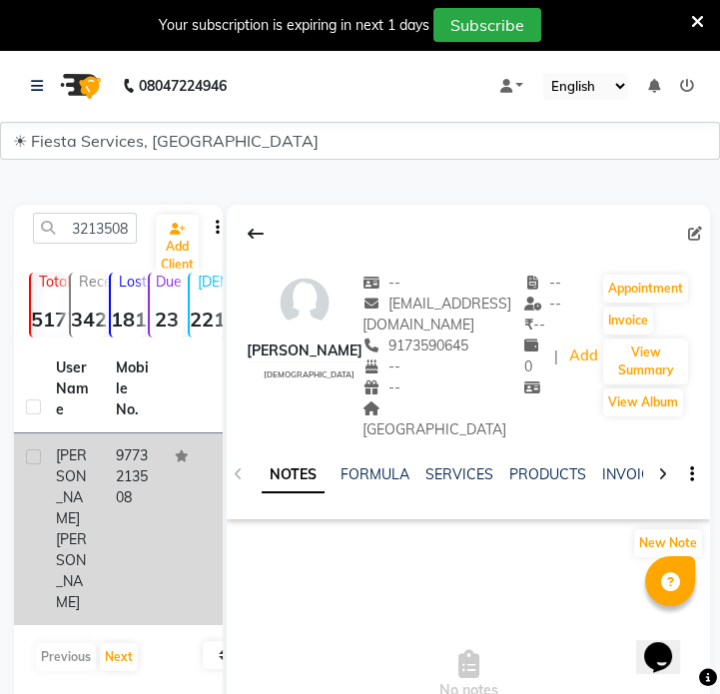
click at [108, 503] on td "9773213508" at bounding box center [134, 529] width 60 height 192
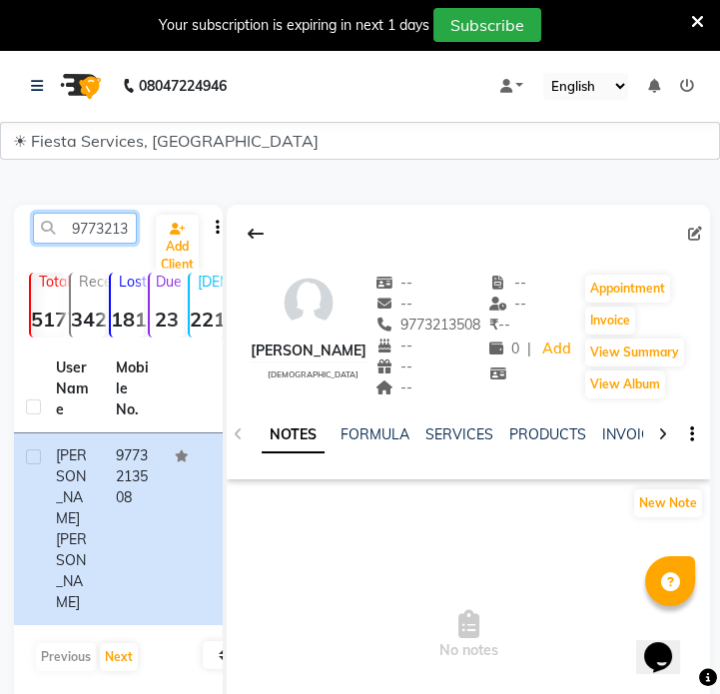
click at [120, 239] on input "9773213508" at bounding box center [85, 228] width 104 height 31
paste input "8605234040"
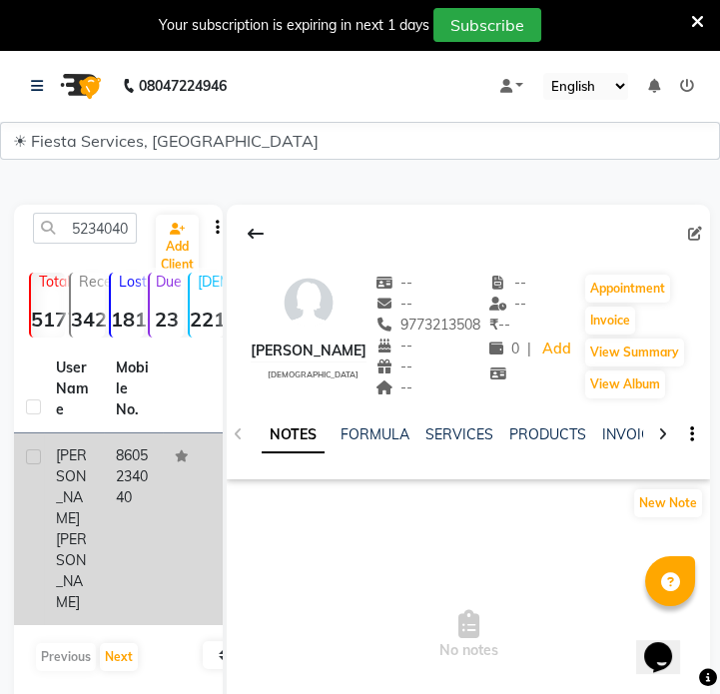
click at [107, 446] on td "8605234040" at bounding box center [134, 529] width 60 height 192
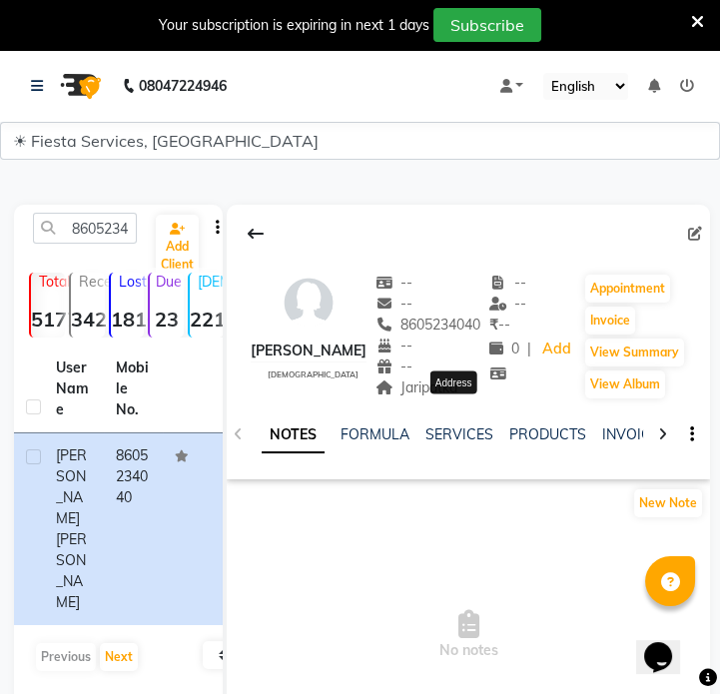
click at [458, 396] on span "Jaripatka" at bounding box center [416, 387] width 83 height 18
click at [124, 228] on input "8605234040" at bounding box center [85, 228] width 104 height 31
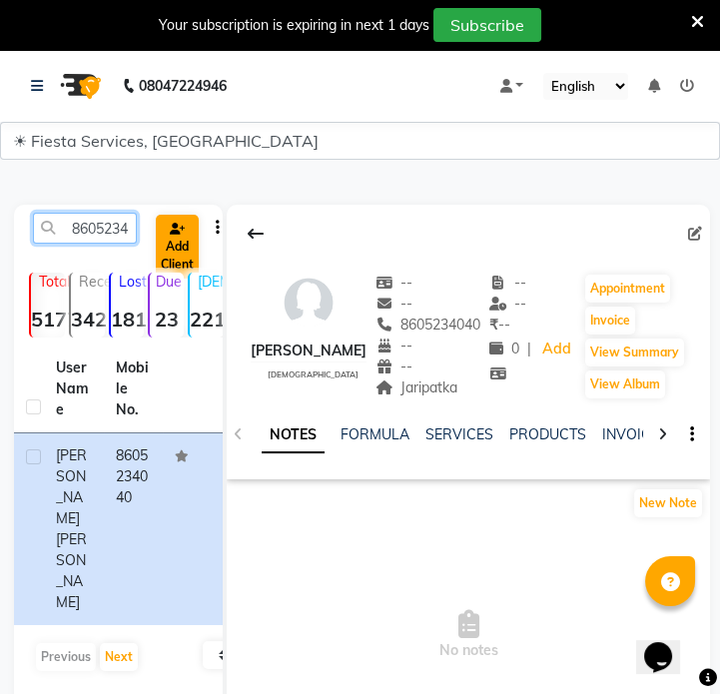
paste input "7738056304"
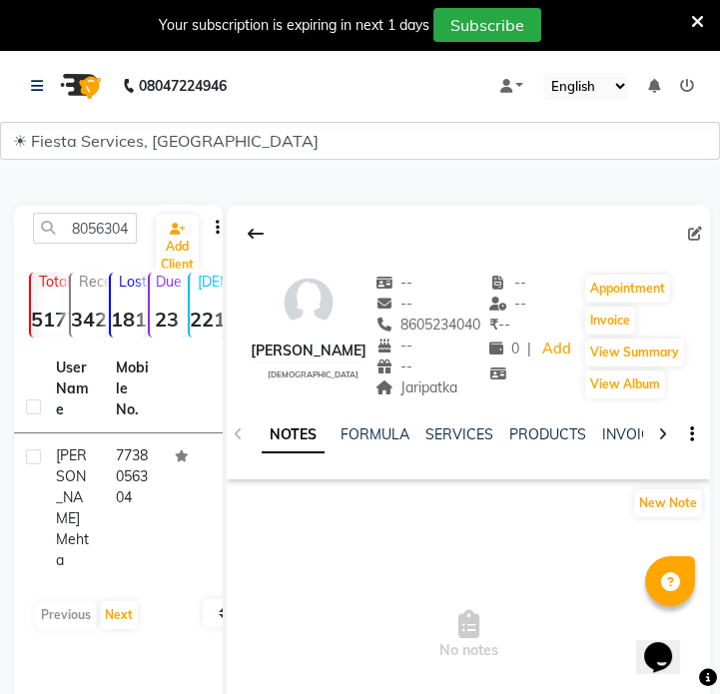
click at [105, 464] on td "7738056304" at bounding box center [134, 508] width 60 height 150
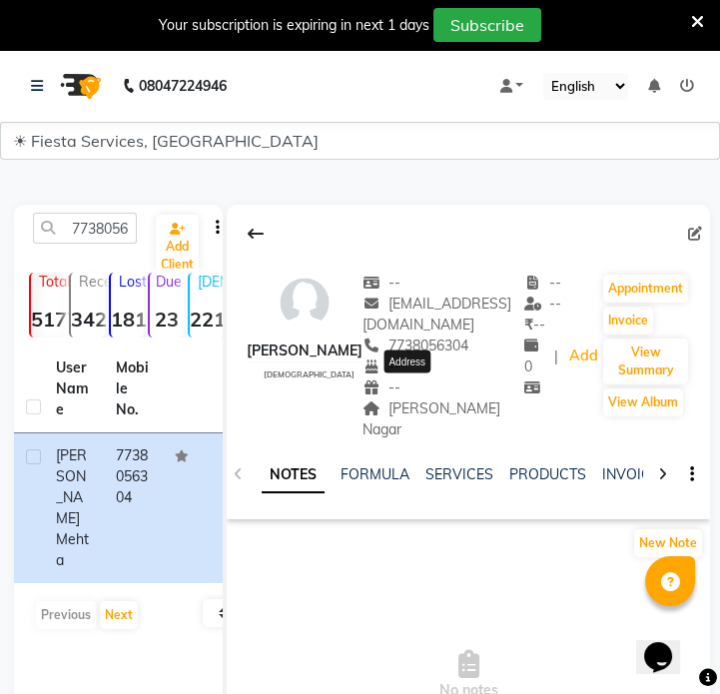
click at [422, 399] on span "[PERSON_NAME] Nagar" at bounding box center [431, 418] width 138 height 39
click at [98, 222] on input "7738056304" at bounding box center [85, 228] width 104 height 31
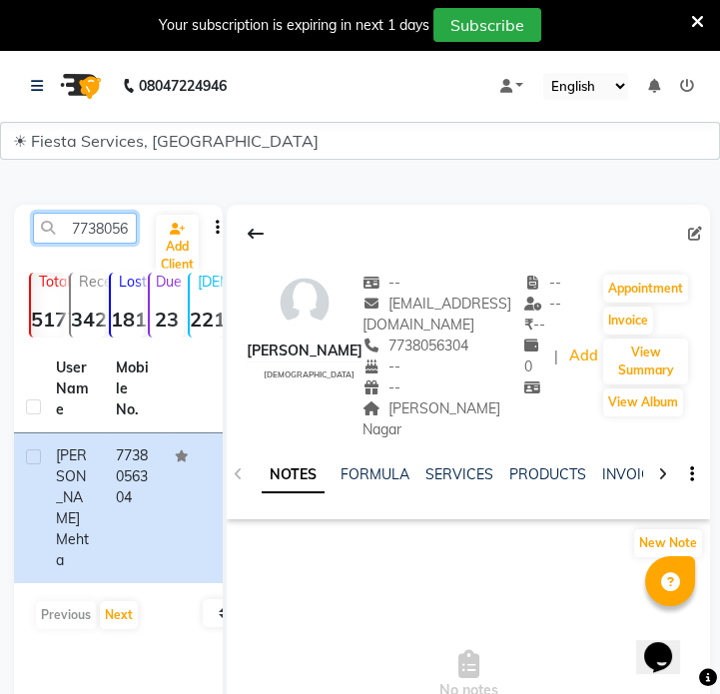
paste input "8788021265"
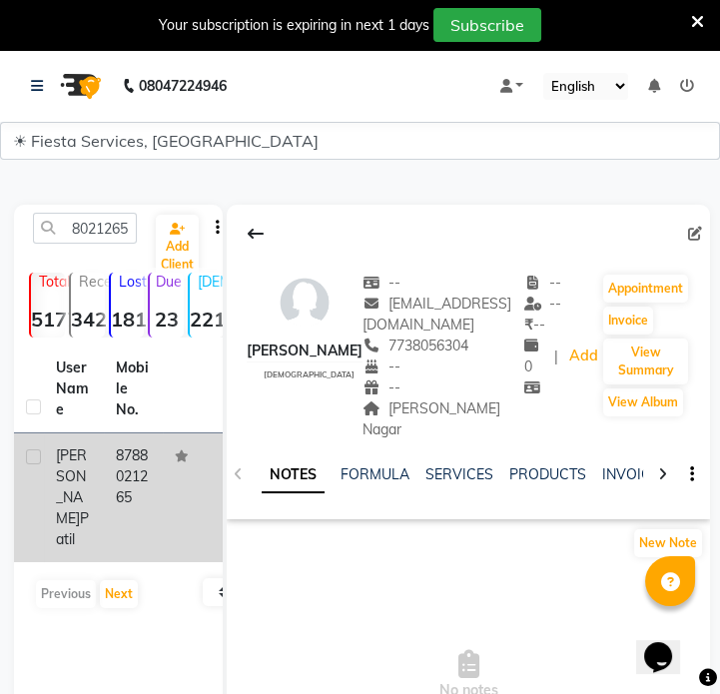
click at [163, 499] on td at bounding box center [193, 497] width 60 height 129
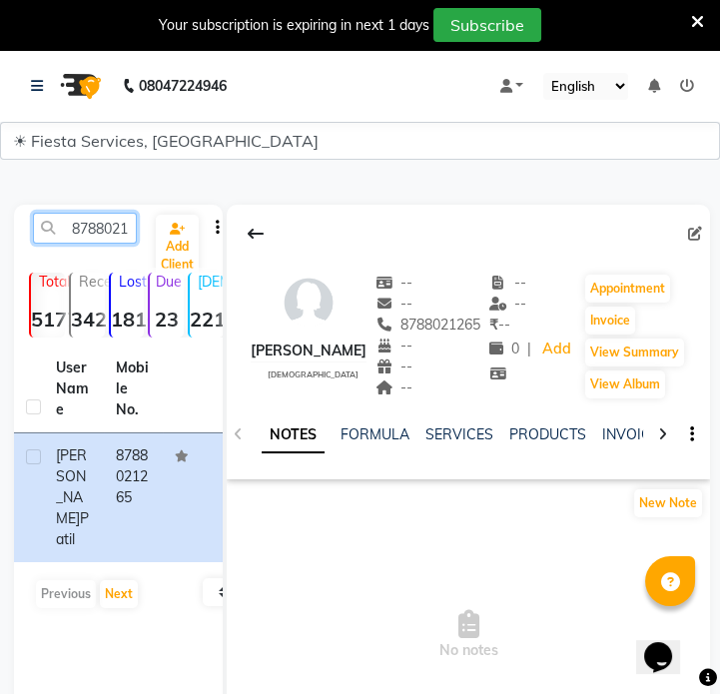
click at [104, 229] on input "8788021265" at bounding box center [85, 228] width 104 height 31
paste input "260036600"
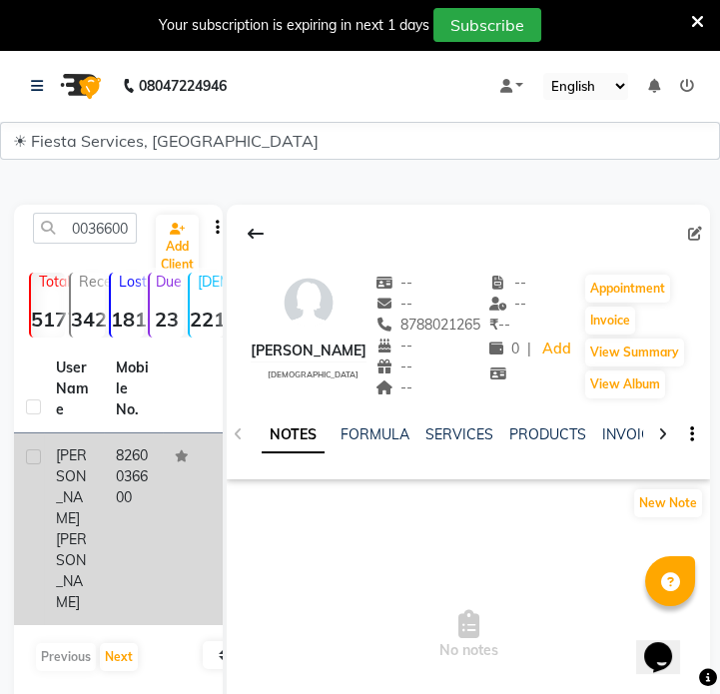
click at [122, 500] on td "8260036600" at bounding box center [134, 529] width 60 height 192
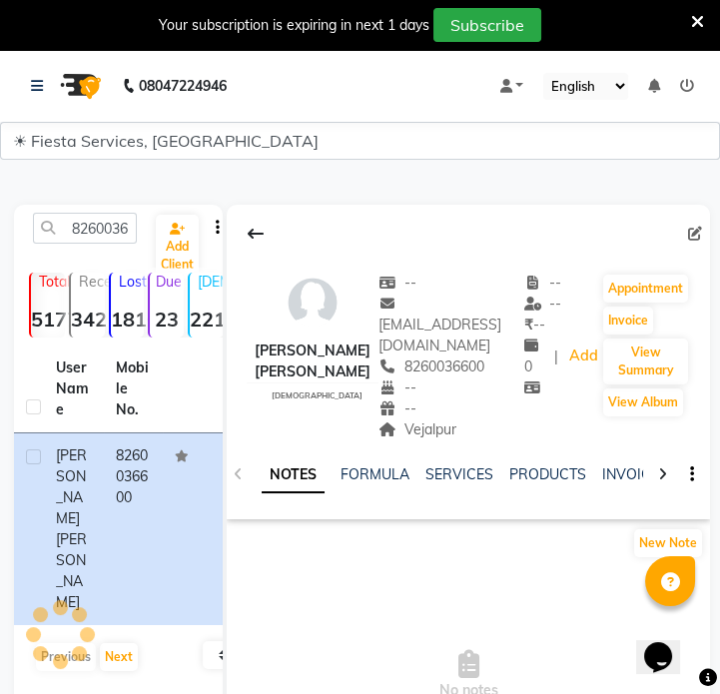
click at [407, 419] on div "-- [EMAIL_ADDRESS][DOMAIN_NAME] 8260036600 -- -- [GEOGRAPHIC_DATA]" at bounding box center [451, 356] width 146 height 168
click at [137, 225] on div "8260036600" at bounding box center [85, 228] width 134 height 31
click at [103, 229] on input "8260036600" at bounding box center [85, 228] width 104 height 31
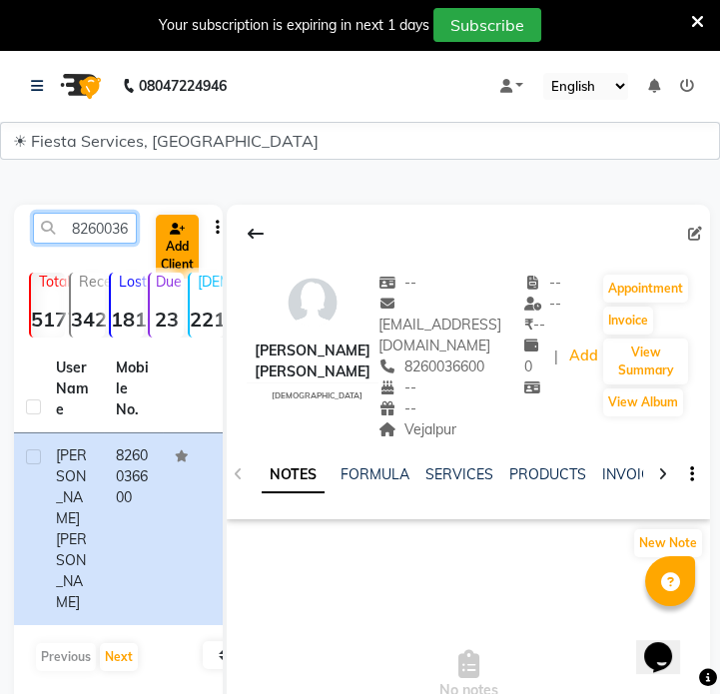
paste input "980025534"
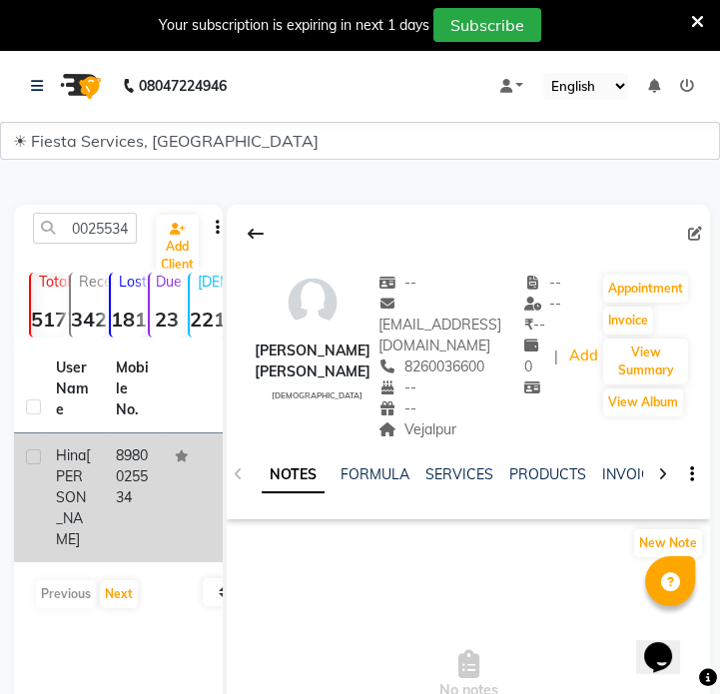
click at [123, 499] on td "8980025534" at bounding box center [134, 497] width 60 height 129
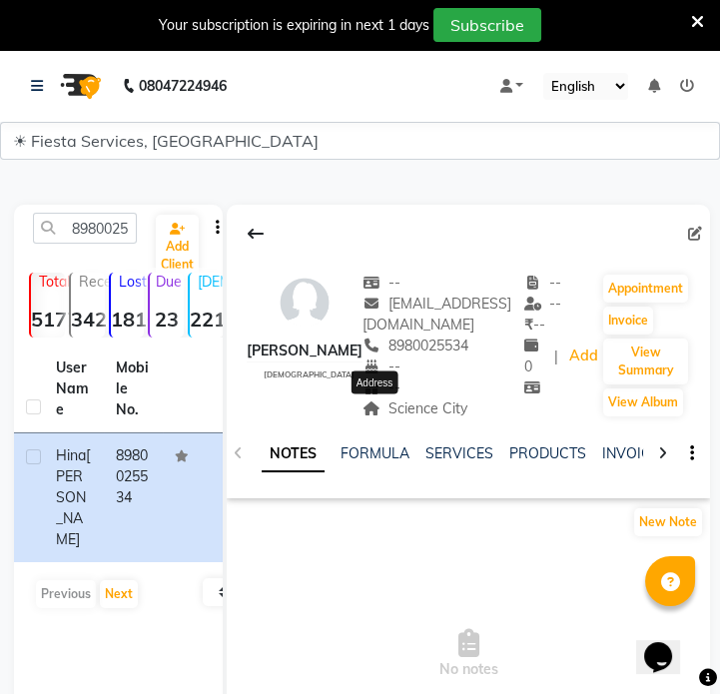
click at [389, 404] on span "Science City" at bounding box center [414, 408] width 105 height 18
click at [110, 229] on input "8980025534" at bounding box center [85, 228] width 104 height 31
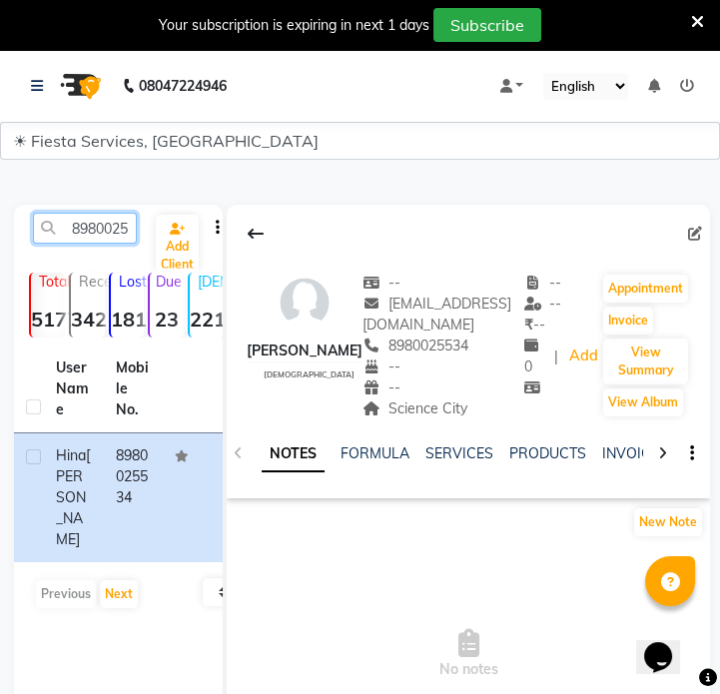
paste input "3479201"
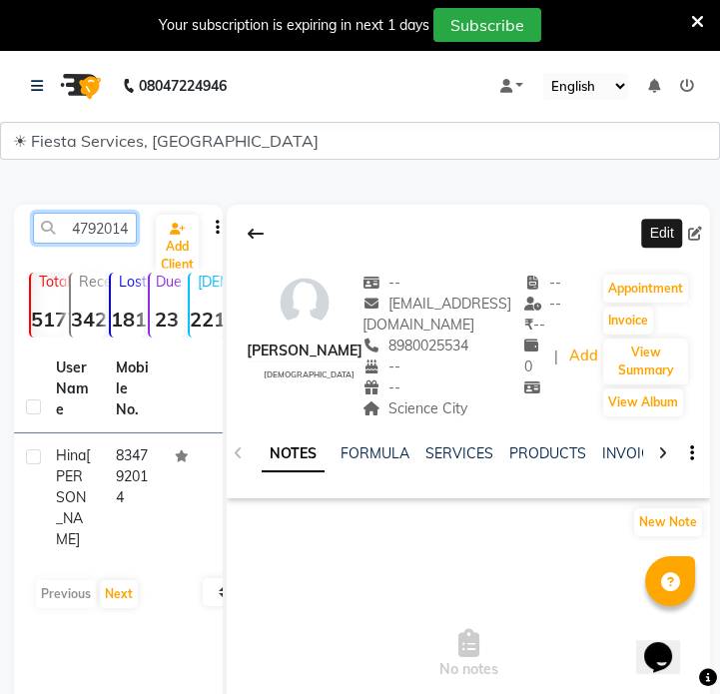
type input "834792014"
click at [701, 229] on icon at bounding box center [695, 234] width 14 height 14
select select "[DEMOGRAPHIC_DATA]"
select select "32814"
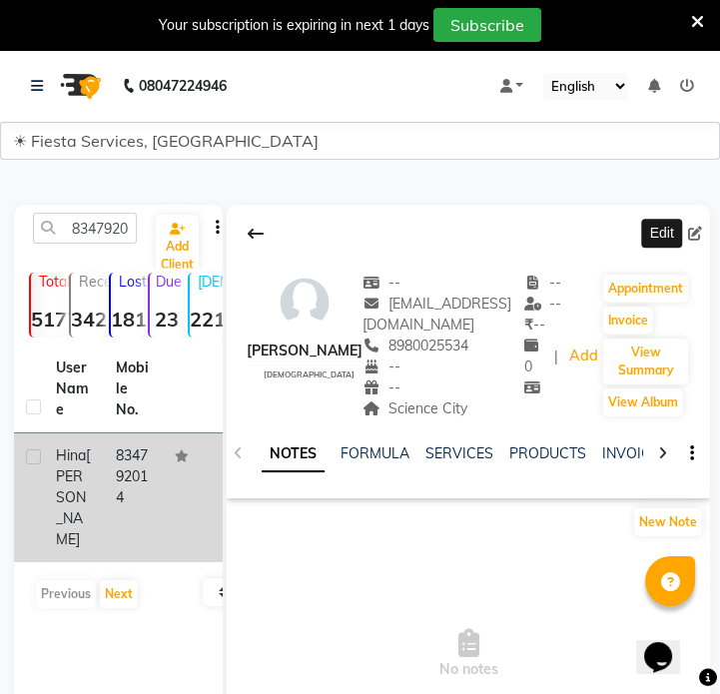
click at [91, 466] on td "[PERSON_NAME]" at bounding box center [74, 497] width 60 height 129
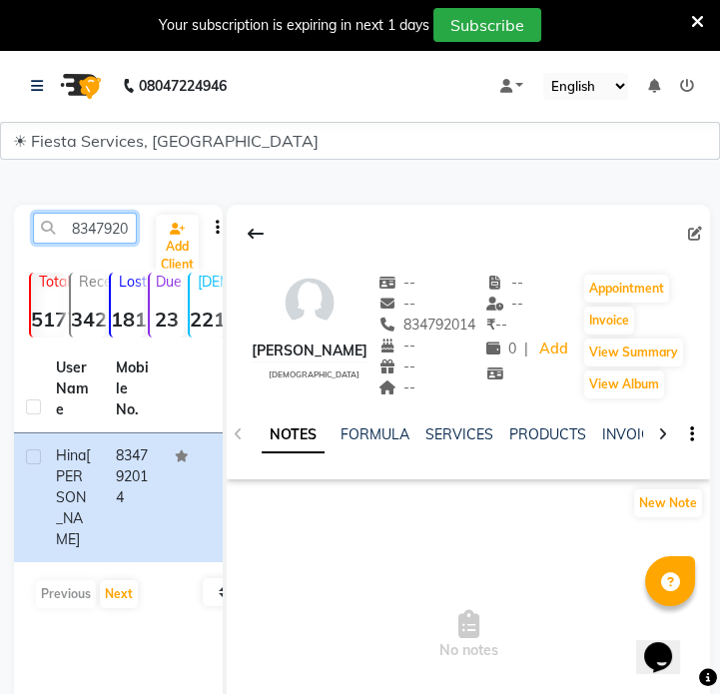
click at [103, 231] on input "834792014" at bounding box center [85, 228] width 104 height 31
paste input "721116662"
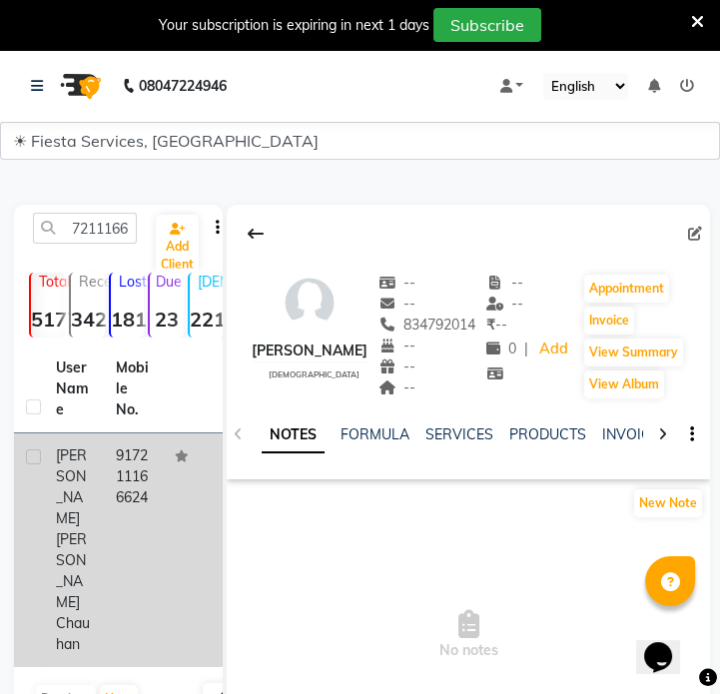
click at [160, 533] on td "917211166624" at bounding box center [134, 550] width 60 height 234
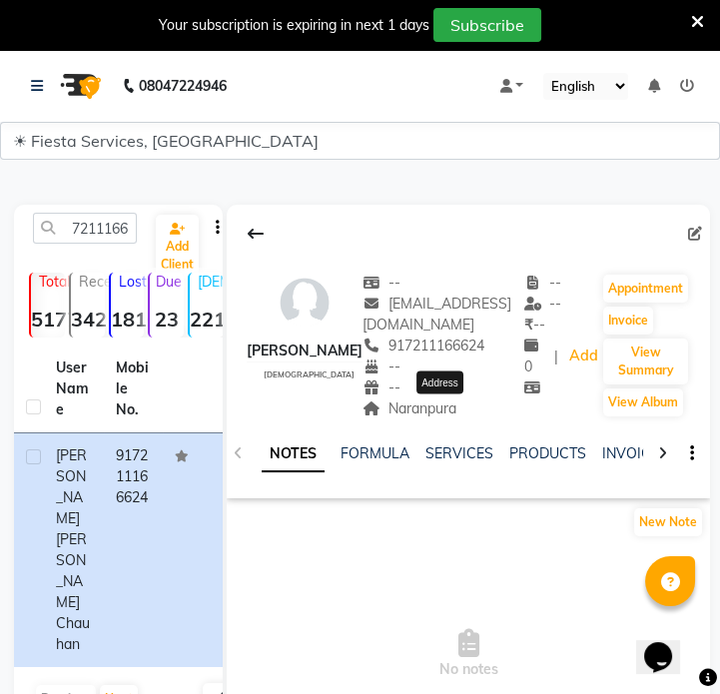
click at [456, 415] on span "Naranpura" at bounding box center [409, 408] width 94 height 18
click at [464, 422] on div "NOTES FORMULA SERVICES PRODUCTS INVOICES APPOINTMENTS MEMBERSHIP PACKAGES VOUCH…" at bounding box center [468, 453] width 483 height 69
click at [456, 412] on span "Naranpura" at bounding box center [409, 408] width 94 height 18
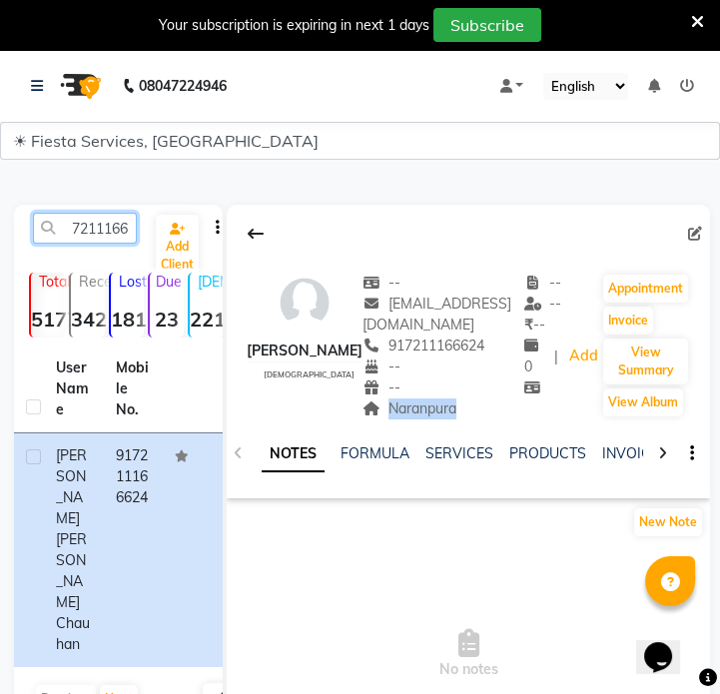
click at [103, 236] on input "7211166624" at bounding box center [85, 228] width 104 height 31
paste input "9723458587"
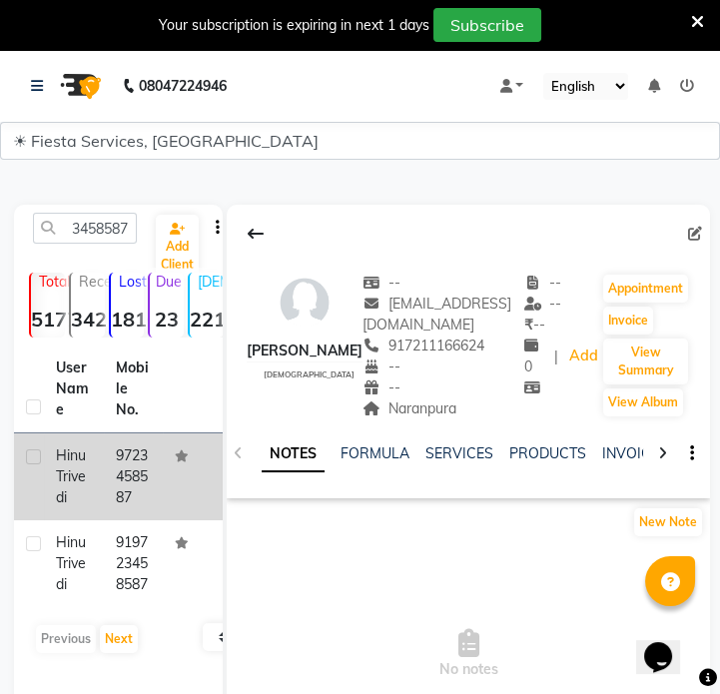
click at [110, 480] on td "9723458587" at bounding box center [134, 476] width 60 height 87
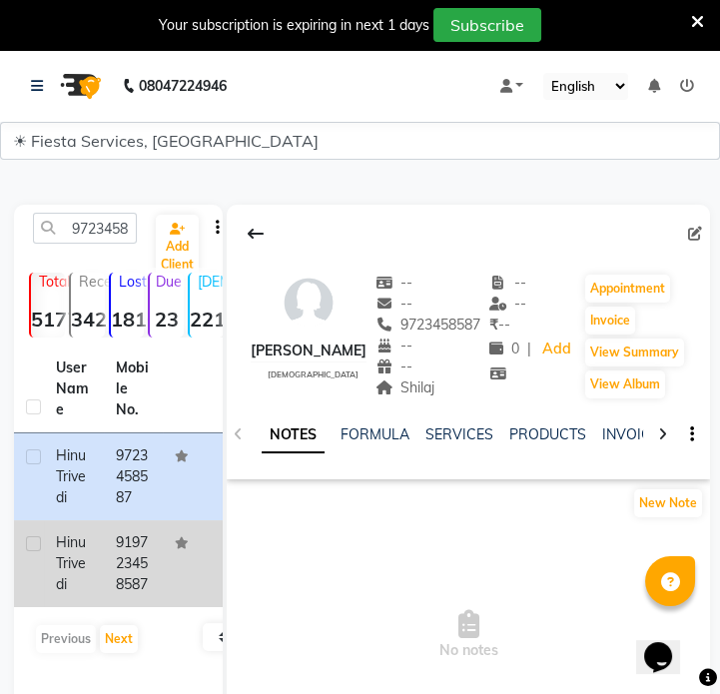
click at [124, 579] on td "919723458587" at bounding box center [134, 563] width 60 height 87
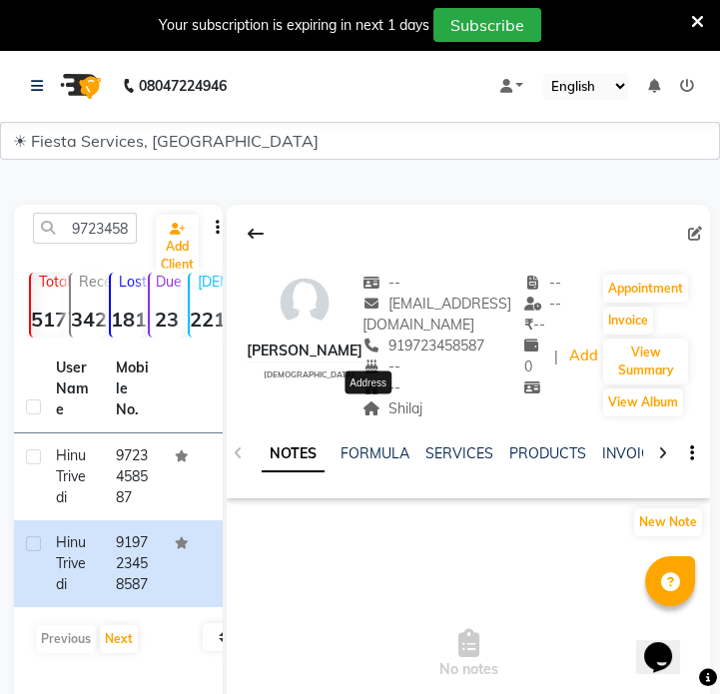
click at [385, 409] on span "Shilaj" at bounding box center [392, 408] width 60 height 18
click at [99, 226] on input "9723458587" at bounding box center [85, 228] width 104 height 31
click at [96, 226] on input "9723458587" at bounding box center [85, 228] width 104 height 31
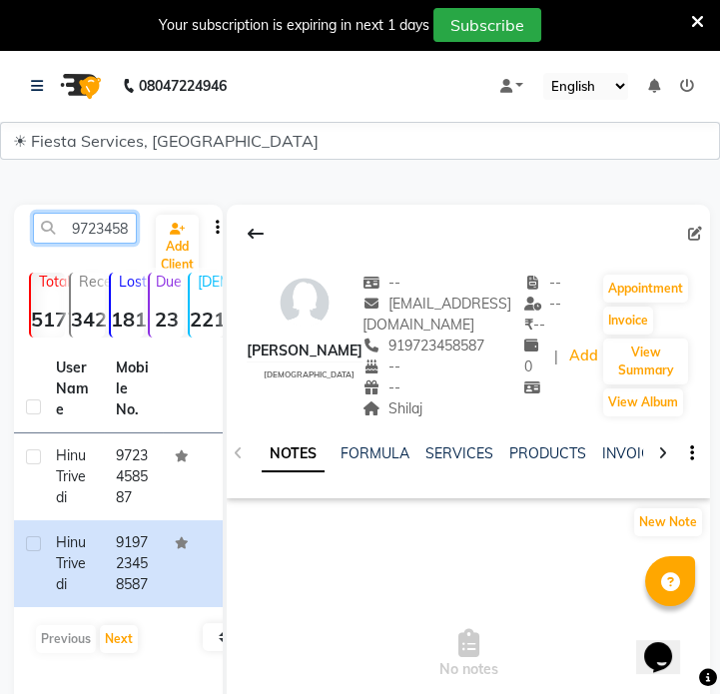
paste input "974670056"
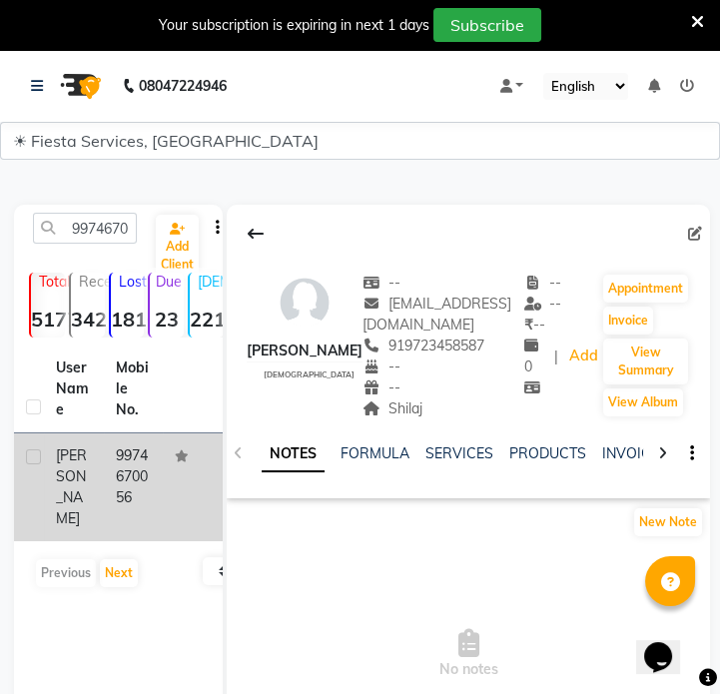
click at [86, 482] on td "[PERSON_NAME]" at bounding box center [74, 487] width 60 height 108
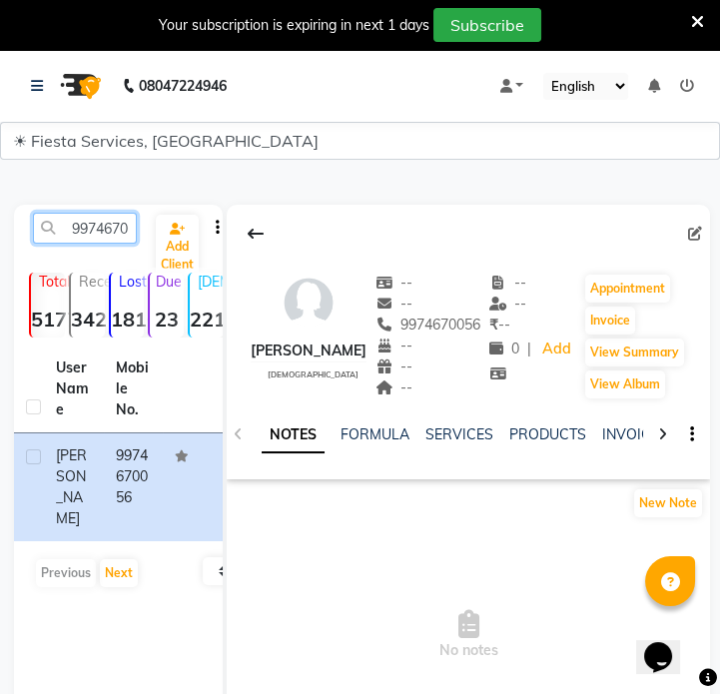
click at [103, 222] on input "9974670056" at bounding box center [85, 228] width 104 height 31
paste input "7048707262"
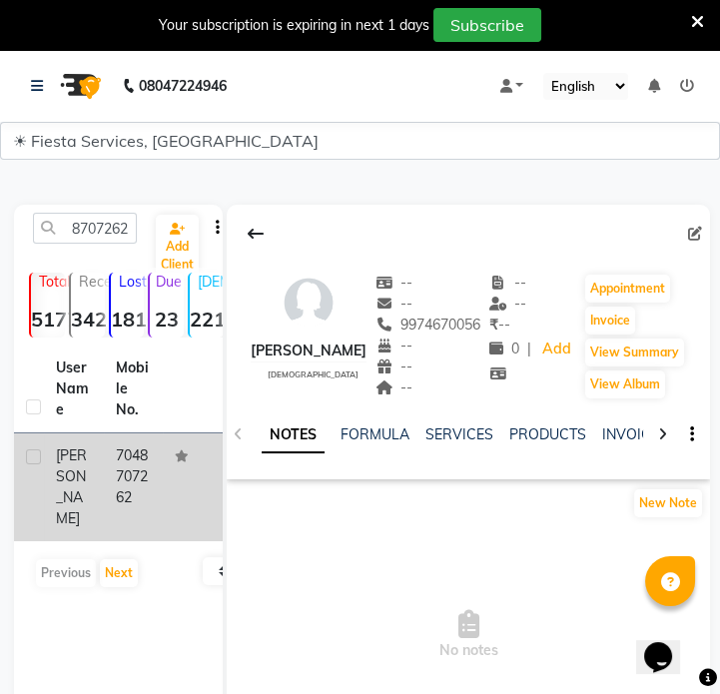
click at [129, 455] on td "7048707262" at bounding box center [134, 487] width 60 height 108
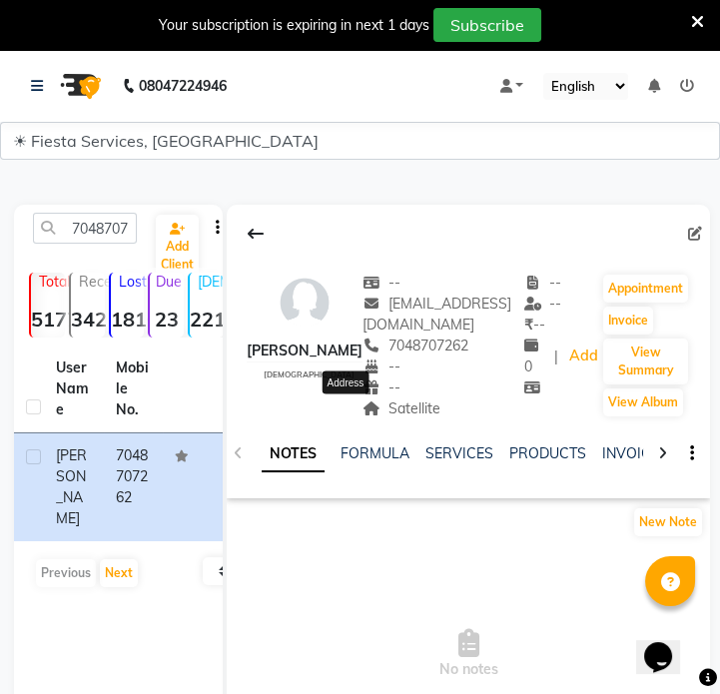
click at [366, 410] on span "Satellite" at bounding box center [401, 408] width 78 height 18
click at [366, 409] on span "Satellite" at bounding box center [401, 408] width 78 height 18
click at [118, 239] on input "7048707262" at bounding box center [85, 228] width 104 height 31
paste input "600249597"
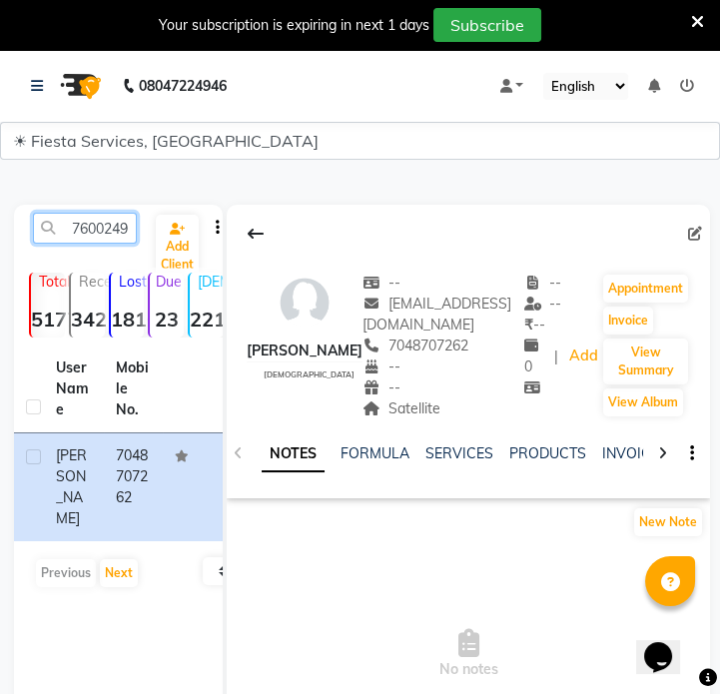
scroll to position [0, 27]
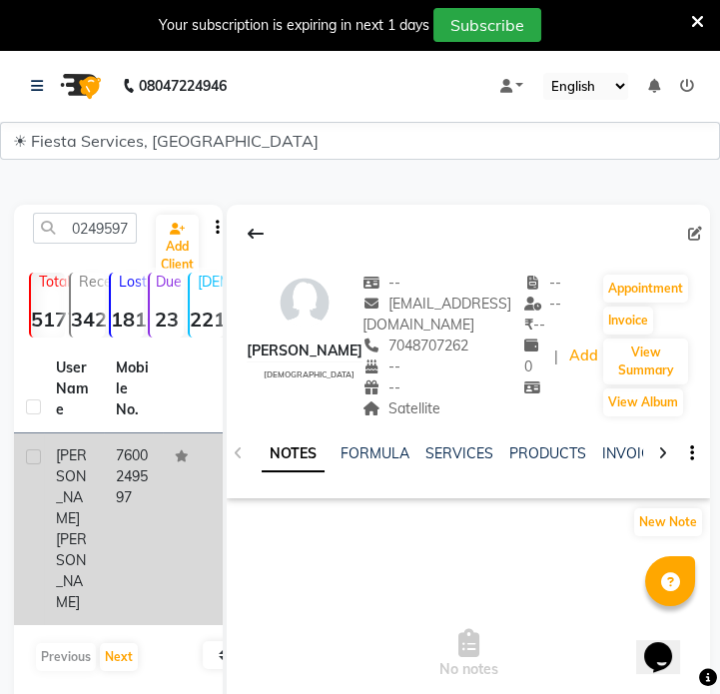
click at [137, 468] on td "7600249597" at bounding box center [134, 529] width 60 height 192
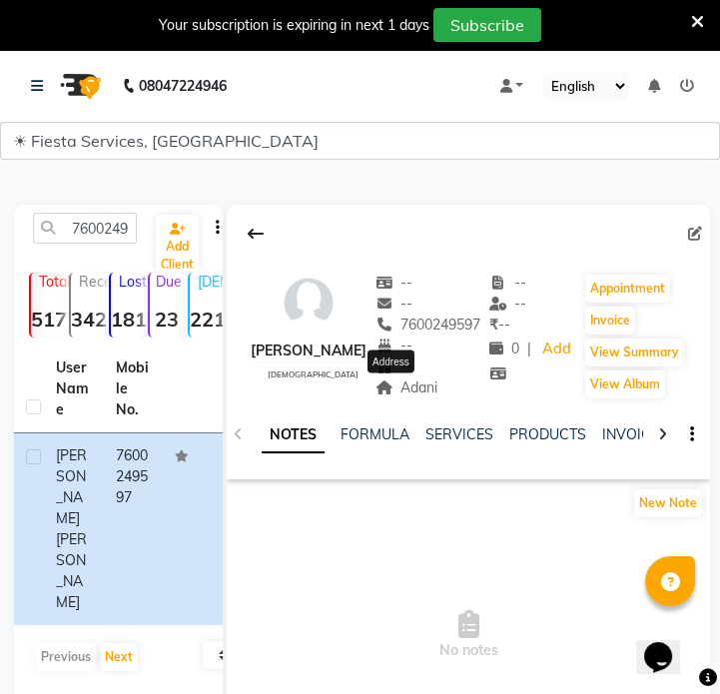
click at [406, 391] on span "Adani" at bounding box center [406, 387] width 63 height 18
click at [404, 390] on span "Adani" at bounding box center [406, 387] width 63 height 18
click at [399, 380] on span "Adani" at bounding box center [406, 387] width 63 height 18
click at [399, 384] on span "Adani" at bounding box center [406, 387] width 63 height 18
click at [406, 384] on span "Adani" at bounding box center [406, 387] width 63 height 18
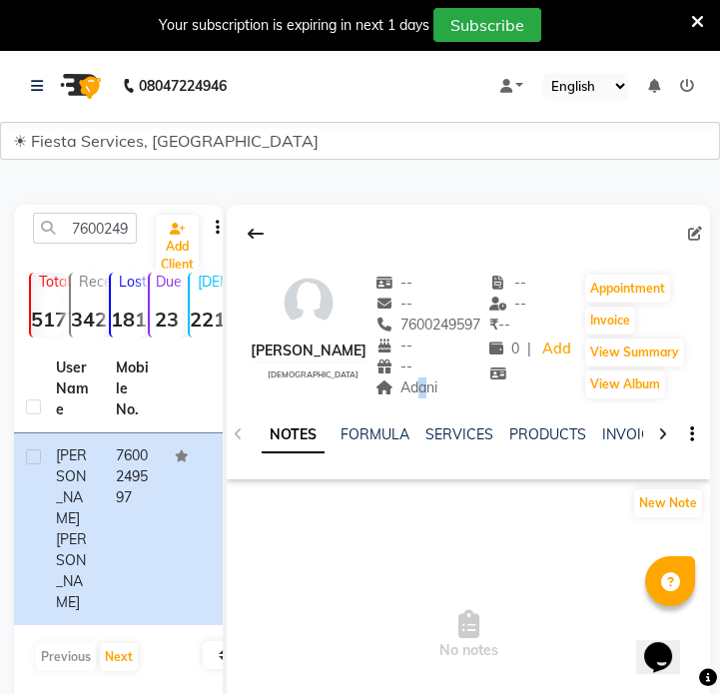
click at [407, 384] on span "Adani" at bounding box center [406, 387] width 63 height 18
click at [109, 218] on input "7600249597" at bounding box center [85, 228] width 104 height 31
click at [110, 219] on input "7600249597" at bounding box center [85, 228] width 104 height 31
paste input "9825279413"
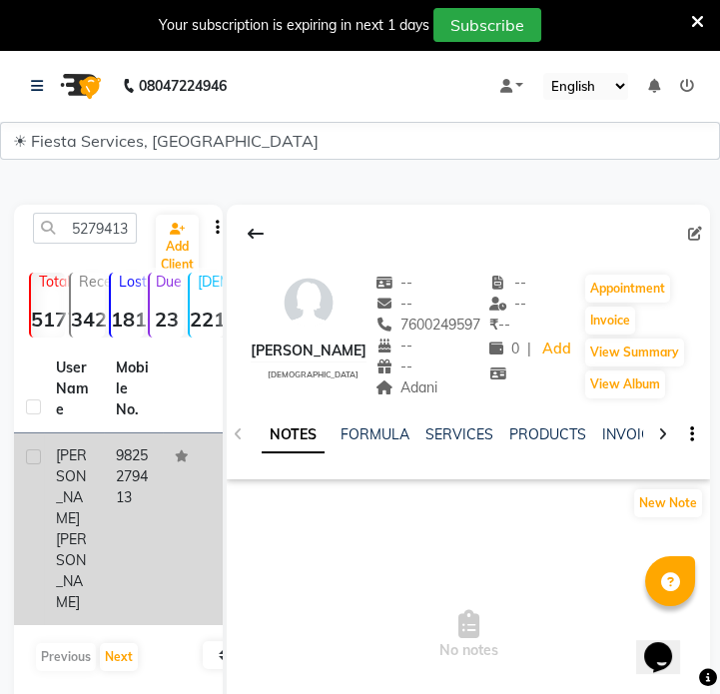
click at [144, 478] on td "9825279413" at bounding box center [134, 529] width 60 height 192
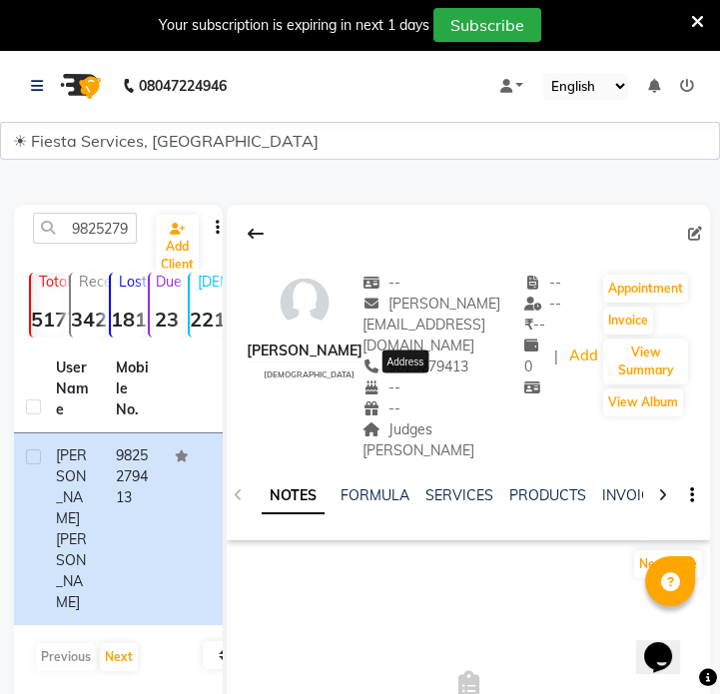
click at [433, 420] on span "Judges [PERSON_NAME]" at bounding box center [418, 439] width 112 height 39
click at [124, 236] on input "9825279413" at bounding box center [85, 228] width 104 height 31
click at [123, 236] on input "9825279413" at bounding box center [85, 228] width 104 height 31
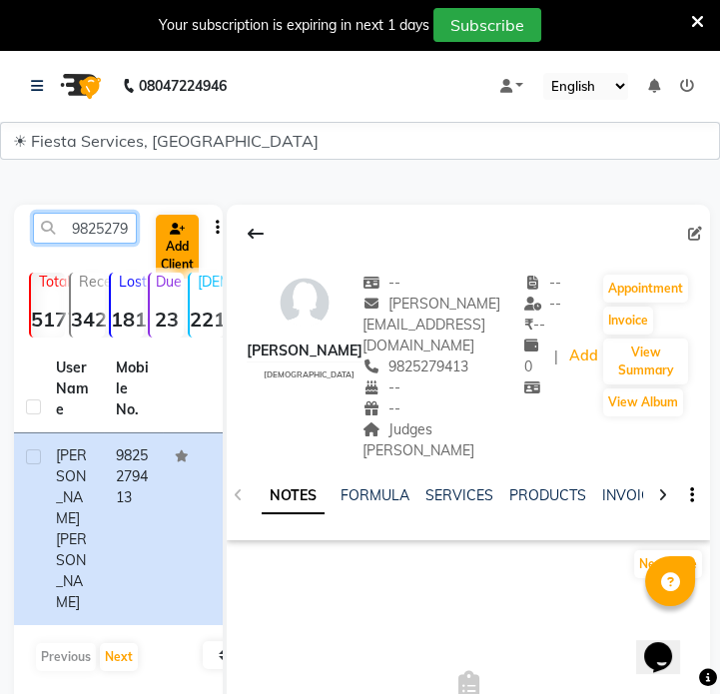
paste input "63809082"
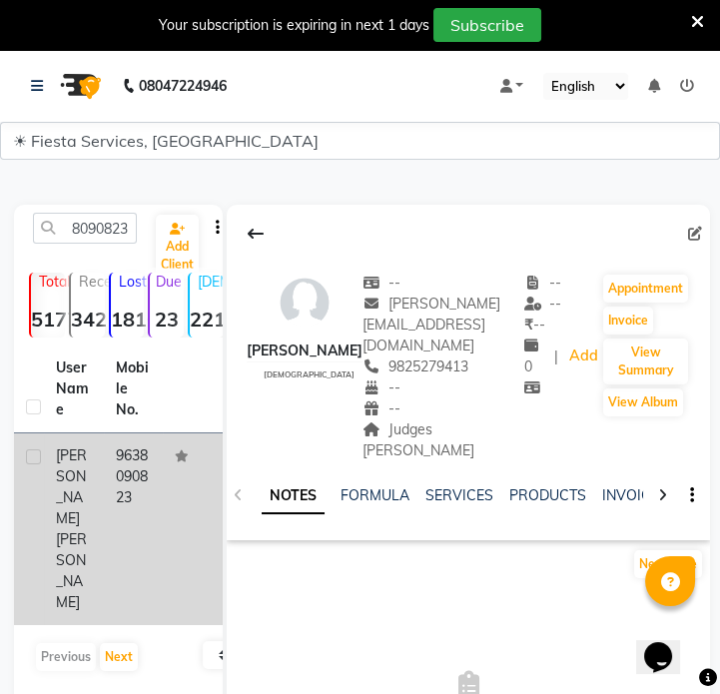
drag, startPoint x: 128, startPoint y: 499, endPoint x: 125, endPoint y: 483, distance: 16.2
click at [127, 498] on td "9638090823" at bounding box center [134, 529] width 60 height 192
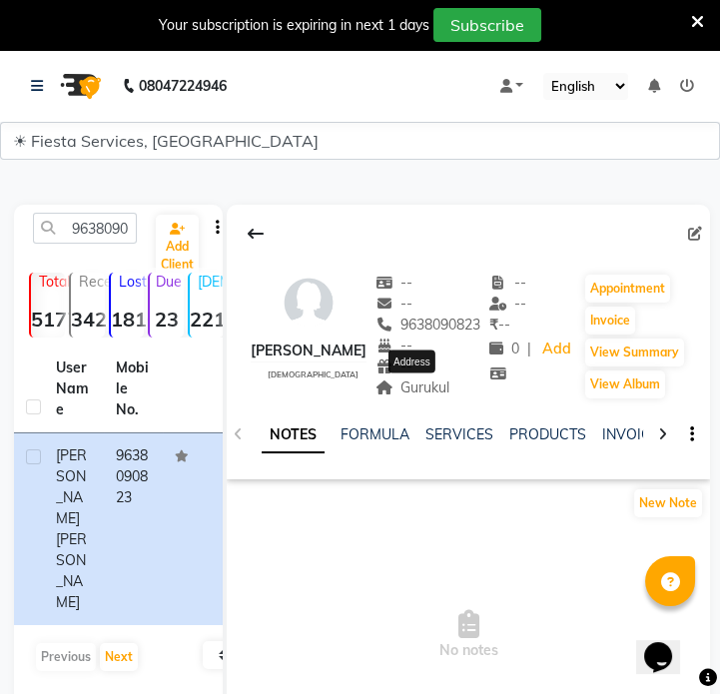
click at [436, 392] on span "Gurukul" at bounding box center [412, 387] width 75 height 18
click at [133, 233] on input "9638090823" at bounding box center [85, 228] width 104 height 31
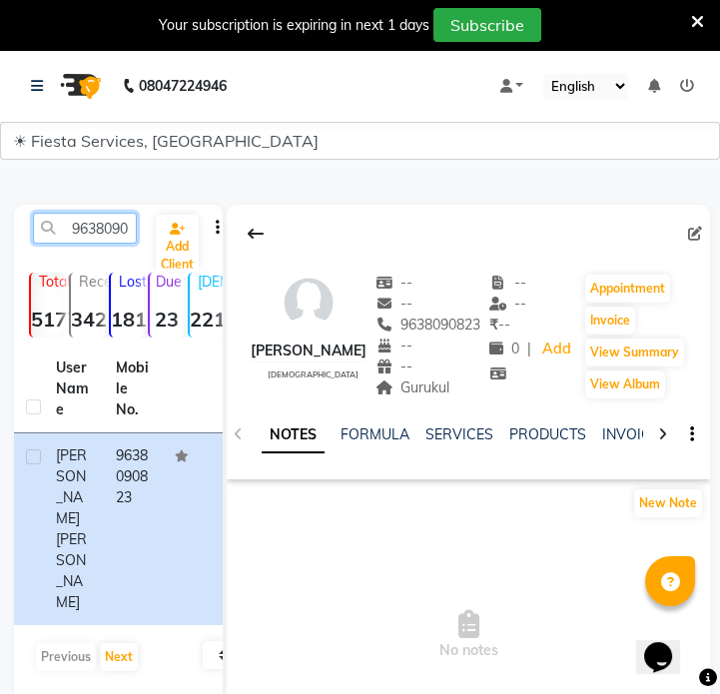
paste input "909285777"
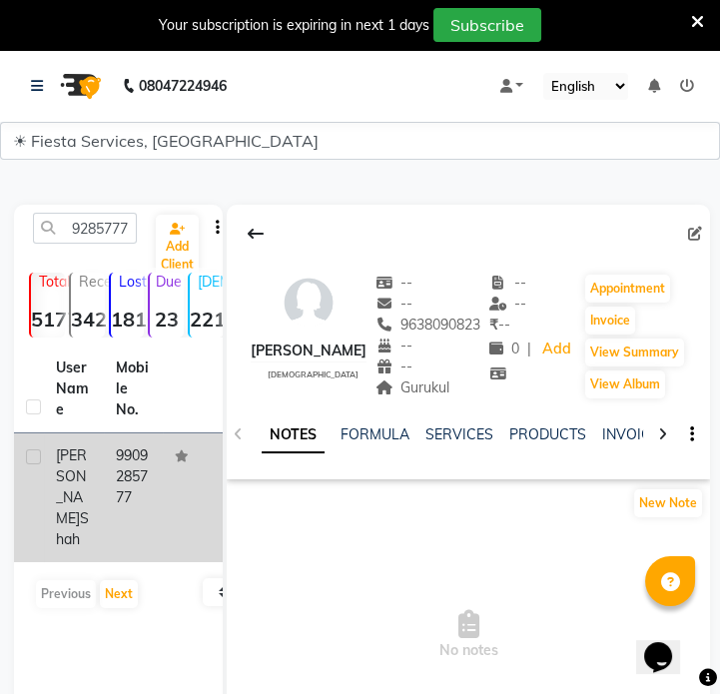
click at [150, 493] on td "9909285777" at bounding box center [134, 497] width 60 height 129
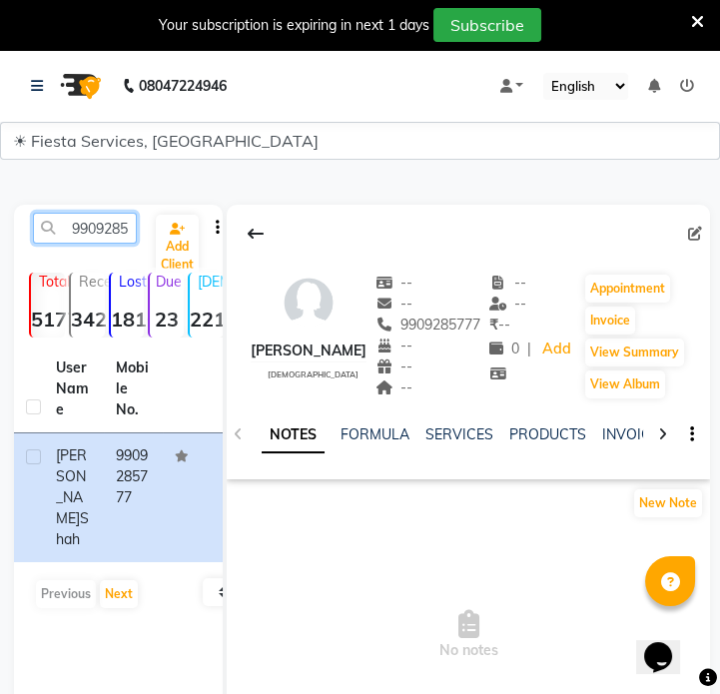
click at [120, 232] on input "9909285777" at bounding box center [85, 228] width 104 height 31
paste input "7802011959"
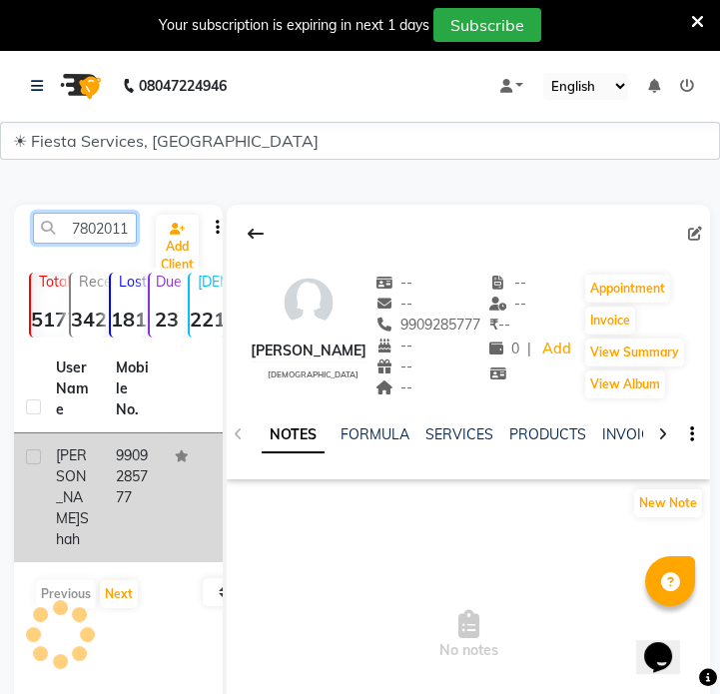
scroll to position [0, 27]
click at [159, 508] on td "7802011959" at bounding box center [134, 497] width 60 height 129
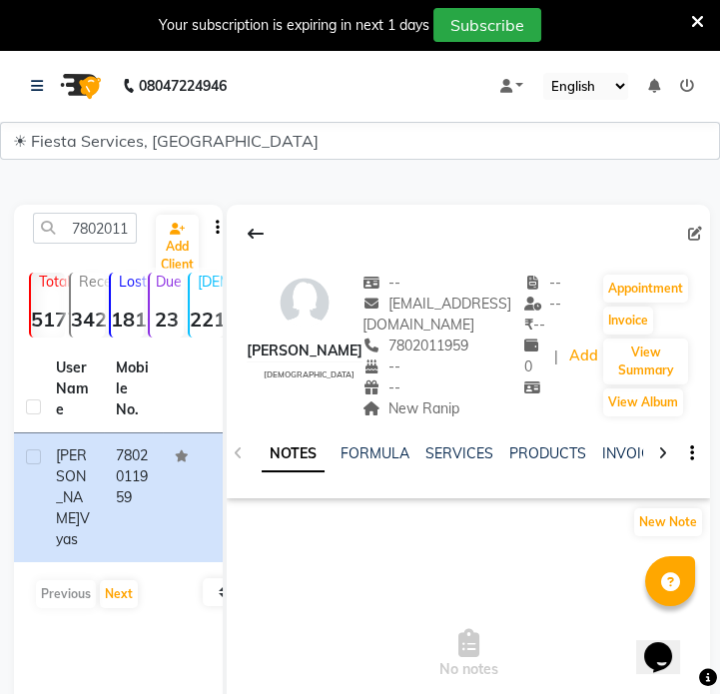
click at [389, 418] on div "New Ranip Address" at bounding box center [443, 408] width 162 height 21
click at [388, 418] on div "New Ranip" at bounding box center [443, 408] width 162 height 21
click at [113, 234] on input "7802011959" at bounding box center [85, 228] width 104 height 31
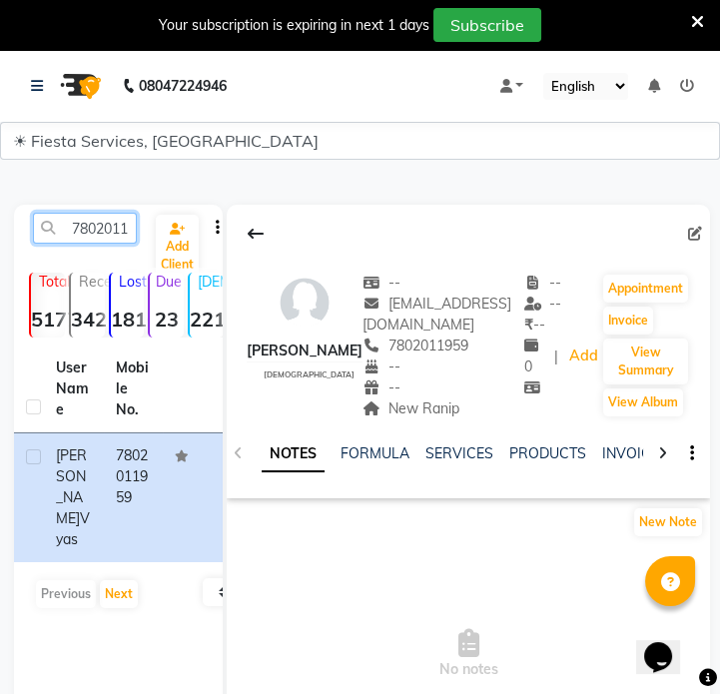
paste input "728832163"
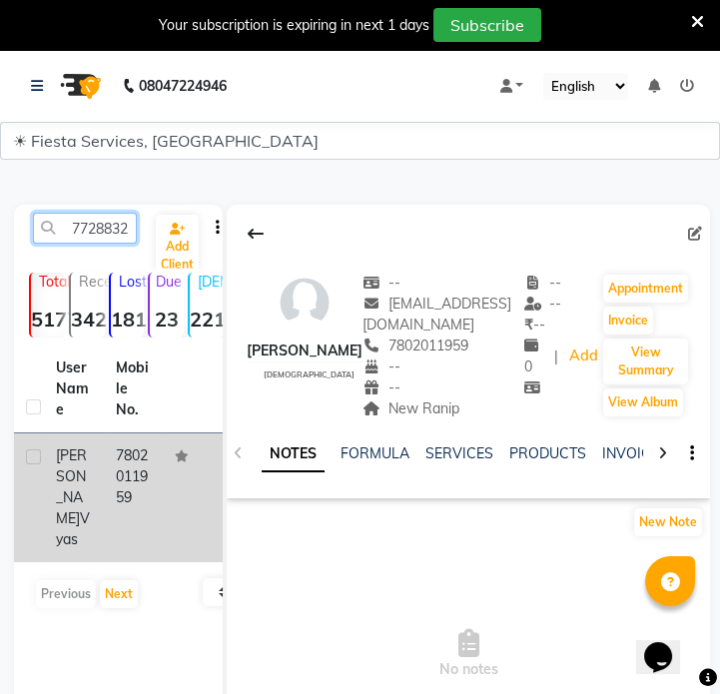
scroll to position [0, 27]
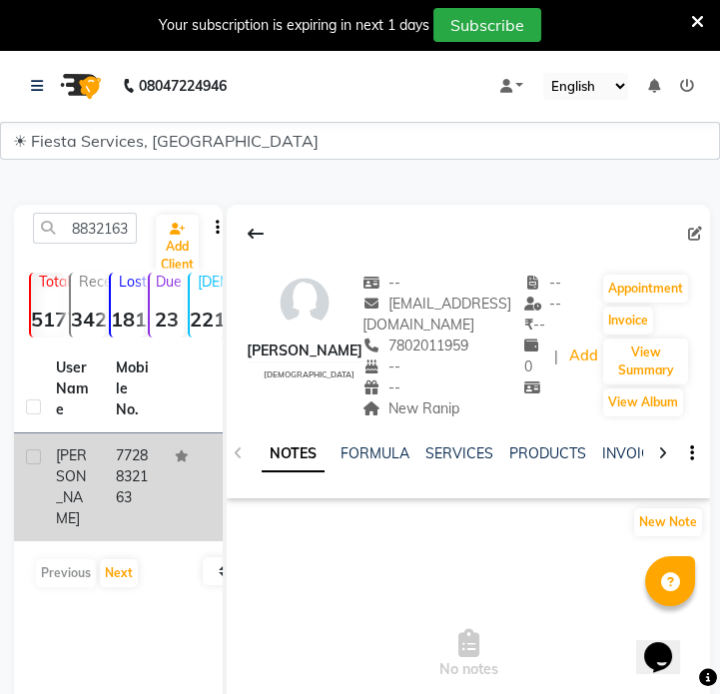
click at [142, 496] on td "7728832163" at bounding box center [134, 487] width 60 height 108
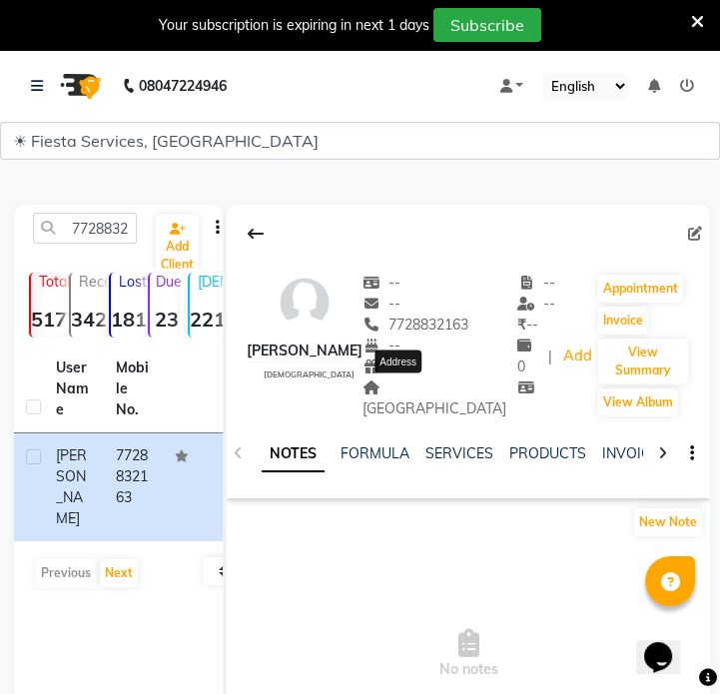
click at [374, 391] on span "[GEOGRAPHIC_DATA]" at bounding box center [434, 397] width 144 height 39
click at [376, 391] on span "[GEOGRAPHIC_DATA]" at bounding box center [434, 397] width 144 height 39
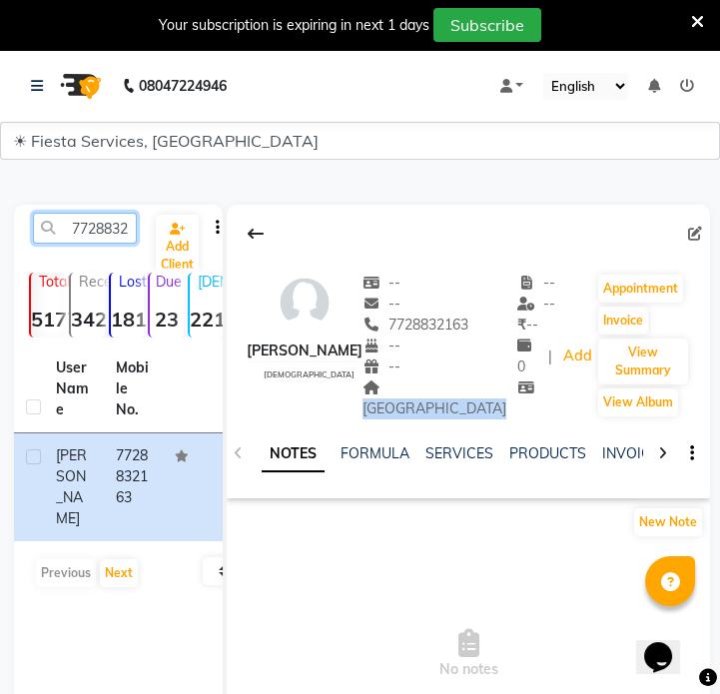
click at [106, 229] on input "7728832163" at bounding box center [85, 228] width 104 height 31
paste input "58849252"
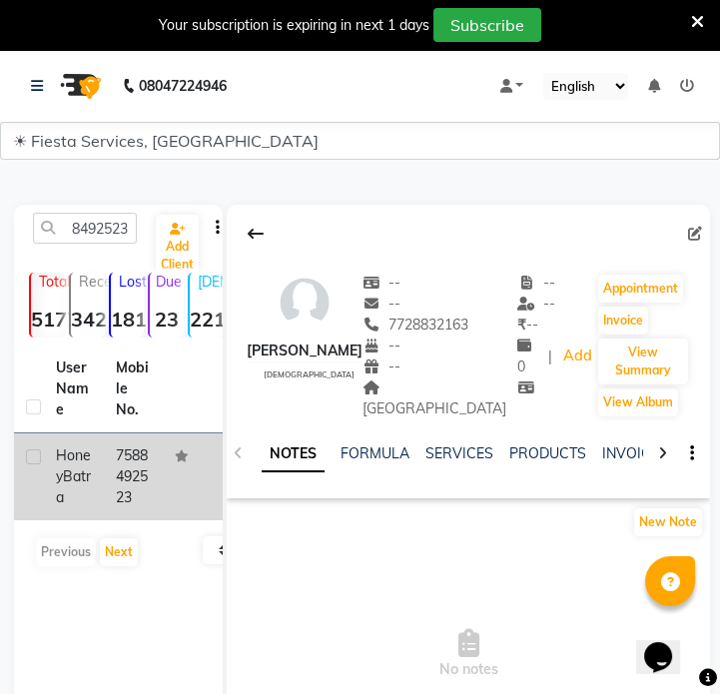
click at [138, 507] on td "7588492523" at bounding box center [134, 476] width 60 height 87
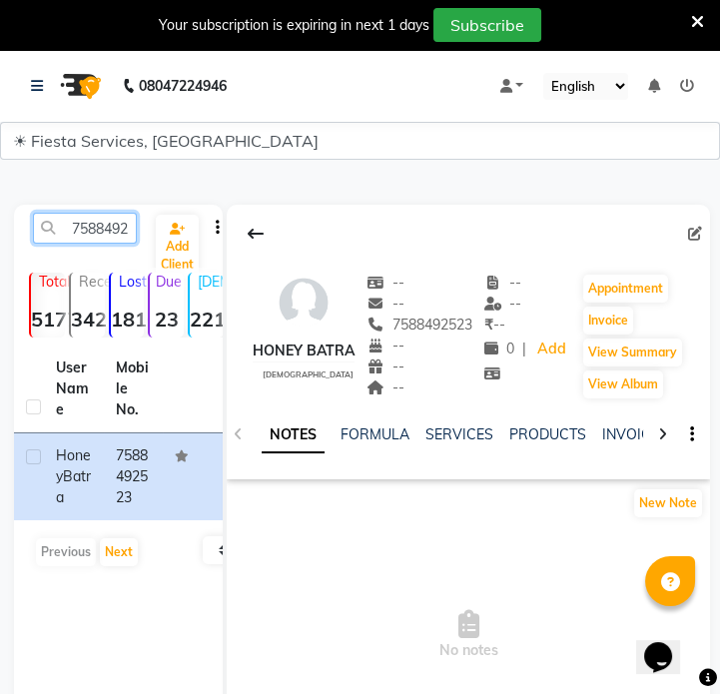
click at [71, 229] on input "7588492523" at bounding box center [85, 228] width 104 height 31
paste input "9309985686"
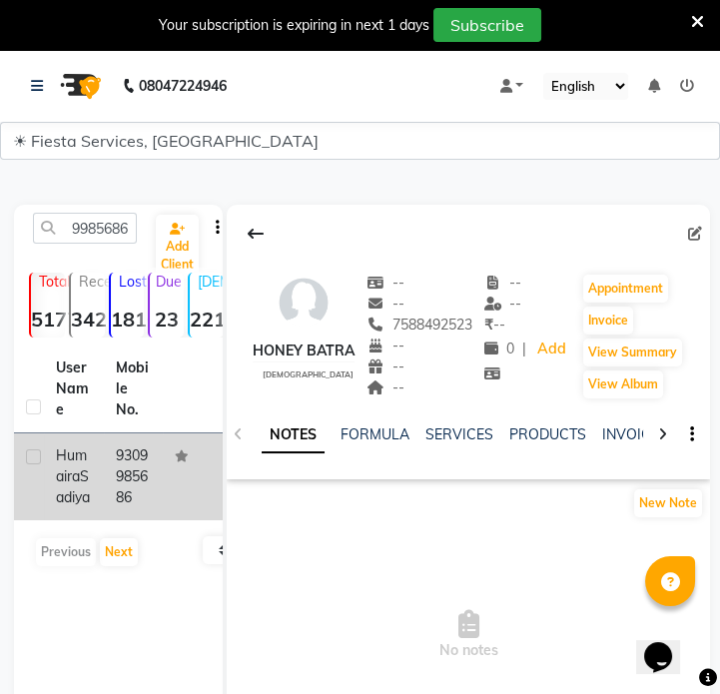
click at [144, 464] on td "9309985686" at bounding box center [134, 476] width 60 height 87
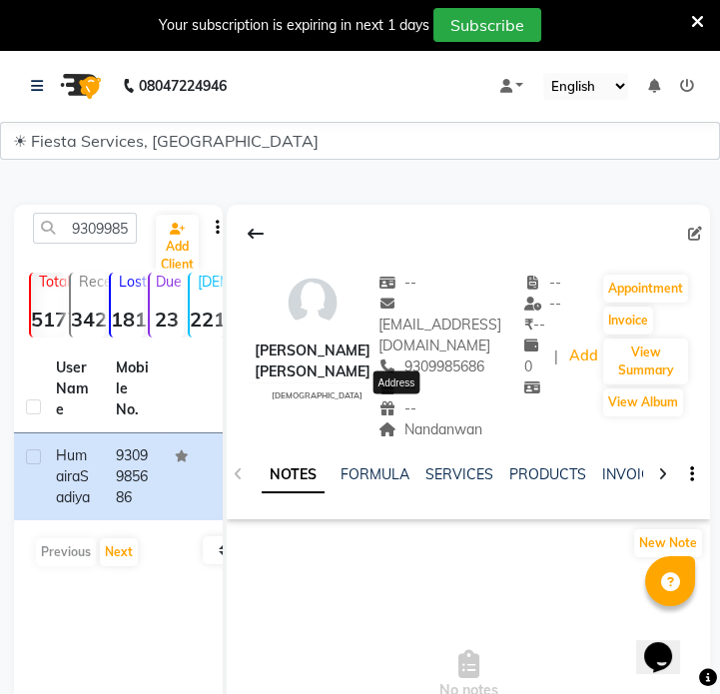
click at [409, 420] on span "Nandanwan" at bounding box center [430, 429] width 104 height 18
click at [99, 229] on input "9309985686" at bounding box center [85, 228] width 104 height 31
paste input "638236721"
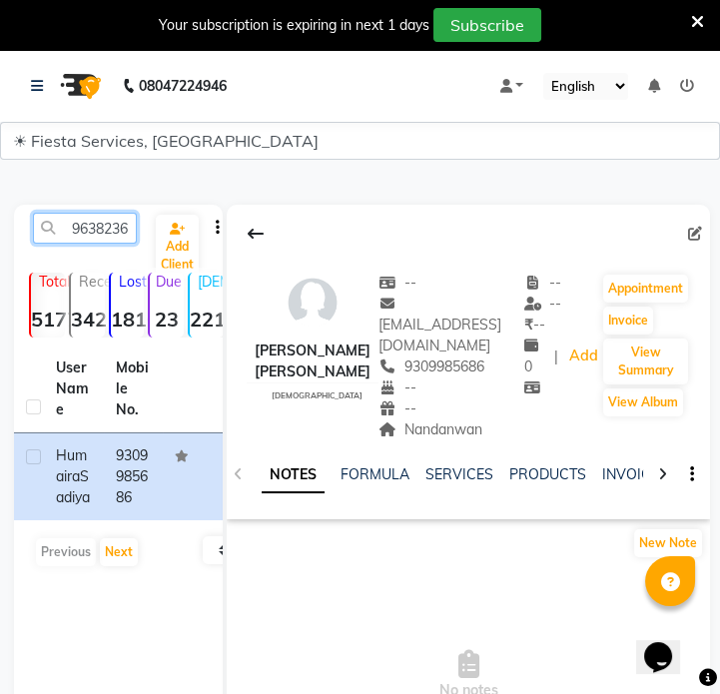
scroll to position [0, 27]
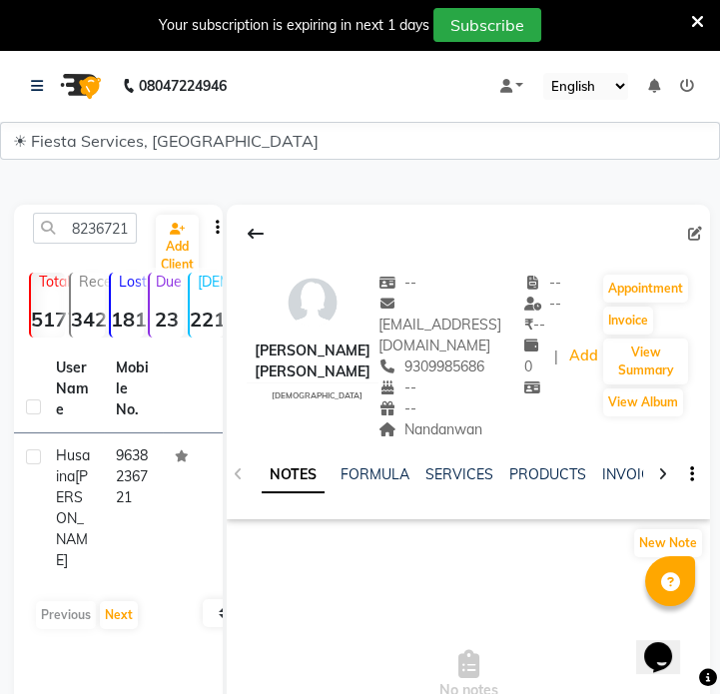
click at [156, 464] on td "9638236721" at bounding box center [134, 508] width 60 height 150
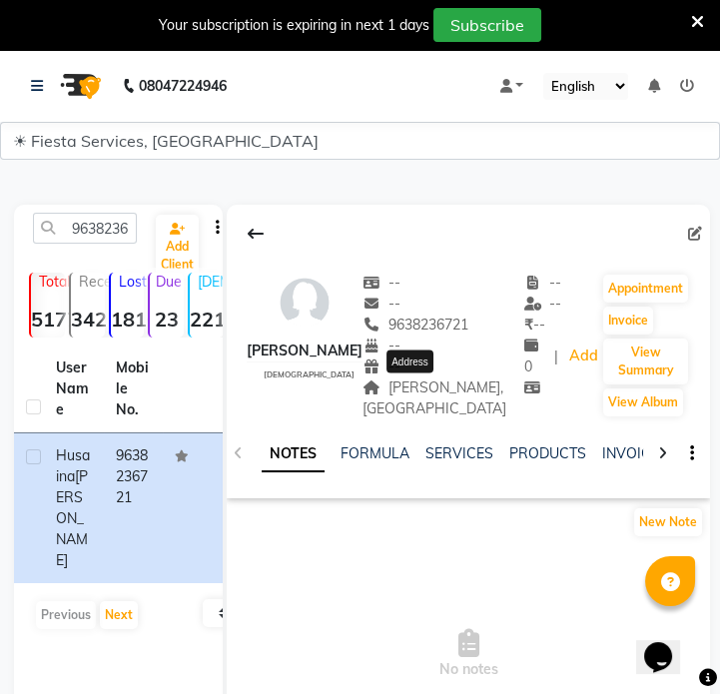
click at [406, 400] on span "[PERSON_NAME], [GEOGRAPHIC_DATA]" at bounding box center [434, 397] width 144 height 39
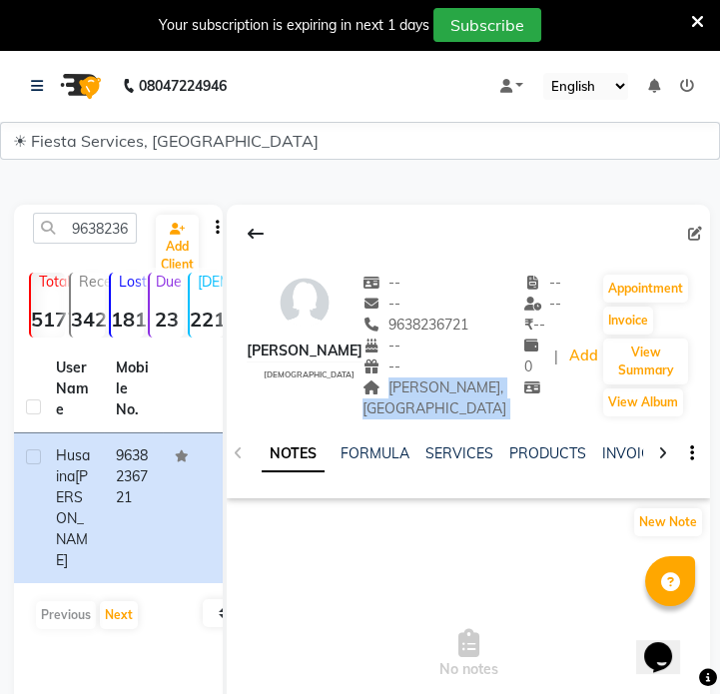
click at [406, 400] on span "[PERSON_NAME], [GEOGRAPHIC_DATA]" at bounding box center [434, 397] width 144 height 39
click at [85, 247] on div "9638236721 Add Client" at bounding box center [118, 236] width 201 height 47
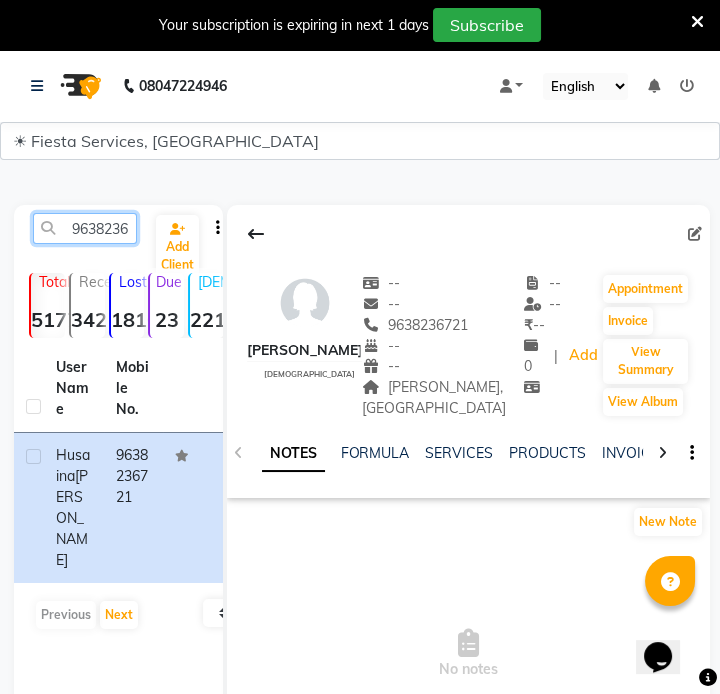
click at [88, 238] on input "9638236721" at bounding box center [85, 228] width 104 height 31
paste input "702830786"
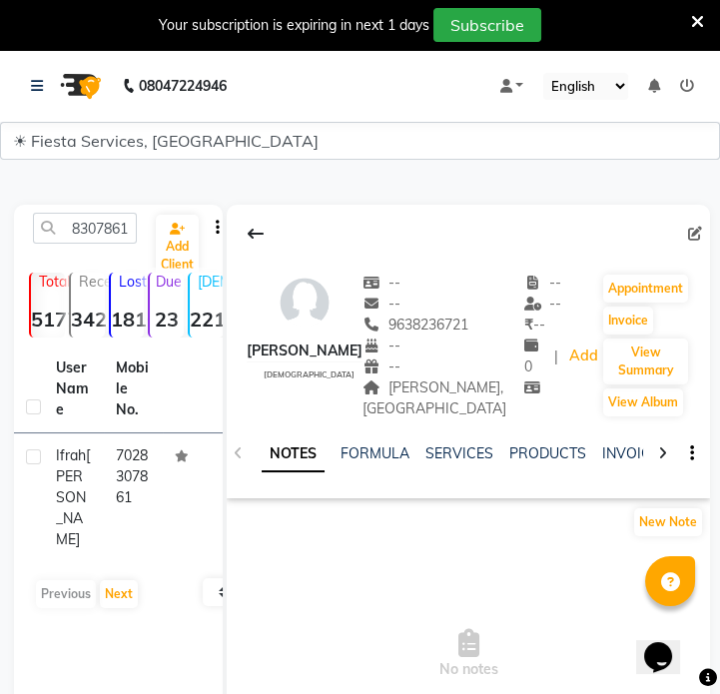
click at [173, 474] on td at bounding box center [193, 497] width 60 height 129
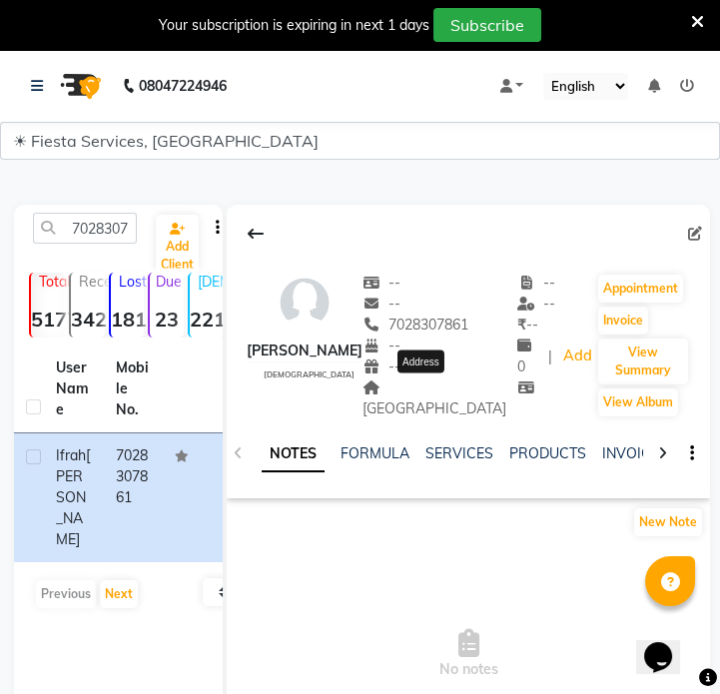
click at [427, 384] on span "[GEOGRAPHIC_DATA]" at bounding box center [434, 397] width 144 height 39
click at [433, 383] on span "[GEOGRAPHIC_DATA]" at bounding box center [434, 397] width 144 height 39
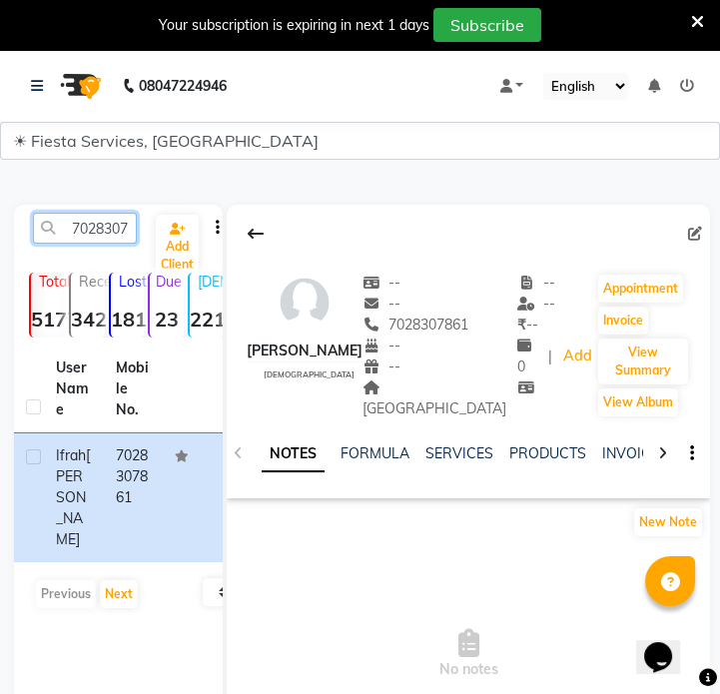
click at [81, 236] on input "7028307861" at bounding box center [85, 228] width 104 height 31
paste input "600158849"
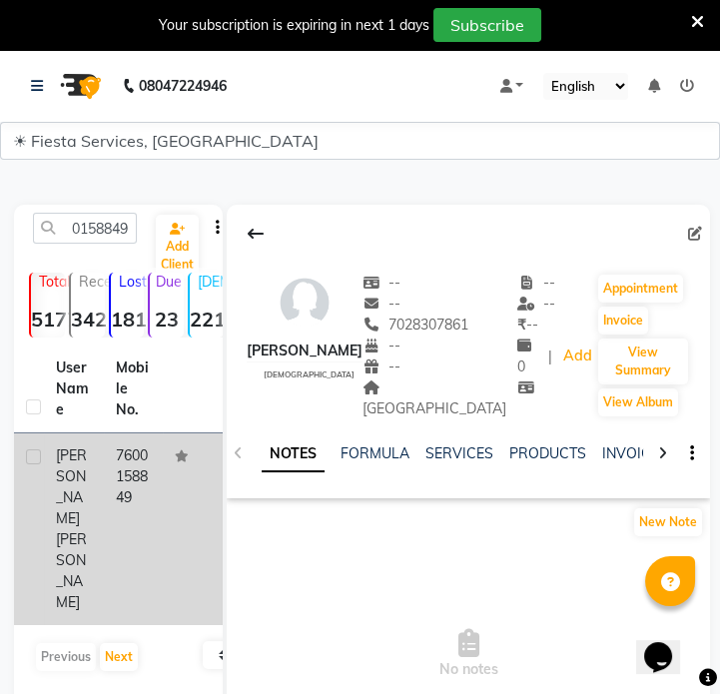
click at [112, 474] on td "7600158849" at bounding box center [134, 529] width 60 height 192
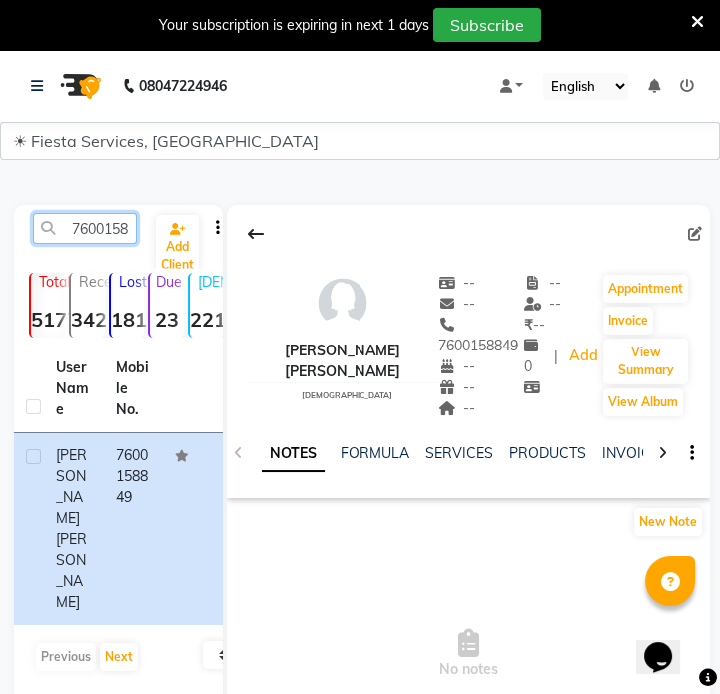
click at [121, 231] on input "7600158849" at bounding box center [85, 228] width 104 height 31
paste input "8987480202"
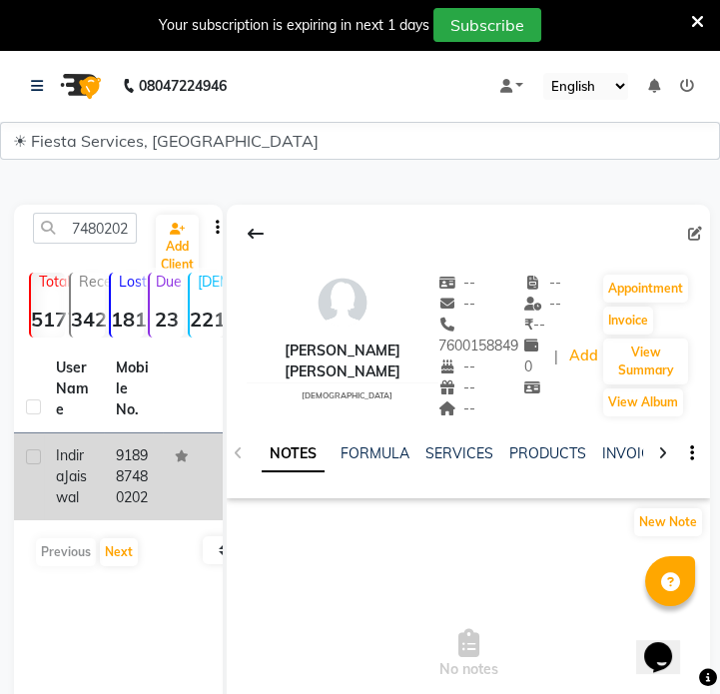
click at [130, 490] on td "918987480202" at bounding box center [134, 476] width 60 height 87
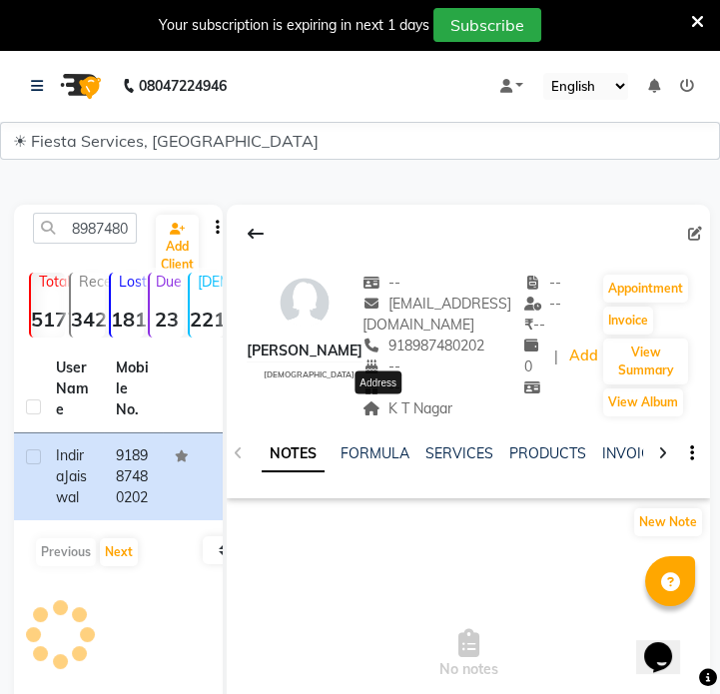
click at [401, 408] on span "K T Nagar" at bounding box center [407, 408] width 90 height 18
click at [140, 231] on div "8987480202" at bounding box center [85, 228] width 134 height 31
drag, startPoint x: 140, startPoint y: 231, endPoint x: 130, endPoint y: 232, distance: 10.0
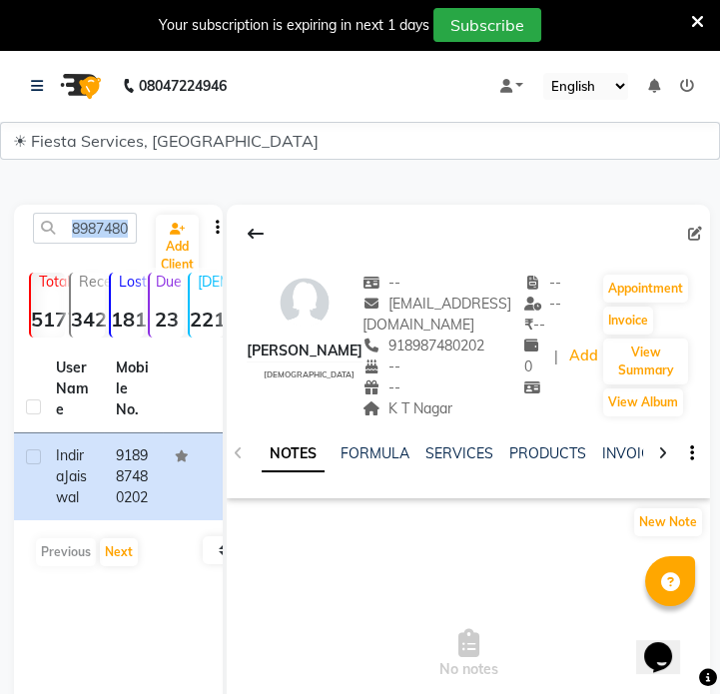
click at [139, 231] on div "8987480202" at bounding box center [85, 228] width 134 height 31
click at [109, 232] on input "8987480202" at bounding box center [85, 228] width 104 height 31
click at [117, 233] on input "8987480202" at bounding box center [85, 228] width 104 height 31
paste input "963772952"
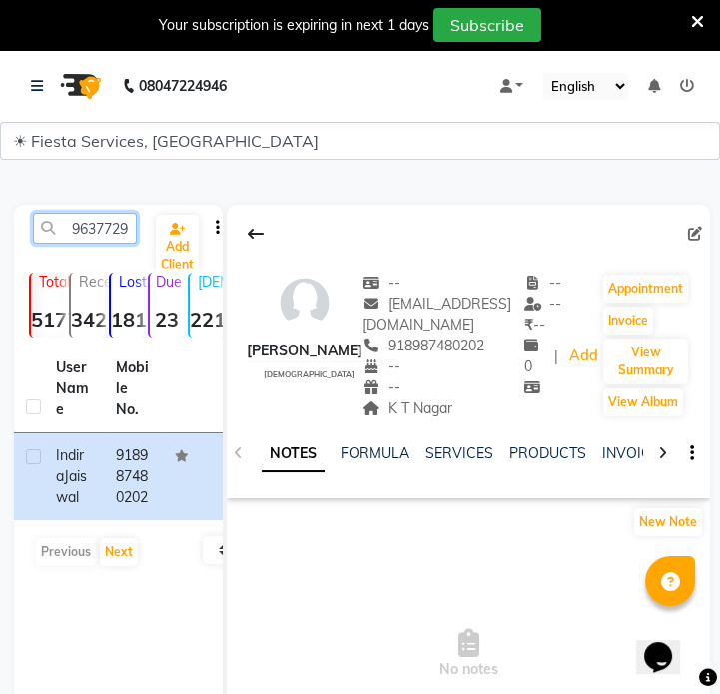
scroll to position [0, 27]
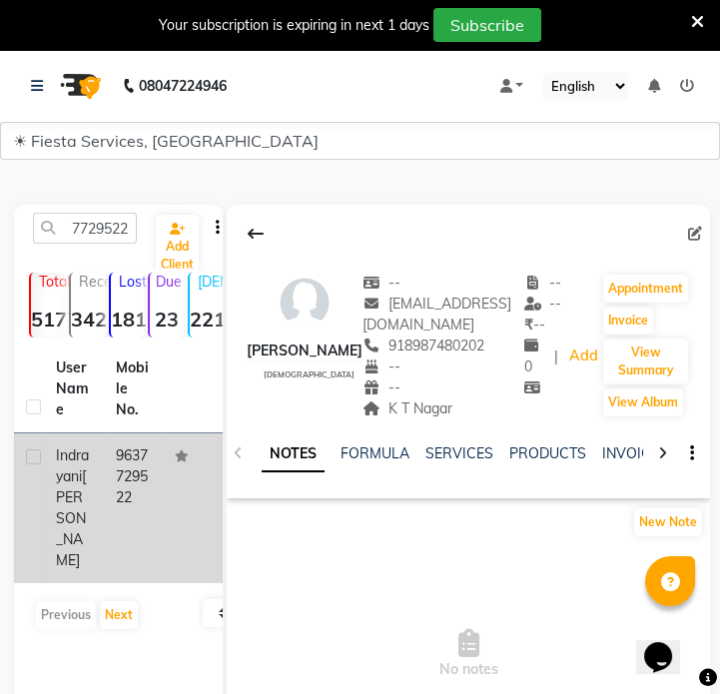
click at [120, 467] on td "9637729522" at bounding box center [134, 508] width 60 height 150
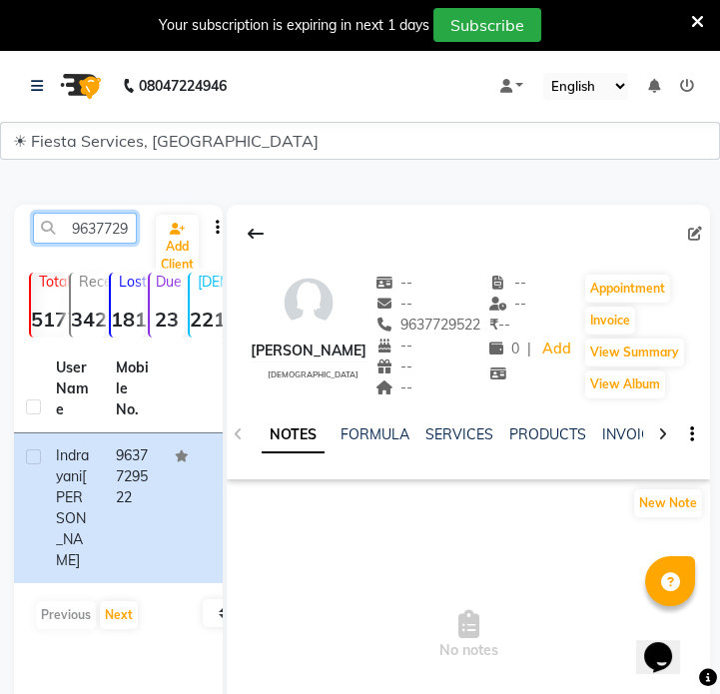
click at [100, 232] on input "9637729522" at bounding box center [85, 228] width 104 height 31
paste input "8319737477"
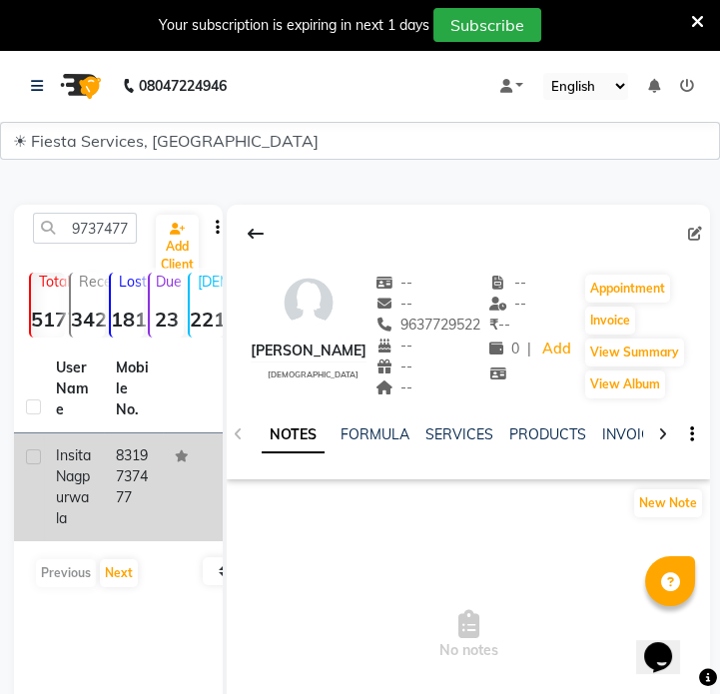
click at [158, 478] on td "8319737477" at bounding box center [134, 487] width 60 height 108
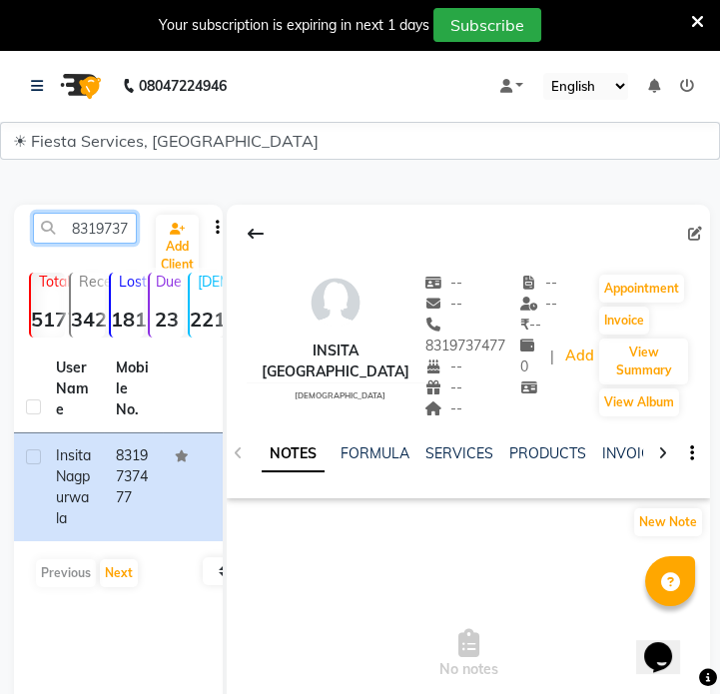
click at [78, 239] on input "8319737477" at bounding box center [85, 228] width 104 height 31
click at [79, 239] on input "8319737477" at bounding box center [85, 228] width 104 height 31
paste input "9755465372"
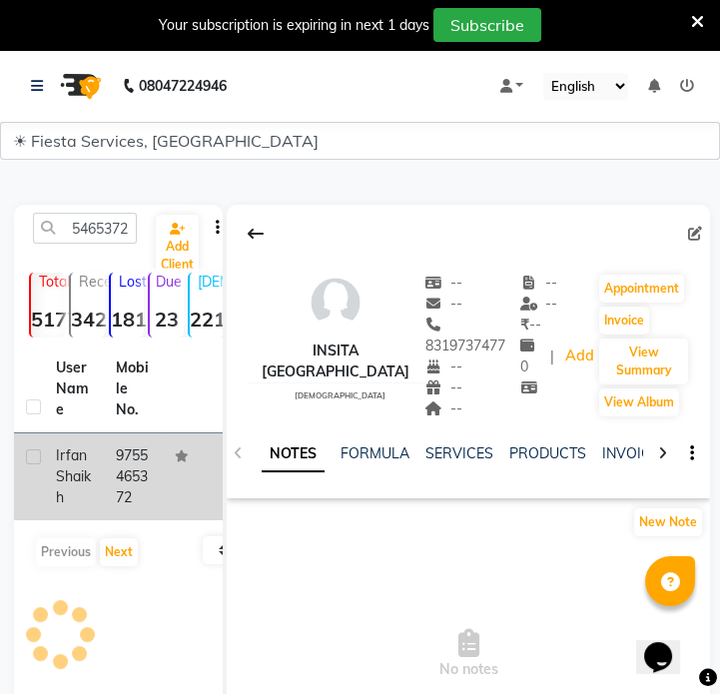
click at [104, 474] on td "9755465372" at bounding box center [134, 476] width 60 height 87
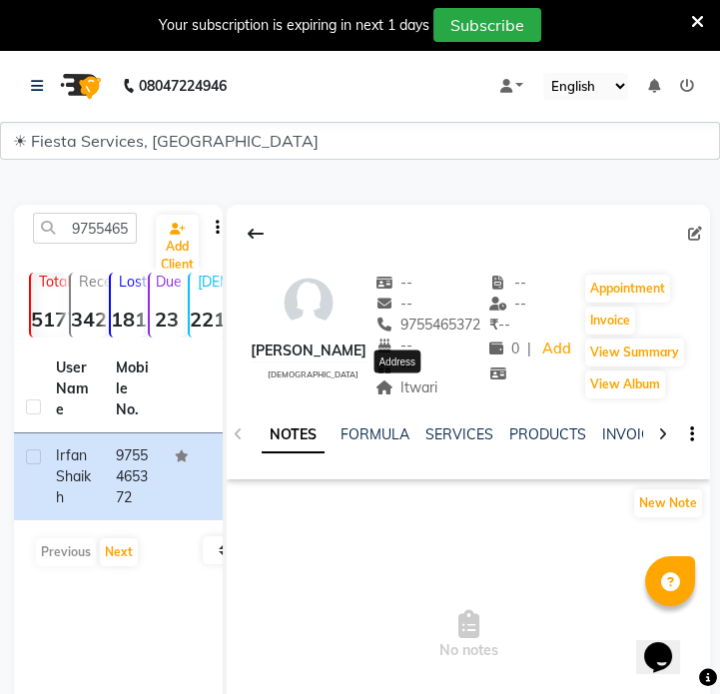
click at [413, 390] on span "Itwari" at bounding box center [406, 387] width 63 height 18
click at [109, 239] on input "9755465372" at bounding box center [85, 228] width 104 height 31
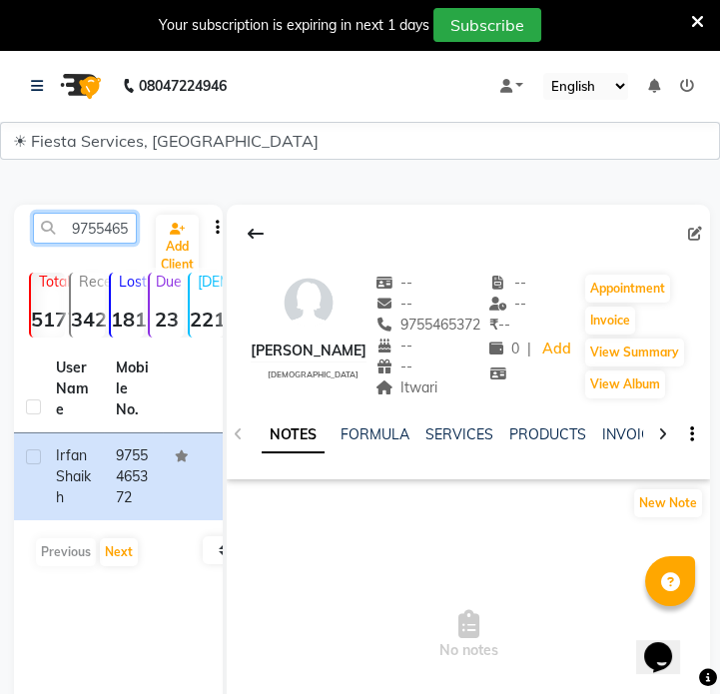
paste input "11910255"
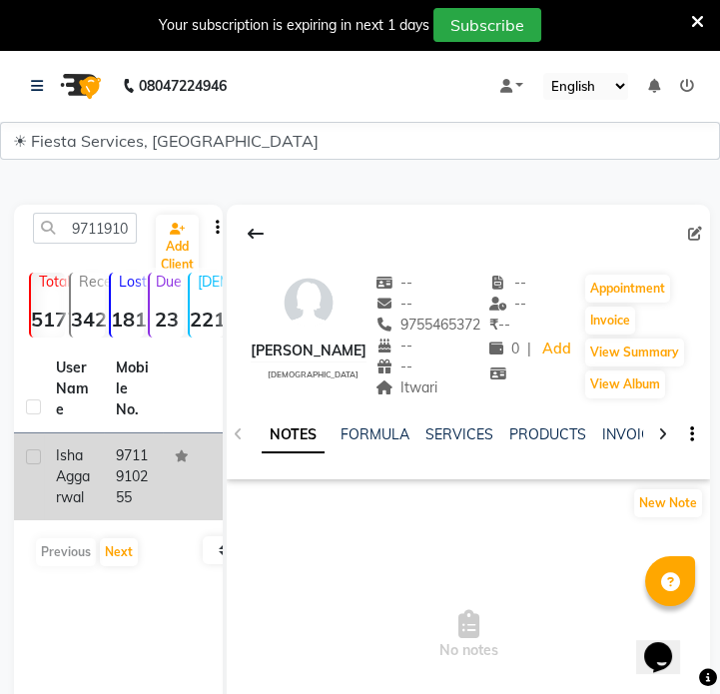
click at [139, 488] on td "9711910255" at bounding box center [134, 476] width 60 height 87
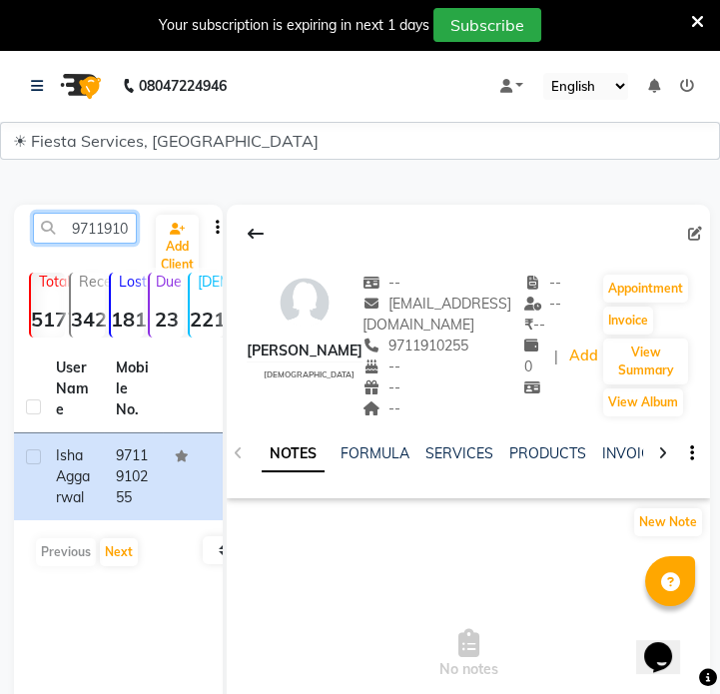
click at [103, 229] on input "9711910255" at bounding box center [85, 228] width 104 height 31
paste input "075918890"
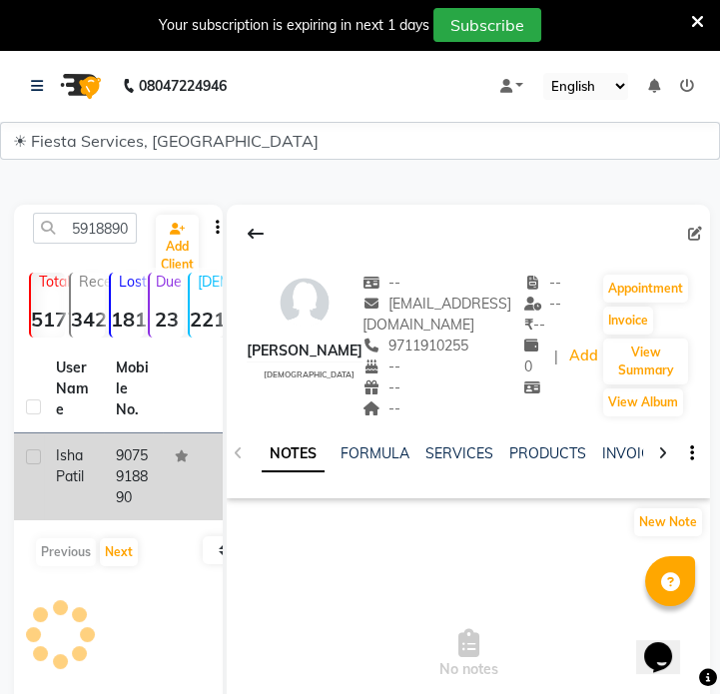
click at [130, 505] on td "9075918890" at bounding box center [134, 476] width 60 height 87
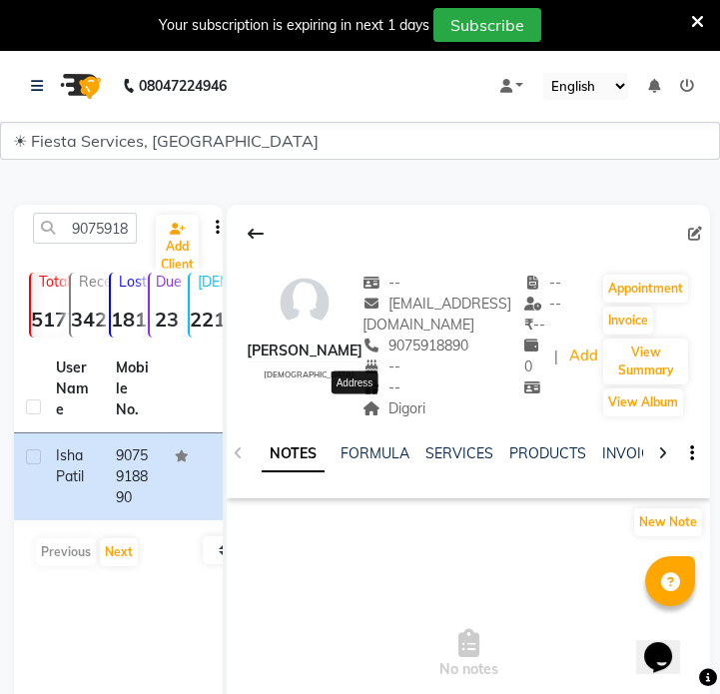
click at [379, 414] on span "Digori" at bounding box center [393, 408] width 63 height 18
click at [112, 244] on div "9075918890 Add Client" at bounding box center [118, 236] width 201 height 47
click at [115, 219] on input "9075918890" at bounding box center [85, 228] width 104 height 31
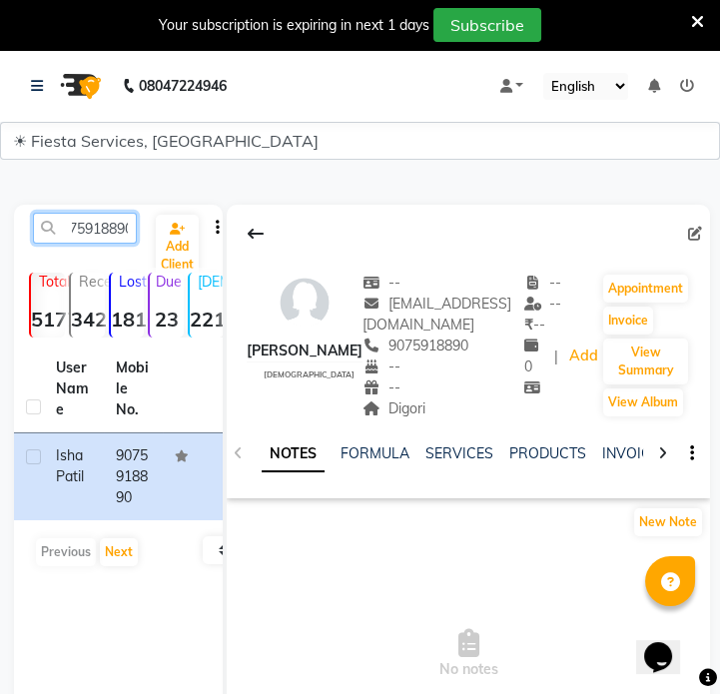
paste input "109287321"
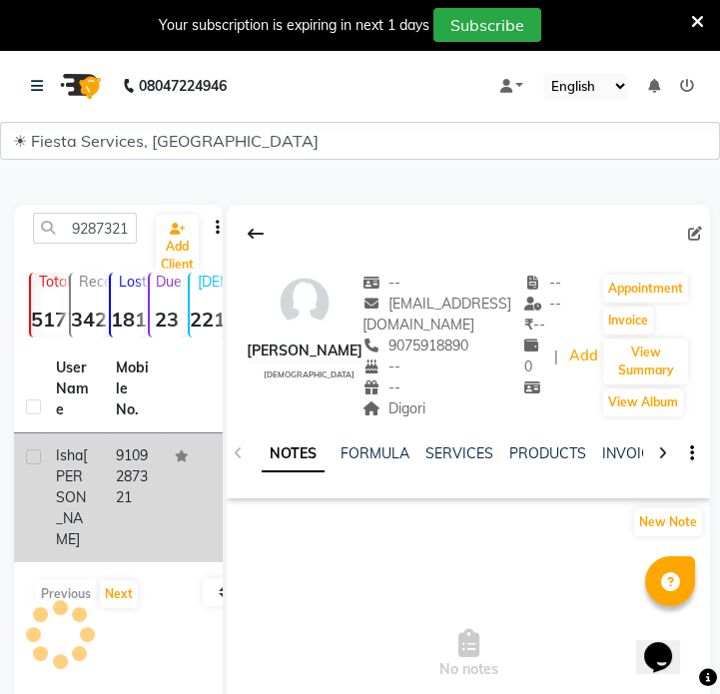
click at [129, 465] on td "9109287321" at bounding box center [134, 497] width 60 height 129
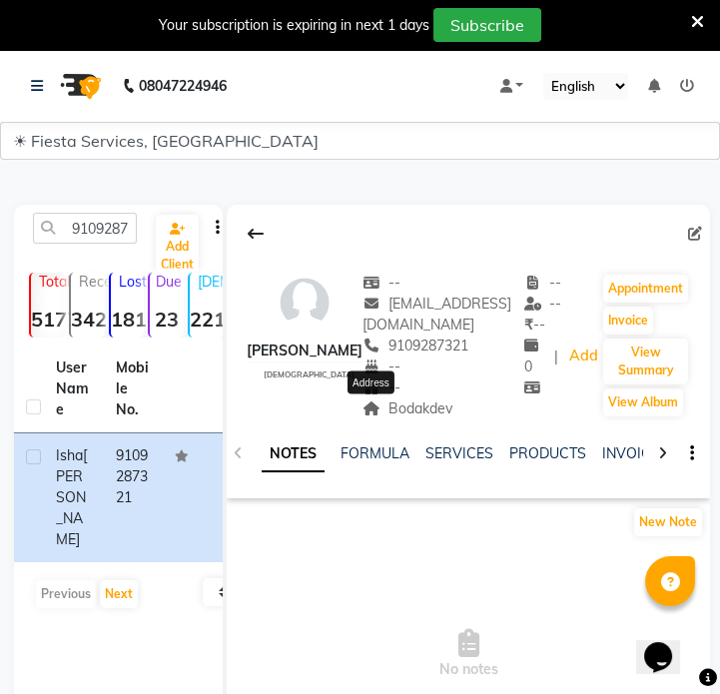
click at [391, 407] on span "Bodakdev" at bounding box center [407, 408] width 90 height 18
click at [119, 239] on input "9109287321" at bounding box center [85, 228] width 104 height 31
paste input "58004000"
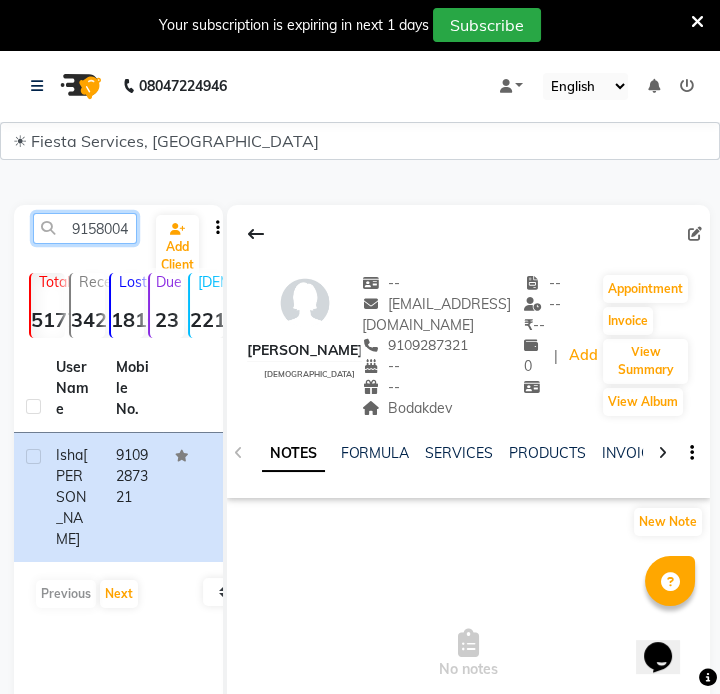
scroll to position [0, 27]
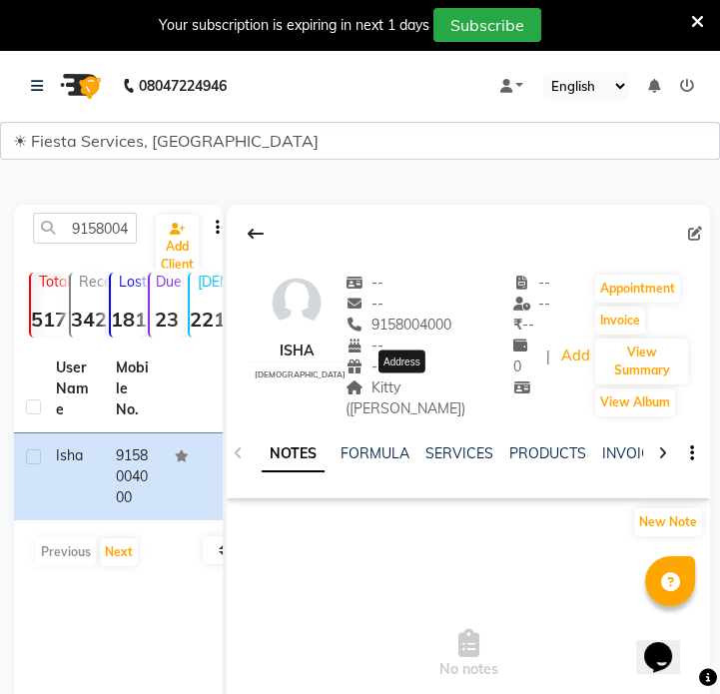
click at [414, 390] on span "Kitty ([PERSON_NAME])" at bounding box center [405, 397] width 120 height 39
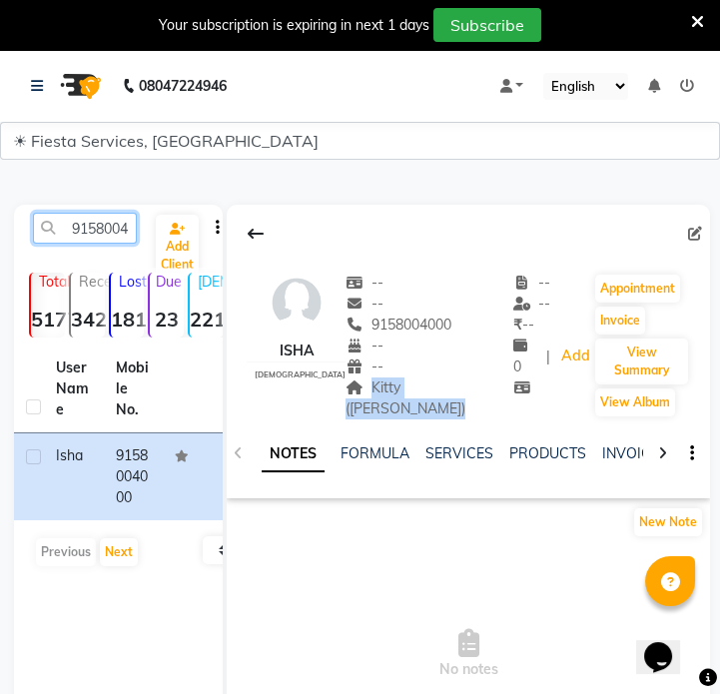
click at [72, 228] on input "9158004000" at bounding box center [85, 228] width 104 height 31
paste input "8107189871"
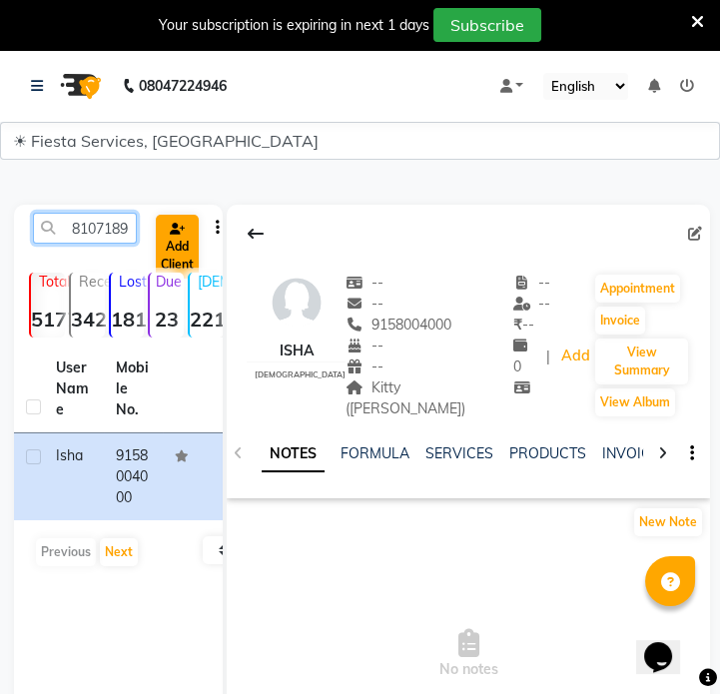
scroll to position [0, 27]
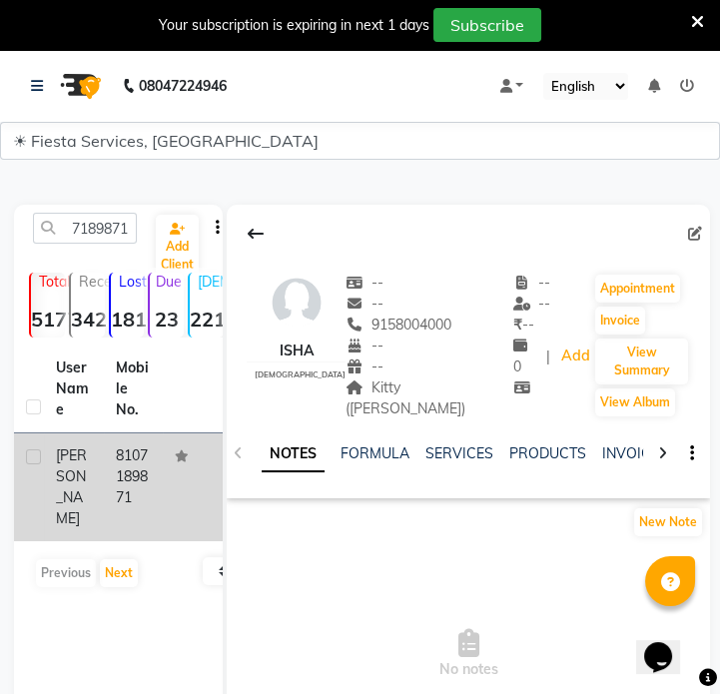
click at [122, 471] on td "8107189871" at bounding box center [134, 487] width 60 height 108
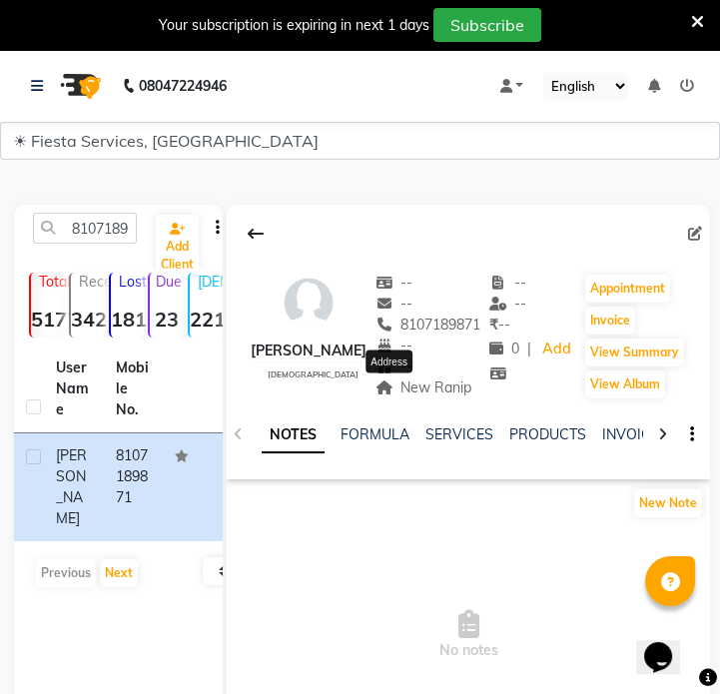
click at [399, 383] on span "New Ranip" at bounding box center [423, 387] width 97 height 18
click at [136, 229] on input "8107189871" at bounding box center [85, 228] width 104 height 31
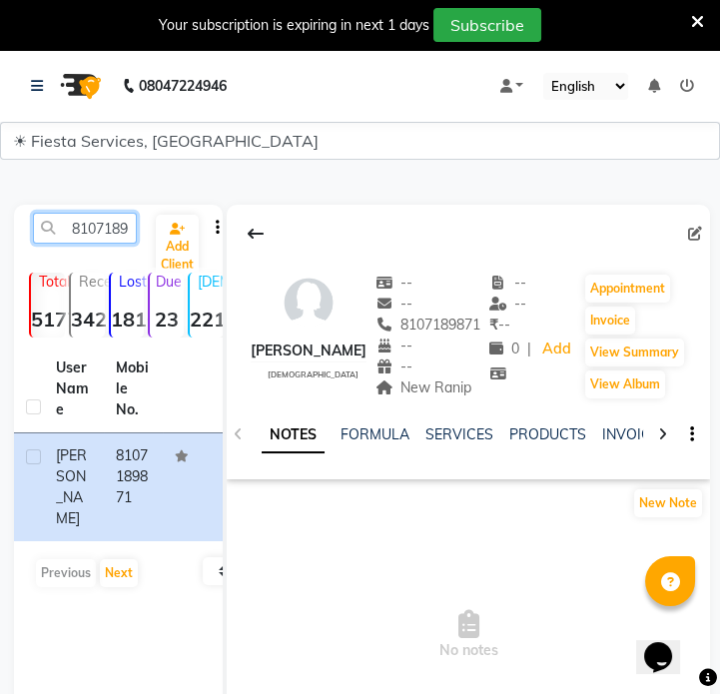
click at [136, 229] on input "8107189871" at bounding box center [85, 228] width 104 height 31
paste input "7768871666"
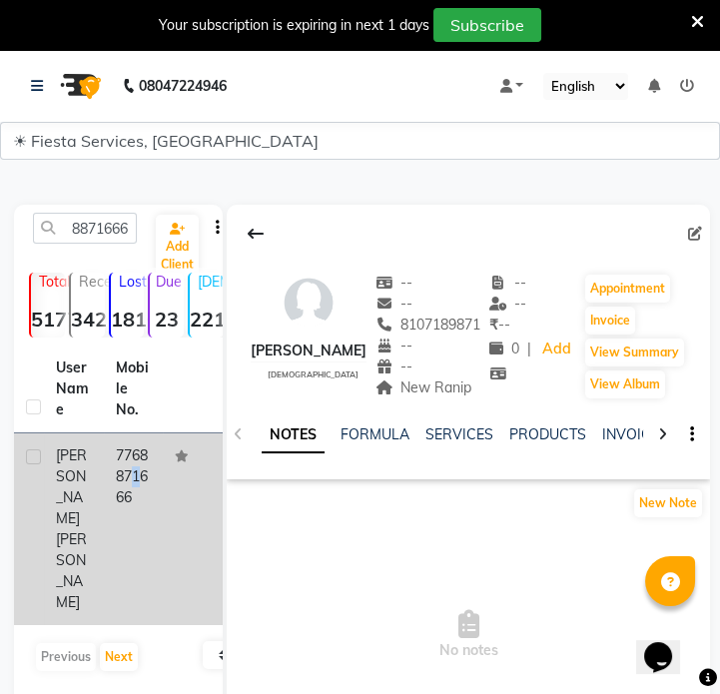
click at [119, 467] on td "7768871666" at bounding box center [134, 529] width 60 height 192
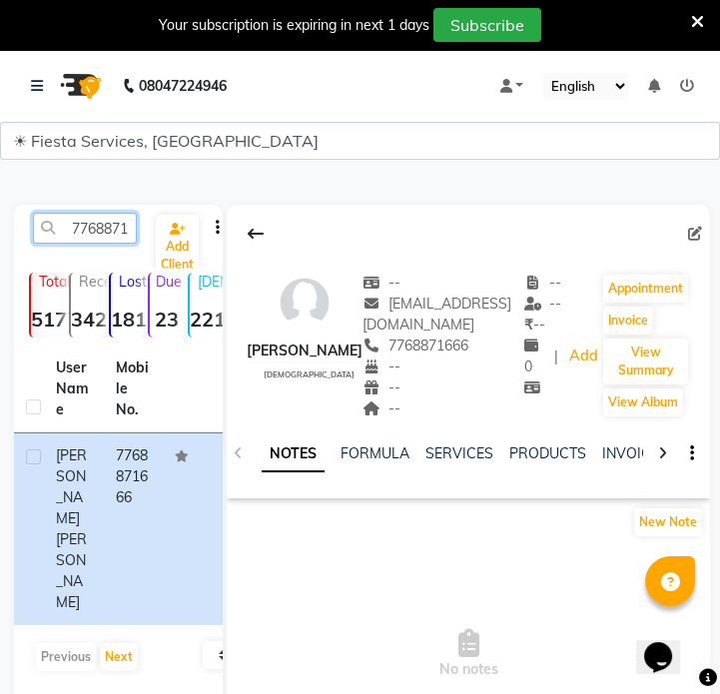
click at [91, 229] on input "7768871666" at bounding box center [85, 228] width 104 height 31
paste input "972653271"
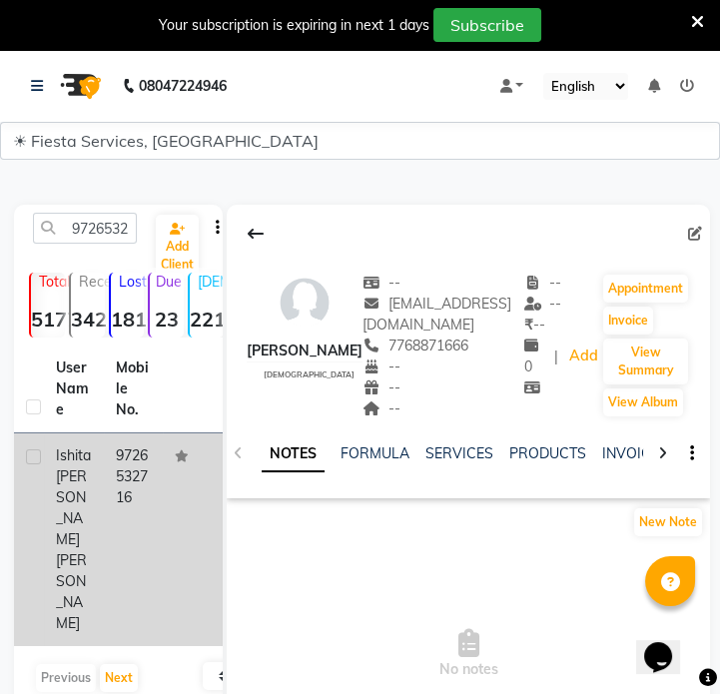
click at [120, 473] on td "9726532716" at bounding box center [134, 539] width 60 height 213
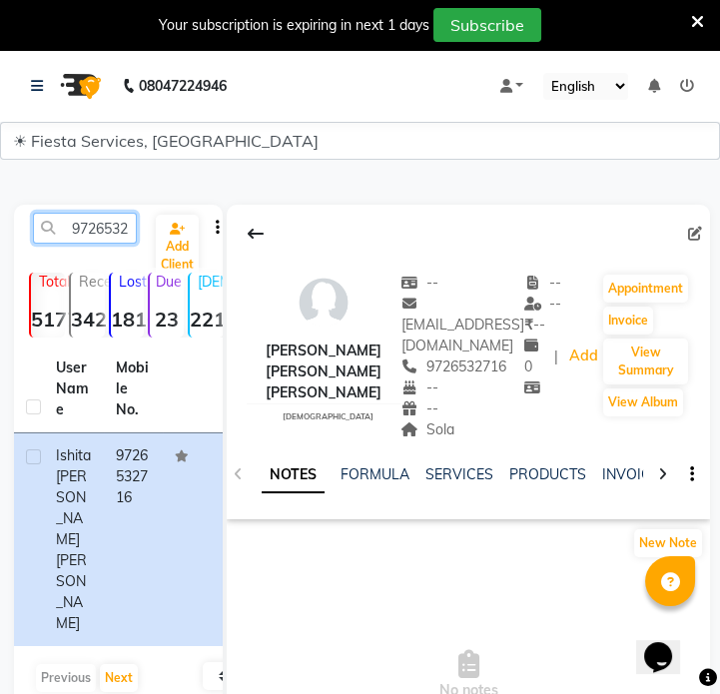
click at [100, 229] on input "9726532716" at bounding box center [85, 228] width 104 height 31
paste input "0998336"
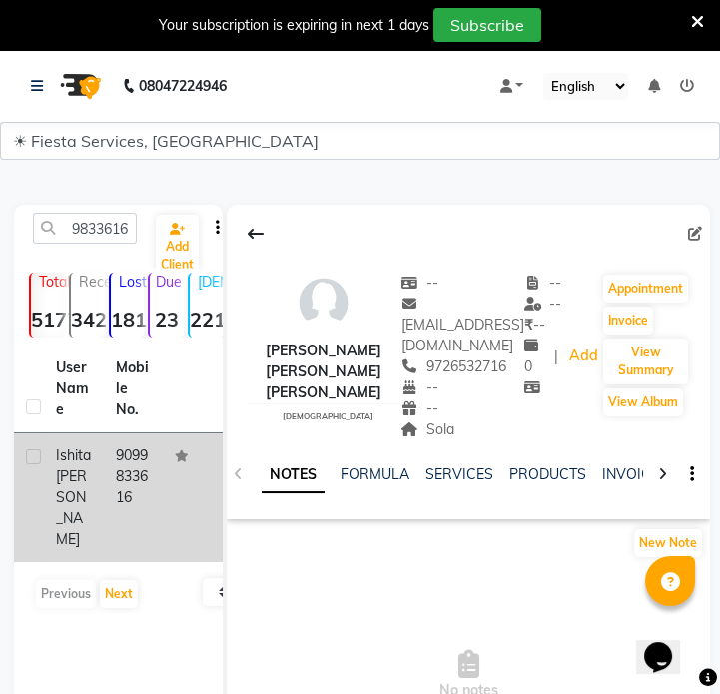
click at [130, 465] on td "9099833616" at bounding box center [134, 497] width 60 height 129
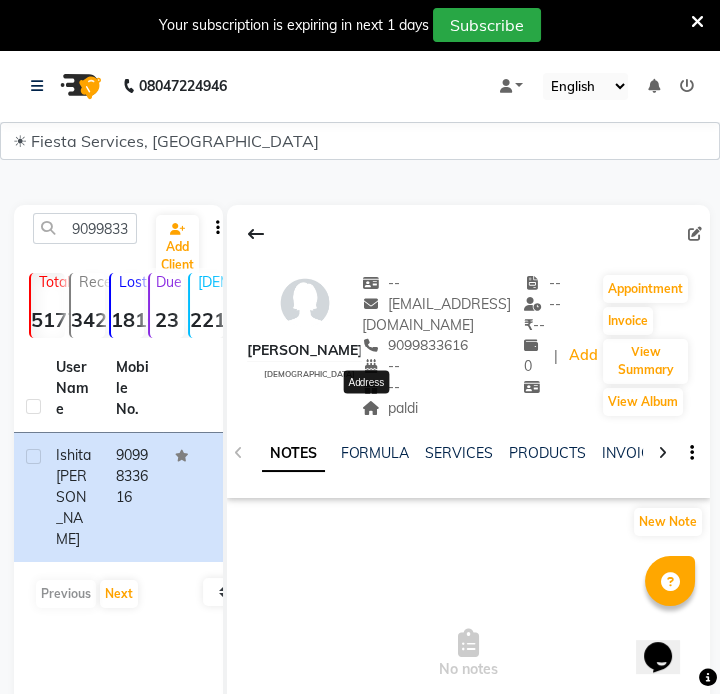
click at [379, 412] on span "paldi" at bounding box center [390, 408] width 56 height 18
click at [92, 235] on input "9099833616" at bounding box center [85, 228] width 104 height 31
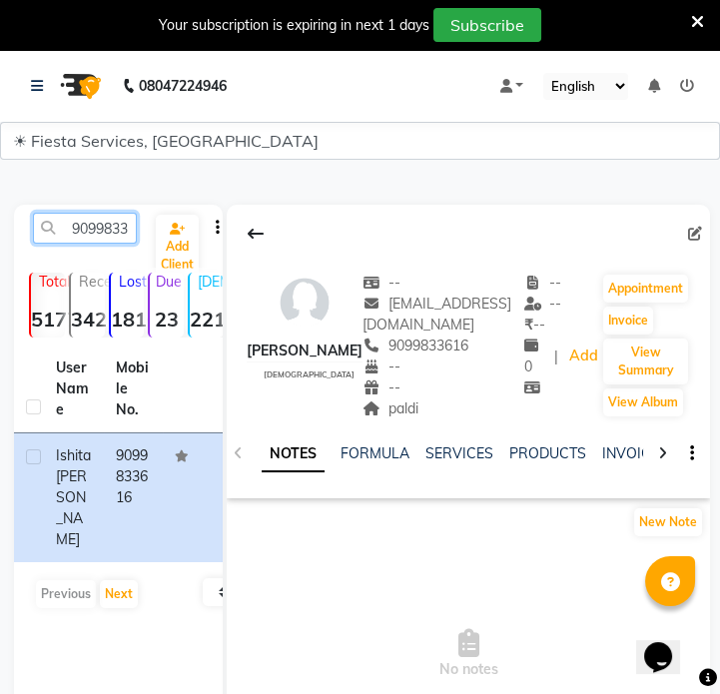
paste input "909090021"
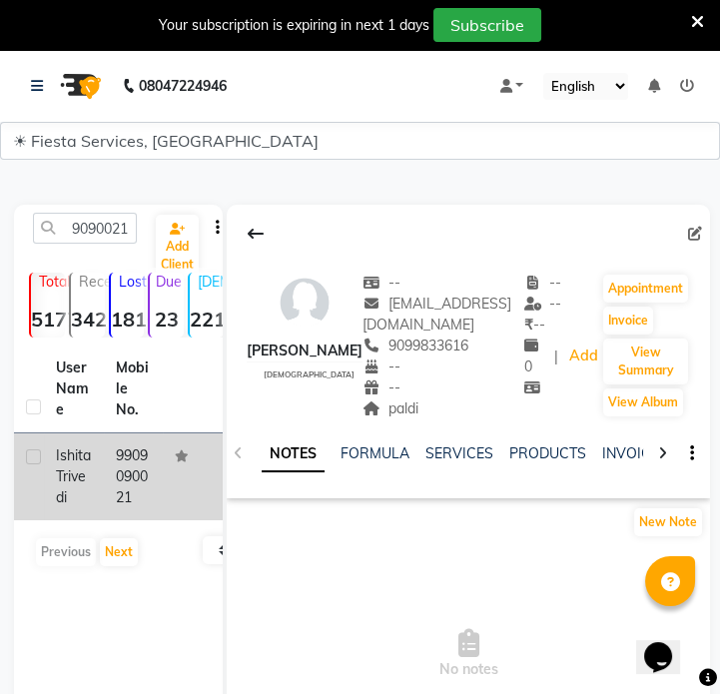
click at [171, 469] on td at bounding box center [193, 476] width 60 height 87
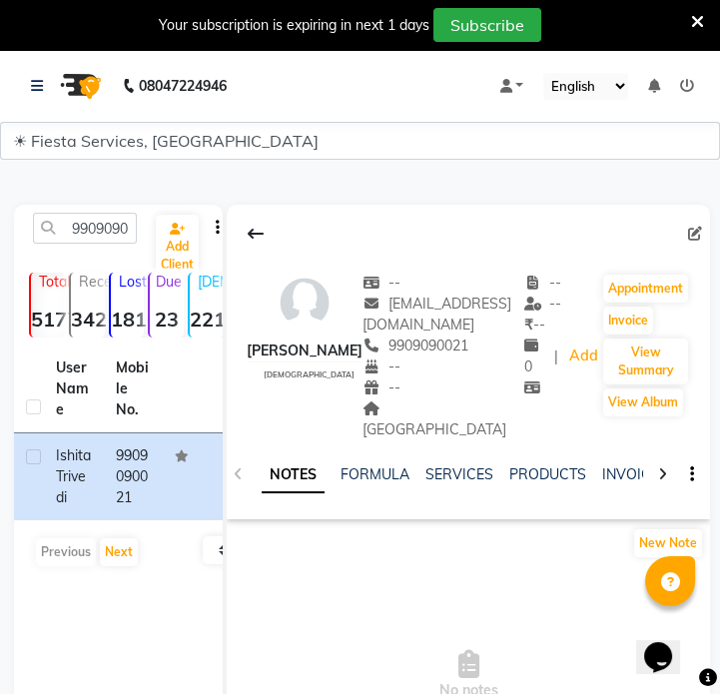
click at [404, 417] on div "[GEOGRAPHIC_DATA]" at bounding box center [443, 419] width 162 height 42
click at [107, 235] on input "9909090021" at bounding box center [85, 228] width 104 height 31
paste input "8177878884"
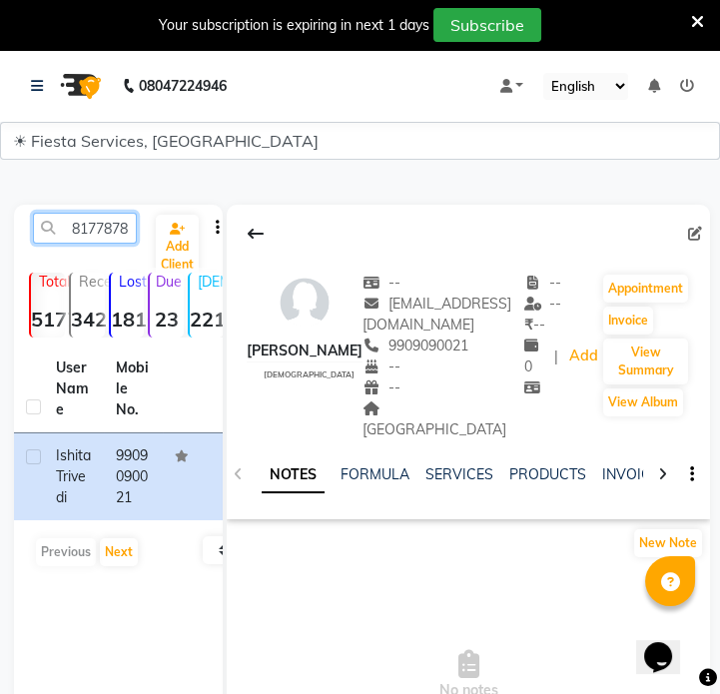
scroll to position [0, 27]
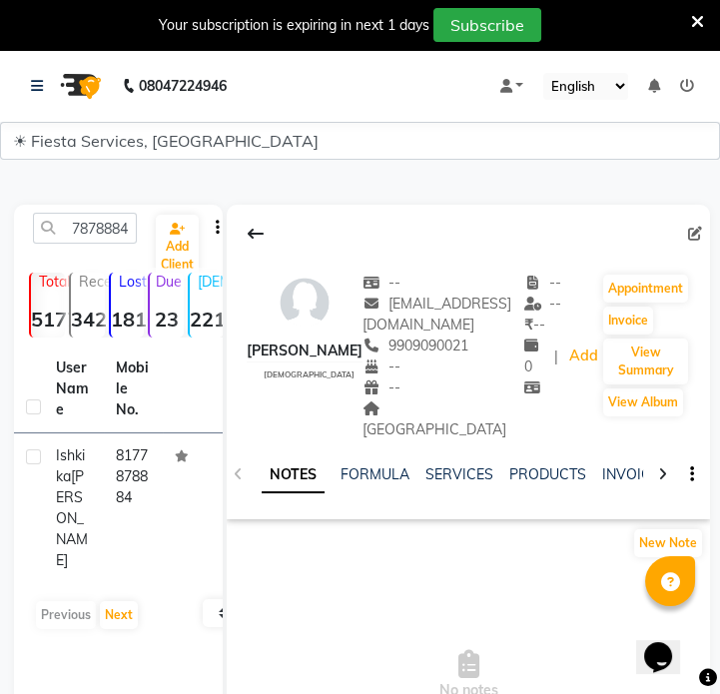
click at [73, 483] on div "[PERSON_NAME]" at bounding box center [74, 508] width 36 height 126
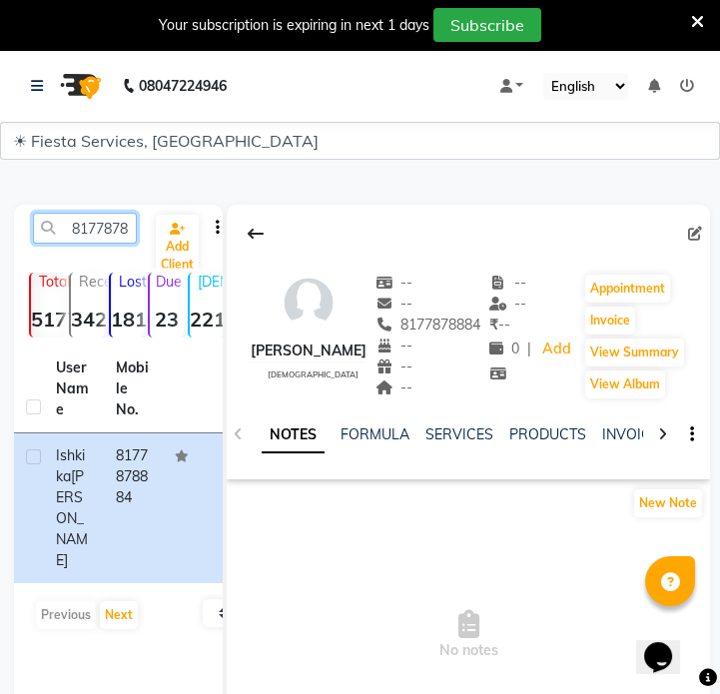
click at [109, 229] on input "8177878884" at bounding box center [85, 228] width 104 height 31
paste input "9687916189"
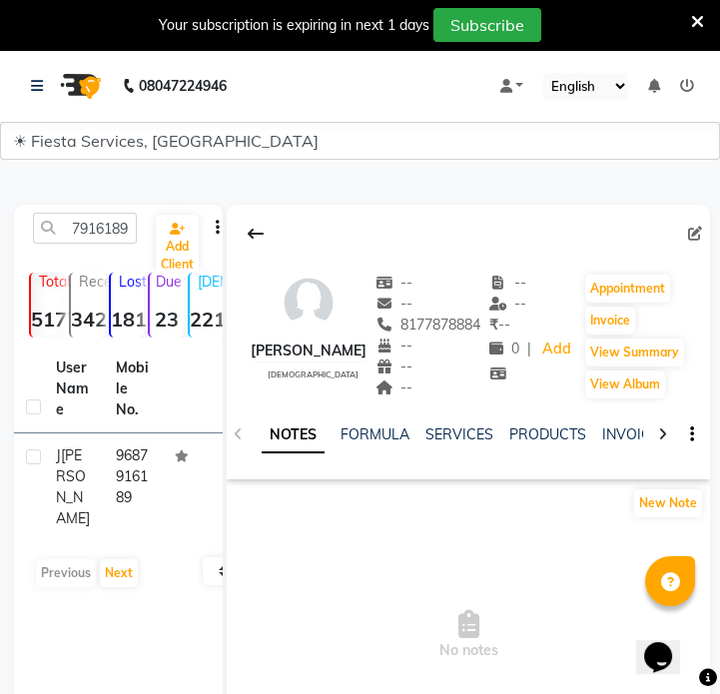
drag, startPoint x: 106, startPoint y: 399, endPoint x: 114, endPoint y: 424, distance: 26.2
click at [108, 403] on th "Mobile No." at bounding box center [134, 389] width 60 height 88
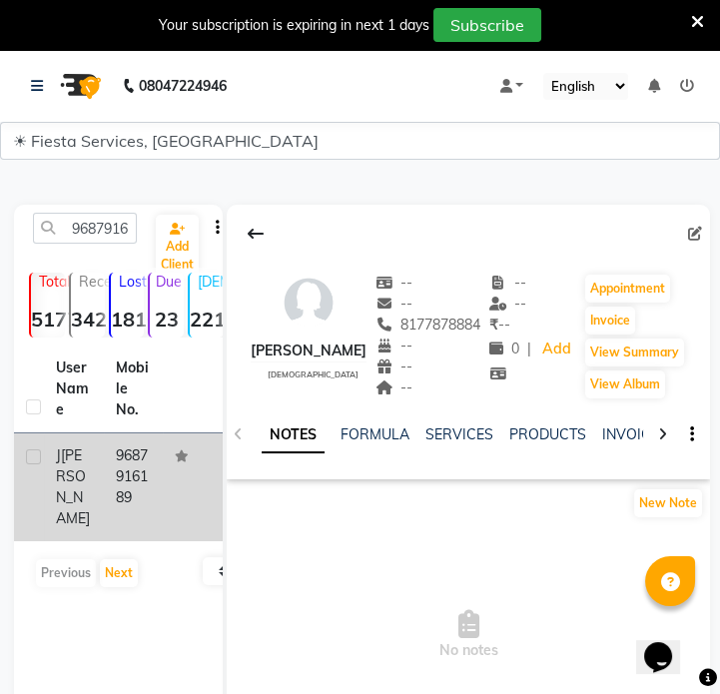
click at [116, 433] on td "9687916189" at bounding box center [134, 487] width 60 height 108
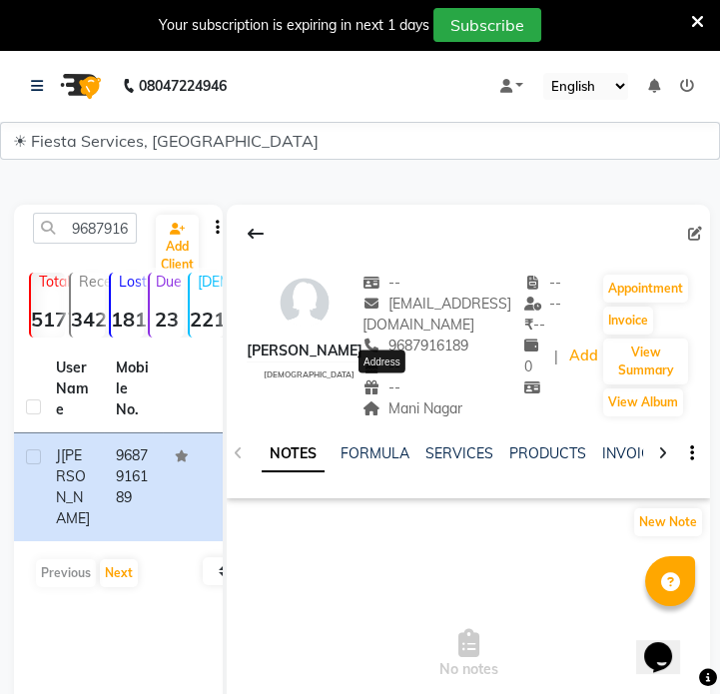
click at [366, 399] on span "Mani Nagar" at bounding box center [412, 408] width 100 height 18
click at [382, 399] on span "Mani Nagar" at bounding box center [412, 408] width 100 height 18
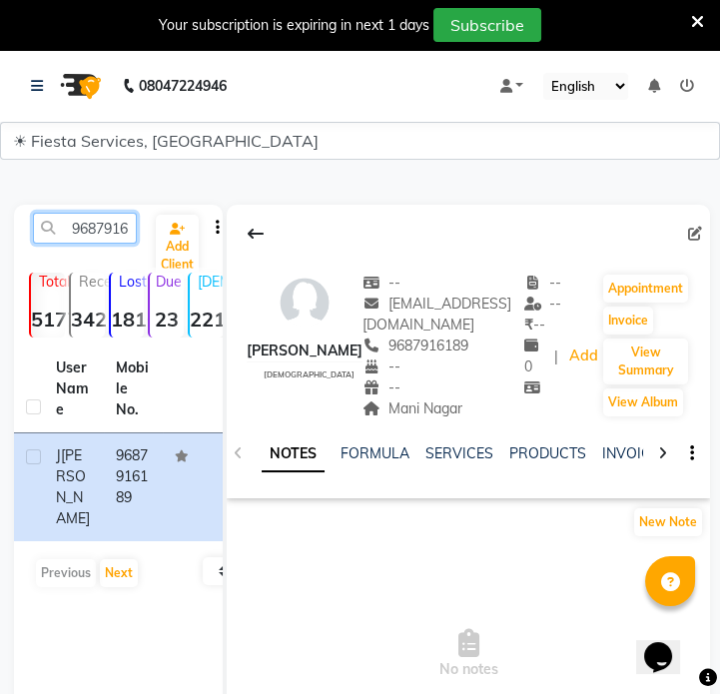
click at [84, 225] on input "9687916189" at bounding box center [85, 228] width 104 height 31
paste input "6352447961"
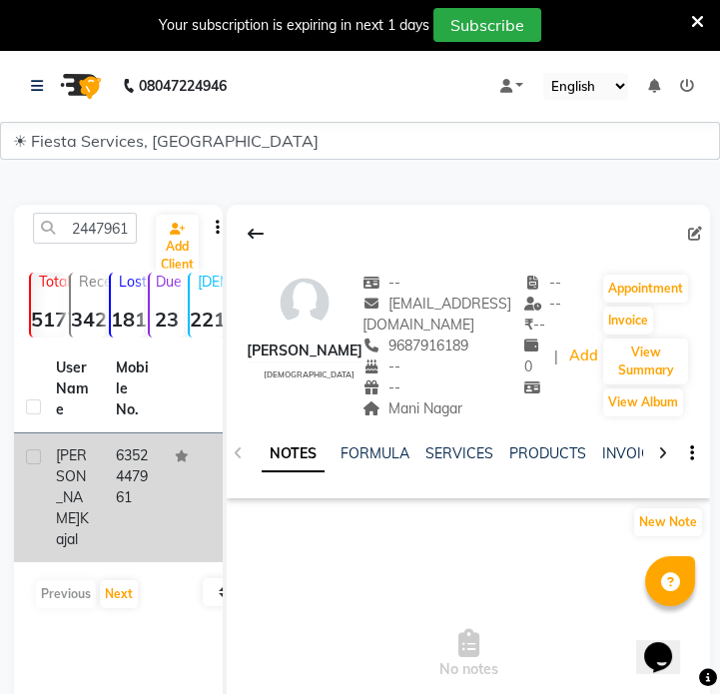
click at [147, 465] on td "6352447961" at bounding box center [134, 497] width 60 height 129
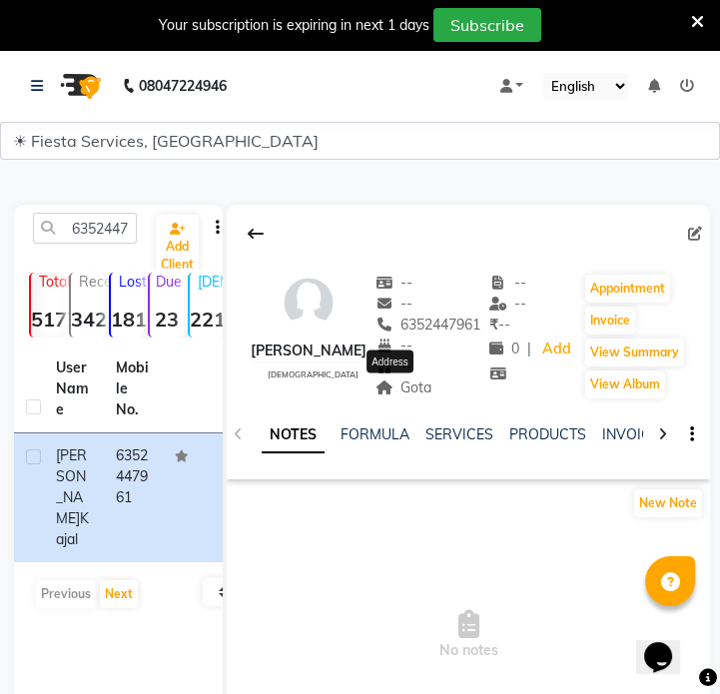
click at [404, 386] on span "Gota" at bounding box center [403, 387] width 57 height 18
click at [120, 228] on input "6352447961" at bounding box center [85, 228] width 104 height 31
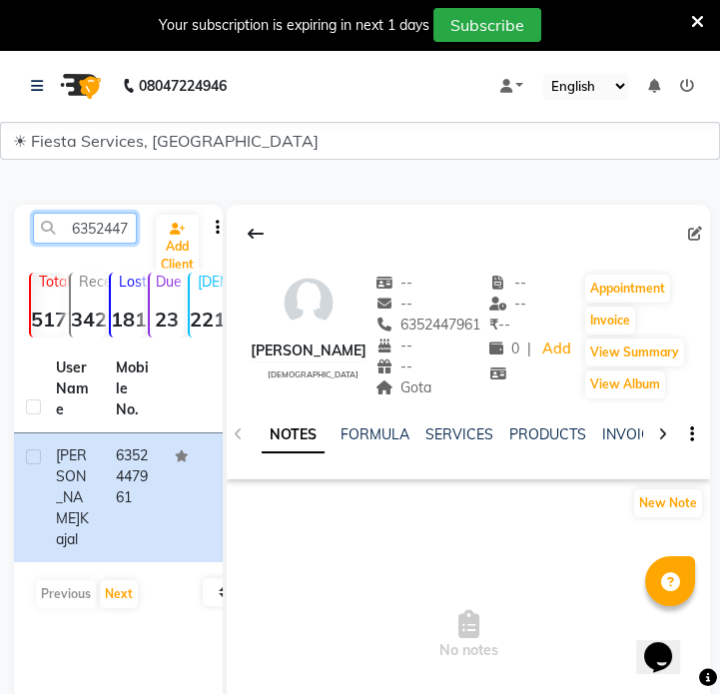
type input "v"
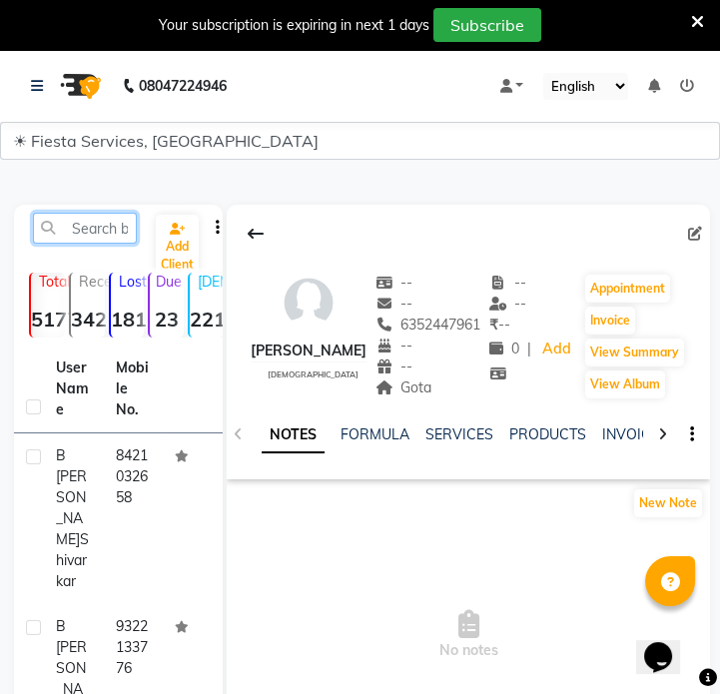
paste input "8149444444"
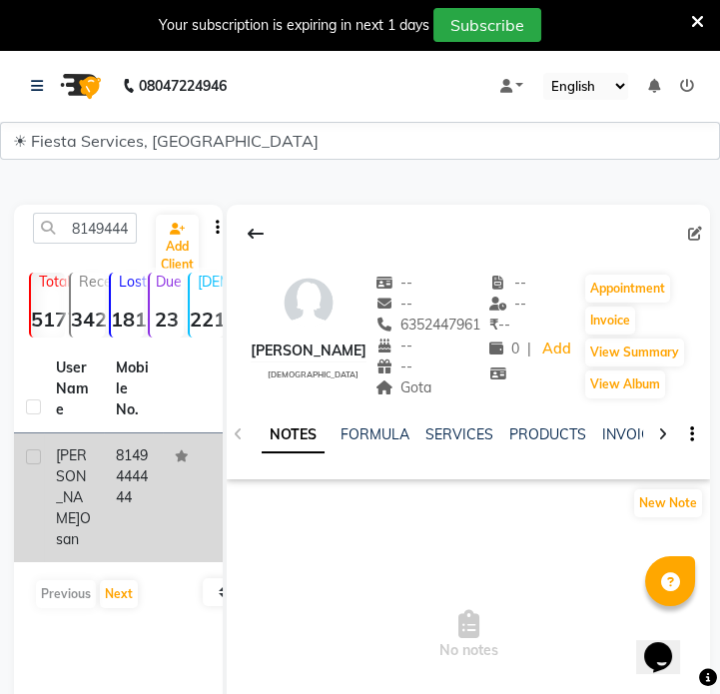
click at [109, 488] on td "8149444444" at bounding box center [134, 497] width 60 height 129
click at [159, 509] on td "8149444444" at bounding box center [134, 497] width 60 height 129
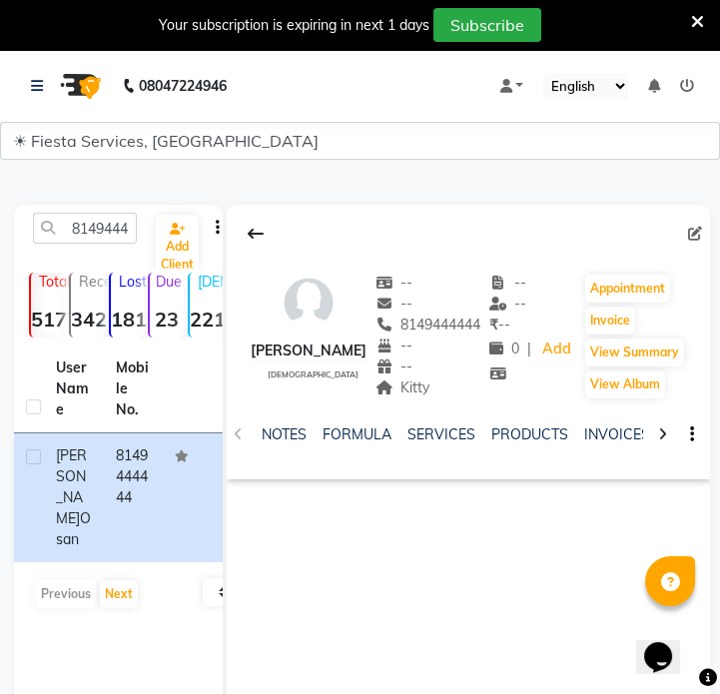
click at [91, 209] on div "8149444444 Add Client Total 5177 Recent 342 Lost 1810 Due 23 [DEMOGRAPHIC_DATA]…" at bounding box center [118, 504] width 209 height 599
click at [96, 227] on input "8149444444" at bounding box center [85, 228] width 104 height 31
paste input "7004858440"
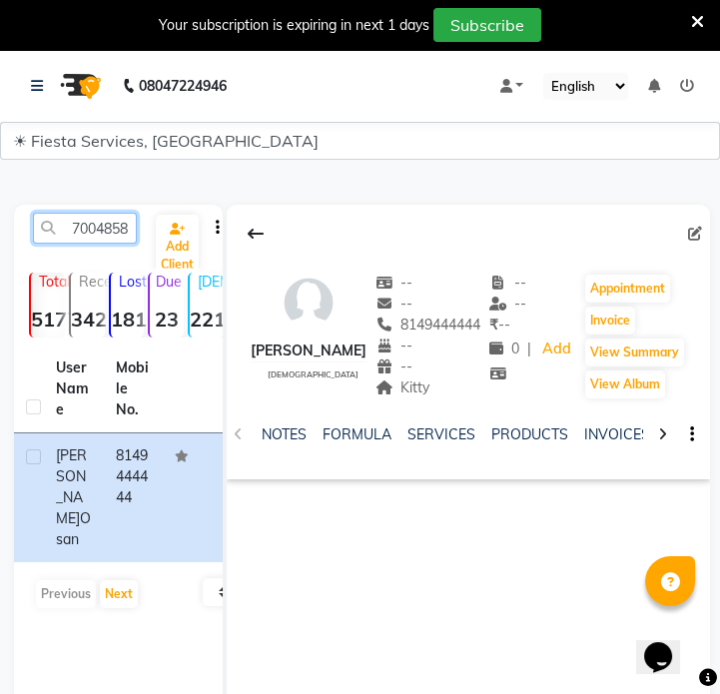
scroll to position [0, 27]
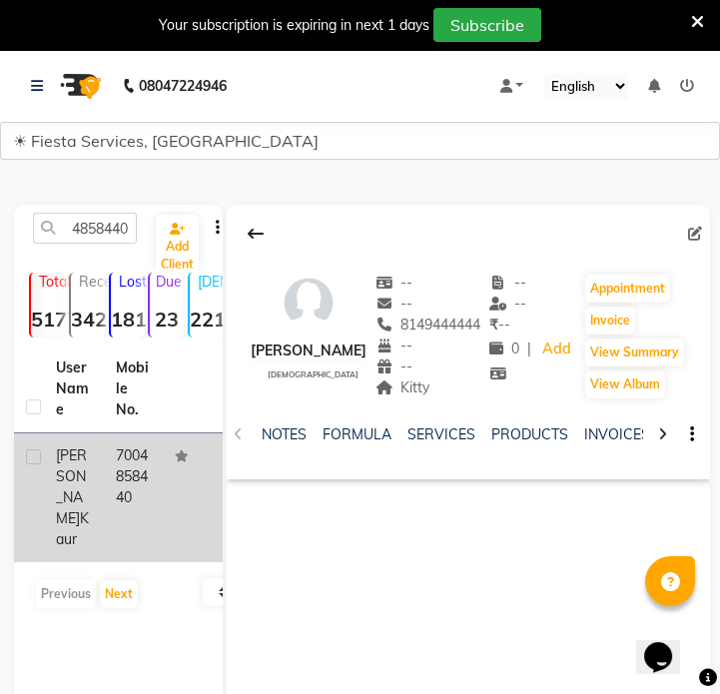
click at [124, 511] on td "7004858440" at bounding box center [134, 497] width 60 height 129
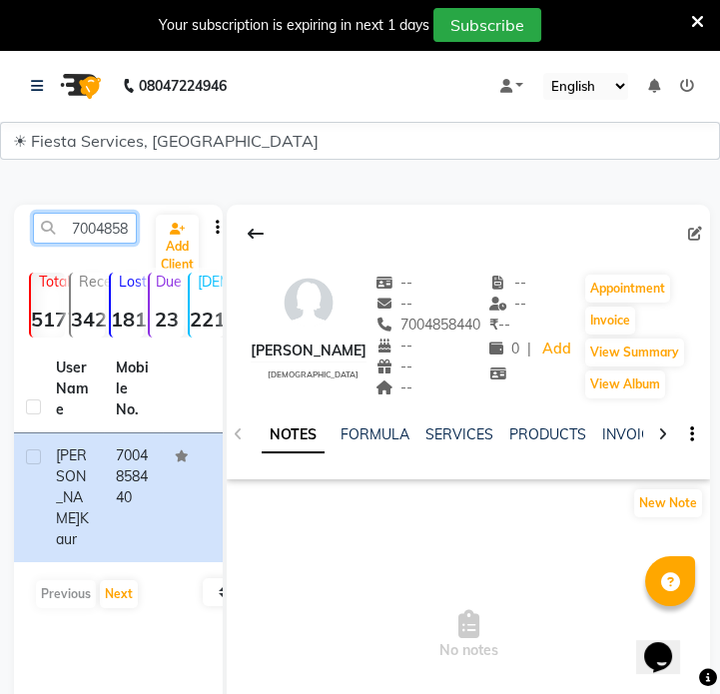
click at [75, 231] on input "7004858440" at bounding box center [85, 228] width 104 height 31
paste input "6265879617"
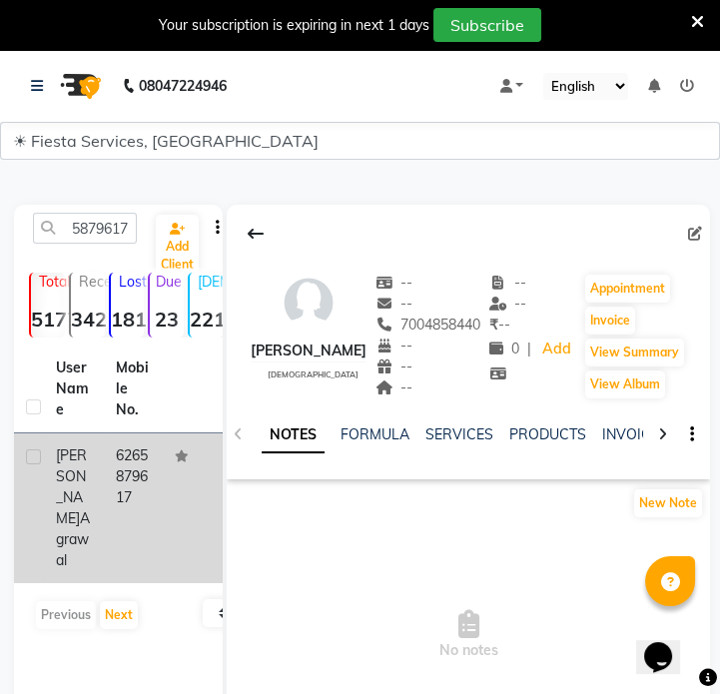
click at [134, 478] on td "6265879617" at bounding box center [134, 508] width 60 height 150
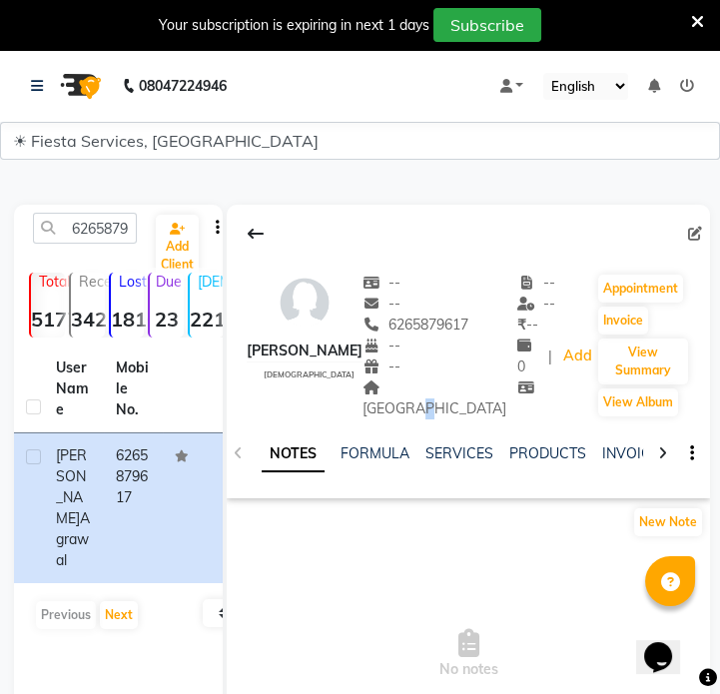
click at [462, 379] on span "[GEOGRAPHIC_DATA]" at bounding box center [434, 397] width 144 height 39
click at [122, 239] on input "6265879617" at bounding box center [85, 228] width 104 height 31
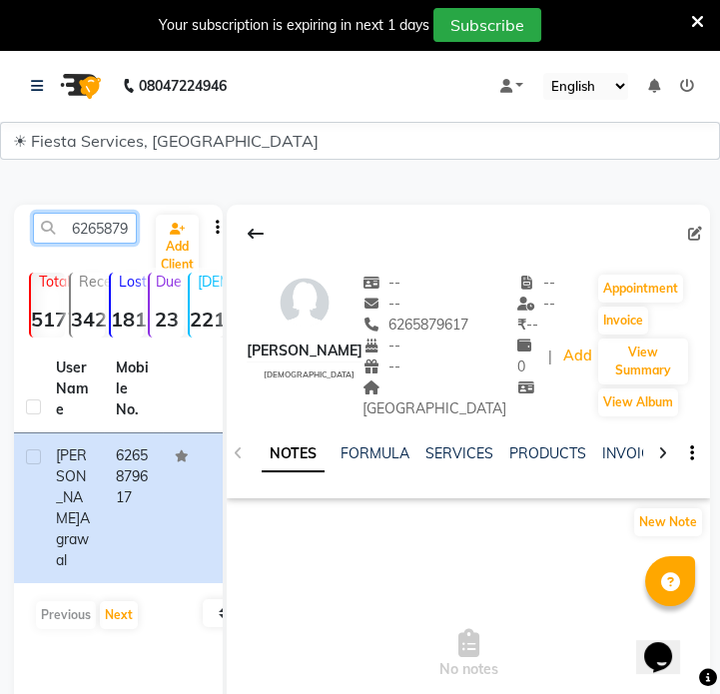
paste input "9427216749"
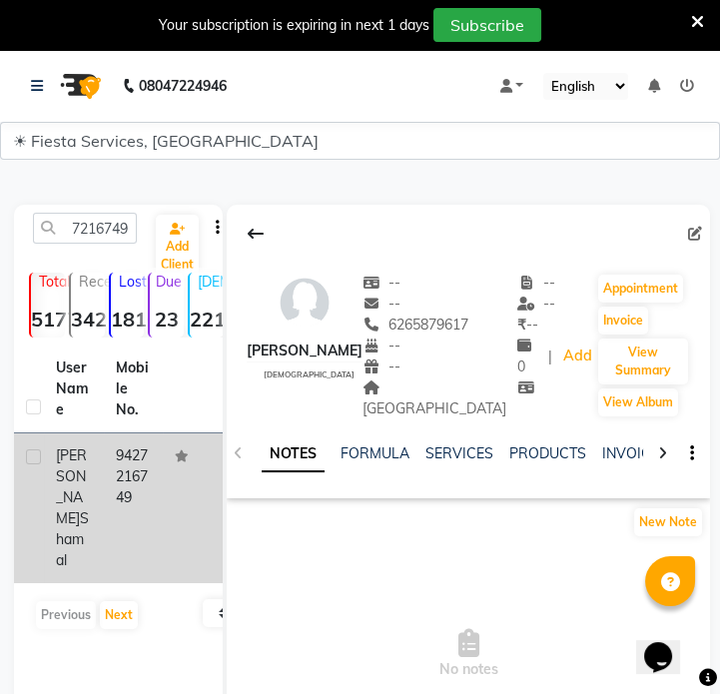
click at [126, 494] on td "9427216749" at bounding box center [134, 508] width 60 height 150
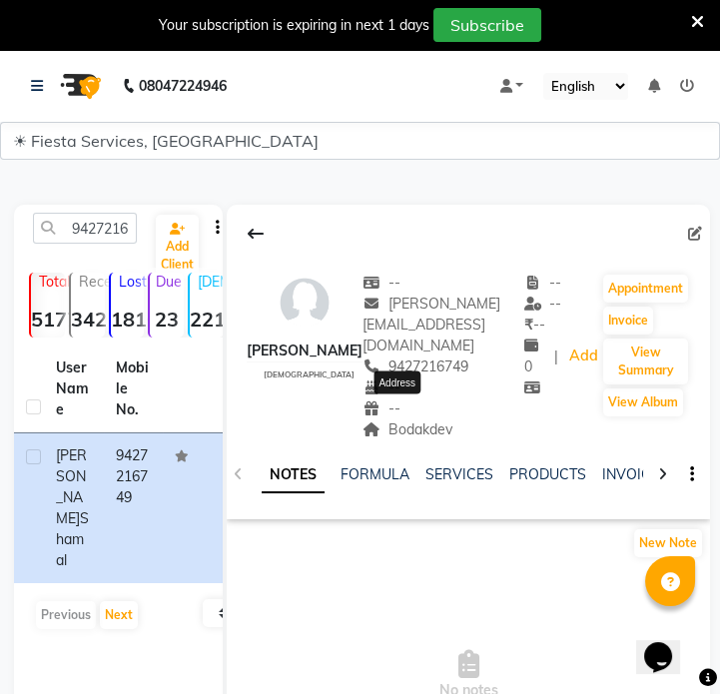
click at [395, 420] on span "Bodakdev" at bounding box center [407, 429] width 90 height 18
click at [114, 223] on input "9427216749" at bounding box center [85, 228] width 104 height 31
click at [114, 224] on input "9427216749" at bounding box center [85, 228] width 104 height 31
paste input "898427462"
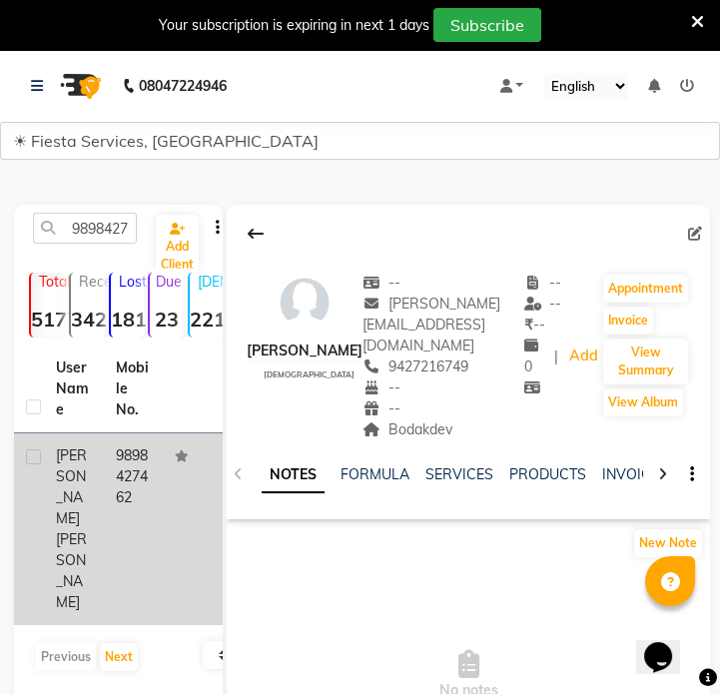
click at [121, 464] on td "9898427462" at bounding box center [134, 529] width 60 height 192
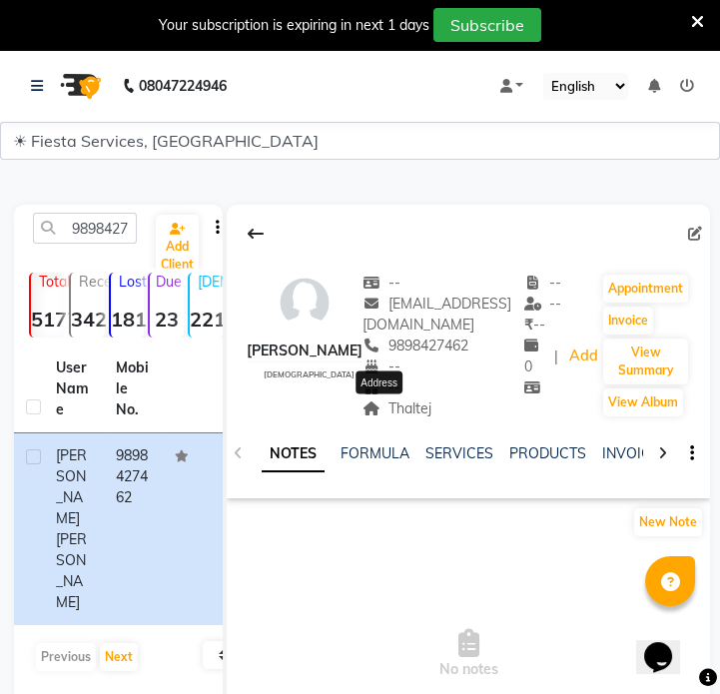
click at [401, 411] on span "Thaltej" at bounding box center [396, 408] width 69 height 18
click at [119, 227] on input "9898427462" at bounding box center [85, 228] width 104 height 31
paste input "737298941"
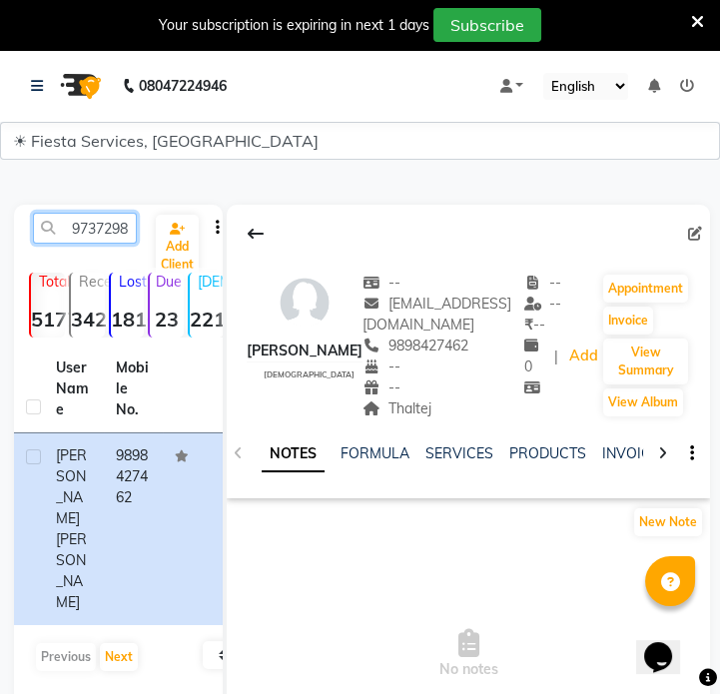
scroll to position [0, 27]
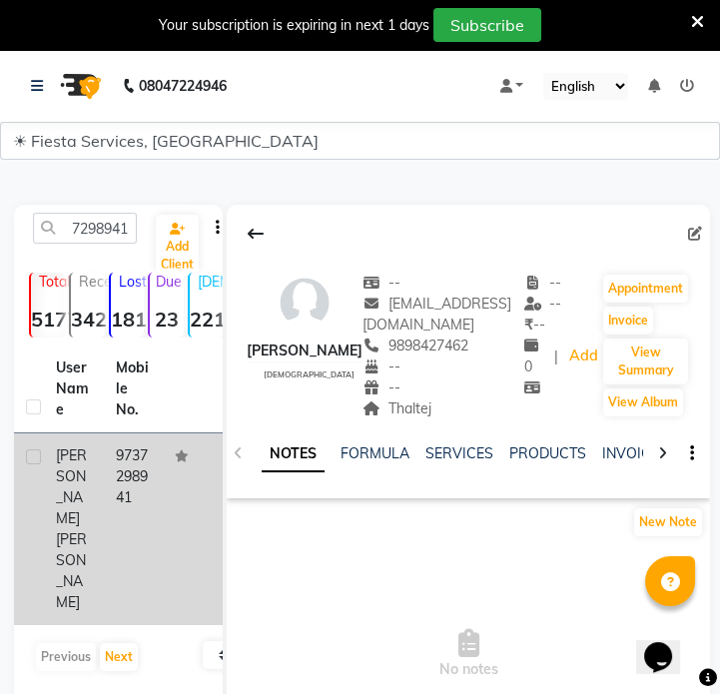
click at [158, 508] on td "9737298941" at bounding box center [134, 529] width 60 height 192
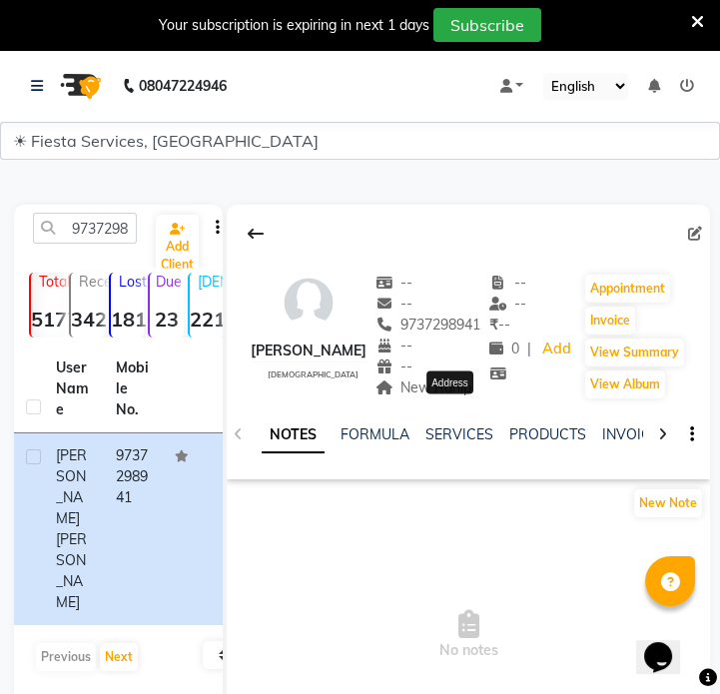
click at [468, 396] on span "New Ranip" at bounding box center [423, 387] width 97 height 18
click at [121, 249] on div "9737298941 Add Client" at bounding box center [118, 236] width 201 height 47
click at [100, 236] on input "9737298941" at bounding box center [85, 228] width 104 height 31
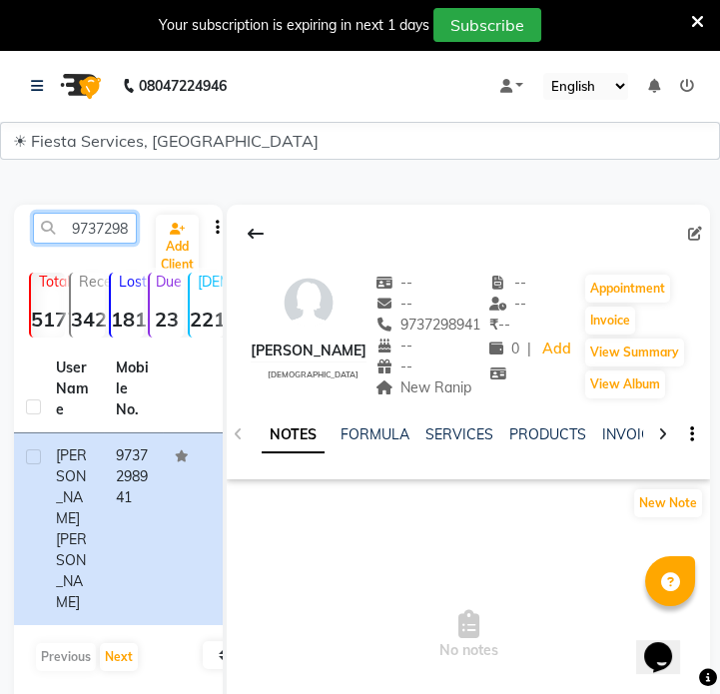
click at [100, 236] on input "9737298941" at bounding box center [85, 228] width 104 height 31
paste input "543742180"
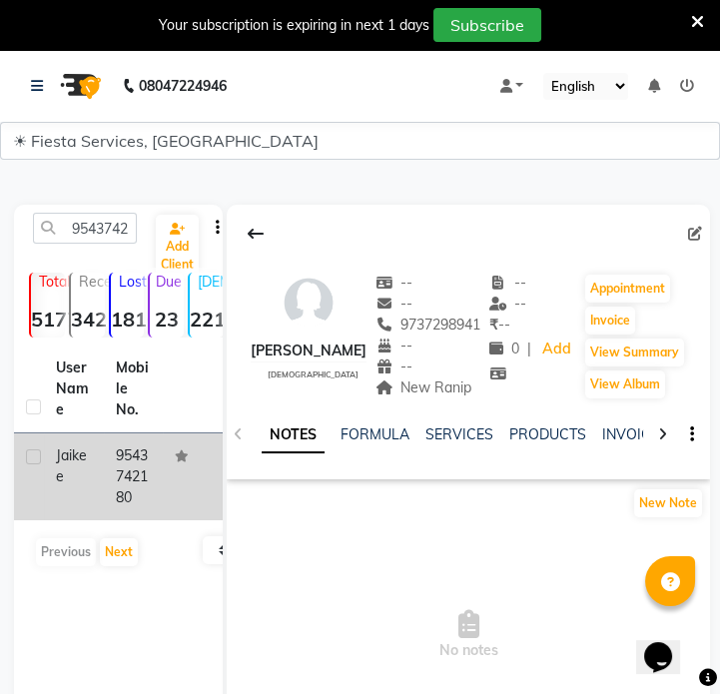
click at [132, 470] on td "9543742180" at bounding box center [134, 476] width 60 height 87
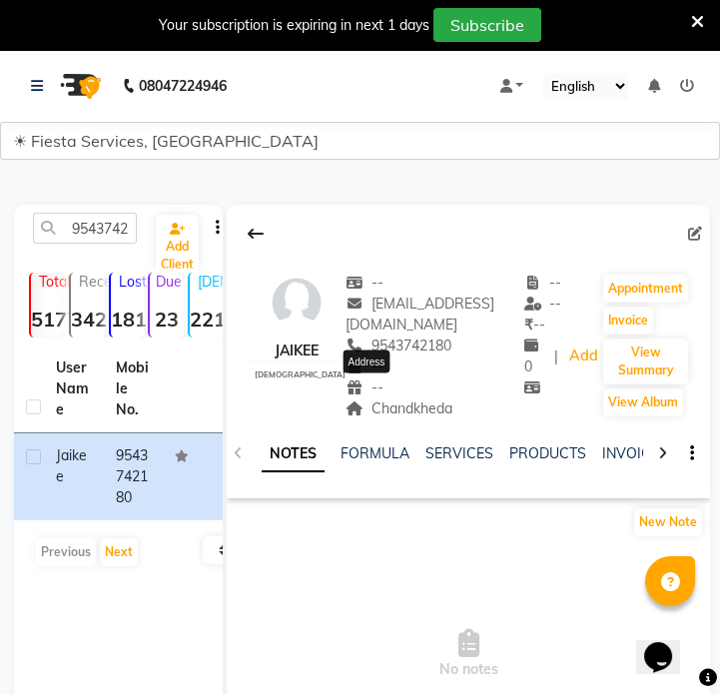
click at [353, 399] on span "Chandkheda" at bounding box center [398, 408] width 107 height 18
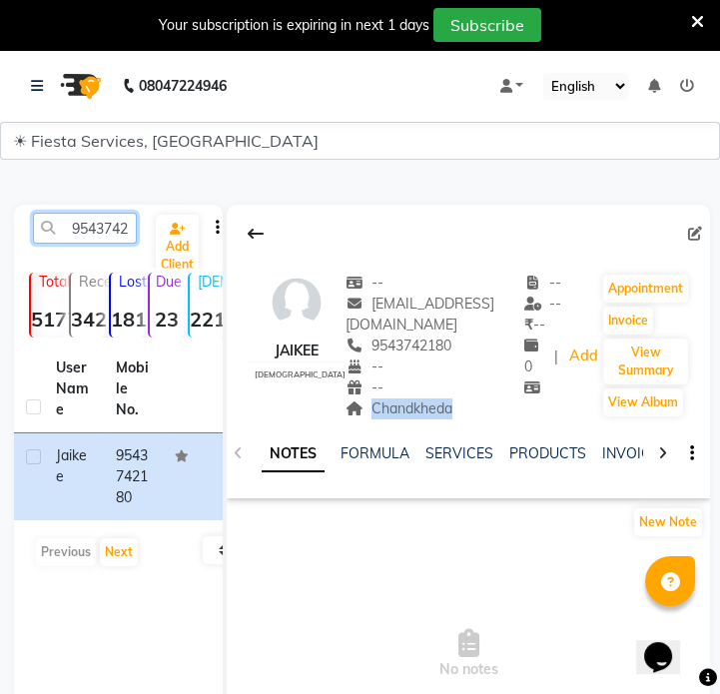
click at [113, 235] on input "9543742180" at bounding box center [85, 228] width 104 height 31
paste input "106524907"
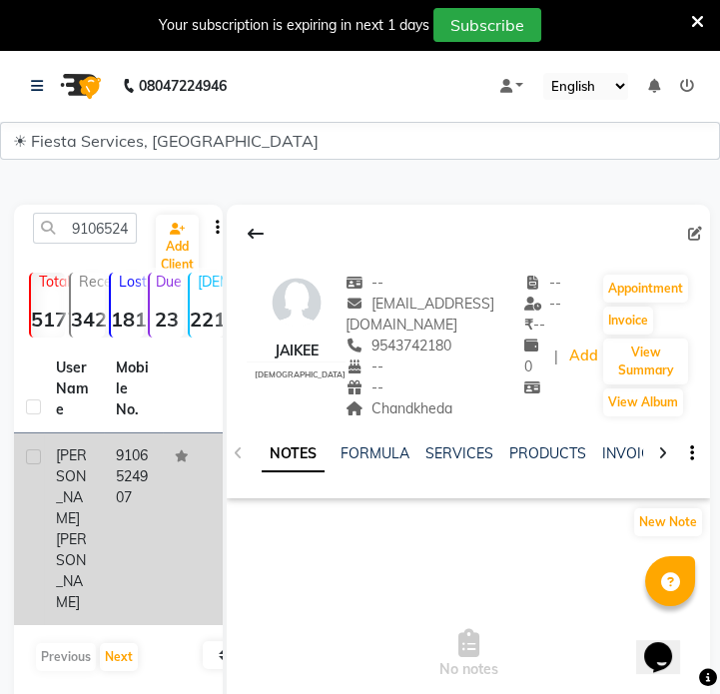
click at [171, 468] on td at bounding box center [193, 529] width 60 height 192
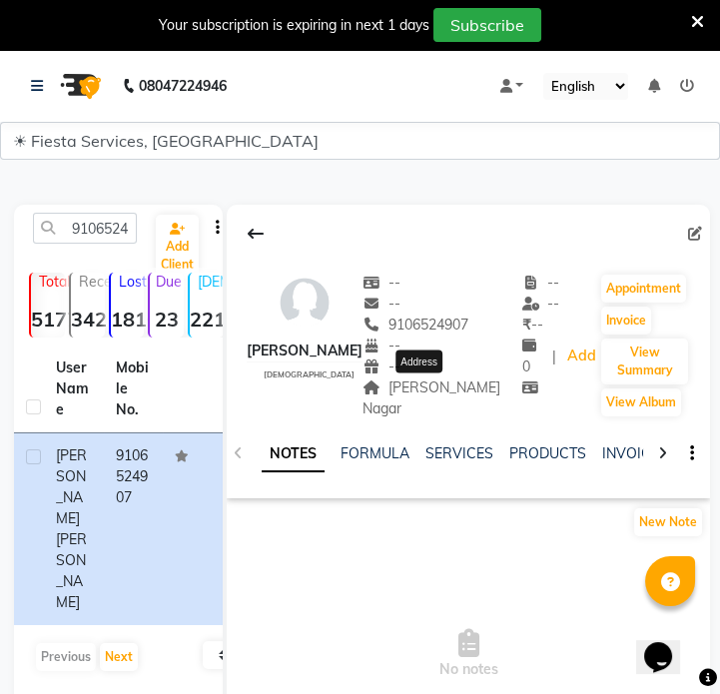
click at [417, 384] on span "[PERSON_NAME] Nagar" at bounding box center [431, 397] width 138 height 39
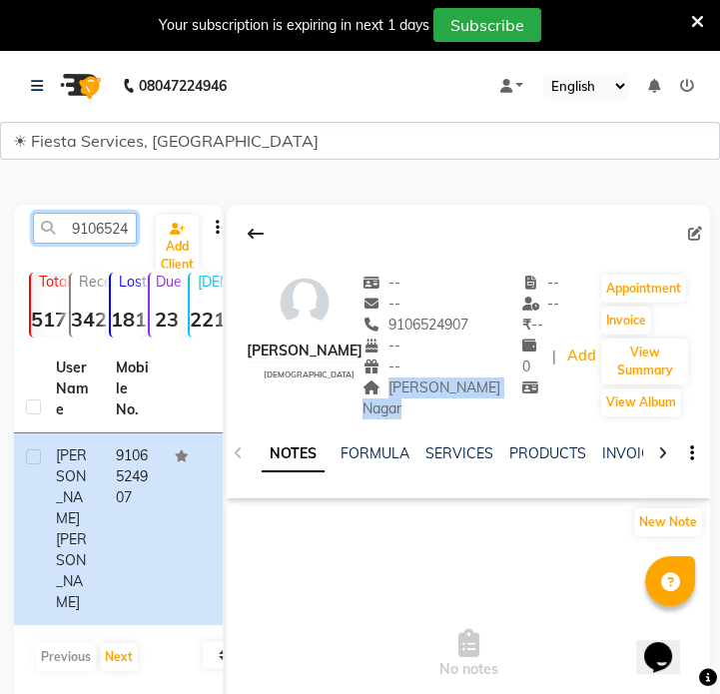
click at [131, 235] on input "9106524907" at bounding box center [85, 228] width 104 height 31
paste input "726782622"
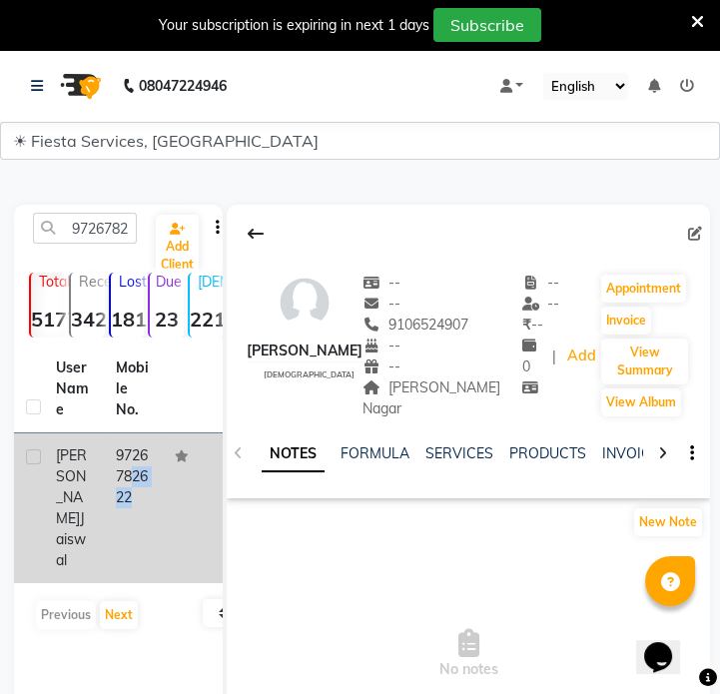
click at [160, 485] on td "9726782622" at bounding box center [134, 508] width 60 height 150
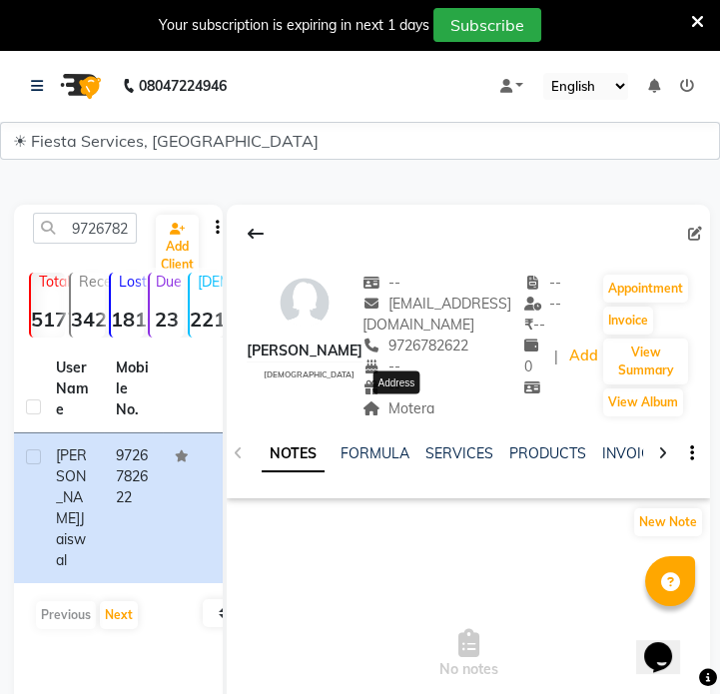
click at [404, 402] on span "Motera" at bounding box center [398, 408] width 72 height 18
click at [124, 233] on input "9726782622" at bounding box center [85, 228] width 104 height 31
click at [124, 232] on input "9726782622" at bounding box center [85, 228] width 104 height 31
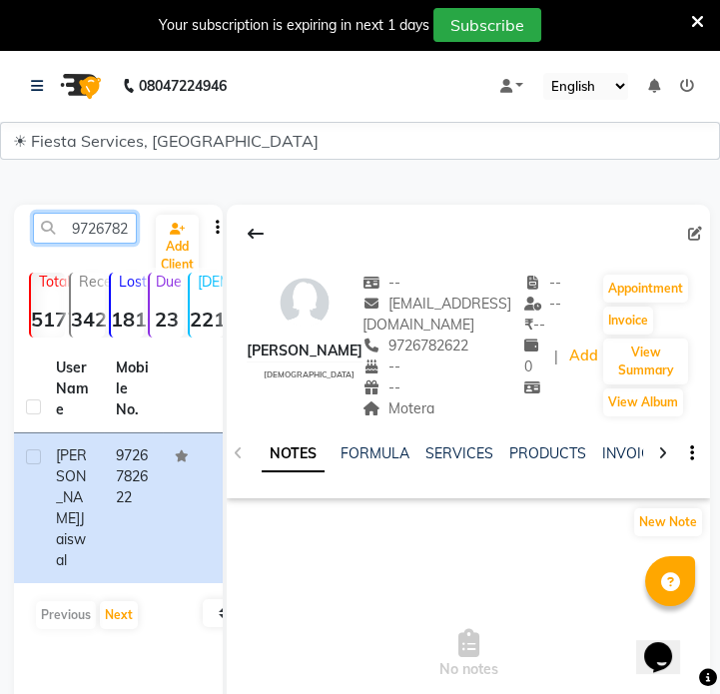
paste input "8378888816"
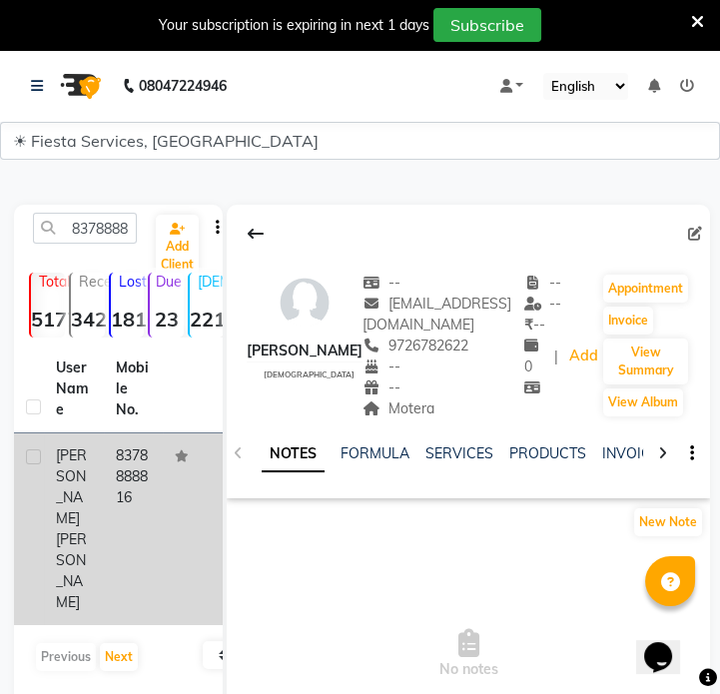
click at [182, 475] on td at bounding box center [193, 529] width 60 height 192
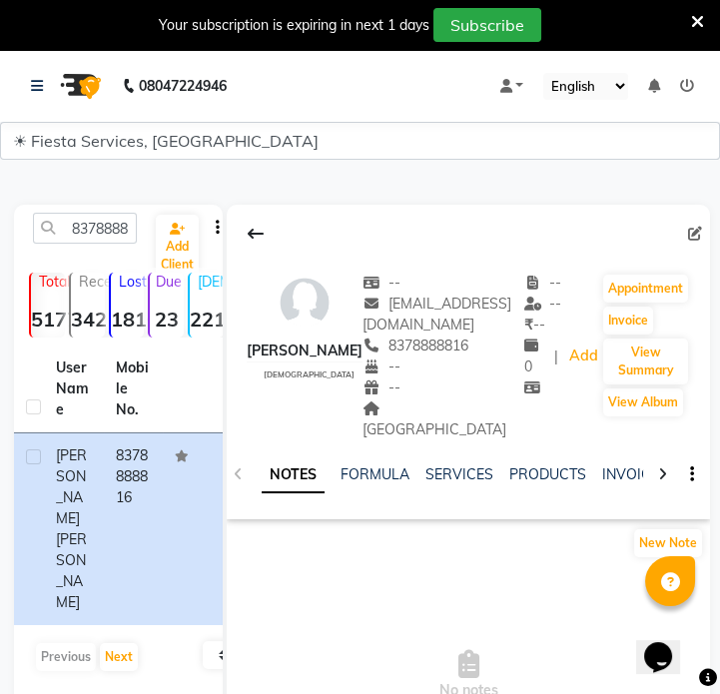
click at [428, 398] on div "[GEOGRAPHIC_DATA]" at bounding box center [443, 419] width 162 height 42
click at [429, 399] on div "[GEOGRAPHIC_DATA]" at bounding box center [443, 419] width 162 height 42
click at [429, 401] on span "[GEOGRAPHIC_DATA]" at bounding box center [434, 418] width 144 height 39
click at [77, 232] on input "8378888816" at bounding box center [85, 228] width 104 height 31
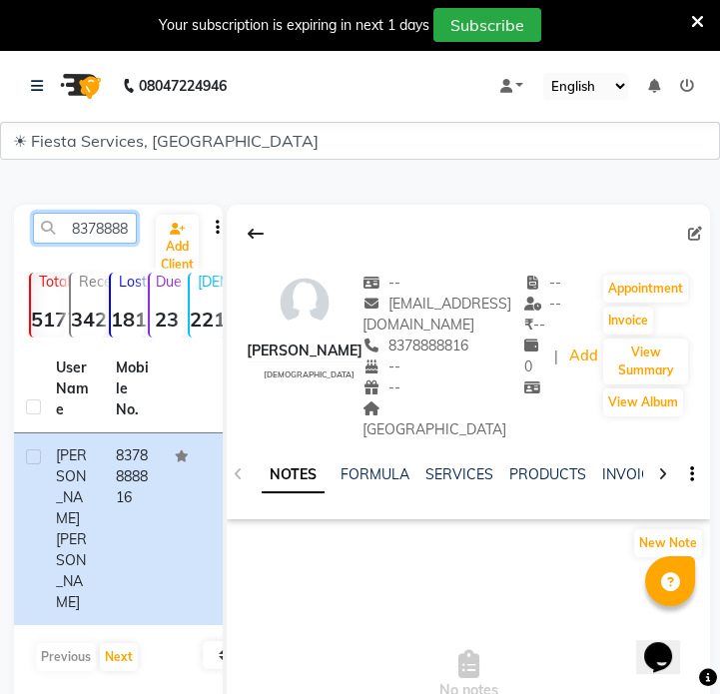
click at [77, 232] on input "8378888816" at bounding box center [85, 228] width 104 height 31
paste input "9766903865"
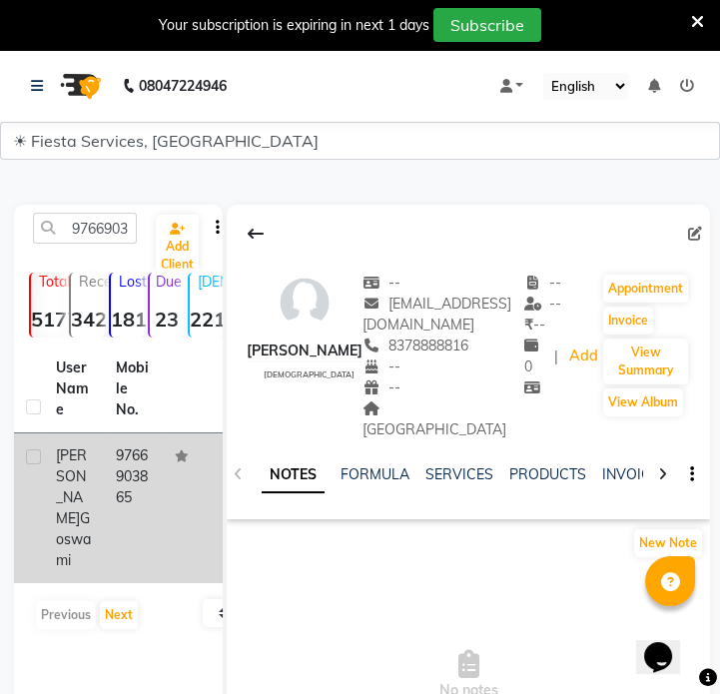
click at [145, 471] on td "9766903865" at bounding box center [134, 508] width 60 height 150
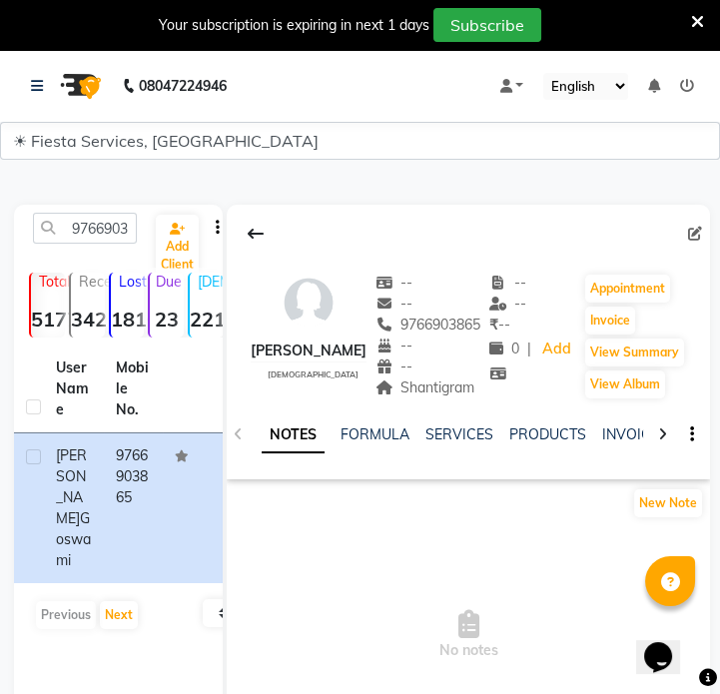
click at [456, 376] on div "-- -- 9766903865 -- -- Shantigram" at bounding box center [428, 336] width 106 height 128
click at [91, 228] on input "9766903865" at bounding box center [85, 228] width 104 height 31
paste input "033784421"
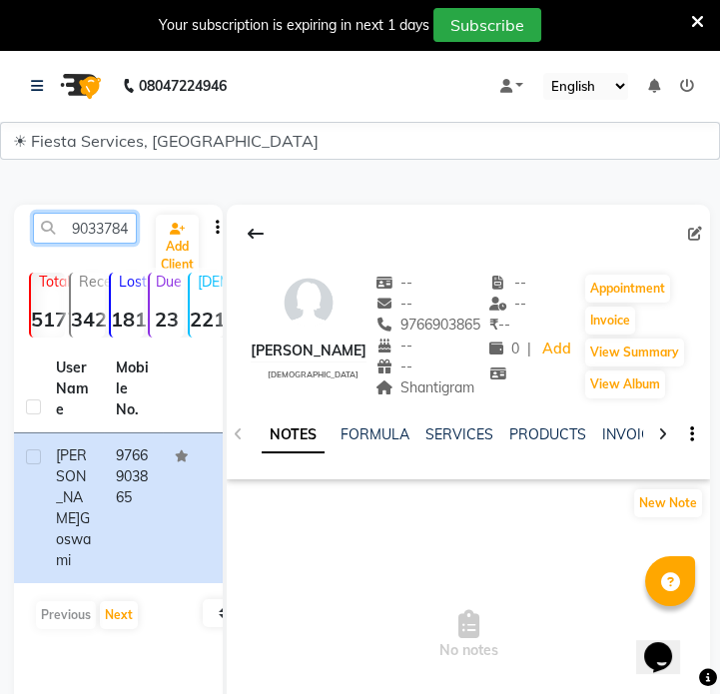
scroll to position [0, 27]
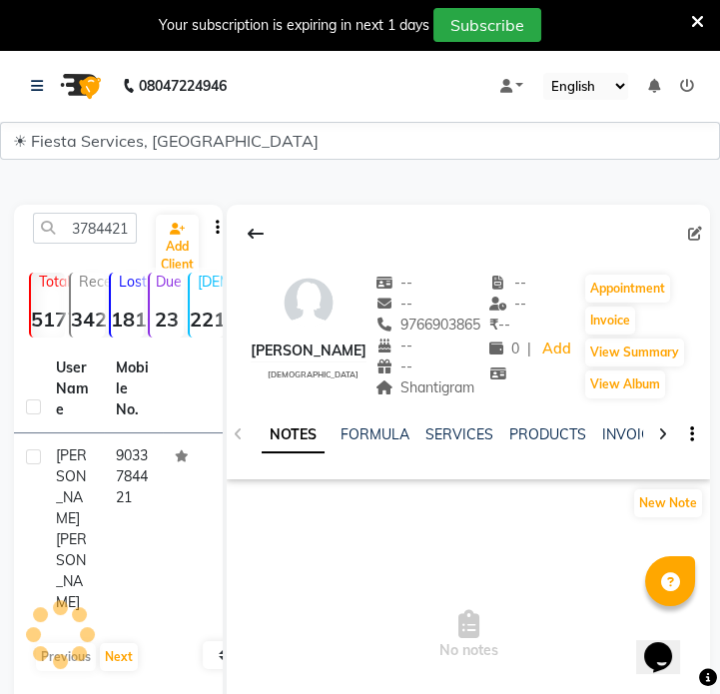
click at [125, 414] on th "Mobile No." at bounding box center [134, 389] width 60 height 88
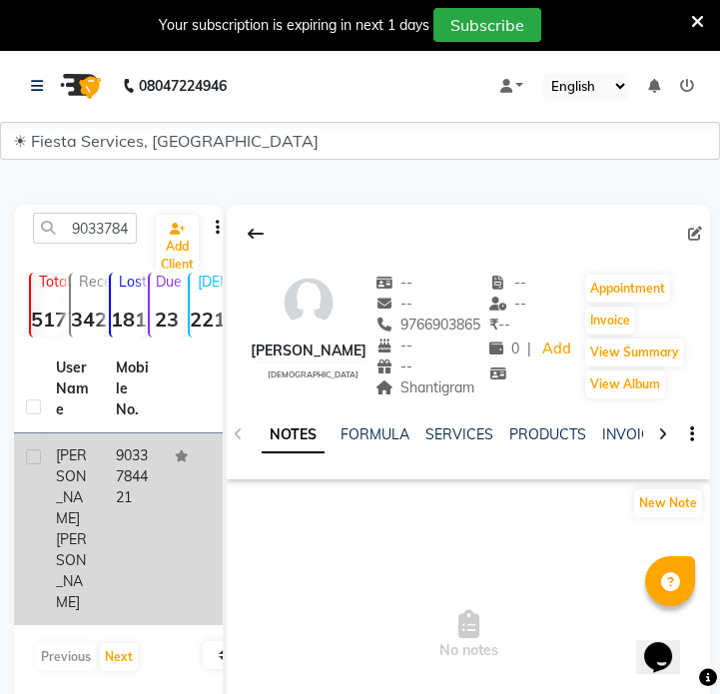
click at [120, 509] on td "9033784421" at bounding box center [134, 529] width 60 height 192
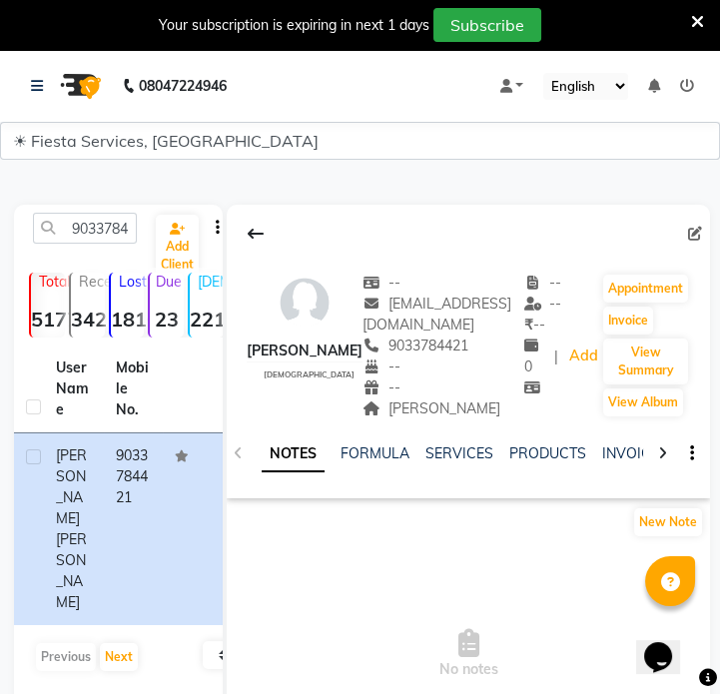
click at [428, 419] on div "[PERSON_NAME]" at bounding box center [443, 408] width 162 height 21
click at [125, 228] on input "9033784421" at bounding box center [85, 228] width 104 height 31
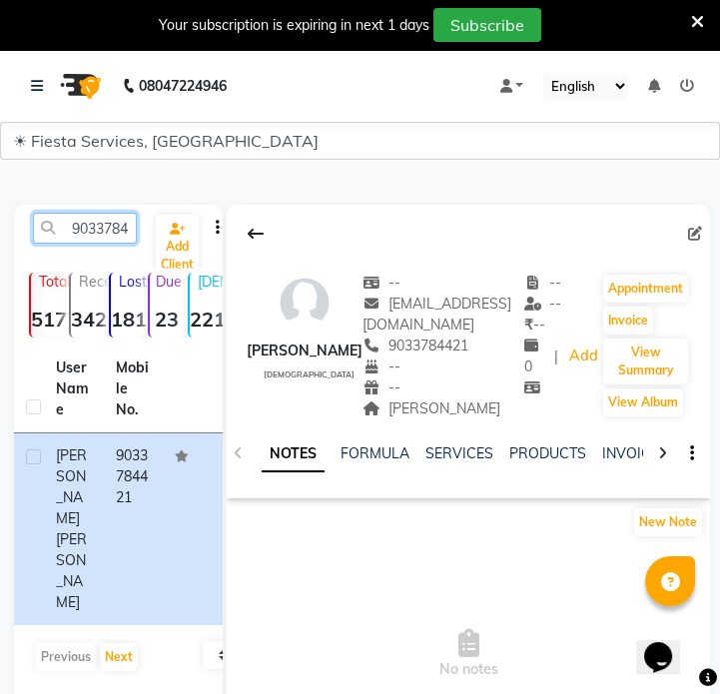
paste input "8200869042"
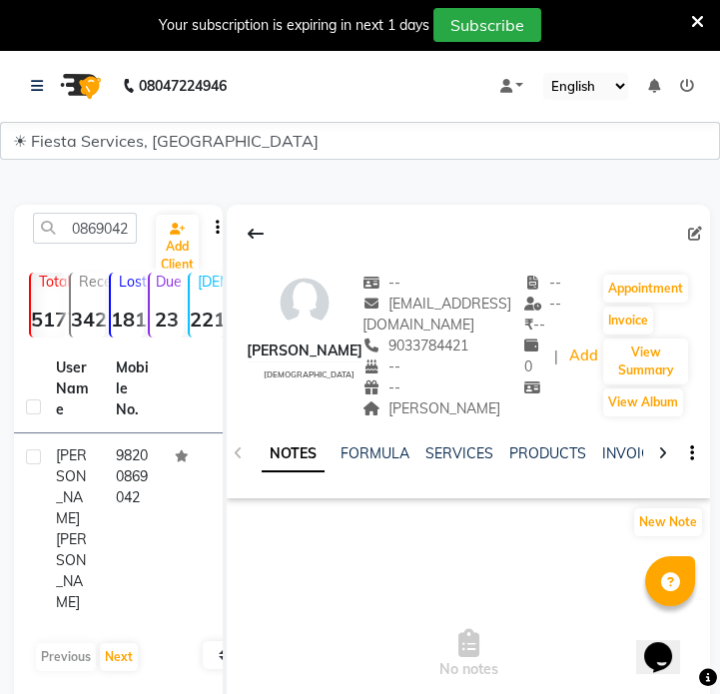
drag, startPoint x: 109, startPoint y: 396, endPoint x: 109, endPoint y: 410, distance: 14.0
click at [109, 404] on th "Mobile No." at bounding box center [134, 389] width 60 height 88
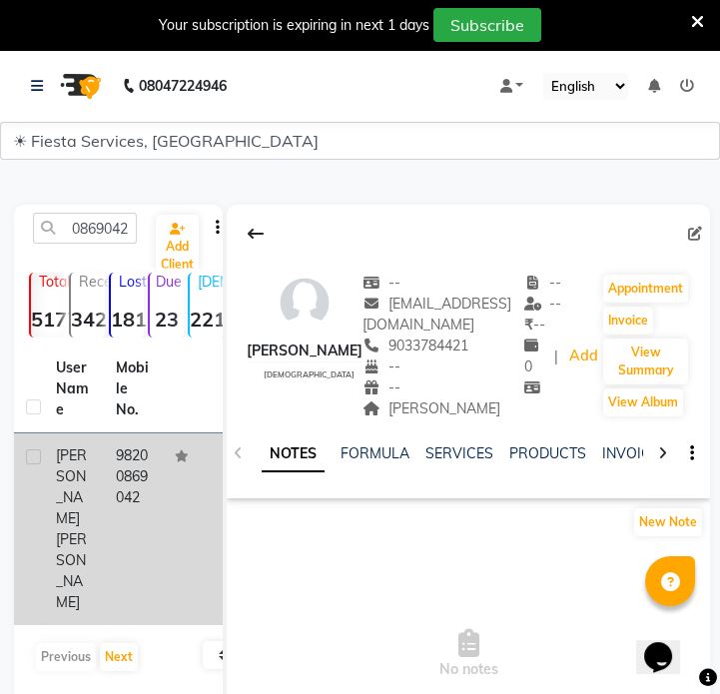
scroll to position [0, 0]
click at [109, 460] on td "98200869042" at bounding box center [134, 529] width 60 height 192
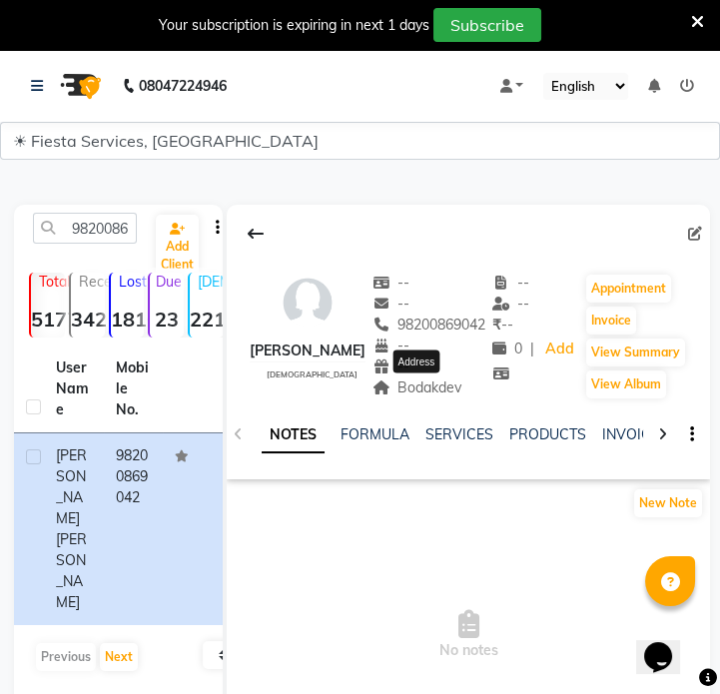
click at [425, 382] on span "Bodakdev" at bounding box center [417, 387] width 90 height 18
click at [120, 222] on input "98200869042" at bounding box center [85, 228] width 104 height 31
paste input "8866267291"
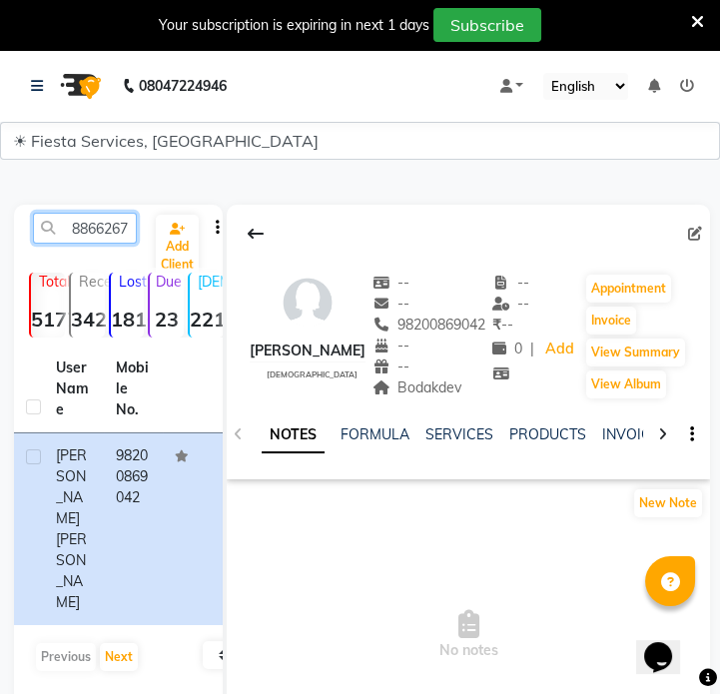
scroll to position [0, 27]
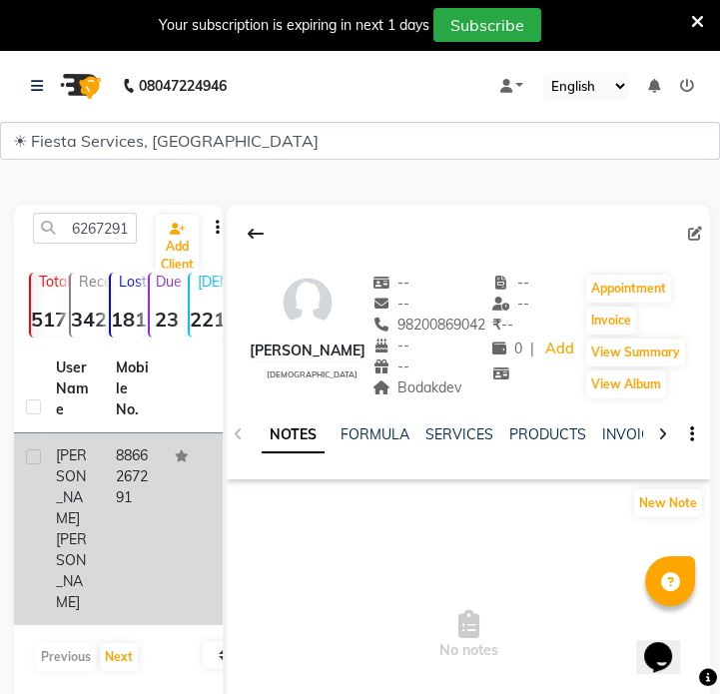
click at [83, 458] on span "[PERSON_NAME]" at bounding box center [71, 486] width 31 height 81
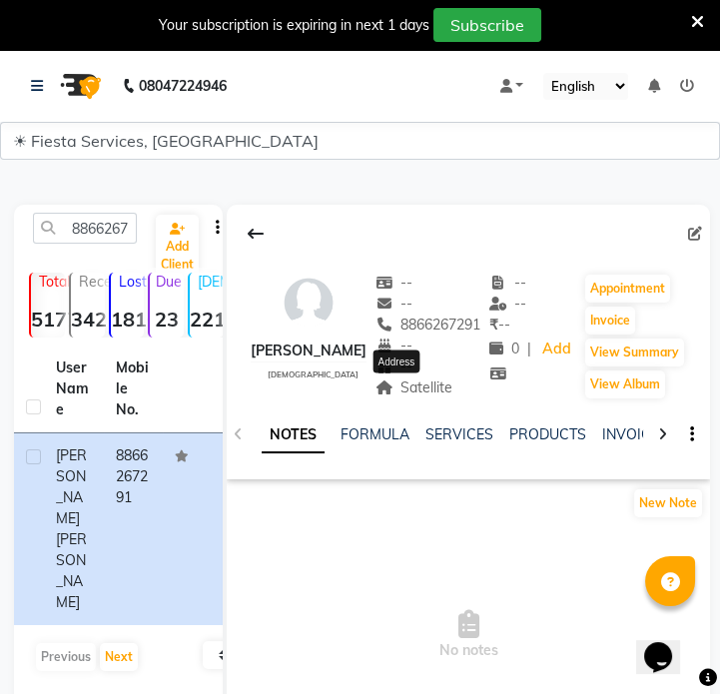
click at [411, 390] on span "Satellite" at bounding box center [414, 387] width 78 height 18
click at [119, 217] on input "8866267291" at bounding box center [85, 228] width 104 height 31
paste
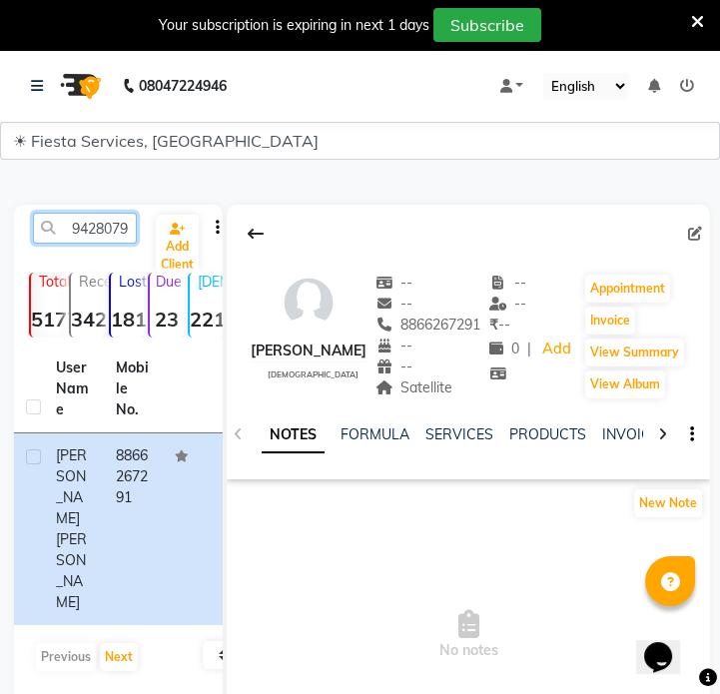
scroll to position [0, 27]
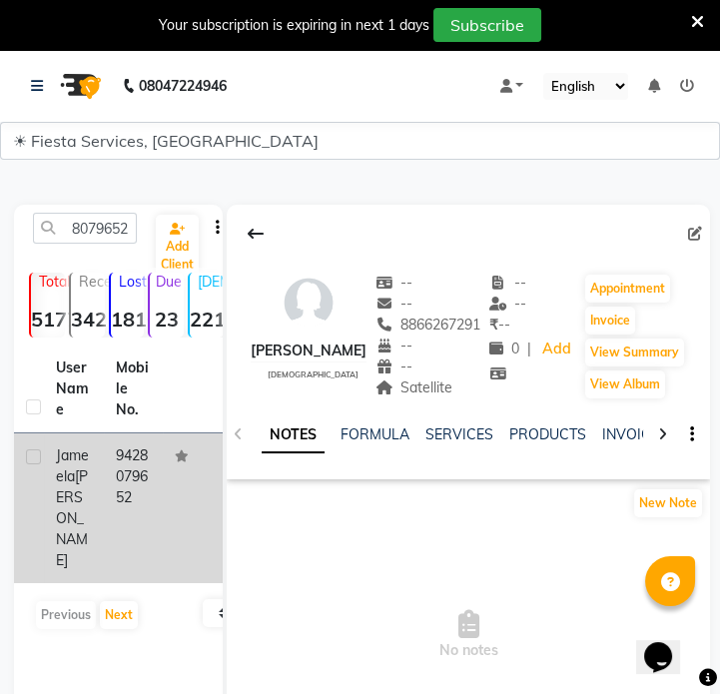
click at [120, 469] on td "9428079652" at bounding box center [134, 508] width 60 height 150
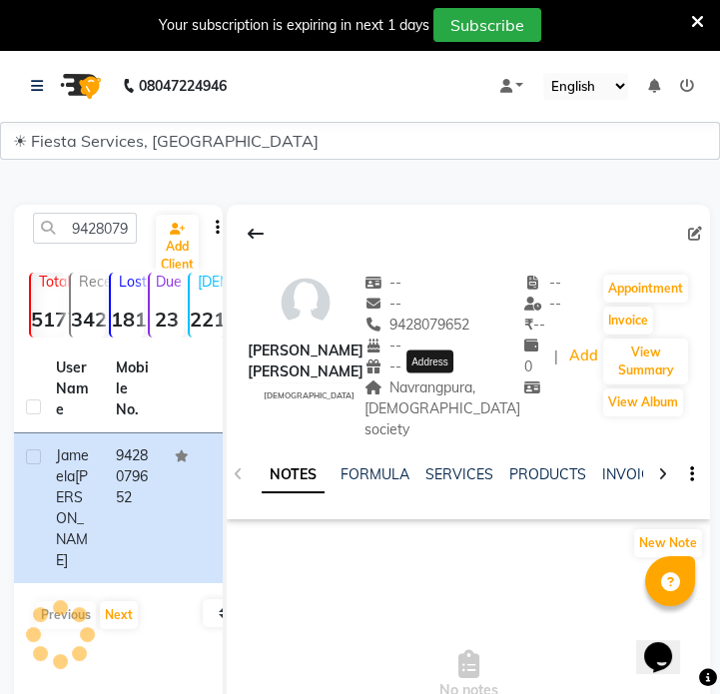
click at [446, 400] on span "Navrangpura, [DEMOGRAPHIC_DATA] society" at bounding box center [442, 408] width 156 height 60
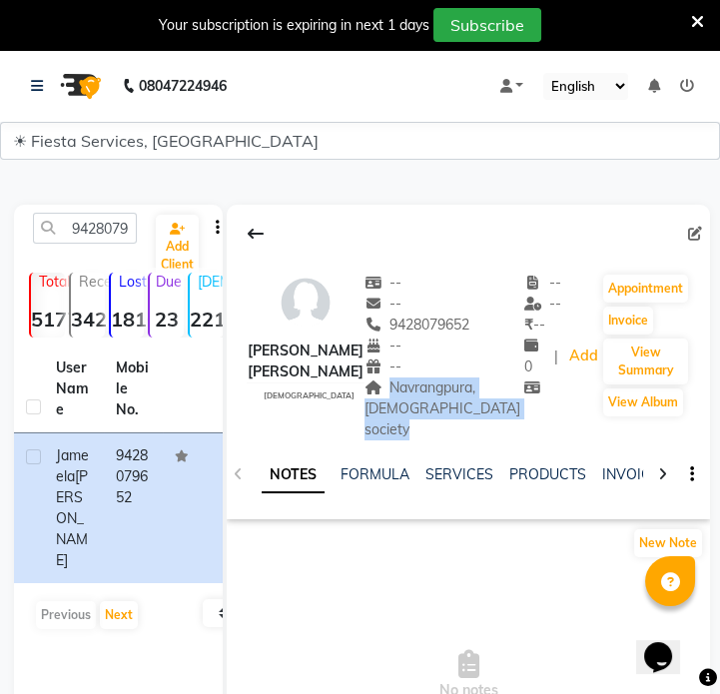
click at [446, 400] on span "Navrangpura, [DEMOGRAPHIC_DATA] society" at bounding box center [442, 408] width 156 height 60
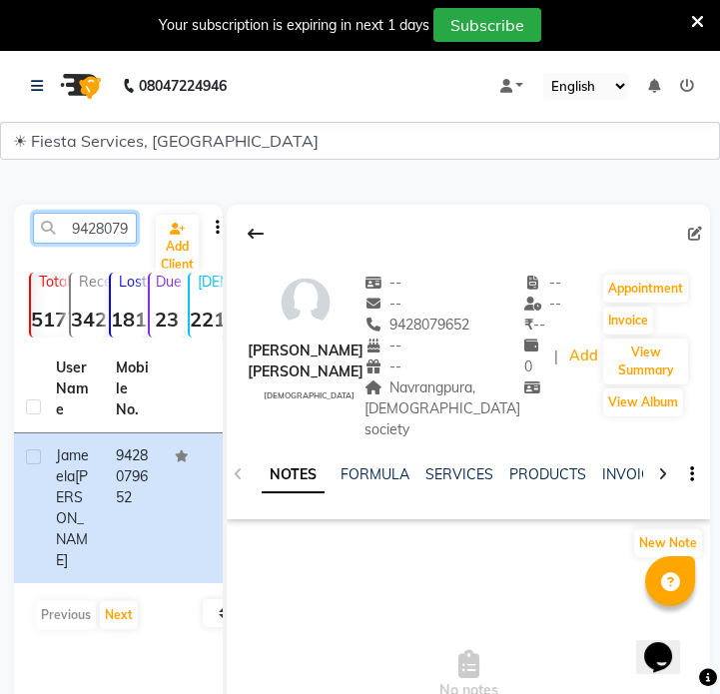
click at [124, 229] on input "9428079652" at bounding box center [85, 228] width 104 height 31
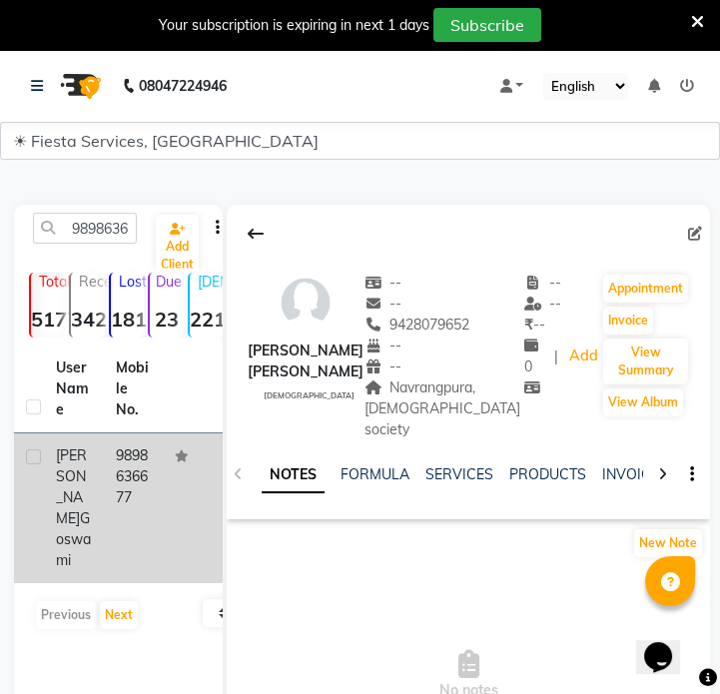
click at [102, 465] on td "[PERSON_NAME]" at bounding box center [74, 508] width 60 height 150
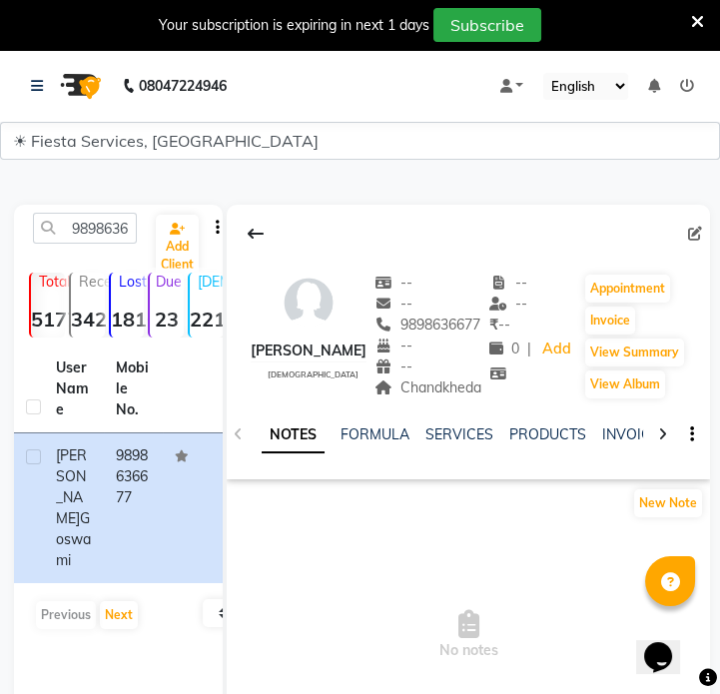
click at [481, 397] on div "Chandkheda" at bounding box center [427, 387] width 107 height 21
click at [466, 389] on span "Chandkheda" at bounding box center [427, 387] width 107 height 18
click at [107, 229] on input "9898636677" at bounding box center [85, 228] width 104 height 31
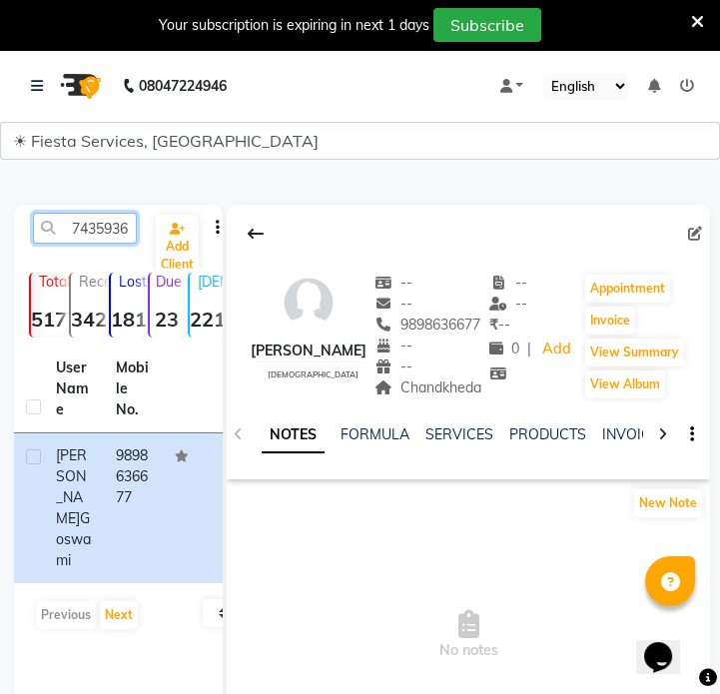
scroll to position [0, 27]
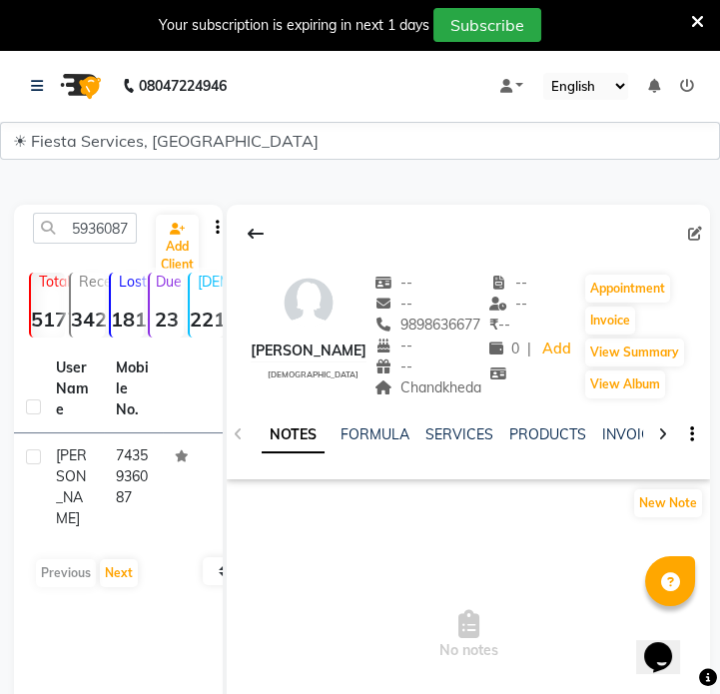
click at [166, 481] on td at bounding box center [193, 487] width 60 height 108
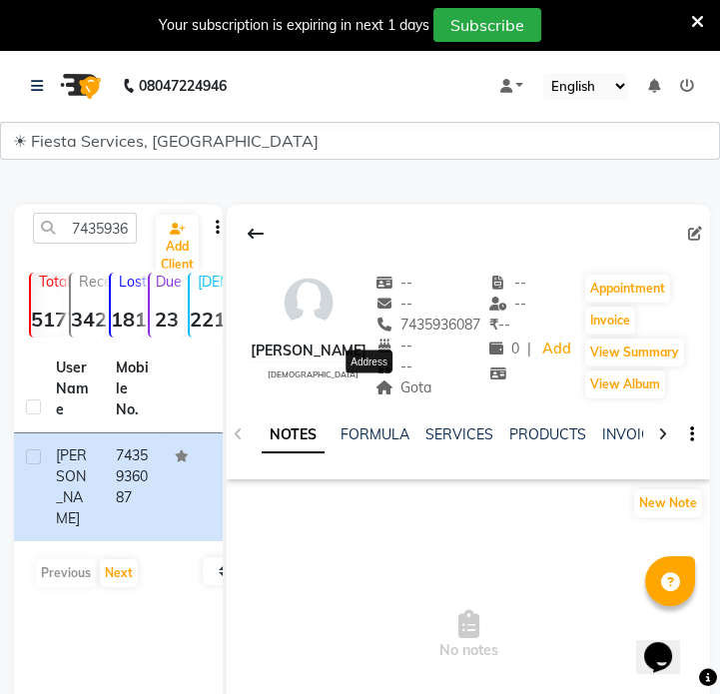
click at [386, 392] on span "Gota" at bounding box center [403, 387] width 57 height 18
click at [122, 228] on input "7435936087" at bounding box center [85, 228] width 104 height 31
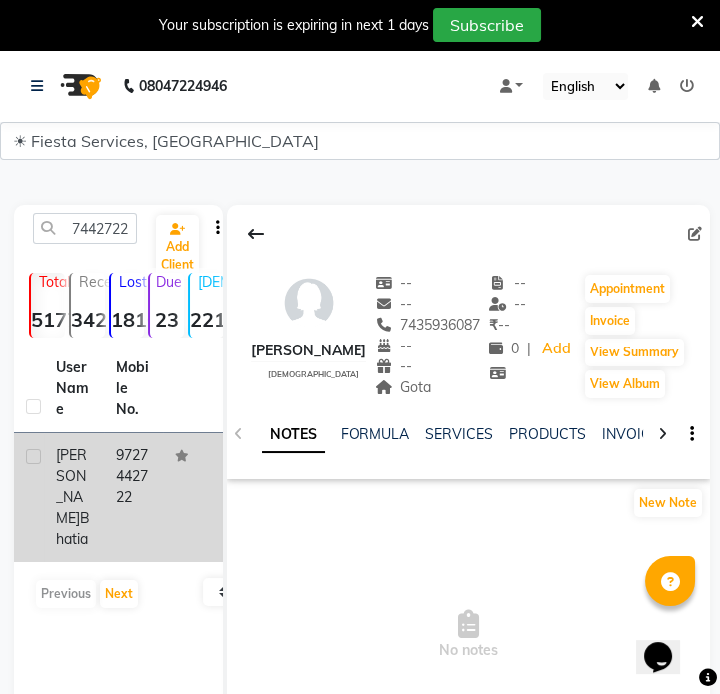
click at [68, 490] on div "[PERSON_NAME]" at bounding box center [74, 497] width 36 height 105
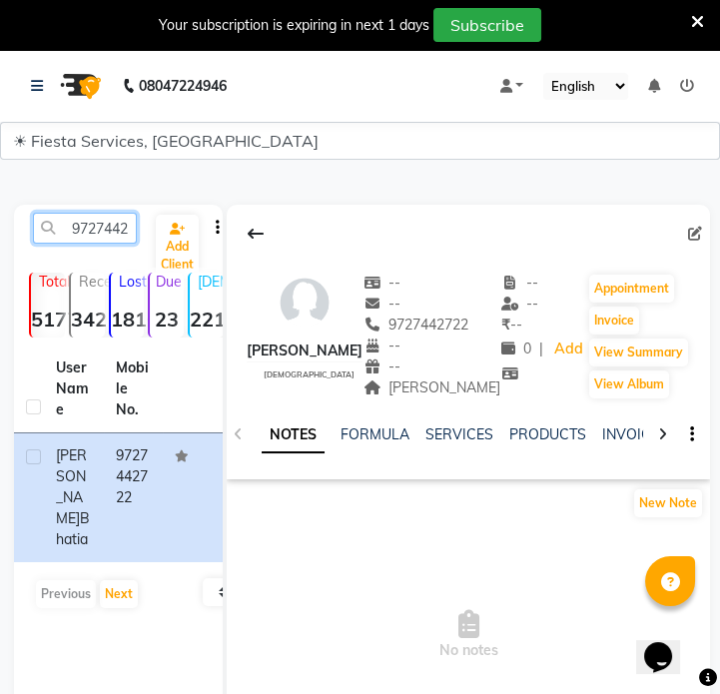
click at [117, 229] on input "9727442722" at bounding box center [85, 228] width 104 height 31
click at [116, 229] on input "9727442722" at bounding box center [85, 228] width 104 height 31
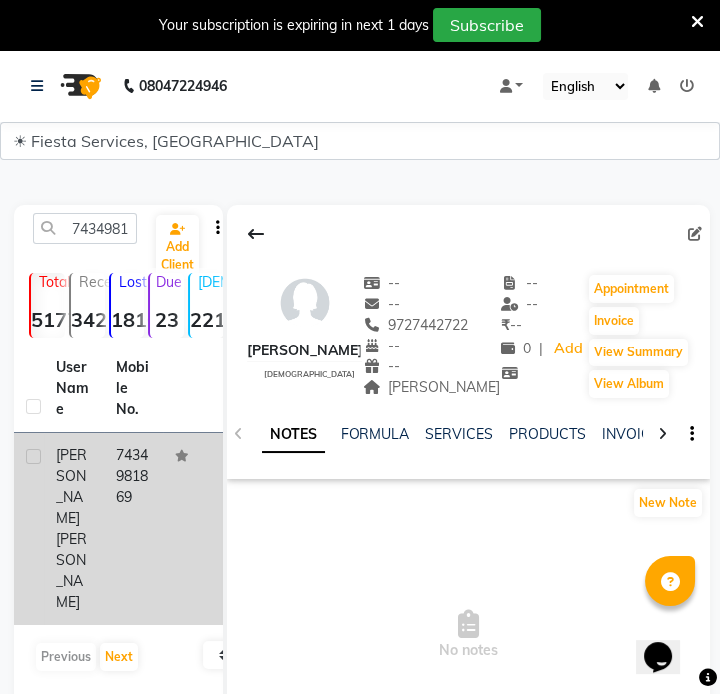
click at [99, 478] on td "[PERSON_NAME]" at bounding box center [74, 529] width 60 height 192
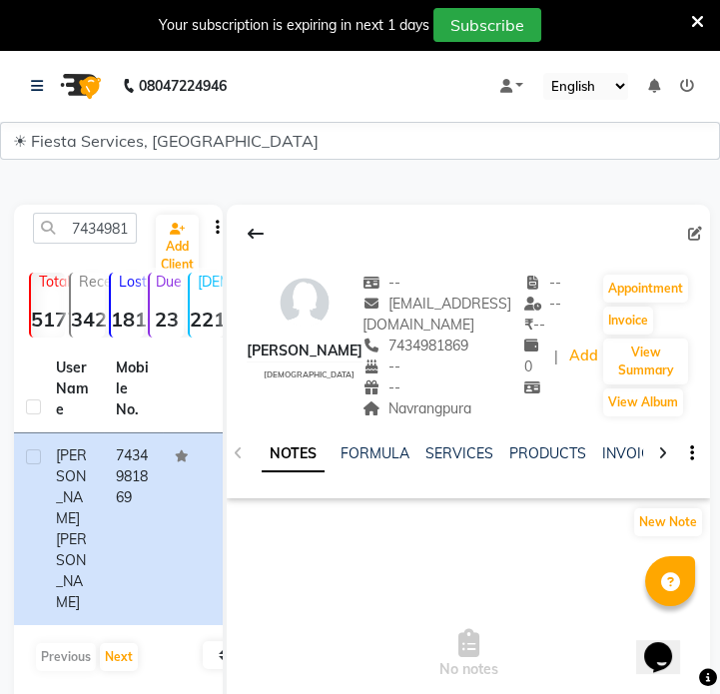
click at [412, 420] on div "NOTES FORMULA SERVICES PRODUCTS INVOICES APPOINTMENTS MEMBERSHIP PACKAGES VOUCH…" at bounding box center [468, 453] width 483 height 69
click at [419, 410] on span "Navrangpura" at bounding box center [416, 408] width 109 height 18
click at [109, 237] on input "7434981869" at bounding box center [85, 228] width 104 height 31
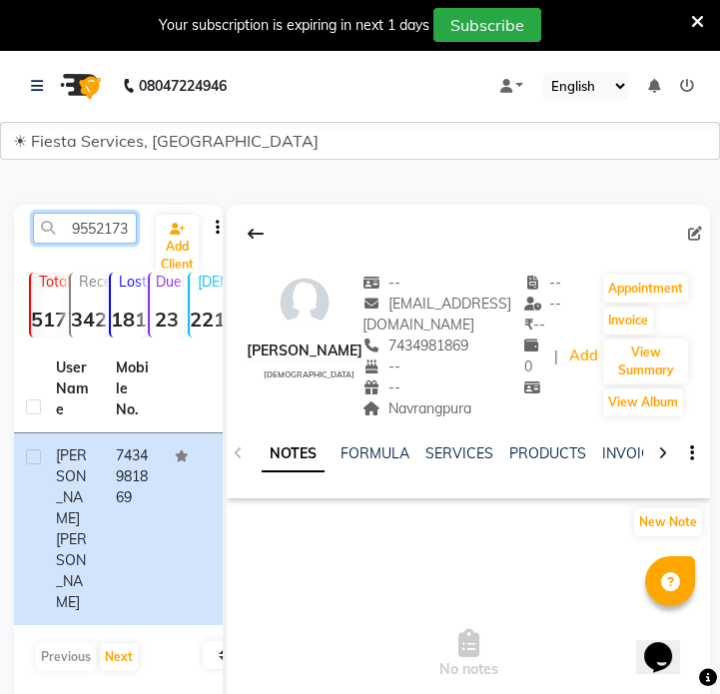
scroll to position [0, 27]
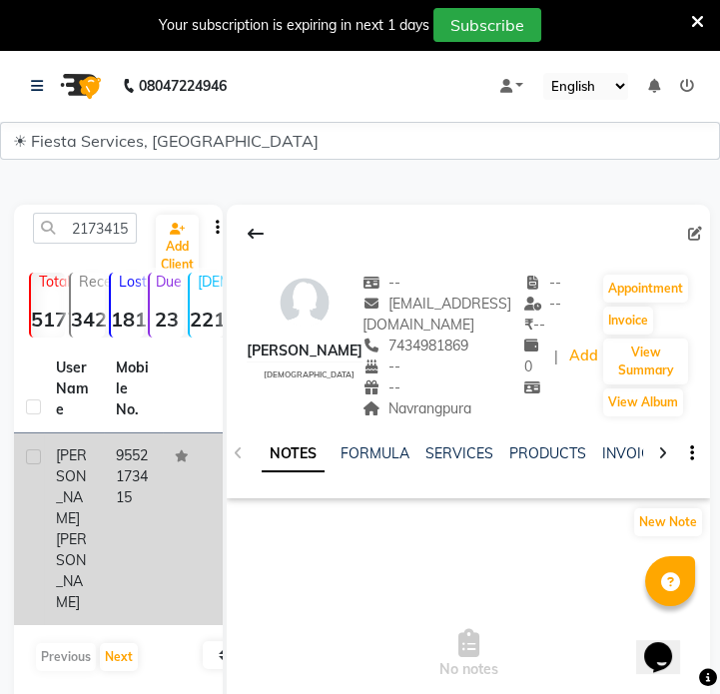
click at [108, 468] on td "9552173415" at bounding box center [134, 529] width 60 height 192
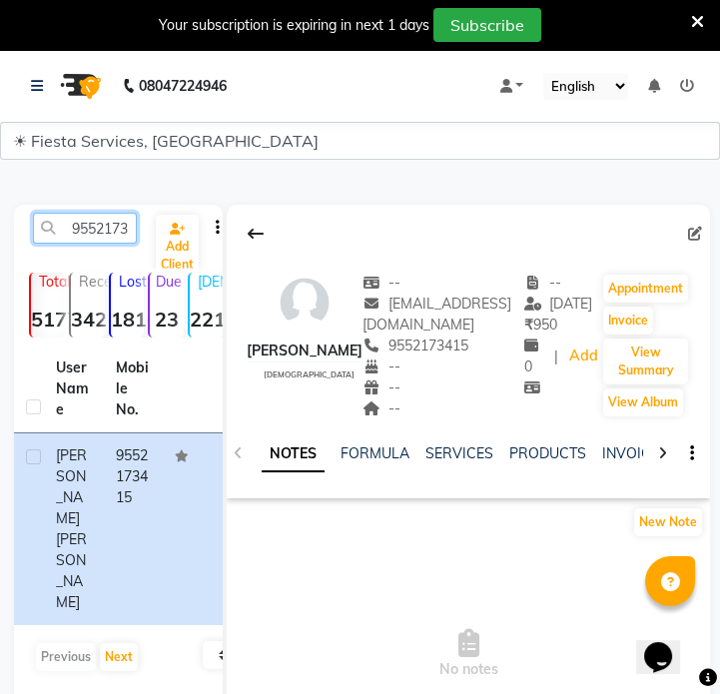
click at [102, 242] on input "9552173415" at bounding box center [85, 228] width 104 height 31
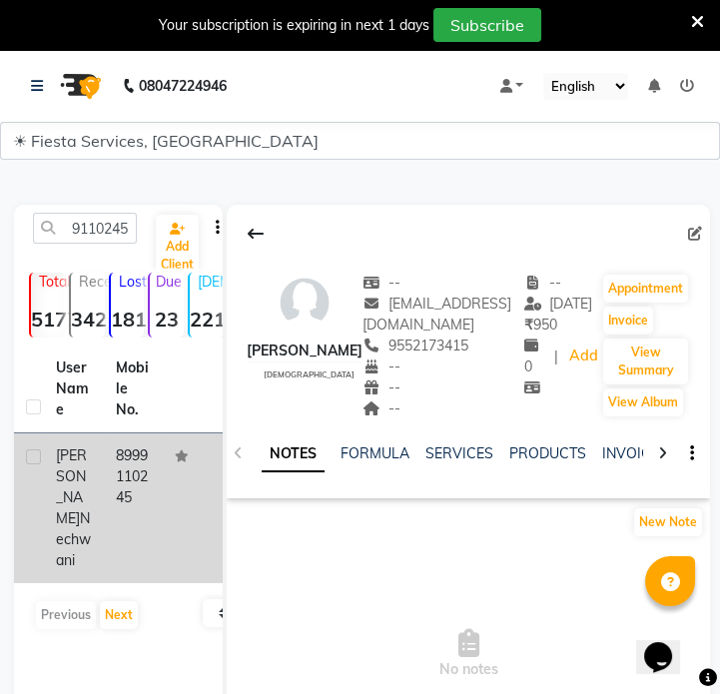
click at [125, 478] on td "8999110245" at bounding box center [134, 508] width 60 height 150
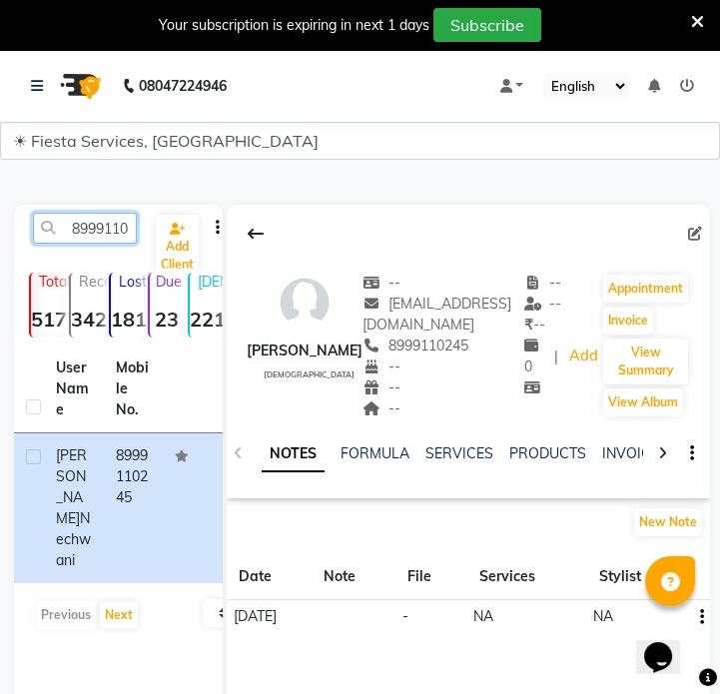
click at [94, 239] on input "8999110245" at bounding box center [85, 228] width 104 height 31
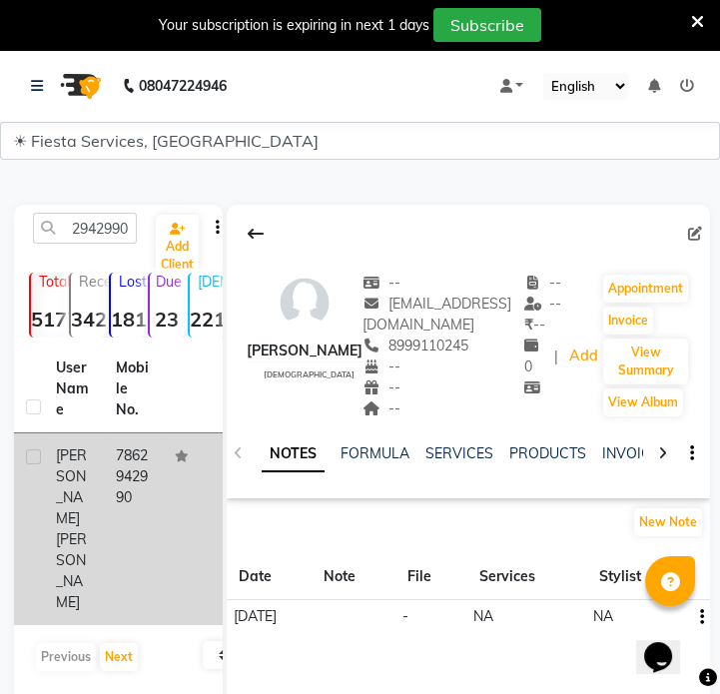
click at [71, 508] on td "[PERSON_NAME]" at bounding box center [74, 529] width 60 height 192
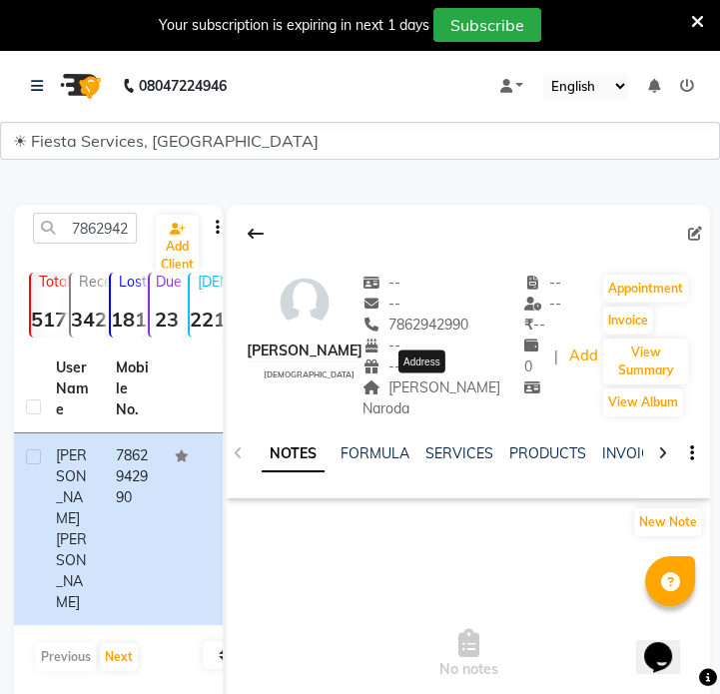
click at [442, 380] on span "[PERSON_NAME] Naroda" at bounding box center [431, 397] width 138 height 39
click at [442, 383] on span "[PERSON_NAME] Naroda" at bounding box center [431, 397] width 138 height 39
click at [106, 211] on div "7862942990 Add Client Total 5177 Recent 342 Lost 1810 Due 23 [DEMOGRAPHIC_DATA]…" at bounding box center [118, 504] width 209 height 599
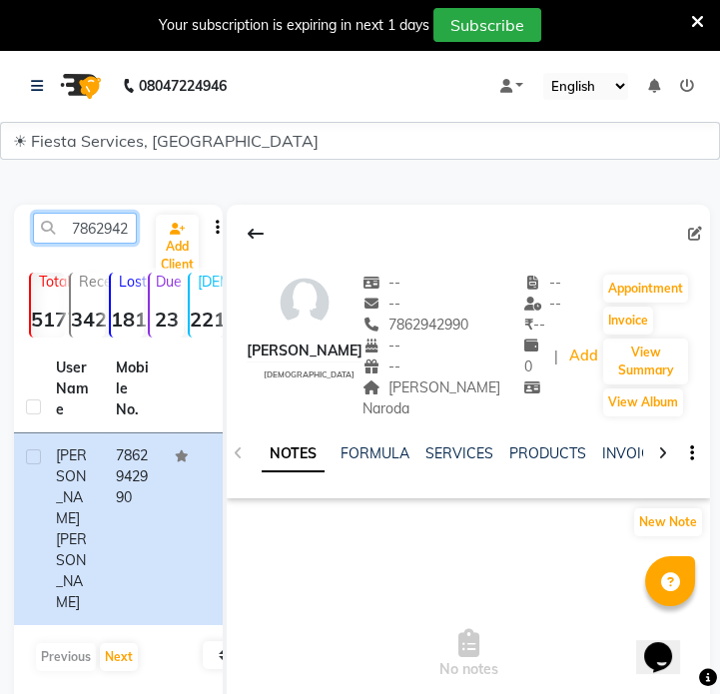
click at [107, 213] on input "7862942990" at bounding box center [85, 228] width 104 height 31
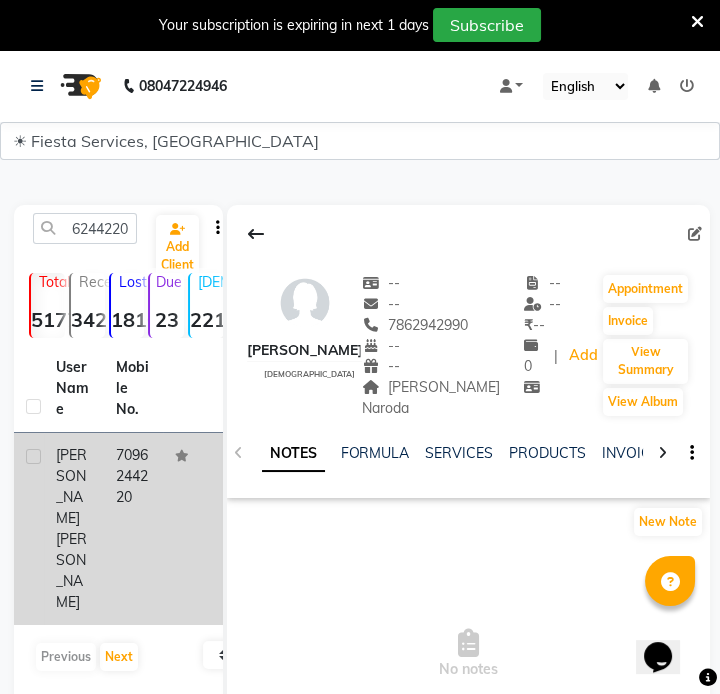
click at [119, 491] on td "7096244220" at bounding box center [134, 529] width 60 height 192
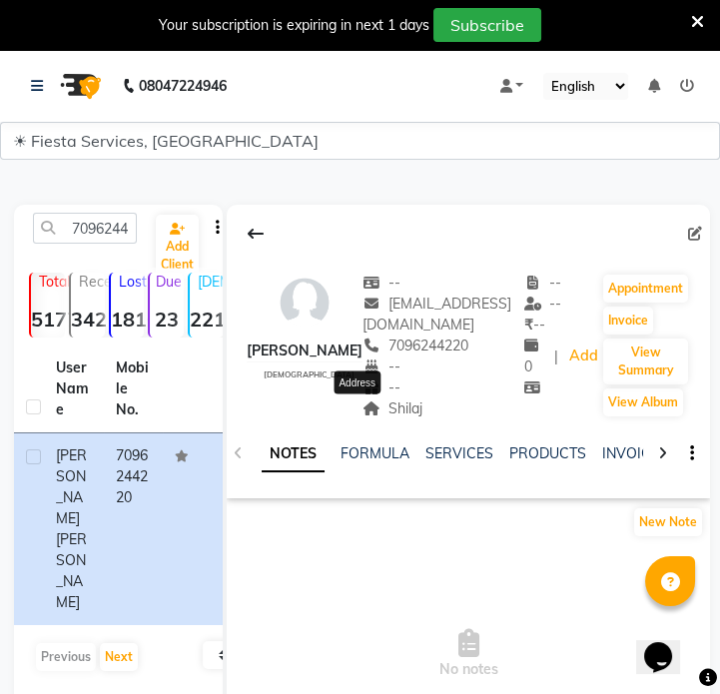
click at [386, 404] on span "Shilaj" at bounding box center [392, 408] width 60 height 18
click at [69, 223] on input "7096244220" at bounding box center [85, 228] width 104 height 31
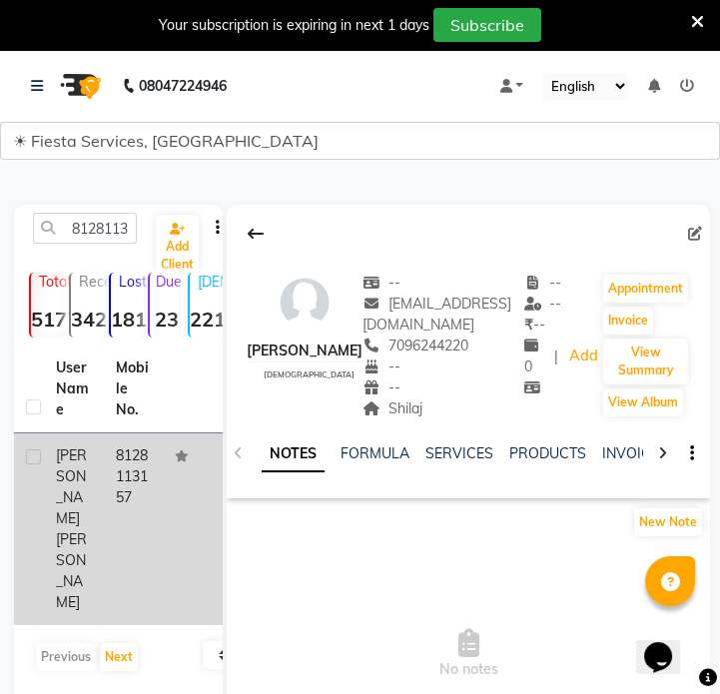
click at [131, 463] on td "8128113157" at bounding box center [134, 529] width 60 height 192
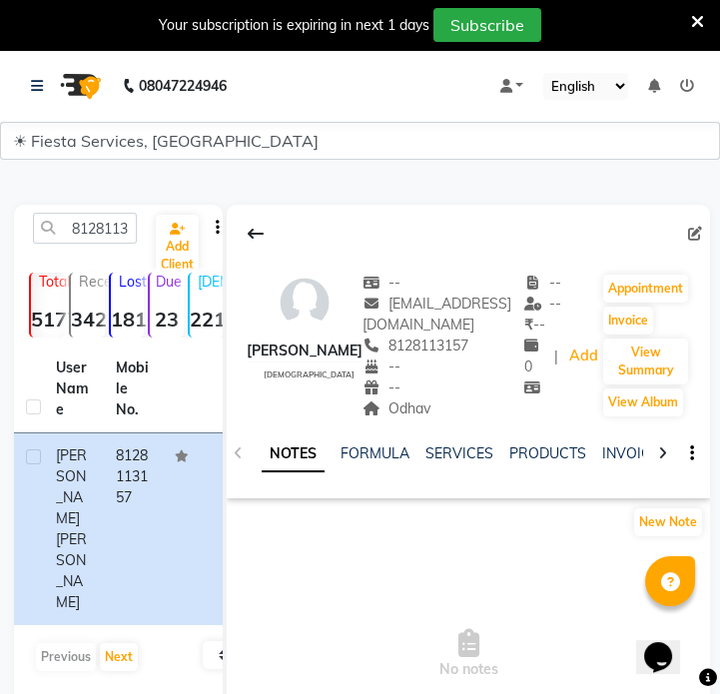
click at [367, 426] on div "NOTES FORMULA SERVICES PRODUCTS INVOICES APPOINTMENTS MEMBERSHIP PACKAGES VOUCH…" at bounding box center [468, 453] width 483 height 69
click at [373, 414] on span "Odhav" at bounding box center [396, 408] width 68 height 18
click at [125, 229] on input "8128113157" at bounding box center [85, 228] width 104 height 31
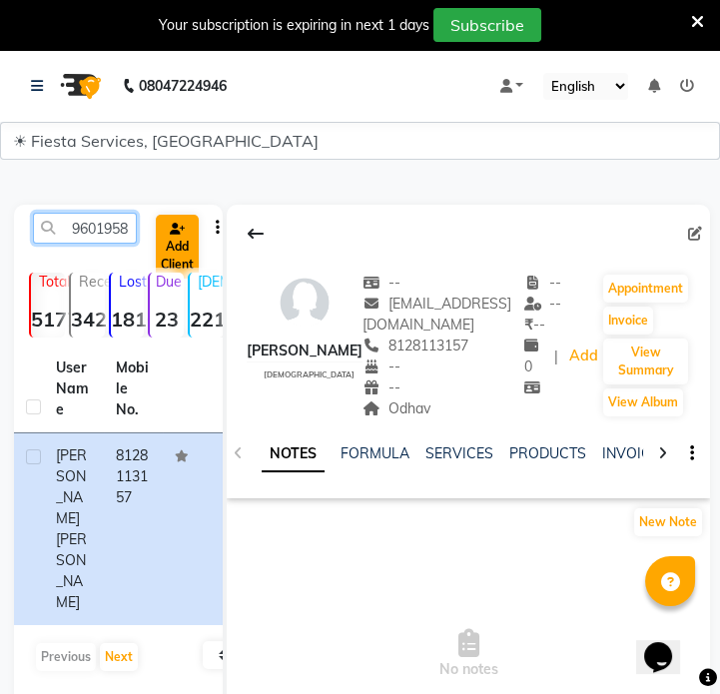
scroll to position [0, 27]
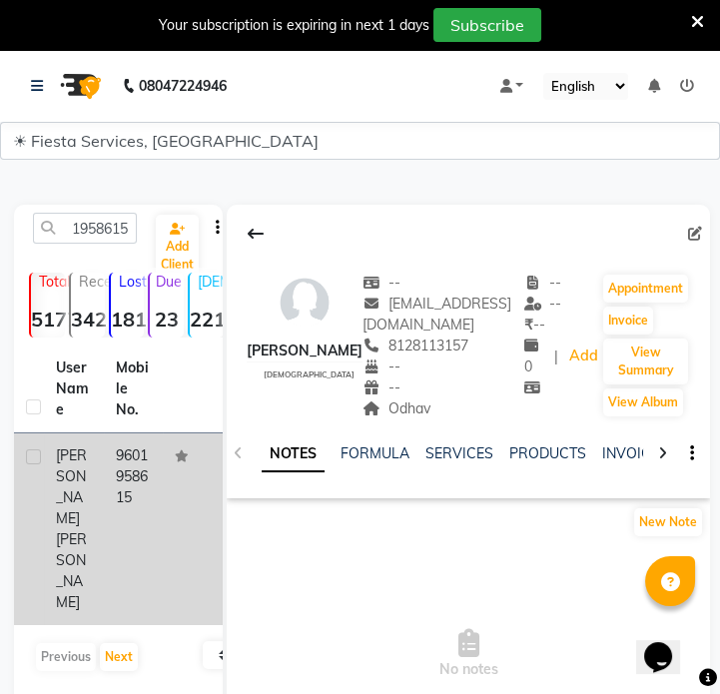
click at [130, 457] on td "9601958615" at bounding box center [134, 529] width 60 height 192
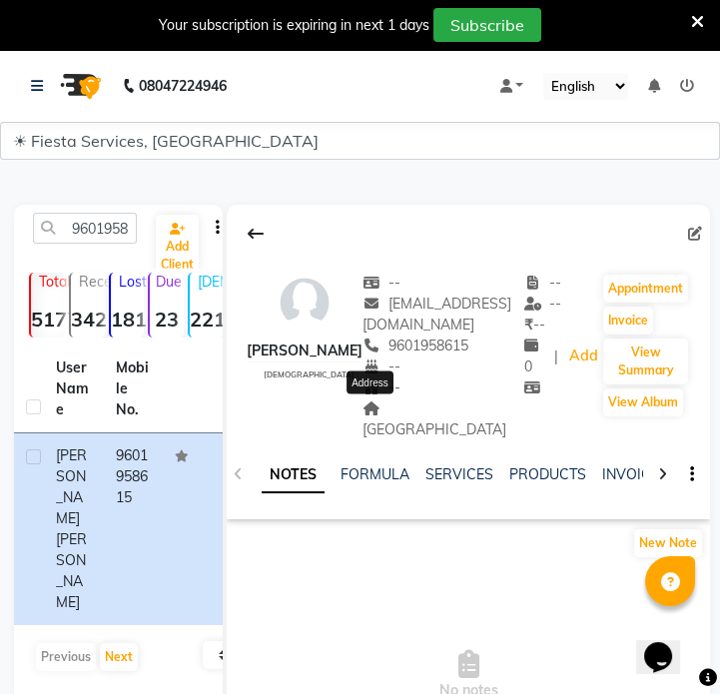
click at [394, 403] on span "[GEOGRAPHIC_DATA]" at bounding box center [434, 418] width 144 height 39
click at [116, 219] on input "9601958615" at bounding box center [85, 228] width 104 height 31
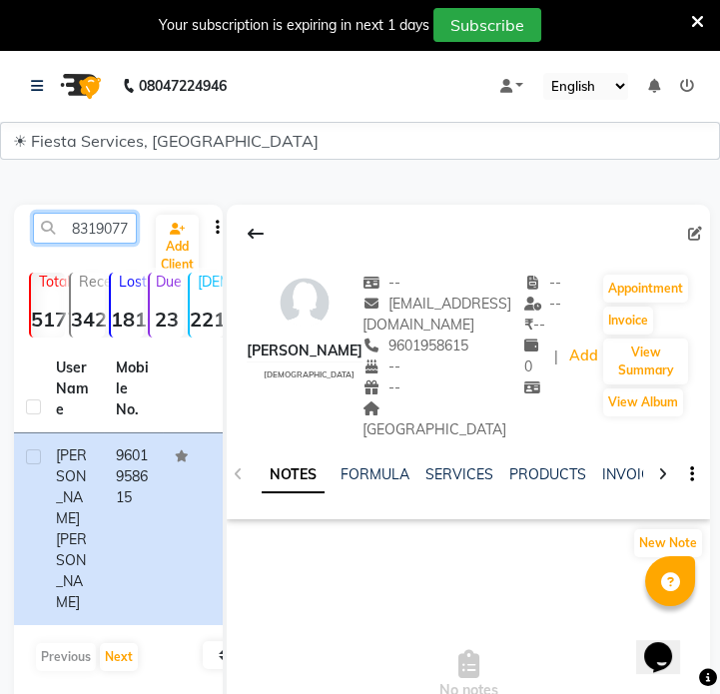
scroll to position [0, 27]
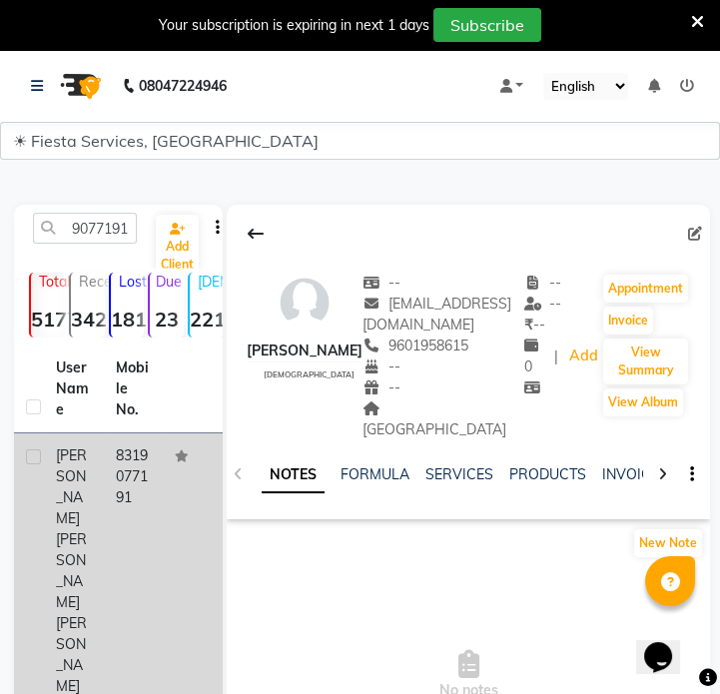
click at [119, 434] on td "8319077191" at bounding box center [134, 570] width 60 height 275
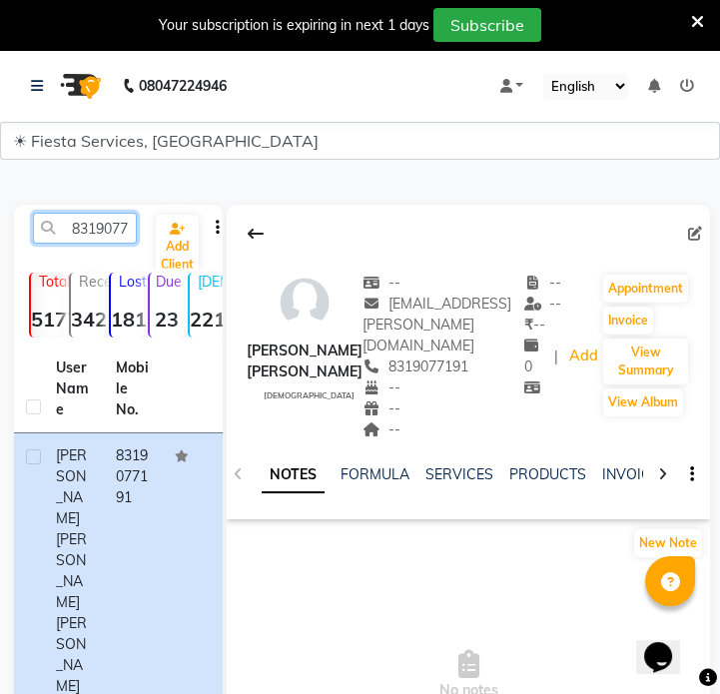
click at [119, 229] on input "8319077191" at bounding box center [85, 228] width 104 height 31
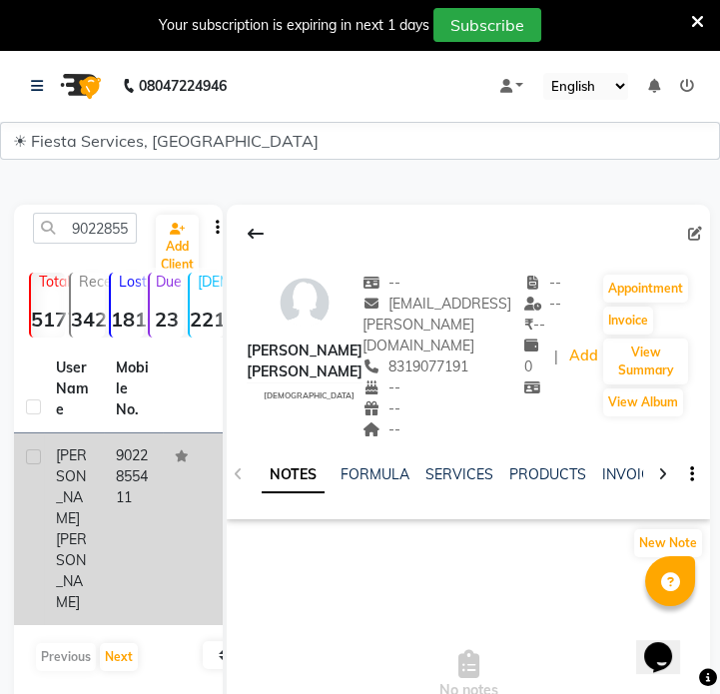
click at [125, 473] on td "9022855411" at bounding box center [134, 529] width 60 height 192
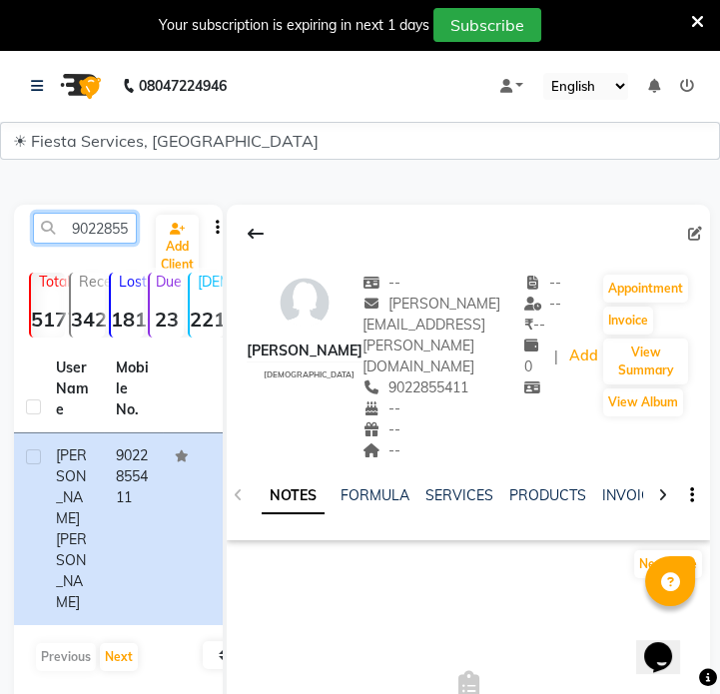
click at [111, 232] on input "9022855411" at bounding box center [85, 228] width 104 height 31
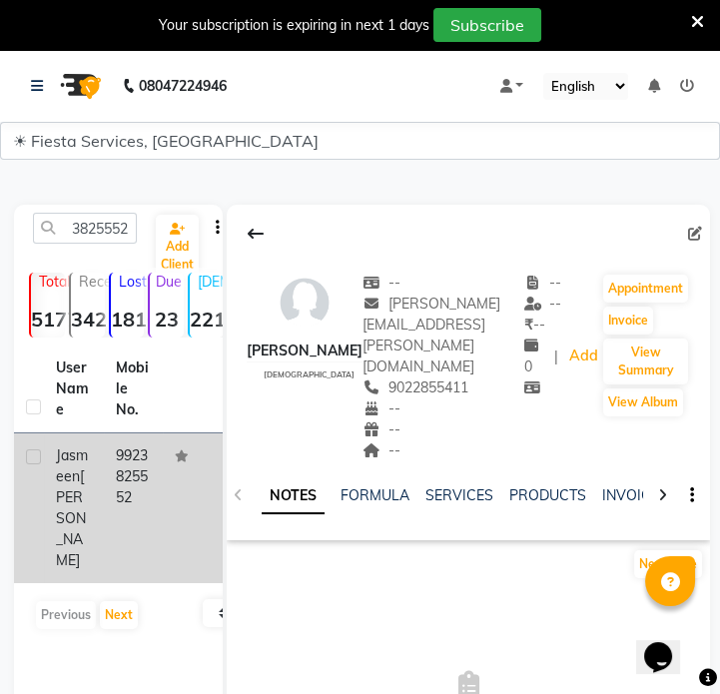
click at [120, 468] on td "9923825552" at bounding box center [134, 508] width 60 height 150
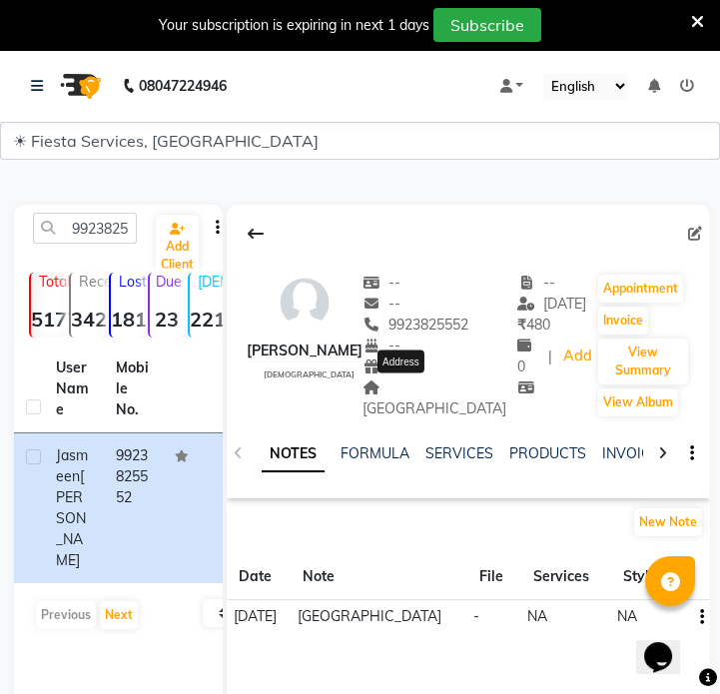
click at [412, 394] on span "[GEOGRAPHIC_DATA]" at bounding box center [434, 397] width 144 height 39
click at [106, 236] on input "9923825552" at bounding box center [85, 228] width 104 height 31
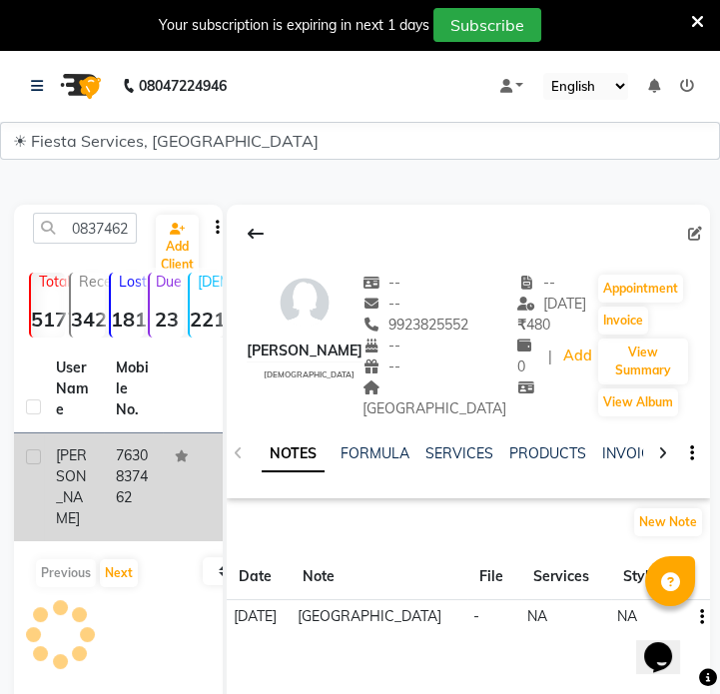
click at [114, 511] on td "7630837462" at bounding box center [134, 487] width 60 height 108
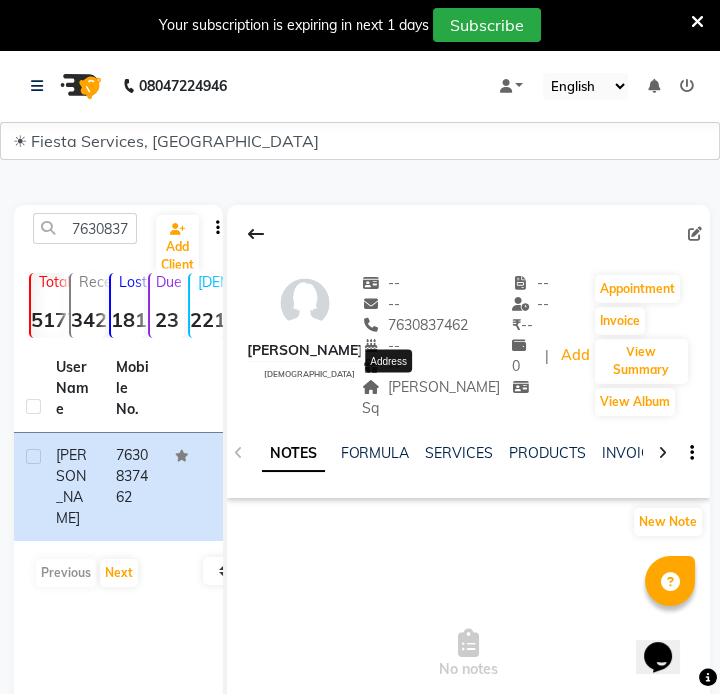
click at [406, 384] on span "[PERSON_NAME] Sq" at bounding box center [431, 397] width 138 height 39
click at [75, 236] on input "7630837462" at bounding box center [85, 228] width 104 height 31
click at [78, 236] on input "7630837462" at bounding box center [85, 228] width 104 height 31
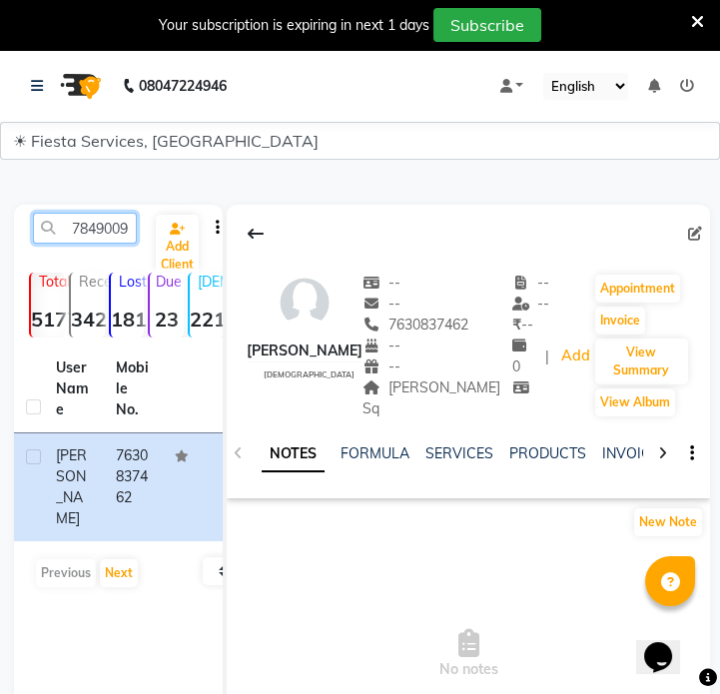
scroll to position [0, 37]
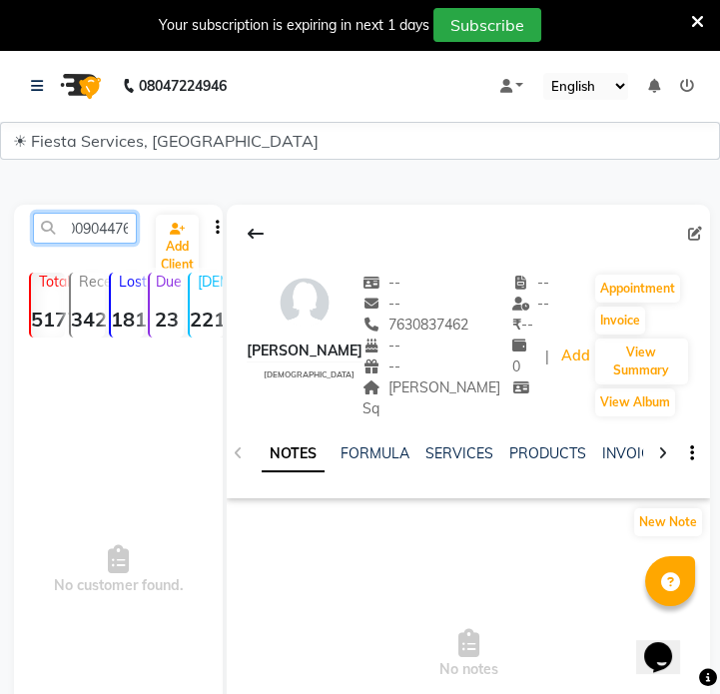
click at [100, 222] on input "78490090447630837462" at bounding box center [85, 228] width 104 height 31
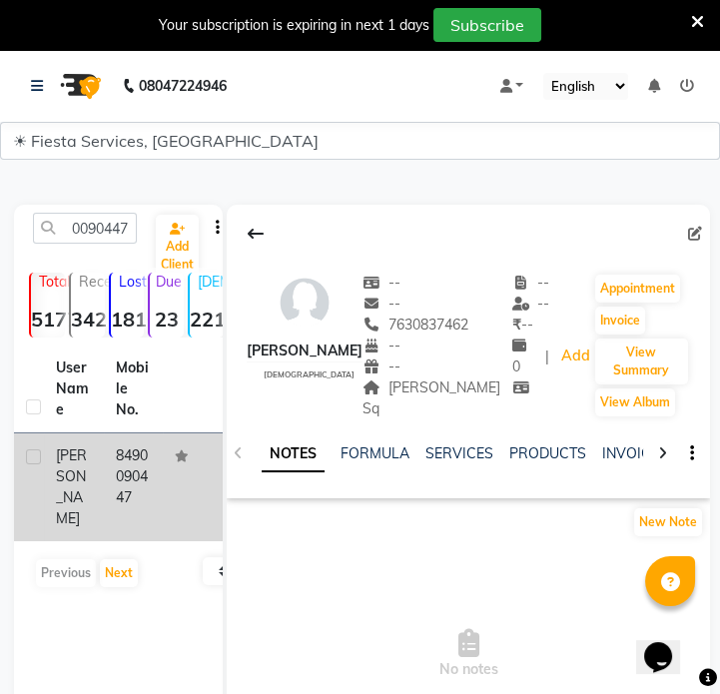
scroll to position [0, 0]
click at [130, 462] on td "8490090447" at bounding box center [134, 487] width 60 height 108
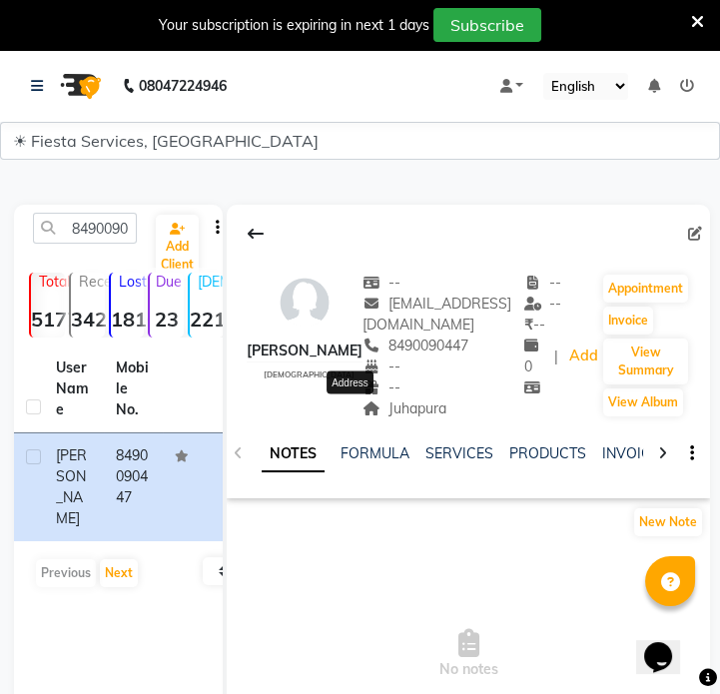
click at [372, 403] on span "Juhapura" at bounding box center [404, 408] width 84 height 18
click at [79, 227] on input "8490090447" at bounding box center [85, 228] width 104 height 31
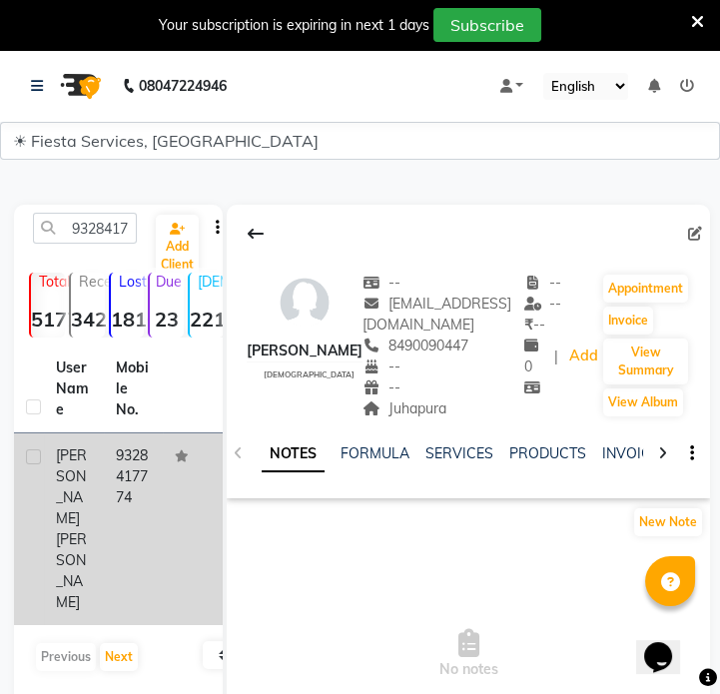
click at [136, 460] on td "9328417774" at bounding box center [134, 529] width 60 height 192
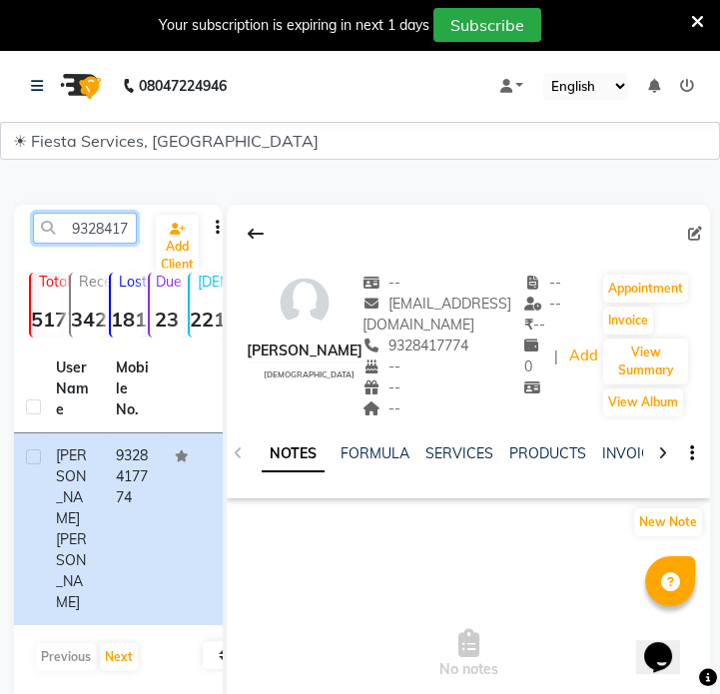
click at [117, 232] on input "9328417774" at bounding box center [85, 228] width 104 height 31
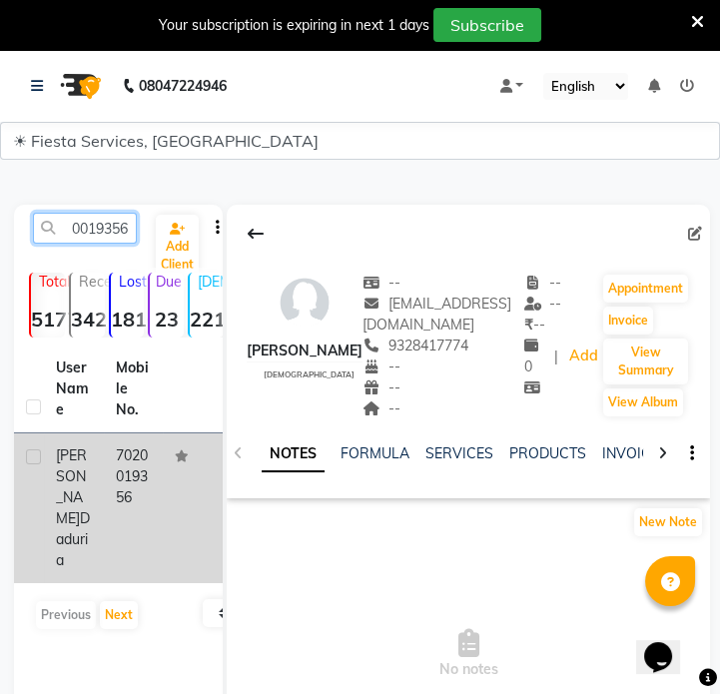
type input "7020019356"
click at [161, 498] on tr "[PERSON_NAME] 7020019356" at bounding box center [118, 508] width 209 height 150
click at [126, 480] on td "7020019356" at bounding box center [134, 508] width 60 height 150
